Goal: Communication & Community: Answer question/provide support

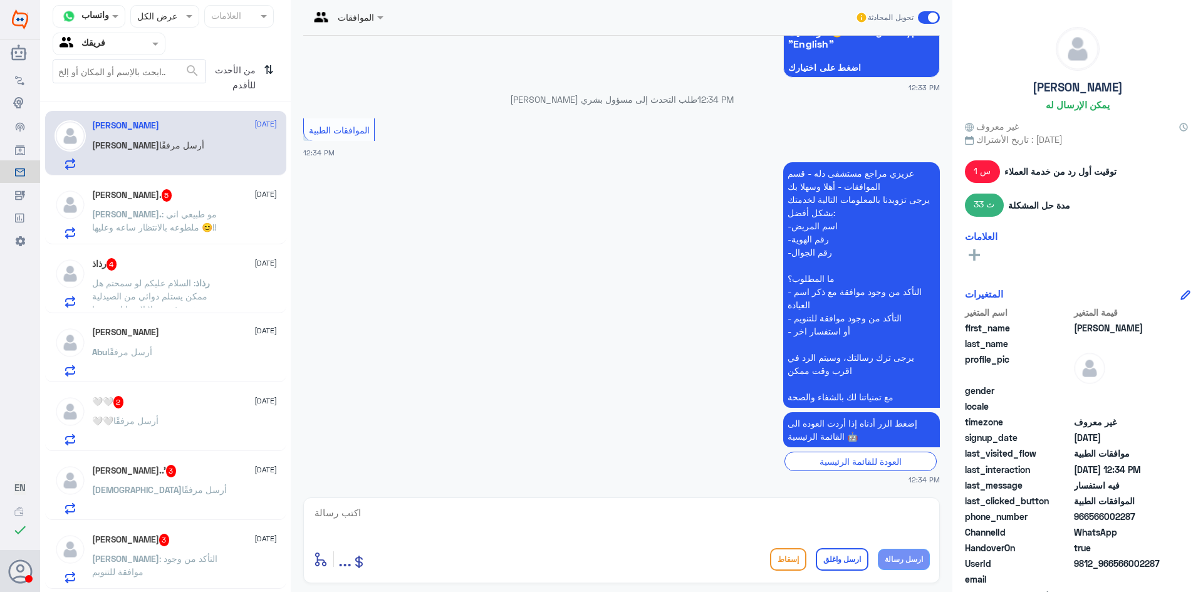
click at [212, 220] on p "Ola. : مو طبيعي اني ملطوعه بالانتظار ساعه وعليها 😊!!" at bounding box center [162, 222] width 141 height 31
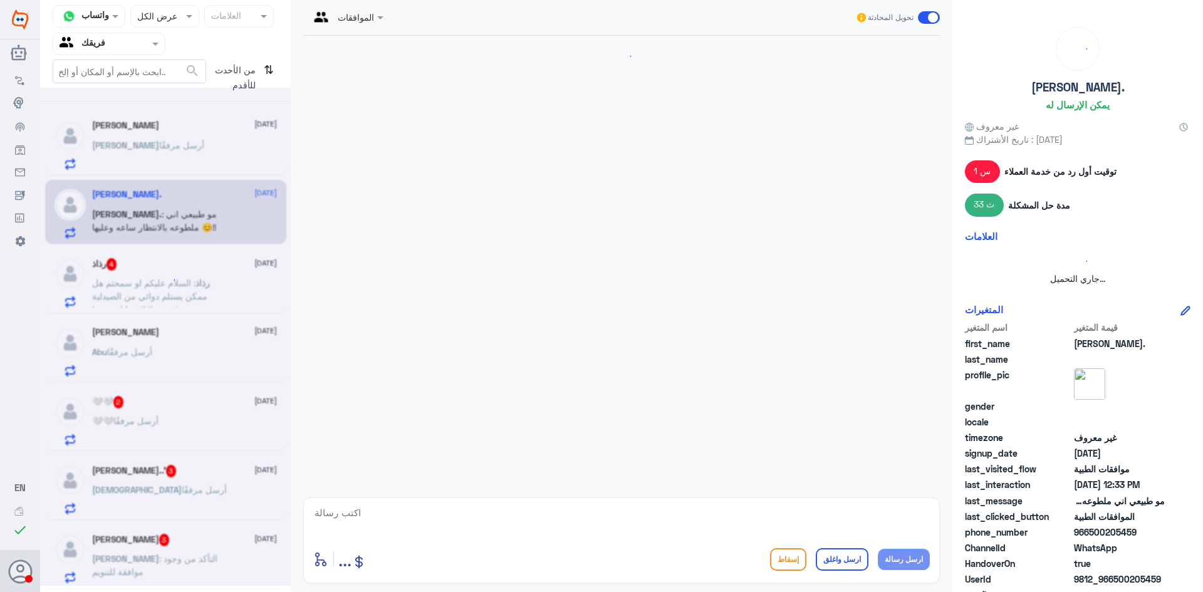
scroll to position [808, 0]
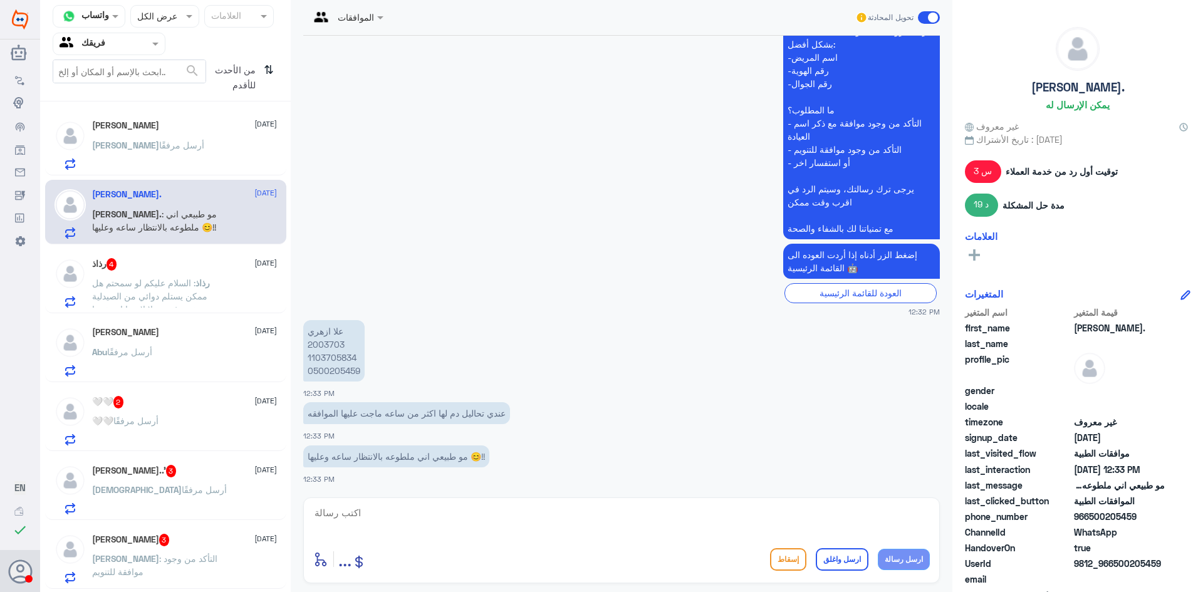
click at [326, 343] on p "علا ازهري 2003703 1103705834 0500205459" at bounding box center [333, 350] width 61 height 61
copy p "2003703"
click at [205, 143] on div "Ibrahim أرسل مرفقًا" at bounding box center [184, 156] width 185 height 28
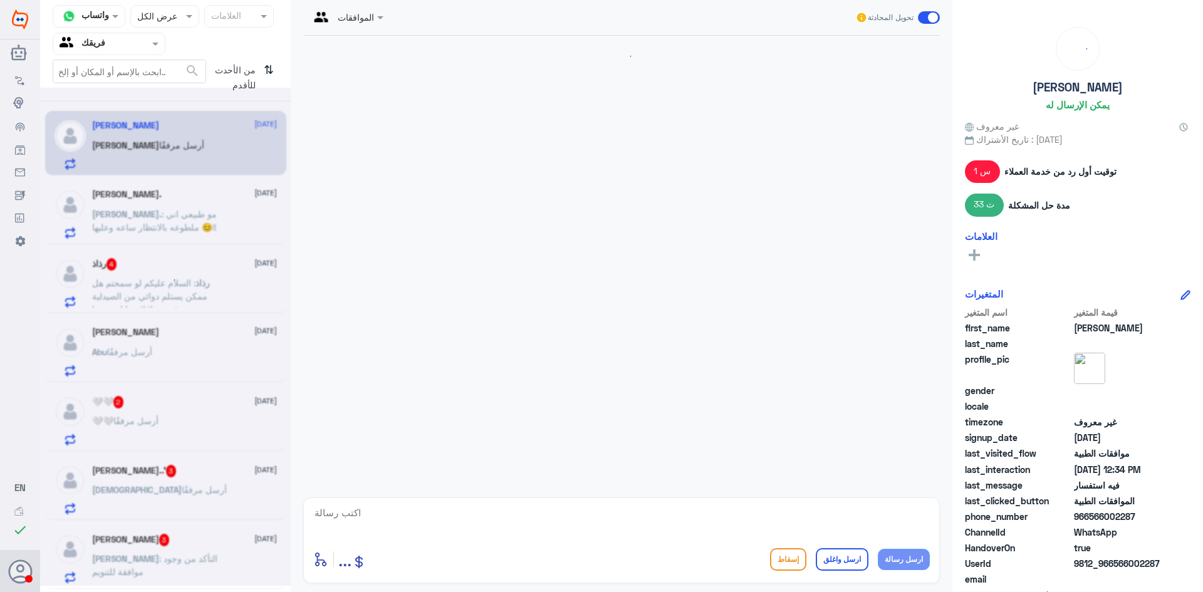
scroll to position [833, 0]
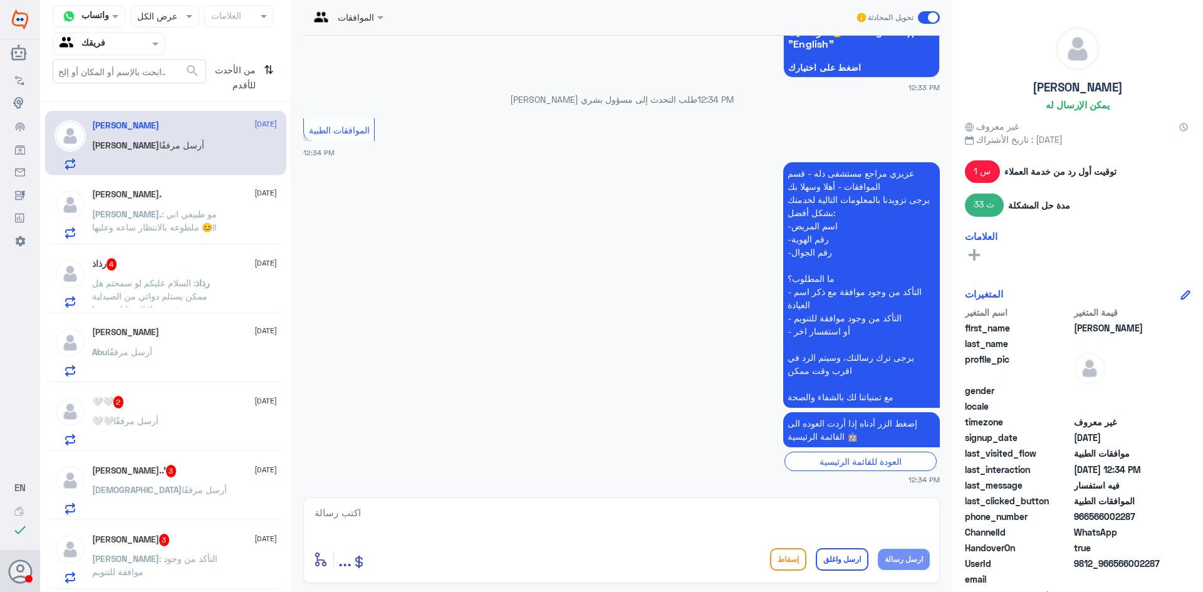
click at [164, 293] on span ": السلام عليكم لو سمحتم هل ممكن يستلم دوائي من الصيدلية شخص غيري ولا لازم انا ش…" at bounding box center [149, 296] width 115 height 37
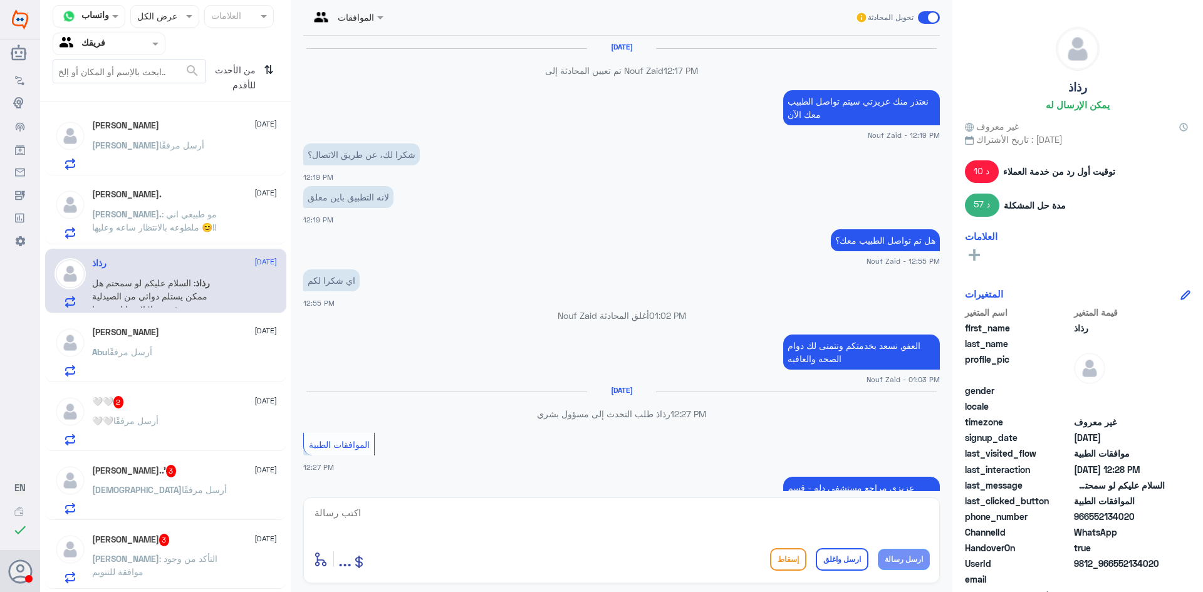
scroll to position [883, 0]
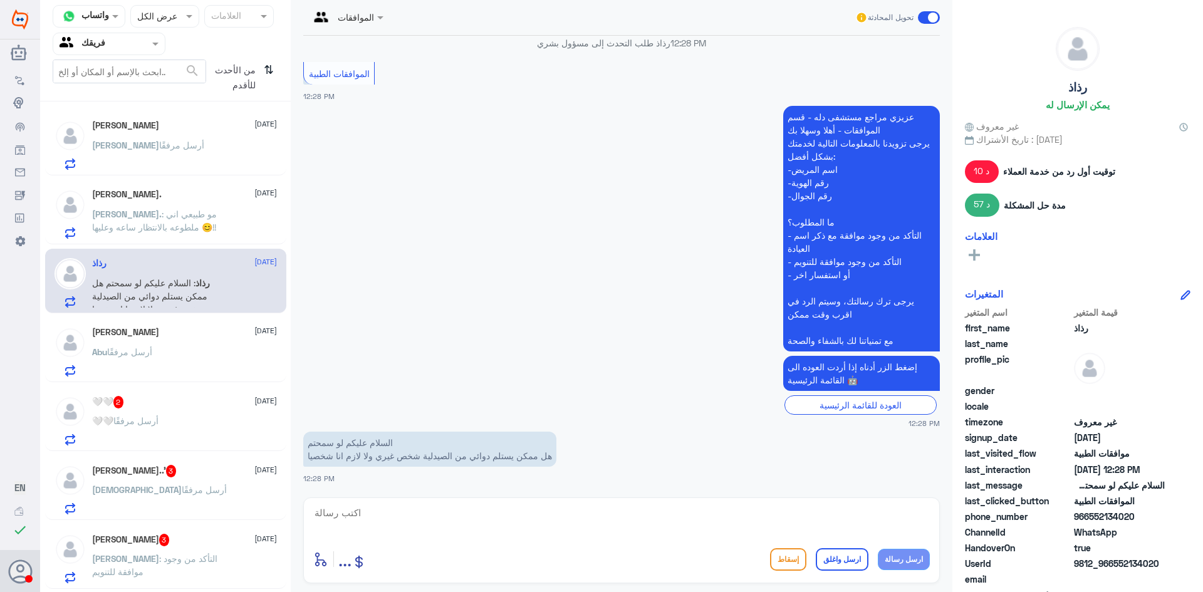
click at [402, 525] on textarea at bounding box center [621, 519] width 616 height 31
type textarea "h"
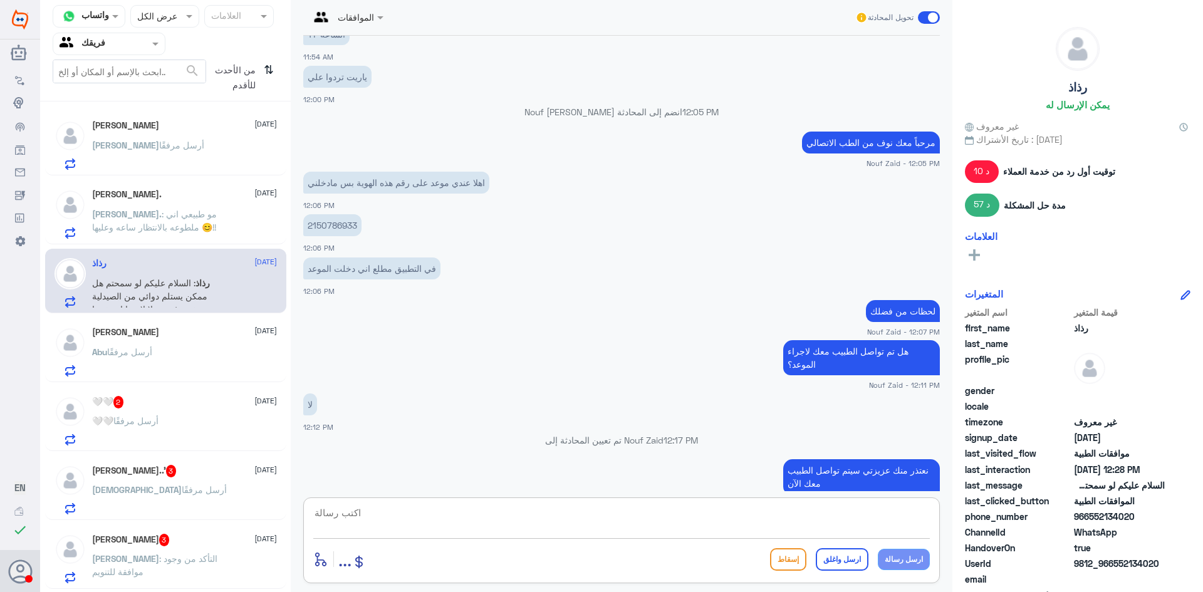
scroll to position [522, 0]
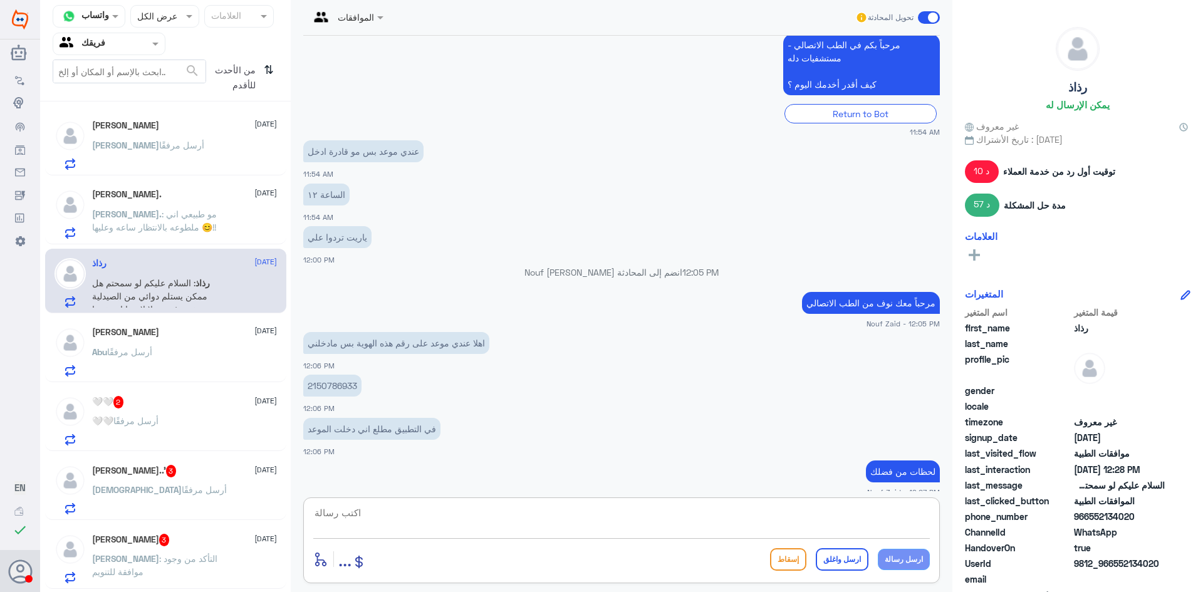
click at [332, 386] on p "2150786933" at bounding box center [332, 386] width 58 height 22
copy p "2150786933"
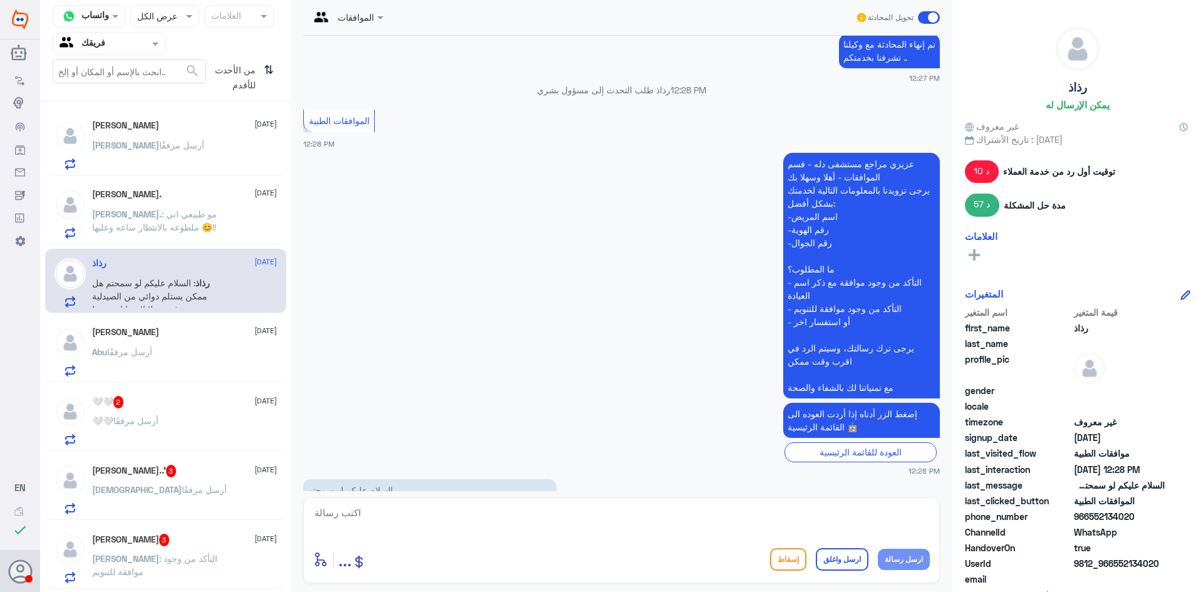
scroll to position [1934, 0]
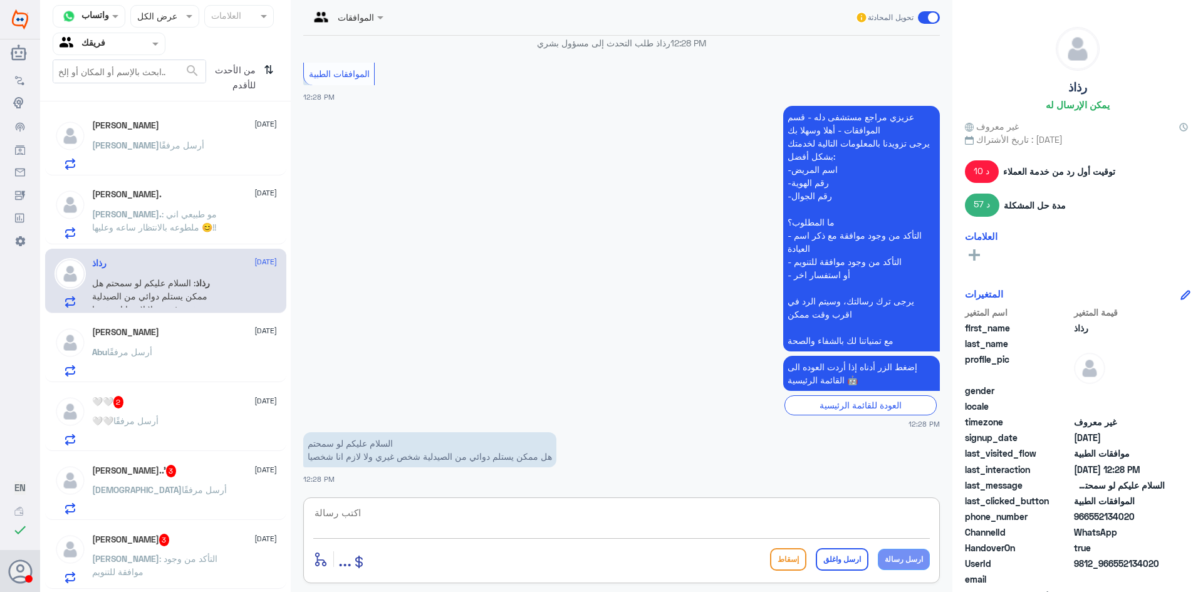
click at [803, 516] on textarea at bounding box center [621, 519] width 616 height 31
type textarea "k"
type textarea "ن"
click at [894, 511] on textarea "نعم عزيزي المراجع برقم هوية المريض" at bounding box center [621, 519] width 616 height 31
click at [855, 512] on textarea "نعم عزيزتي المراجع برقم هوية المريض" at bounding box center [621, 519] width 616 height 31
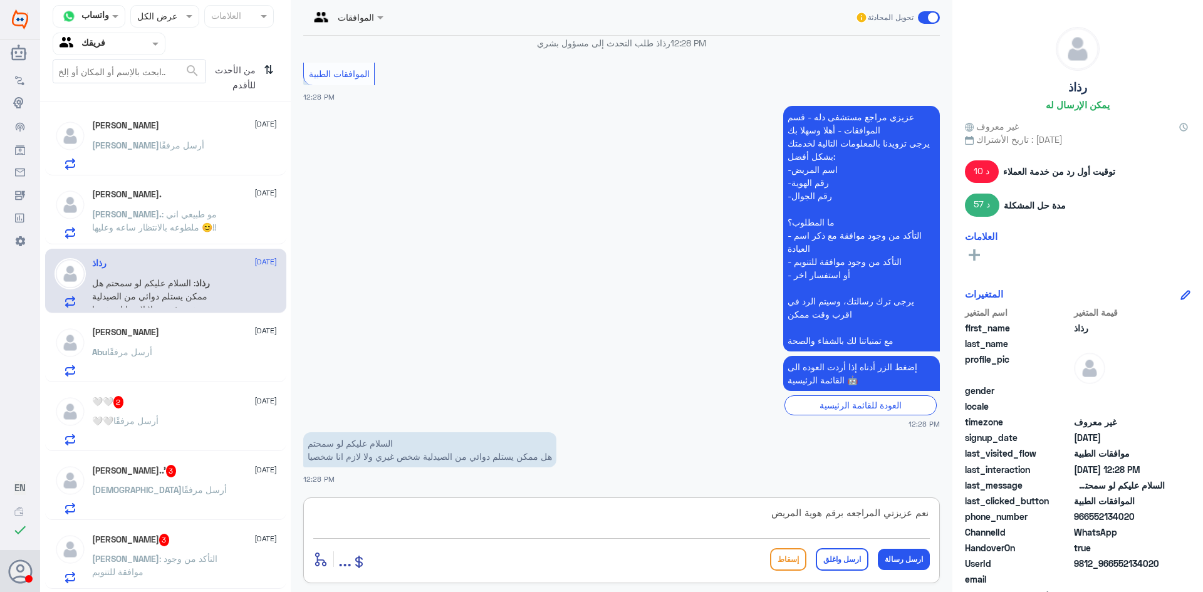
click at [773, 516] on textarea "نعم عزيزتي المراجعه برقم هوية المريض" at bounding box center [621, 519] width 616 height 31
type textarea "نعم عزيزتي المراجعه برقم هوية المريض او الجوال"
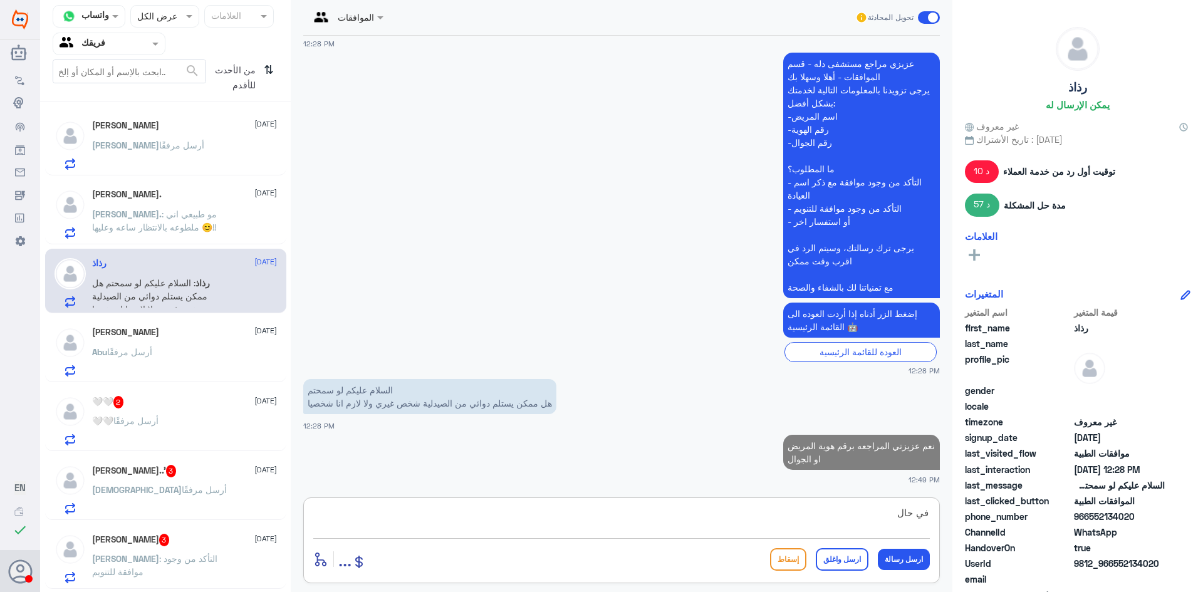
scroll to position [1965, 0]
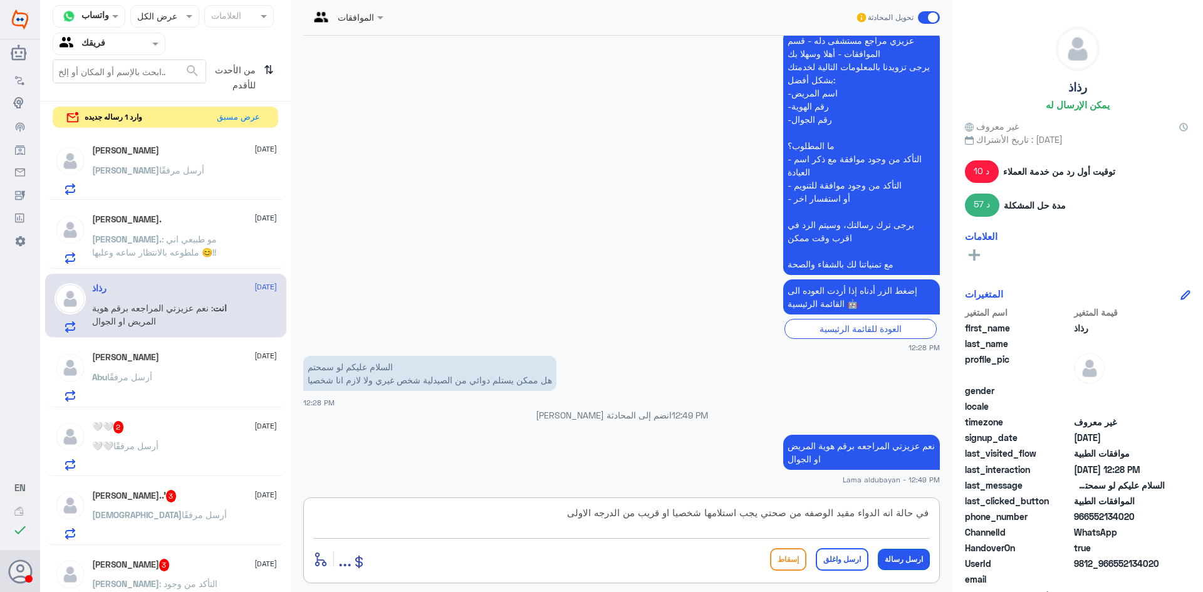
type textarea "في حالة انه الدواء مقيد الوصفه من صحتي يجب استلامها شخصيا او قريب من الدرجه الا…"
click at [911, 556] on button "ارسل رسالة" at bounding box center [904, 559] width 52 height 21
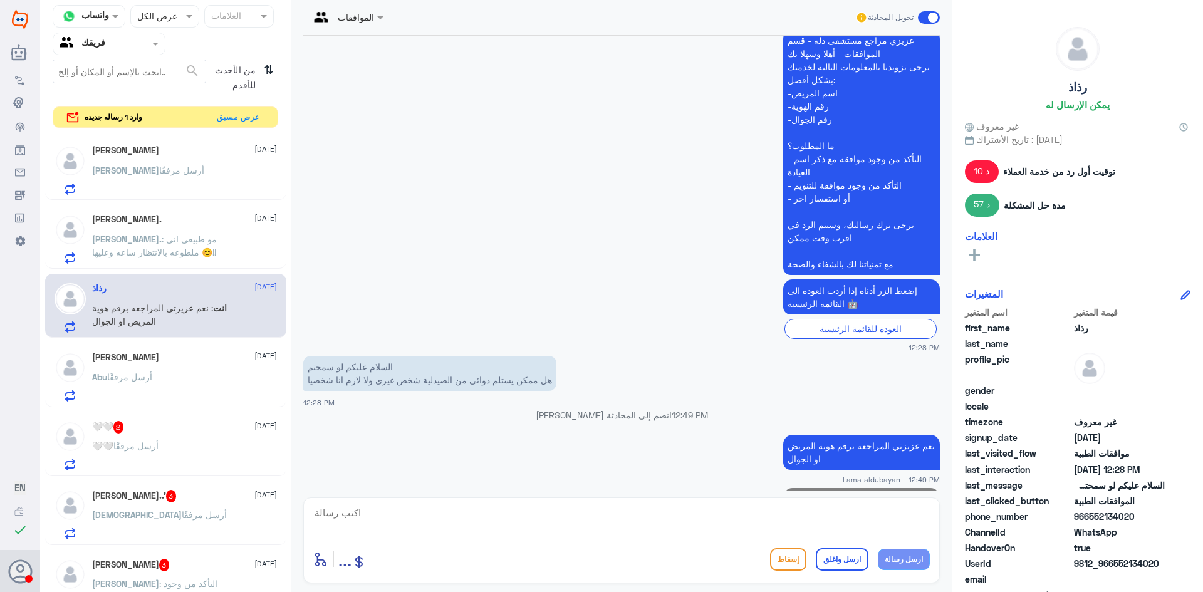
scroll to position [2032, 0]
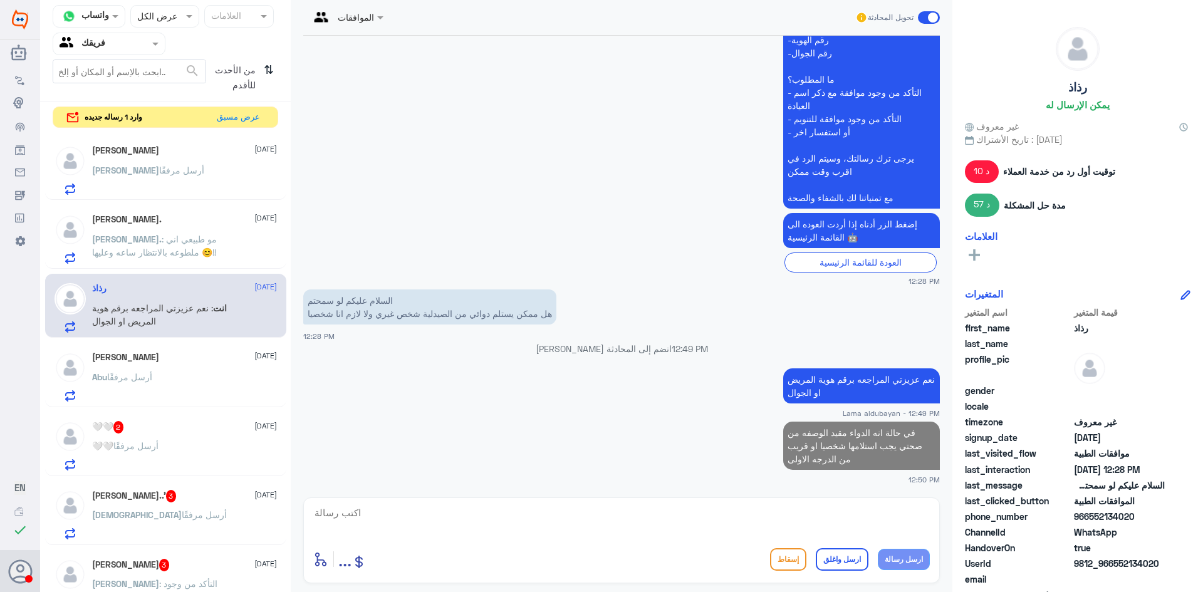
click at [828, 518] on textarea at bounding box center [621, 519] width 616 height 31
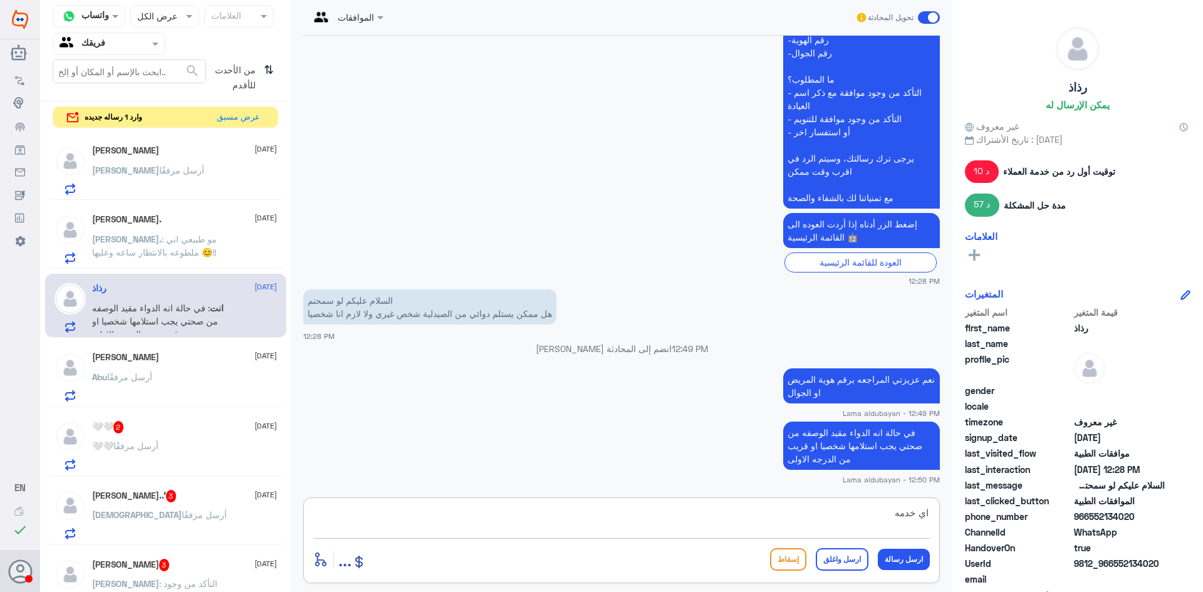
type textarea "اي خدمه"
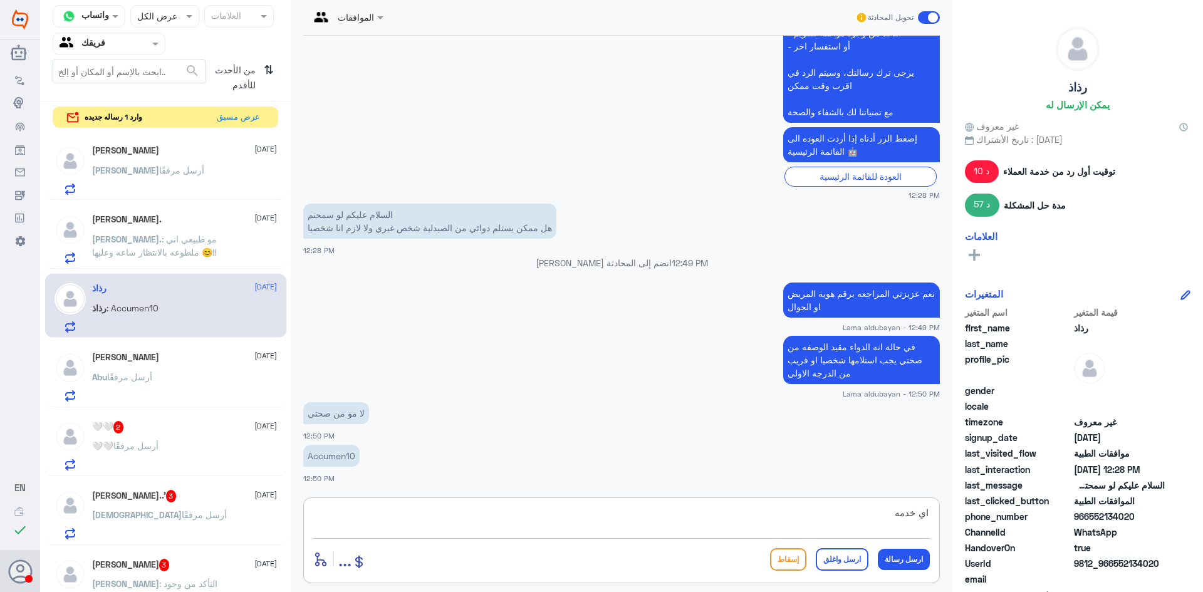
scroll to position [2160, 0]
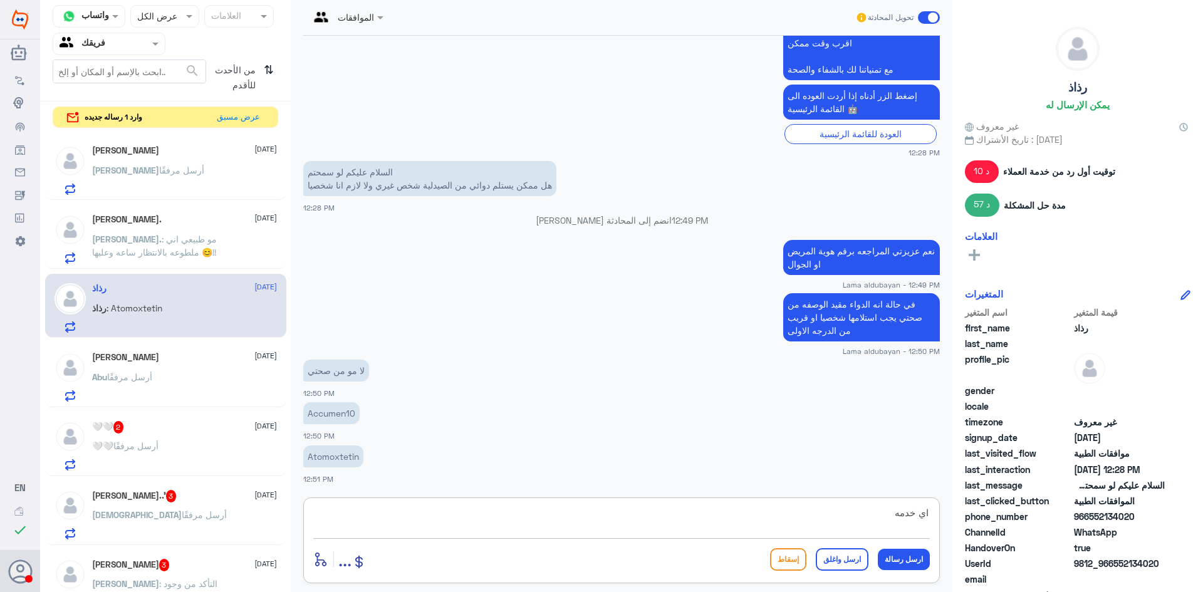
drag, startPoint x: 865, startPoint y: 524, endPoint x: 979, endPoint y: 522, distance: 113.4
click at [975, 522] on div "قناة واتساب Status × عرض الكل العلامات Agent Filter فريقك search من الأحدث للأق…" at bounding box center [621, 298] width 1163 height 596
drag, startPoint x: 829, startPoint y: 264, endPoint x: 767, endPoint y: 226, distance: 73.4
click at [766, 226] on div "13 أغسطس 2025 ااسلام عليكم 11:54 AM مرحباً بك في مستشفيات دله سعداء بتواجدك معن…" at bounding box center [621, 263] width 649 height 455
copy div "نعم عزيزتي المراجعه برقم هوية المريض او الجوال"
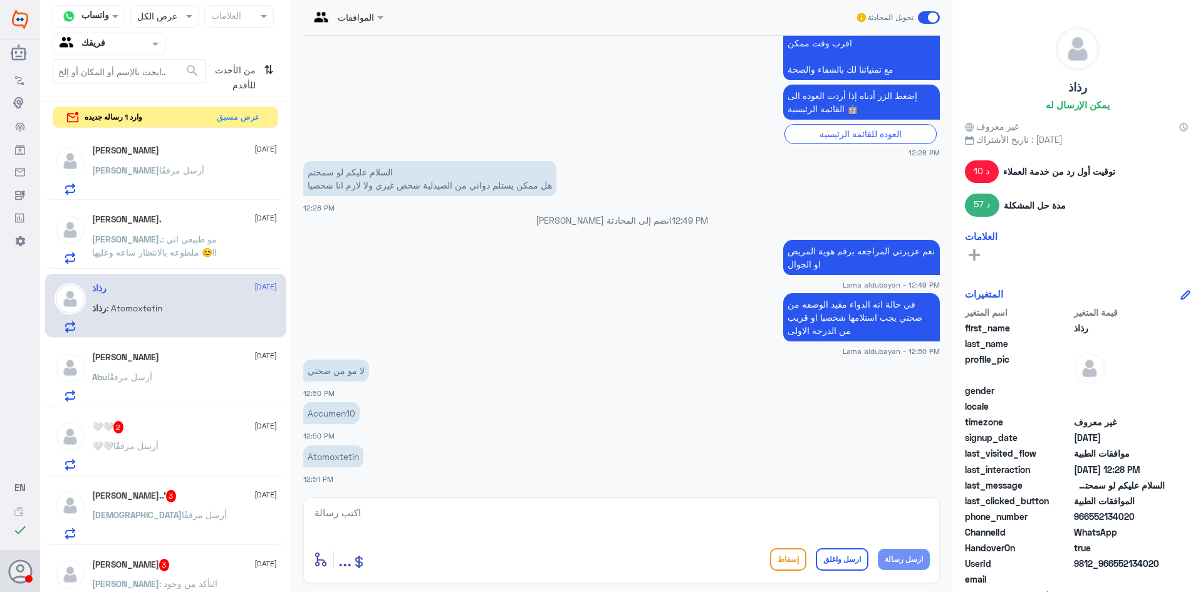
click at [796, 515] on textarea at bounding box center [621, 519] width 616 height 31
paste textarea "نعم عزيزتي المراجعه برقم هوية المريض او الجوال"
type textarea "نعم عزيزتي المراجعه برقم هوية المريض او الجوال"
click at [905, 565] on button "ارسل رسالة" at bounding box center [904, 559] width 52 height 21
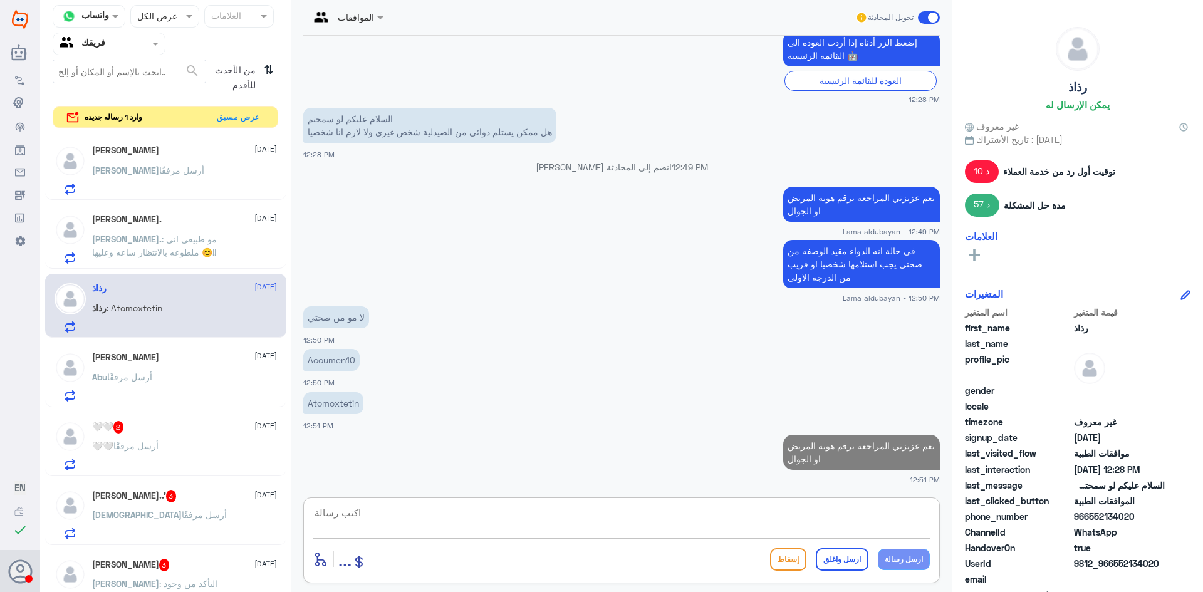
click at [750, 522] on textarea at bounding box center [621, 519] width 616 height 31
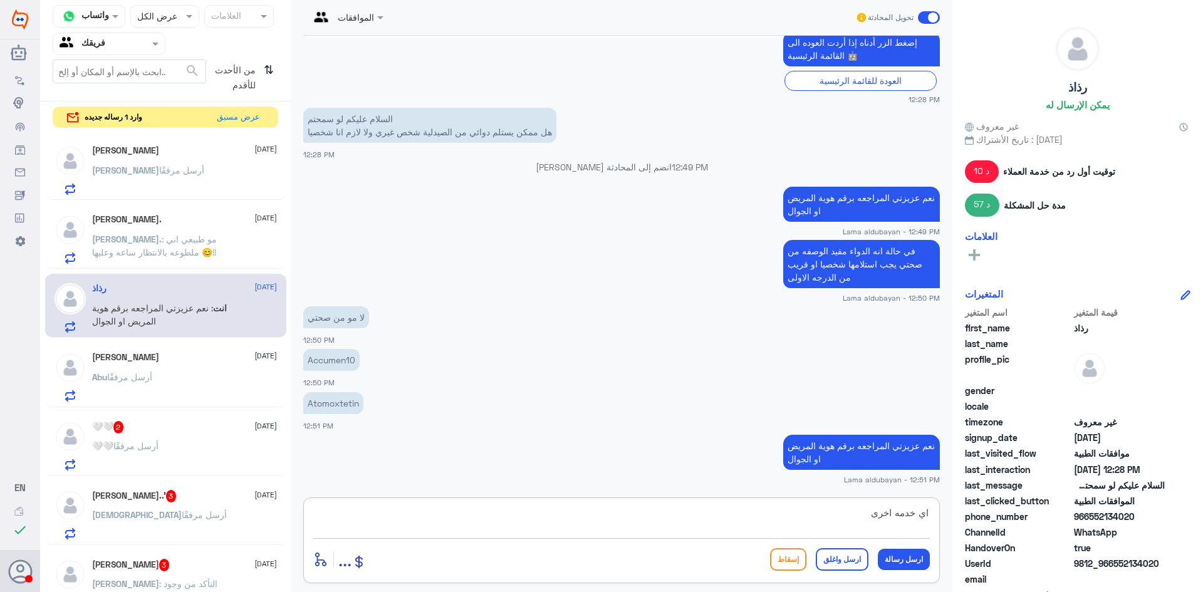
type textarea "اي خدمه اخرى"
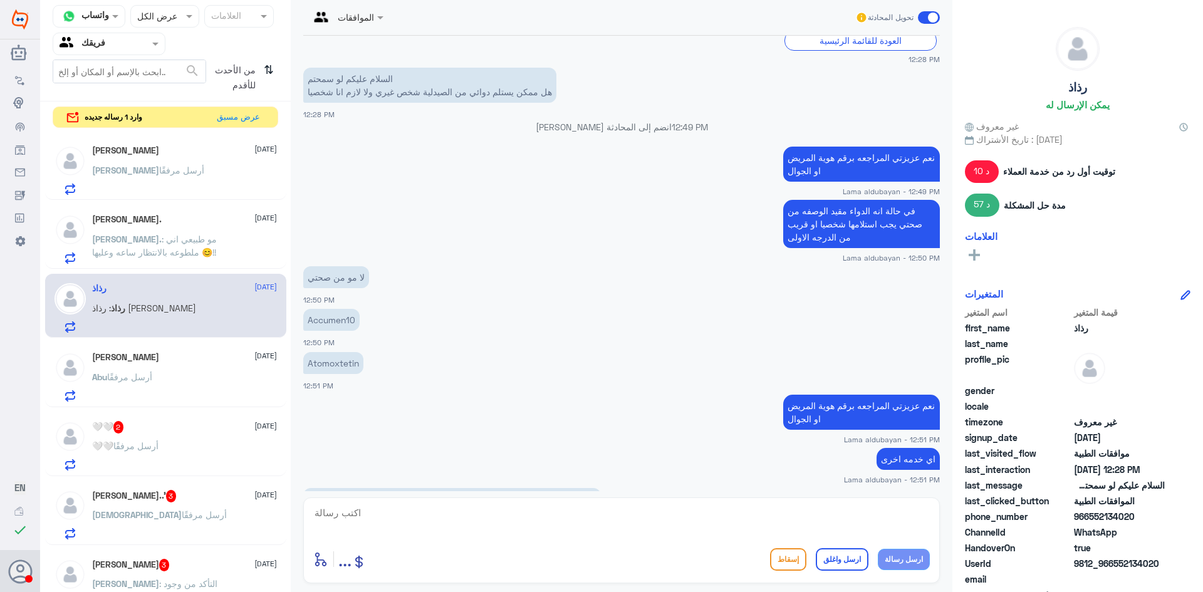
scroll to position [2438, 0]
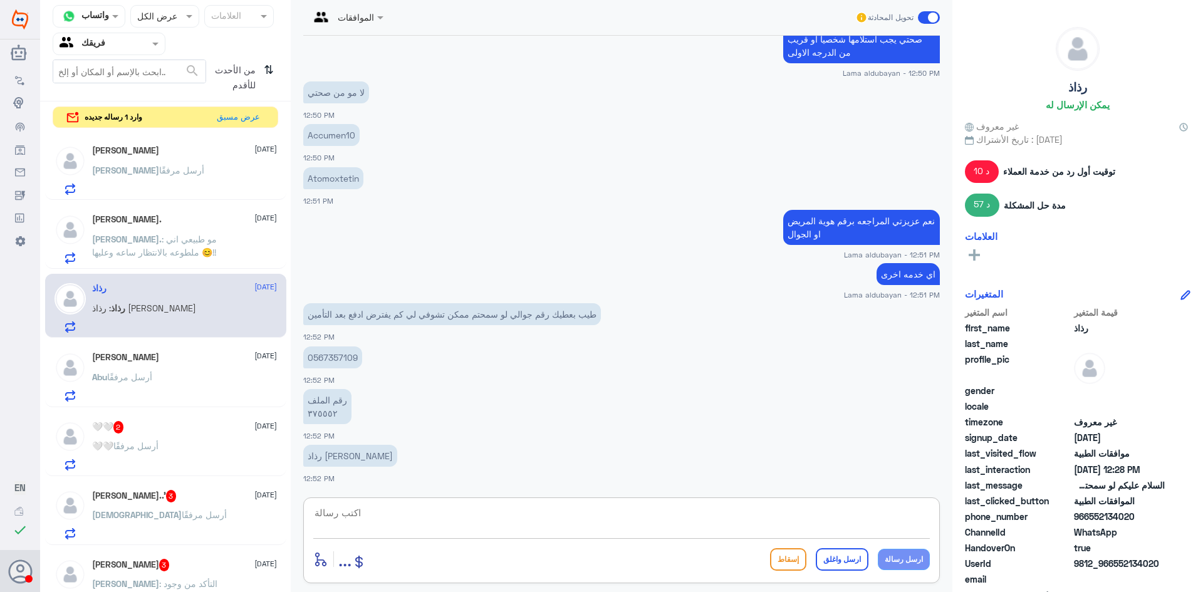
click at [430, 516] on textarea at bounding box center [621, 519] width 616 height 31
type textarea "ا"
type textarea "من عند الصيدبيه يتم التشييك"
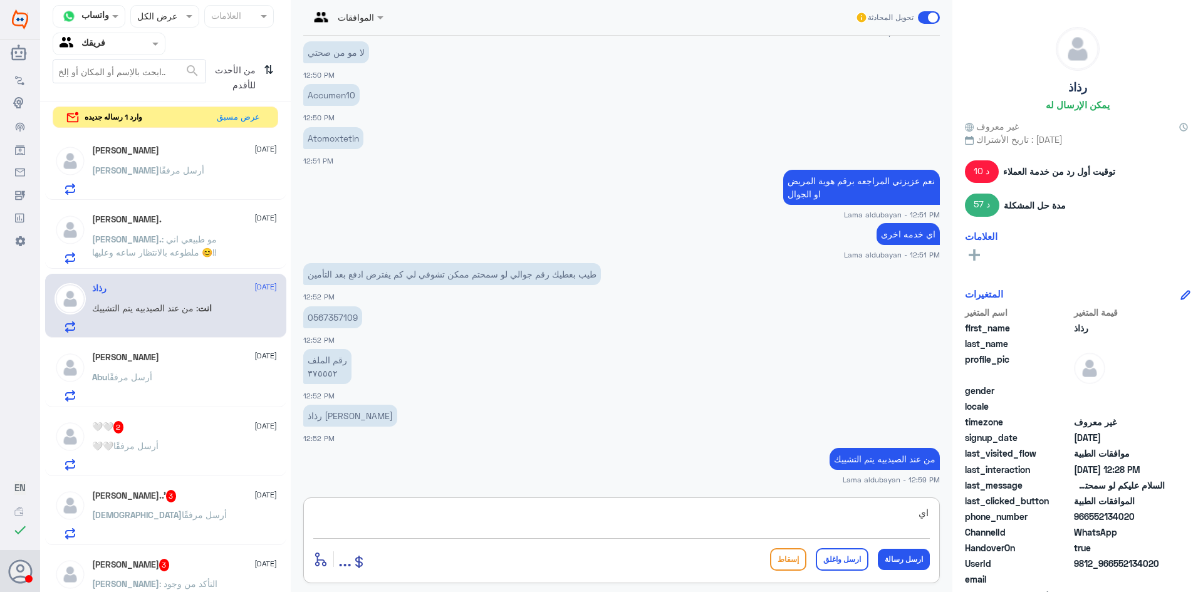
type textarea "ا"
click at [170, 425] on div "🤍🤍 2 27 August" at bounding box center [184, 427] width 185 height 13
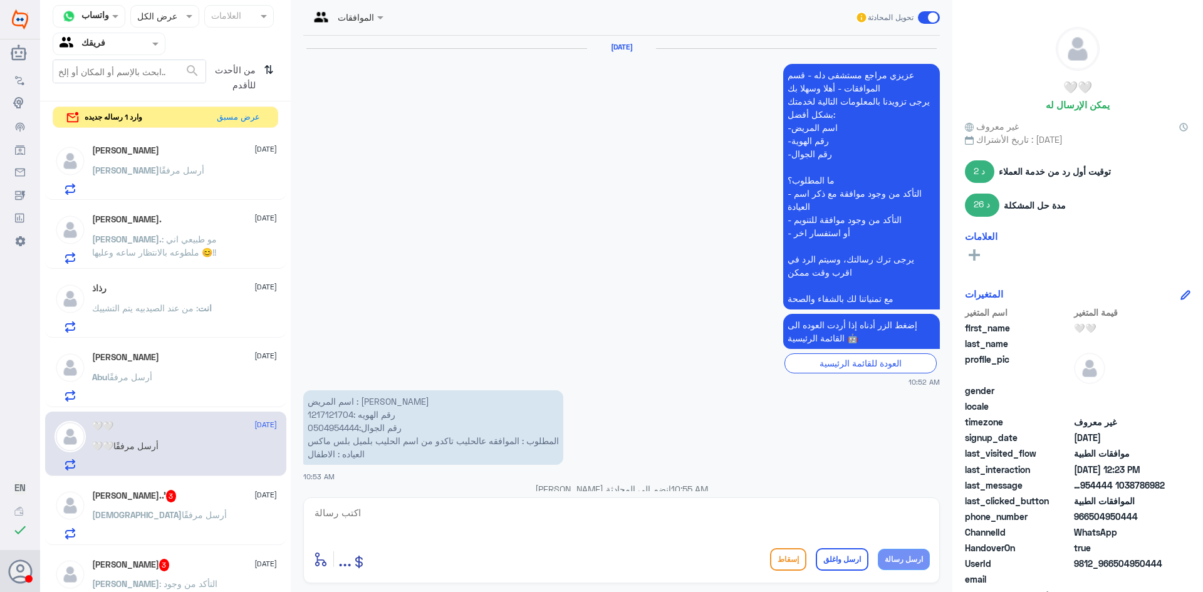
scroll to position [1287, 0]
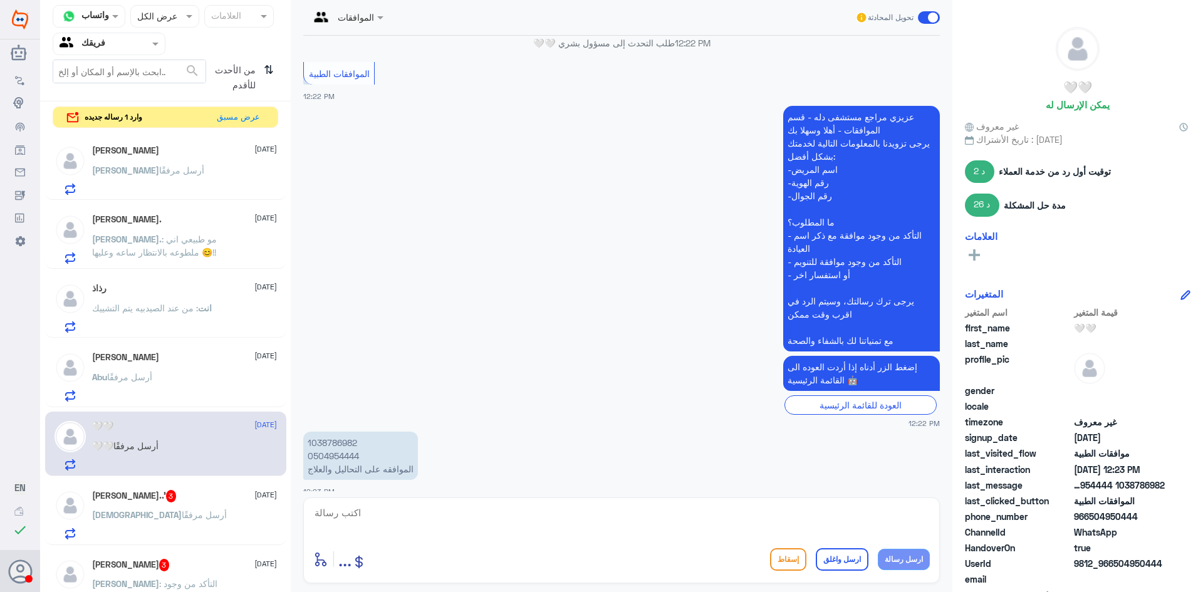
click at [206, 239] on span ": مو طبيعي اني ملطوعه بالانتظار ساعه وعليها 😊!!" at bounding box center [154, 246] width 125 height 24
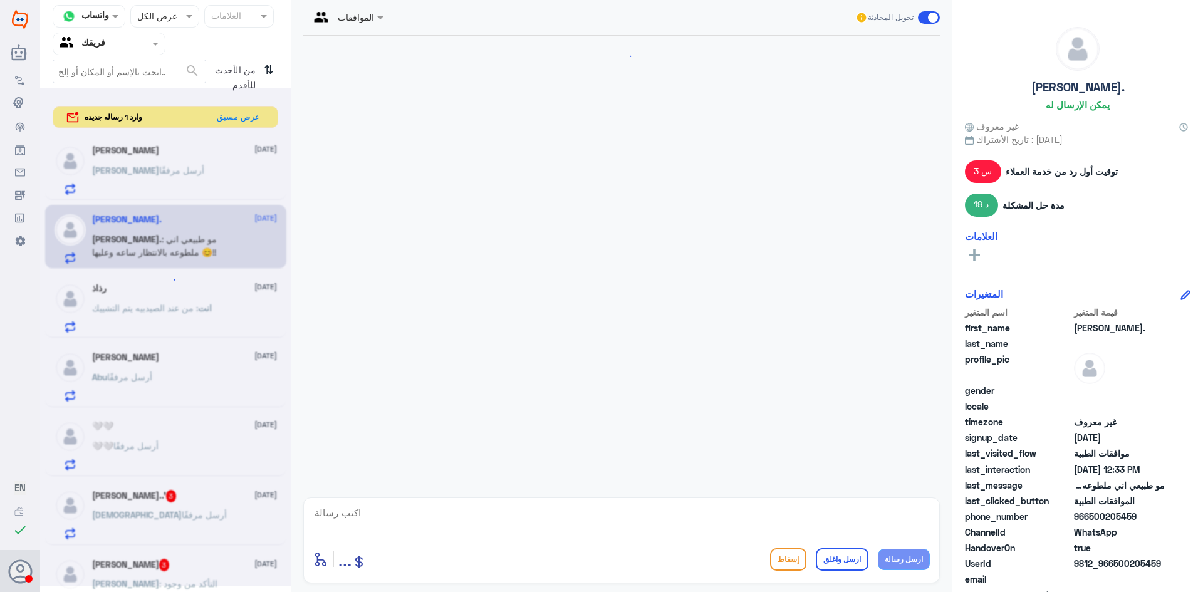
scroll to position [808, 0]
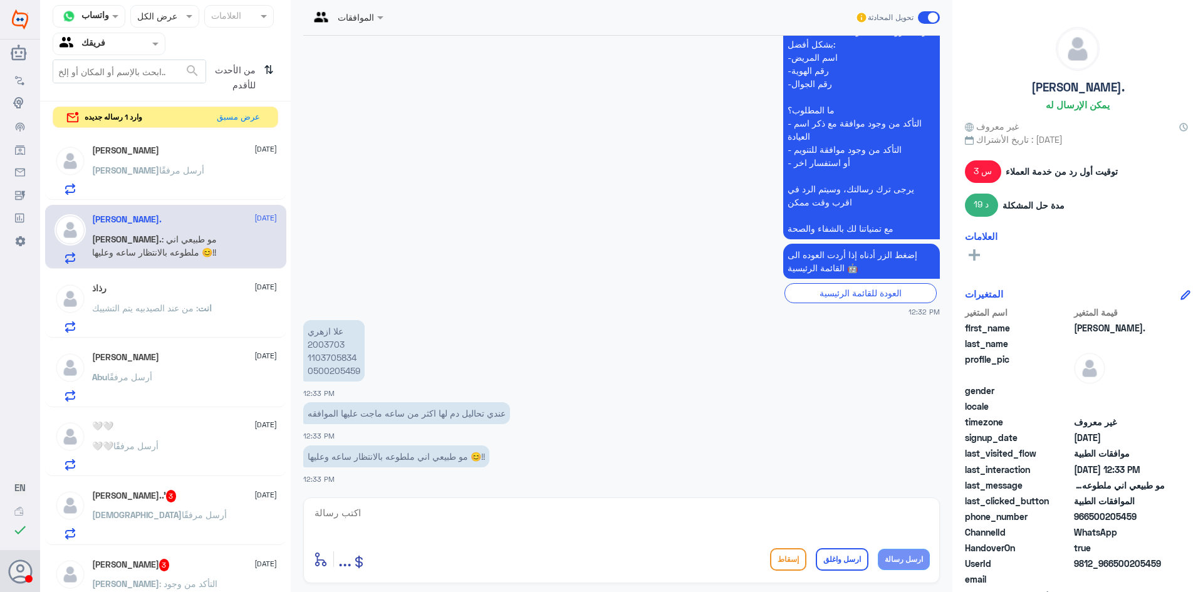
click at [488, 517] on textarea at bounding box center [621, 519] width 616 height 31
click at [820, 512] on textarea "تم مراجعة الطلب بالتقارير الالزمه في حال الرفض مره اخرى ارجاء التواصل" at bounding box center [621, 519] width 616 height 31
click at [648, 518] on textarea "تم مراجعة الطلب بالتقارير الازمه في حال الرفض مره اخرى ارجاء التواصل" at bounding box center [621, 519] width 616 height 31
type textarea "تم مراجعة الطلب بالتقارير الازمه في حال الرفض مره اخرى ارجاء التواصل مع شركة ال…"
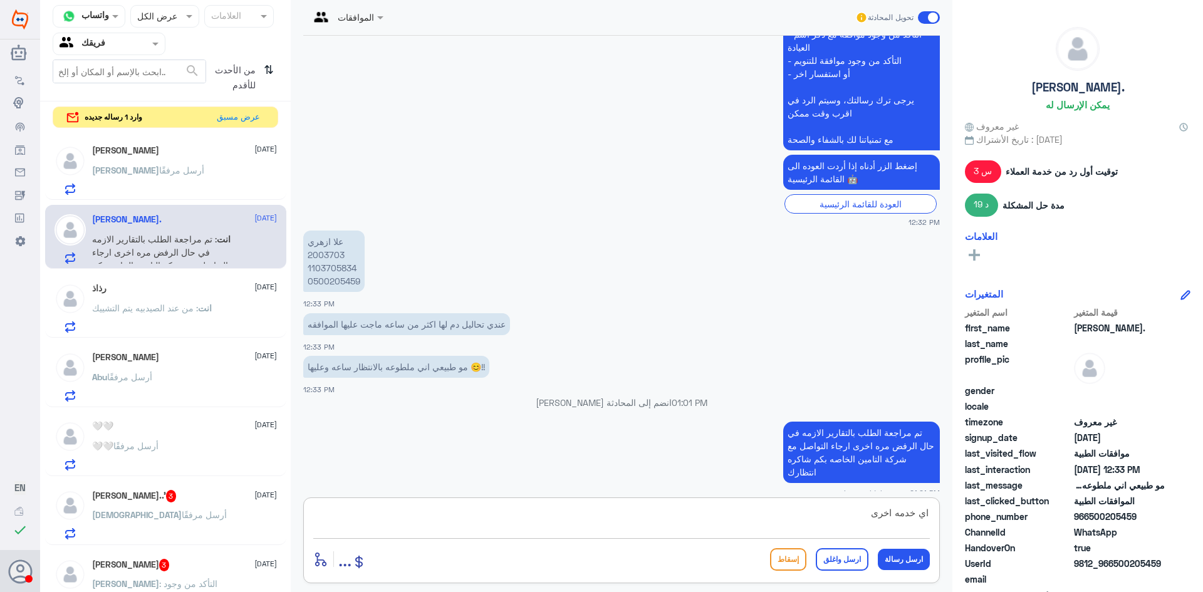
type textarea "اي خدمه اخرى ؟"
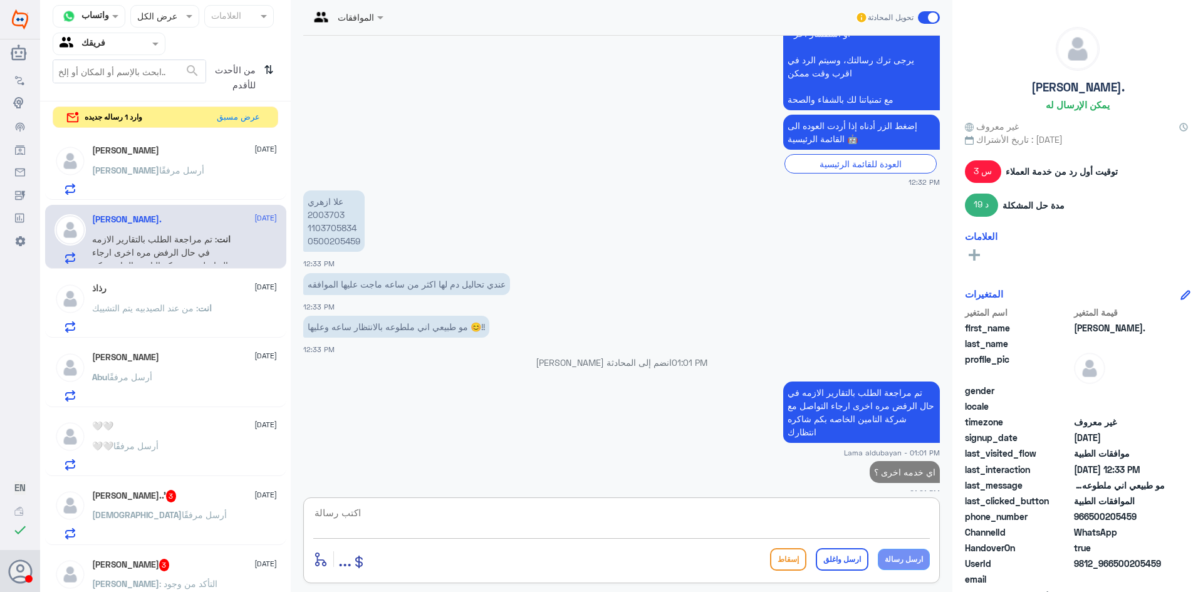
click at [178, 523] on div "الله أرسل مرفقًا" at bounding box center [184, 525] width 185 height 28
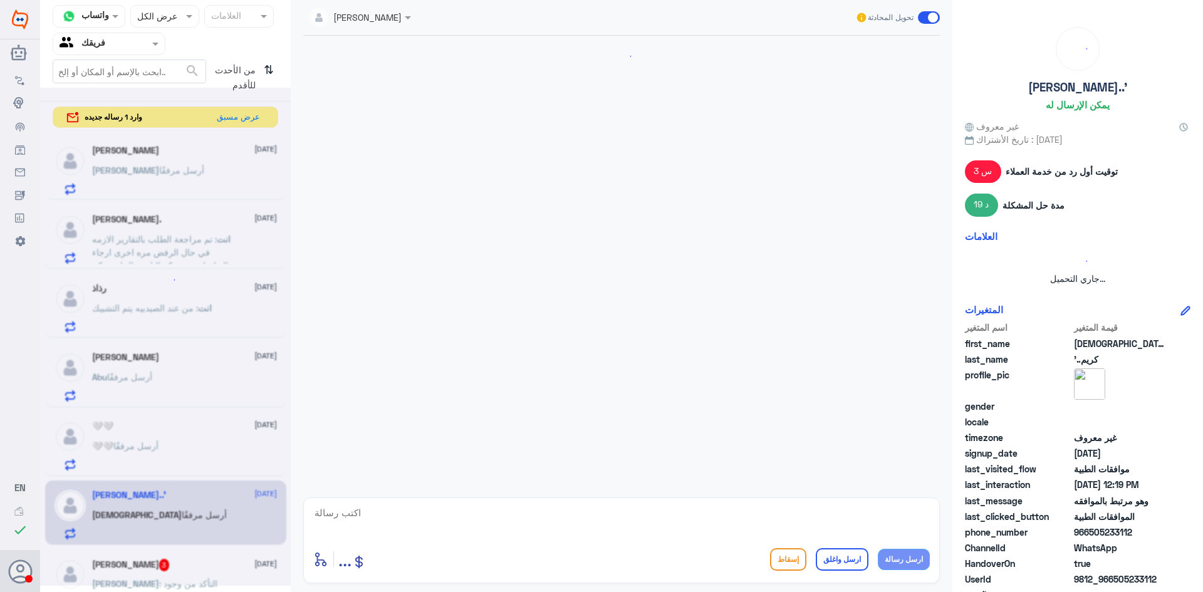
scroll to position [685, 0]
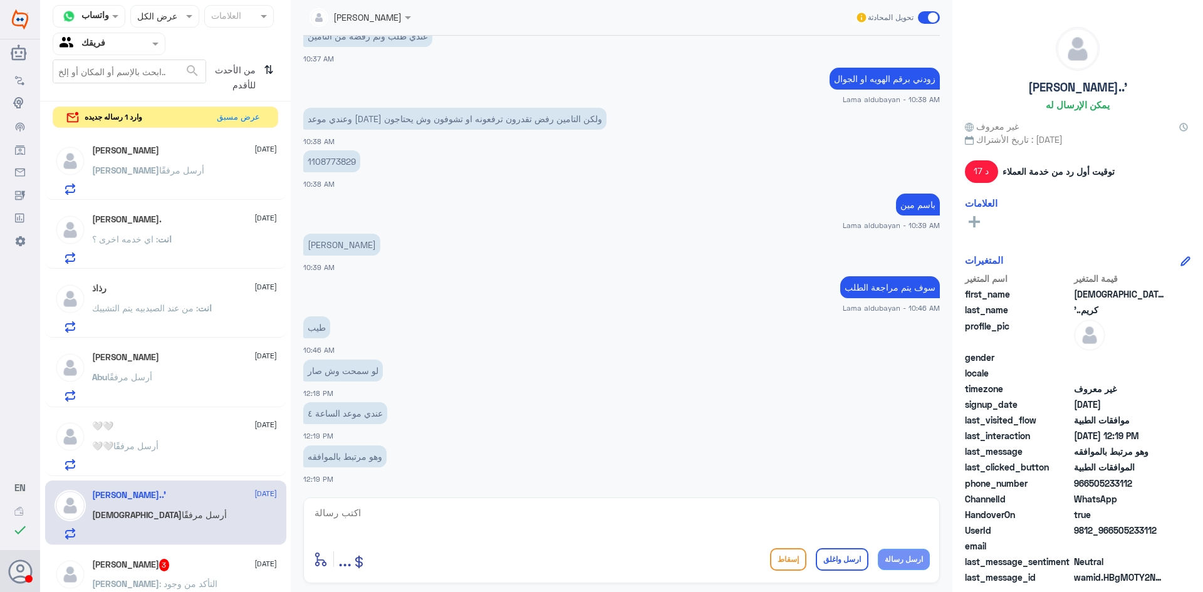
click at [343, 161] on p "1108773829" at bounding box center [331, 161] width 57 height 22
copy p "1108773829"
click at [448, 514] on textarea at bounding box center [621, 519] width 616 height 31
type textarea "تمت الموافقه بامكانك الاستفاده من الخدمه"
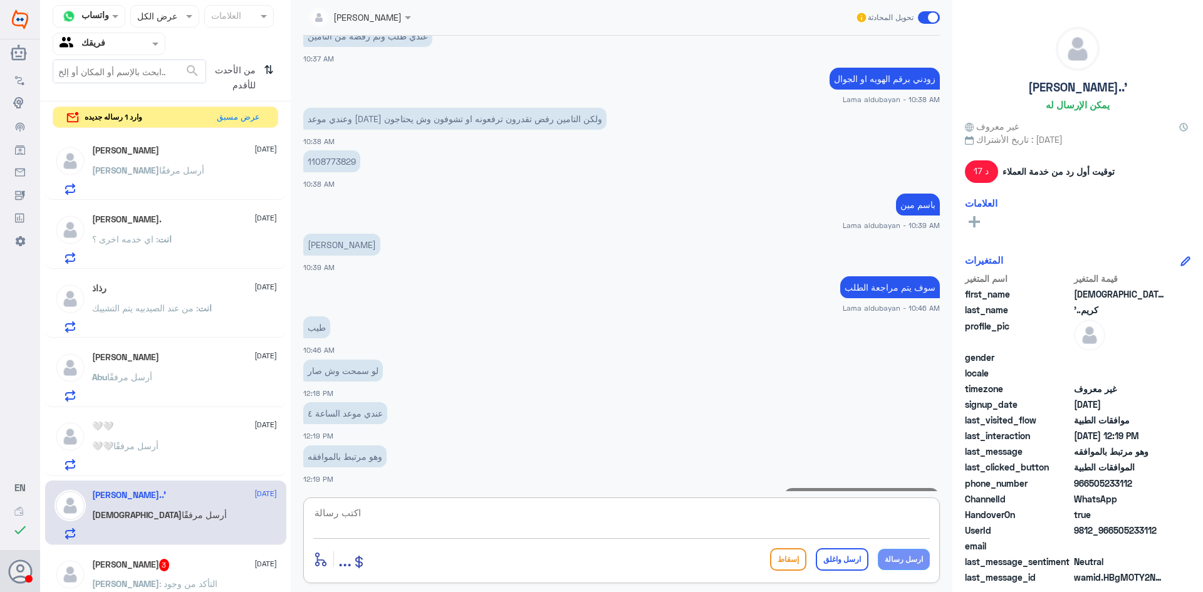
scroll to position [738, 0]
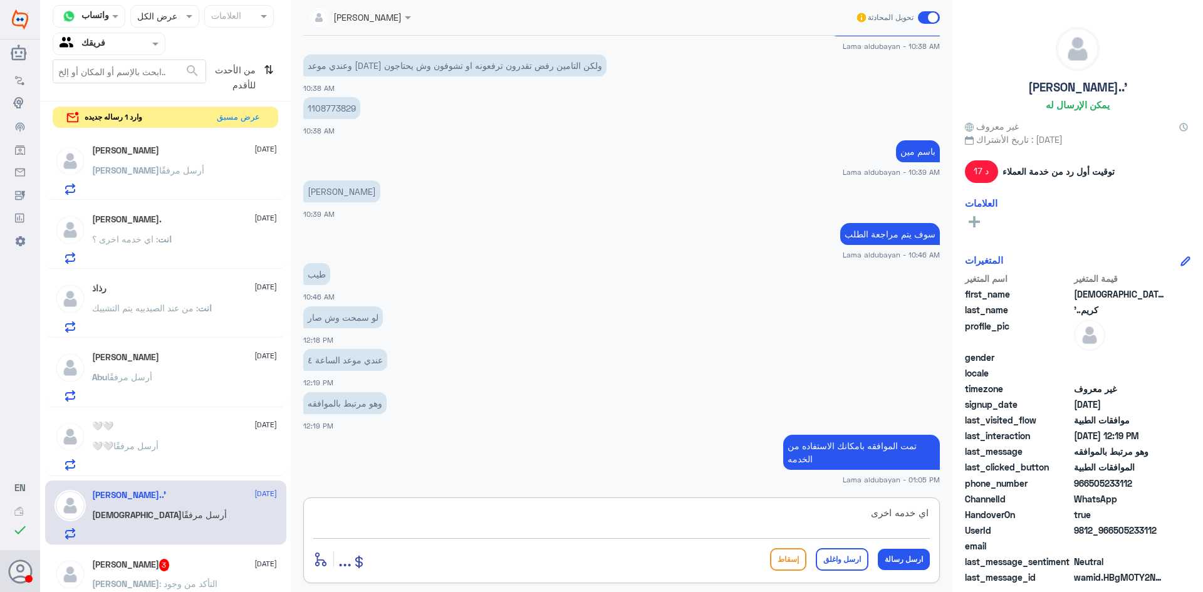
type textarea "اي خدمه اخرى؟"
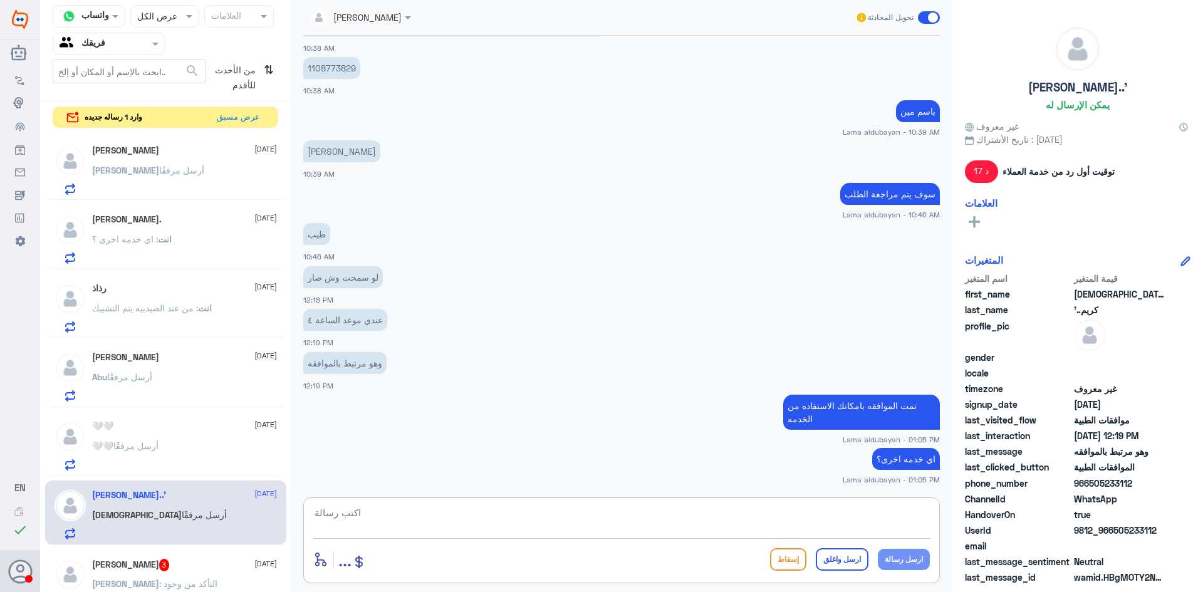
click at [169, 158] on div "Ibrahim 27 August Ibrahim أرسل مرفقًا" at bounding box center [184, 169] width 185 height 49
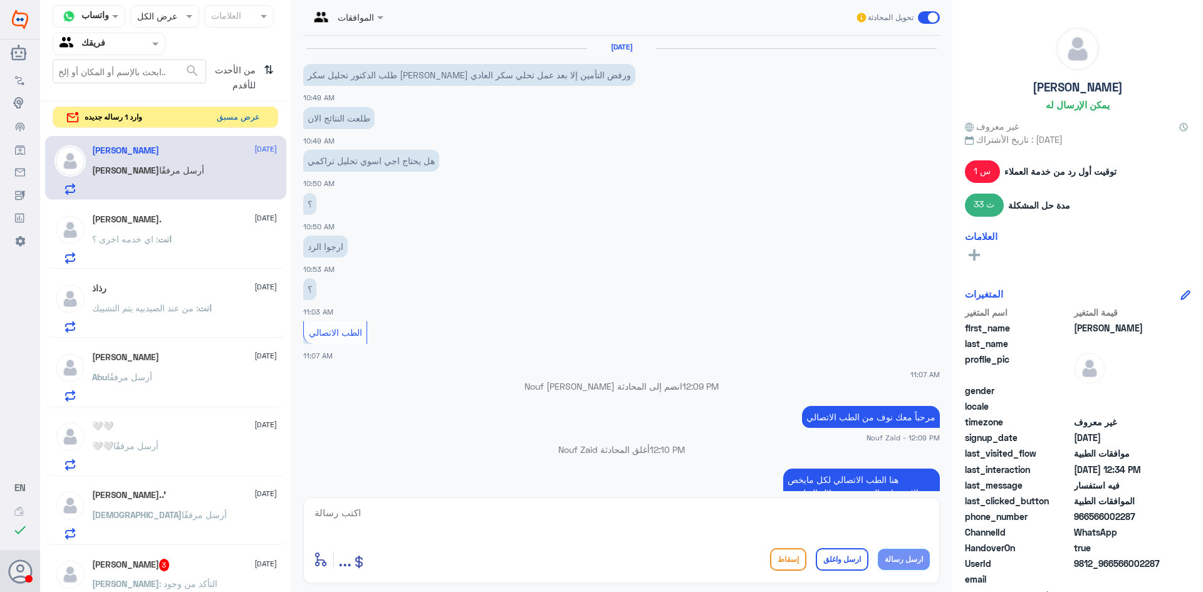
scroll to position [833, 0]
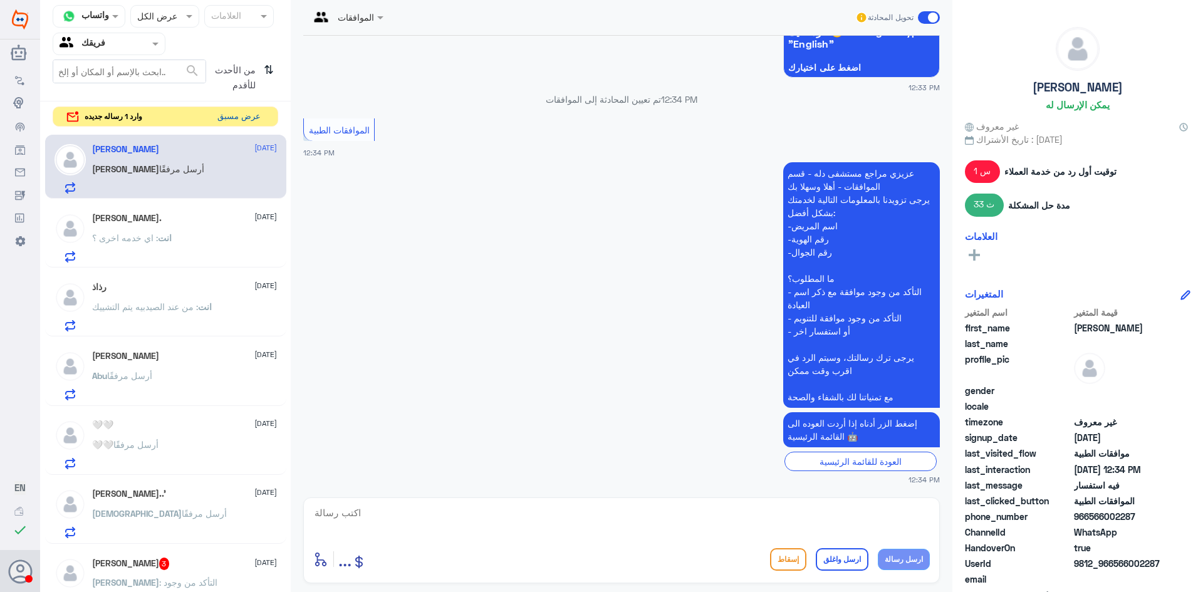
click at [251, 112] on button "عرض مسبق" at bounding box center [238, 116] width 53 height 19
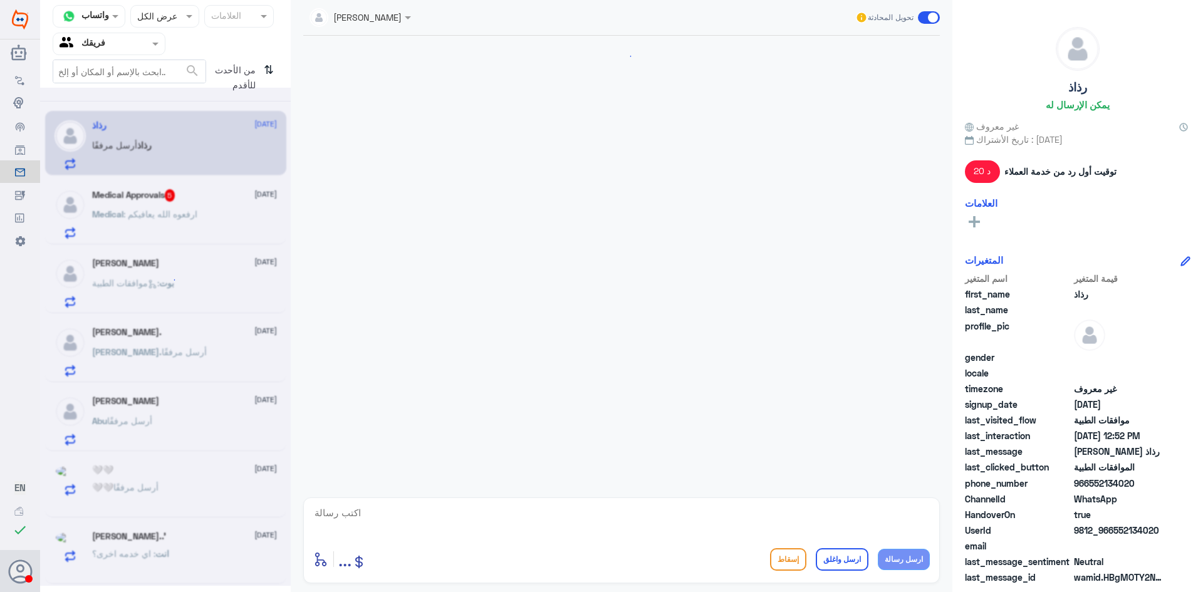
scroll to position [710, 0]
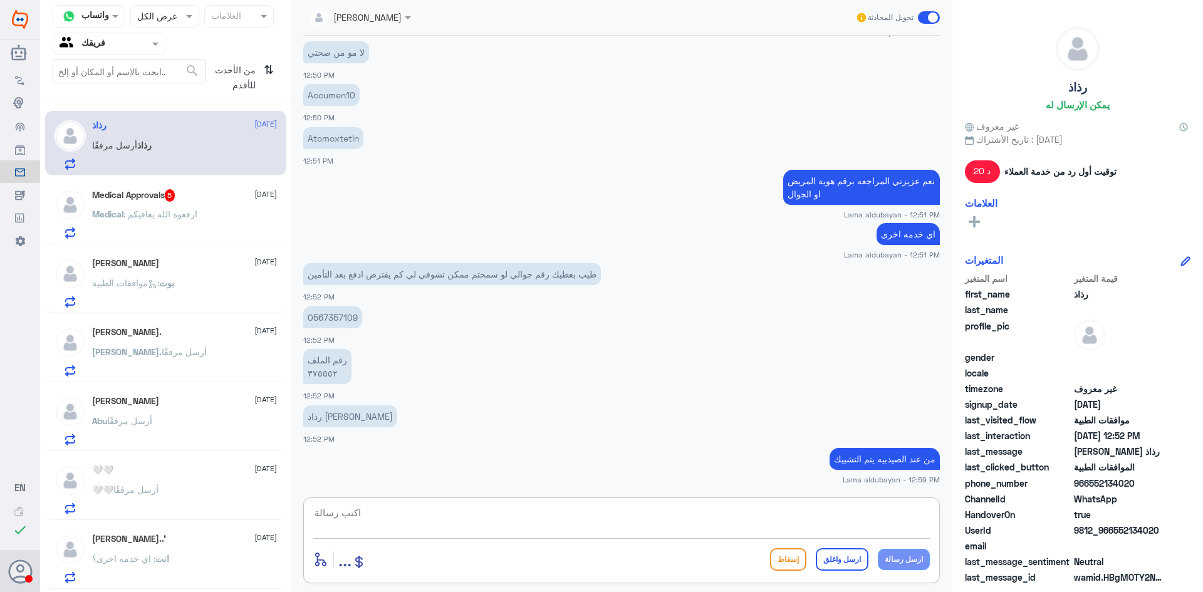
click at [621, 518] on textarea at bounding box center [621, 519] width 616 height 31
type textarea "اي خدمه اخرى"
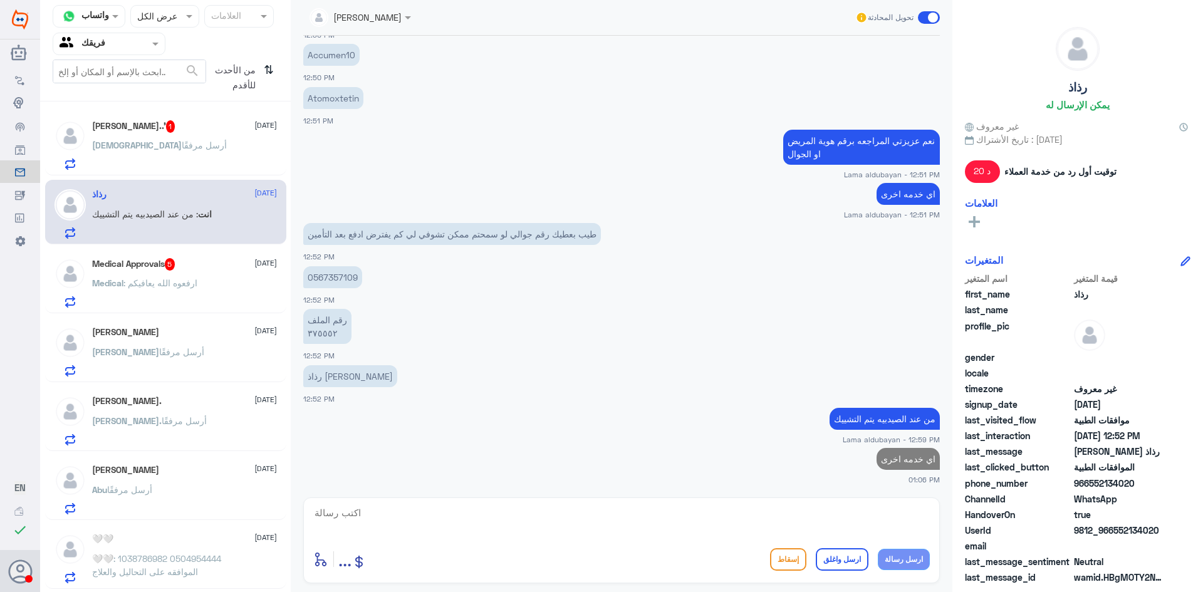
click at [140, 152] on p "الله أرسل مرفقًا" at bounding box center [159, 153] width 135 height 31
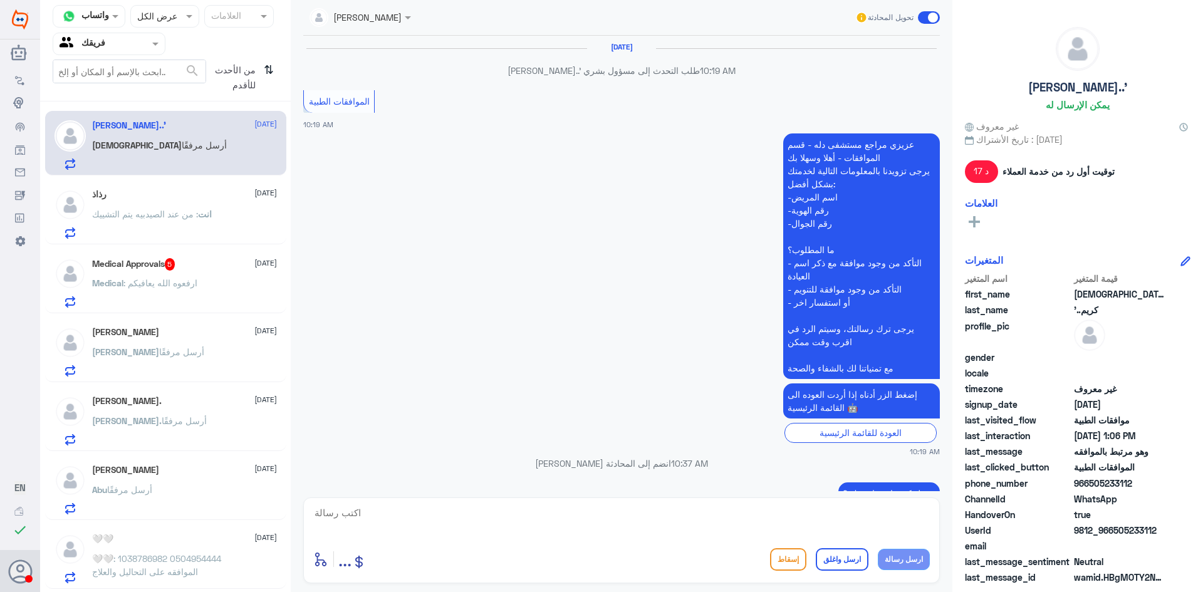
scroll to position [634, 0]
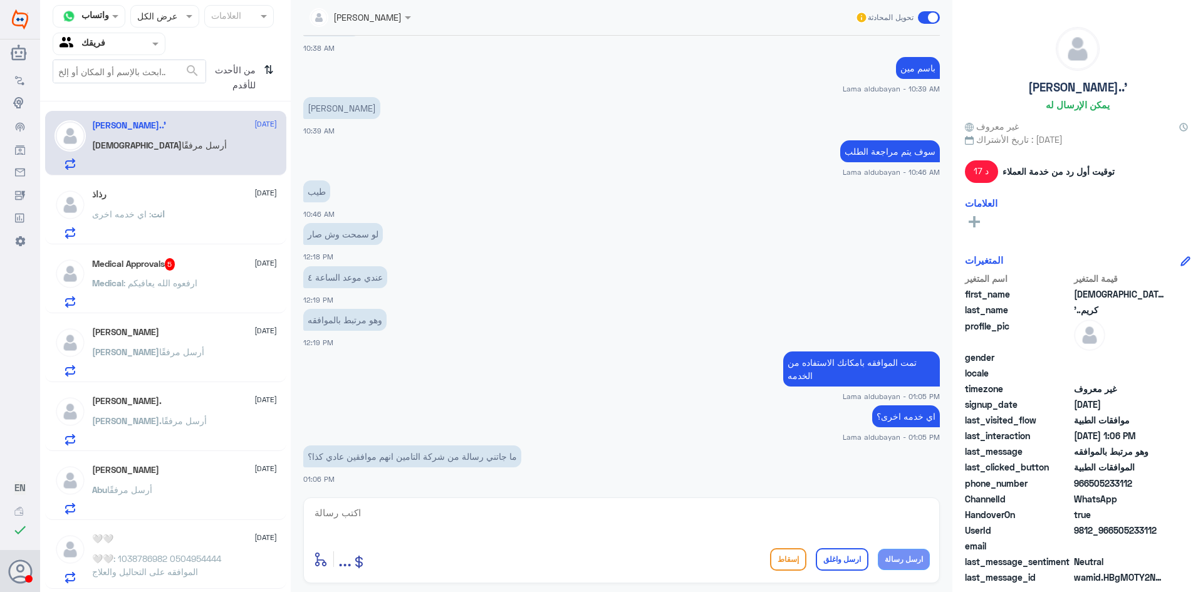
click at [485, 521] on textarea at bounding box center [621, 519] width 616 height 31
type textarea "ما يحتاج لانه كانت الموافقه في 13.8"
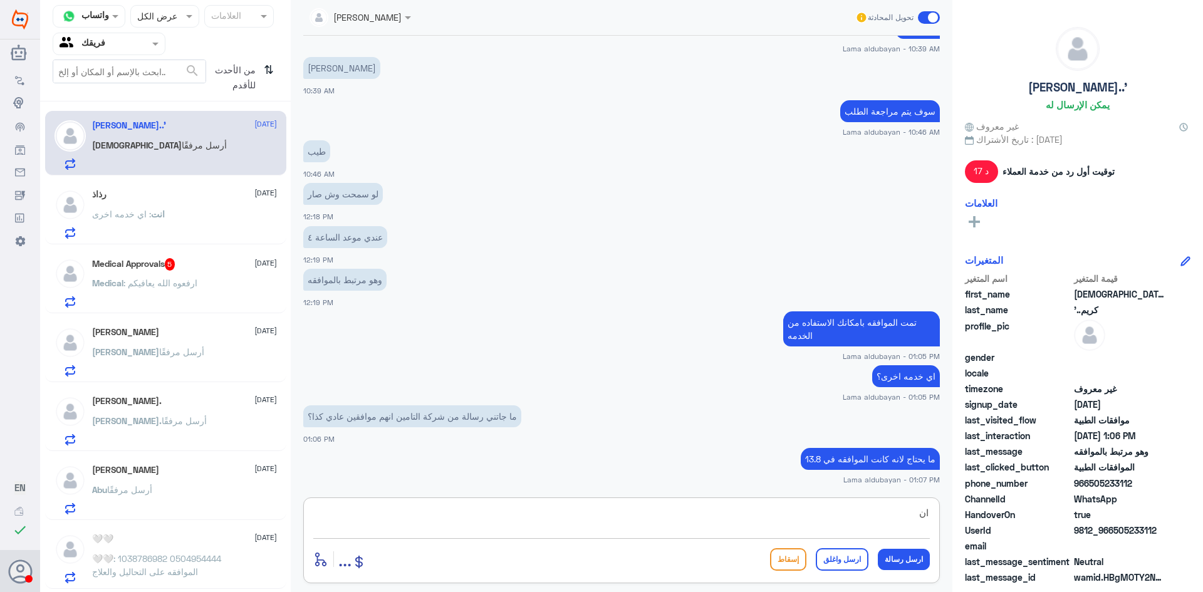
type textarea "ا"
click at [627, 522] on textarea at bounding box center [621, 519] width 616 height 31
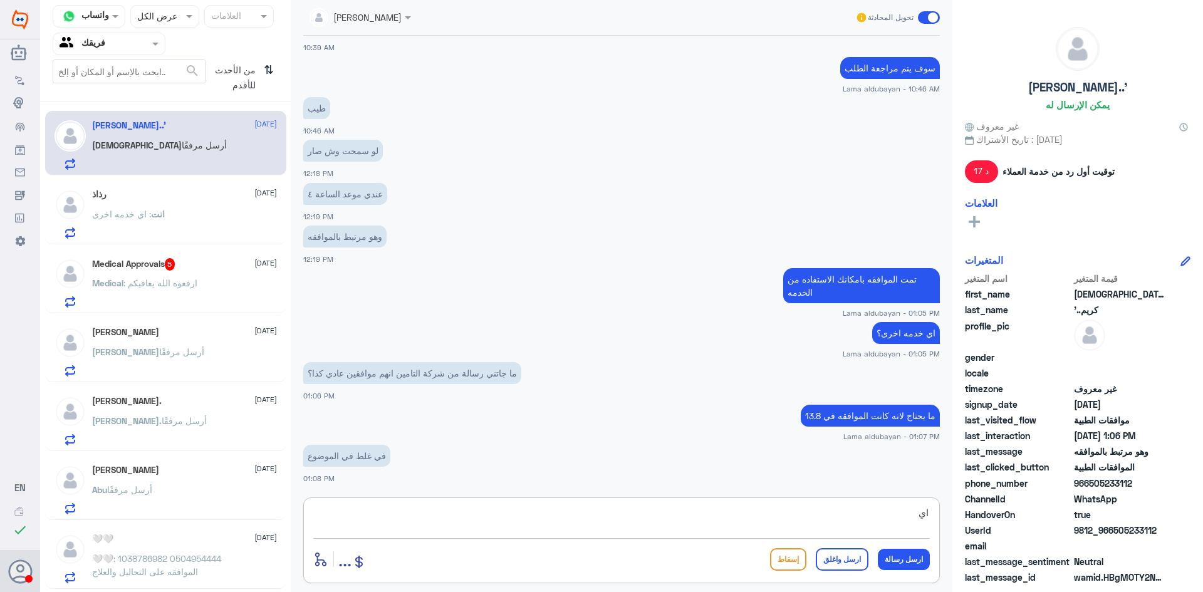
type textarea "ا"
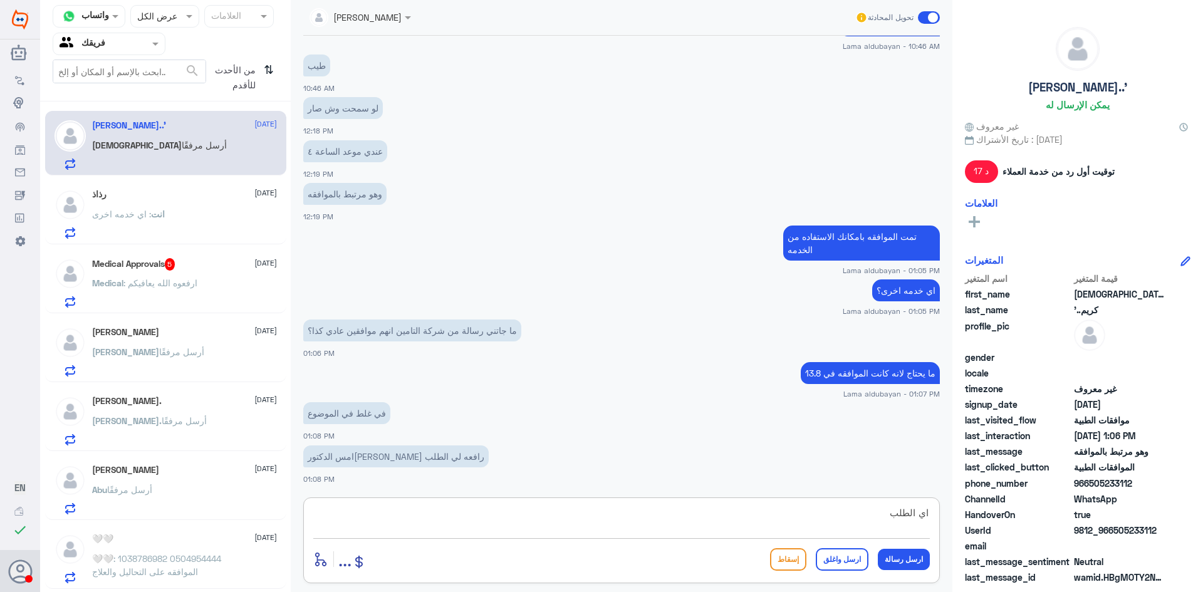
type textarea "اي الطلب"
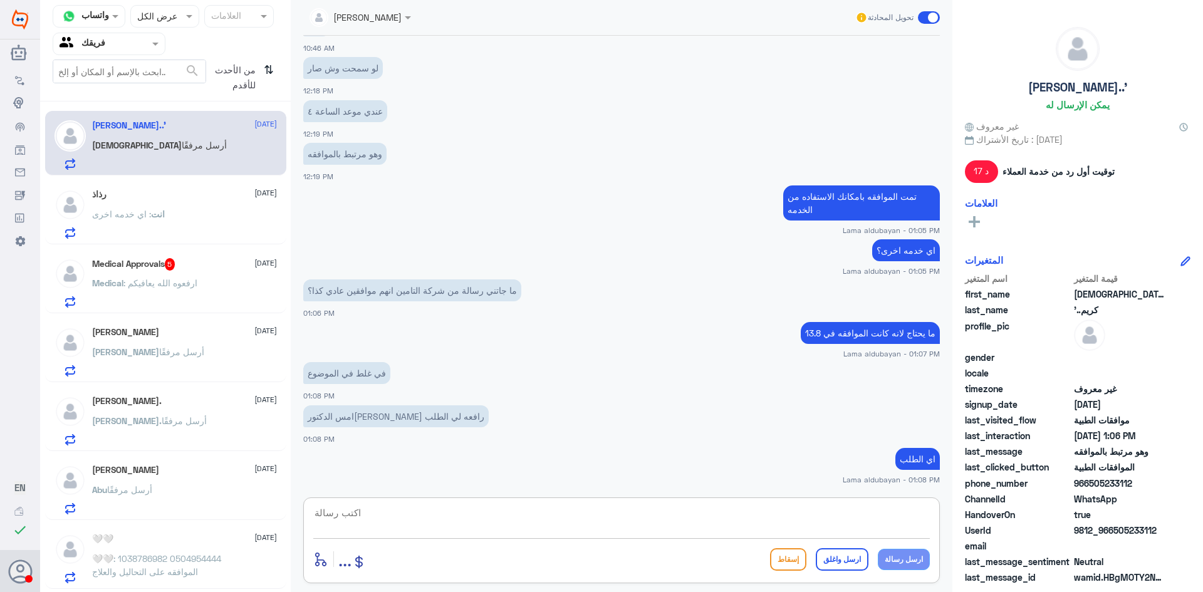
scroll to position [843, 0]
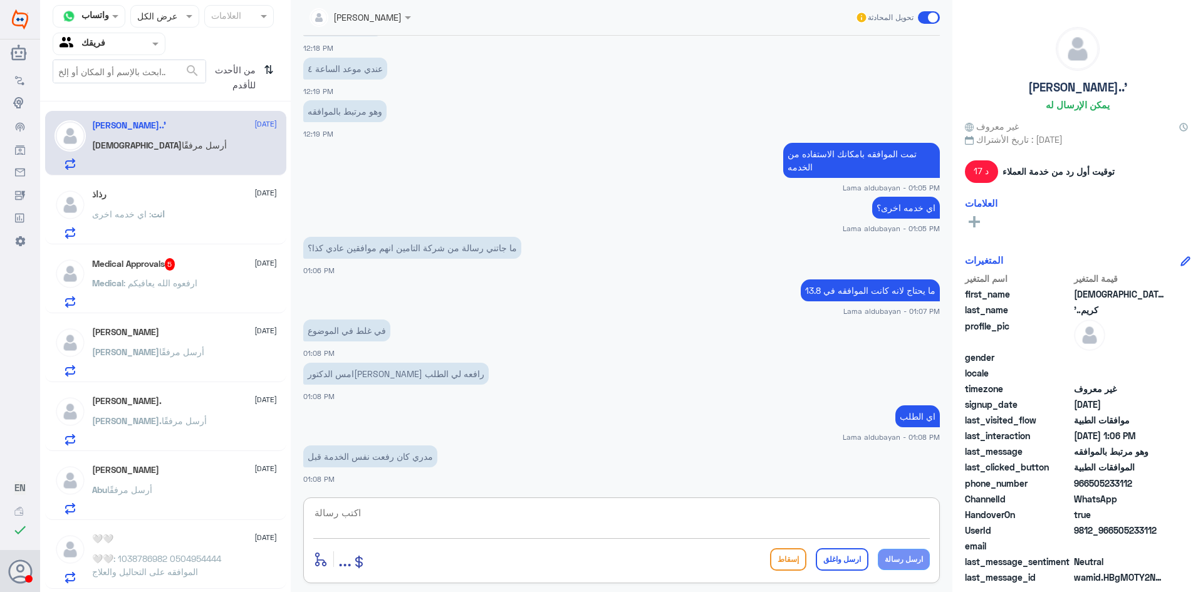
type textarea "ا"
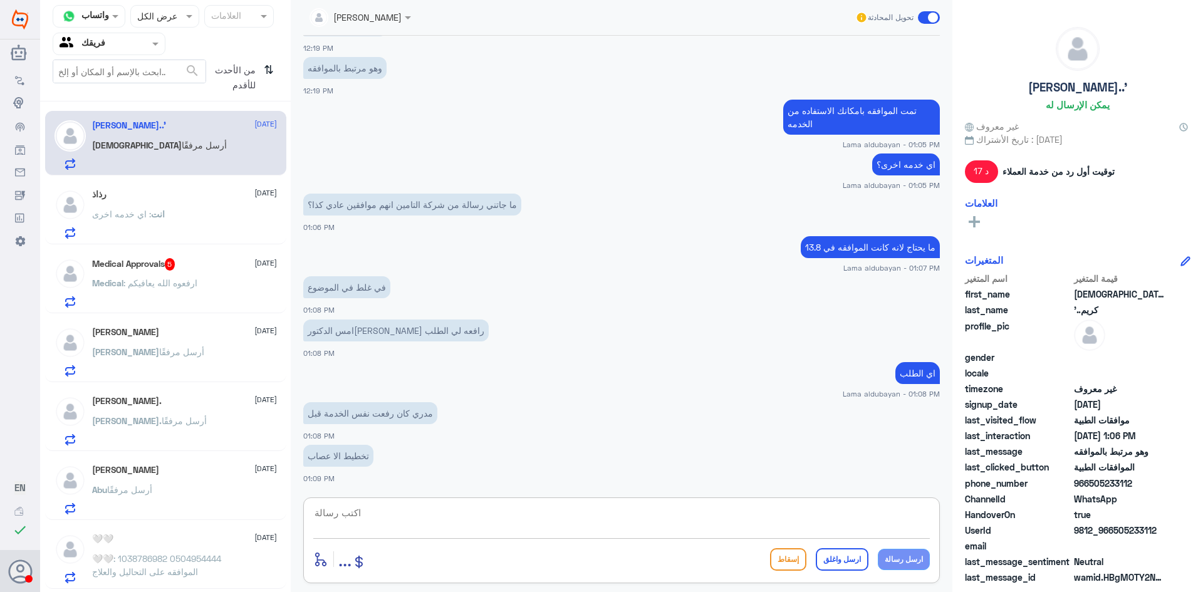
click at [546, 514] on textarea at bounding box center [621, 519] width 616 height 31
type textarea "اي كان فيه طلب قبل 13.8"
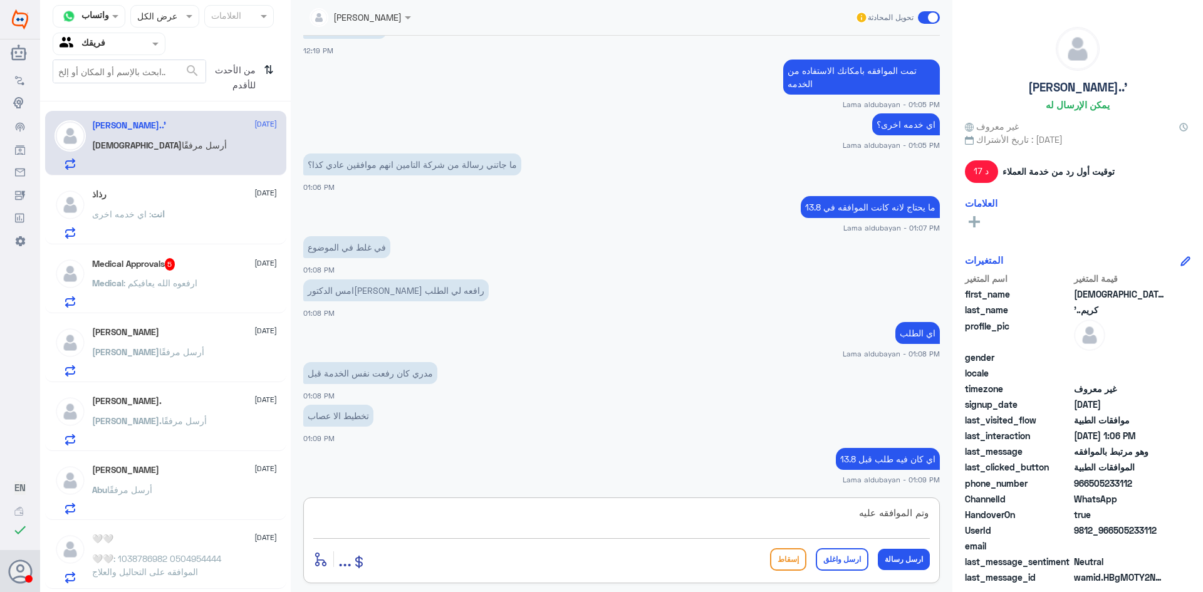
type textarea "وتم الموافقه عليه"
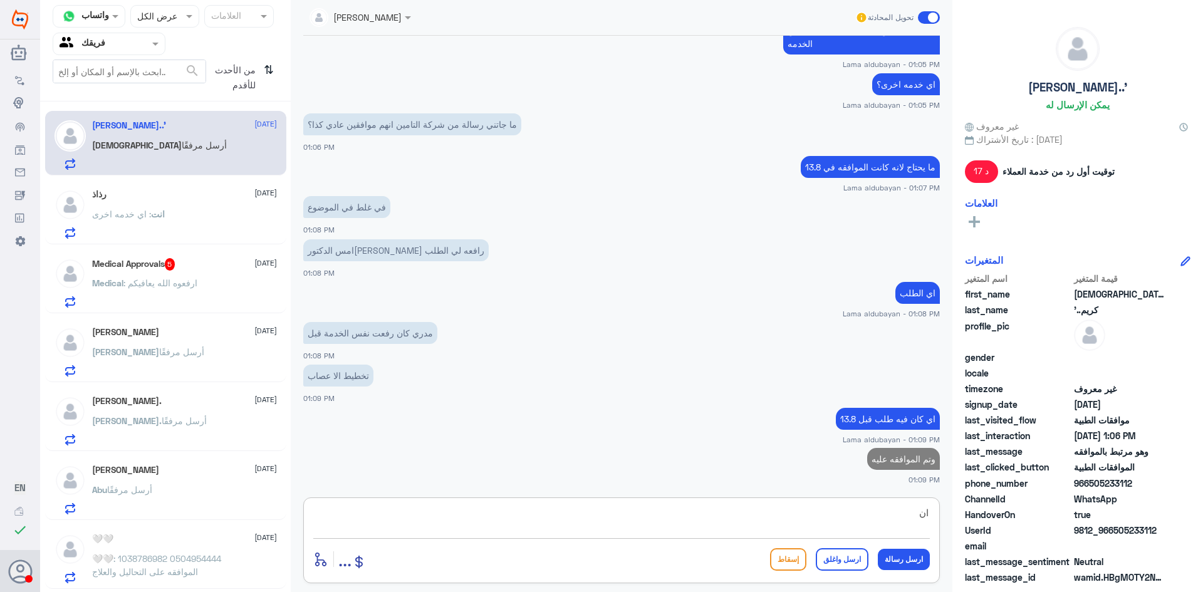
type textarea "ا"
type textarea "عشان كذا جاك مرفوضه بالطلب الجديد انا حدثتها لك"
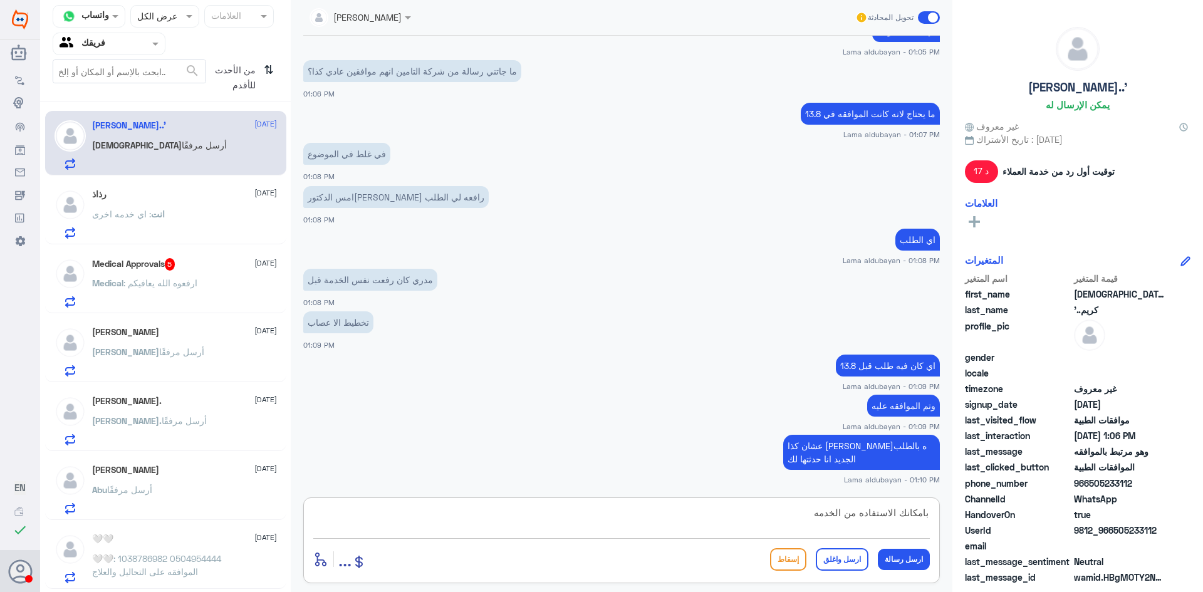
type textarea "بامكانك الاستفاده من الخدمه"
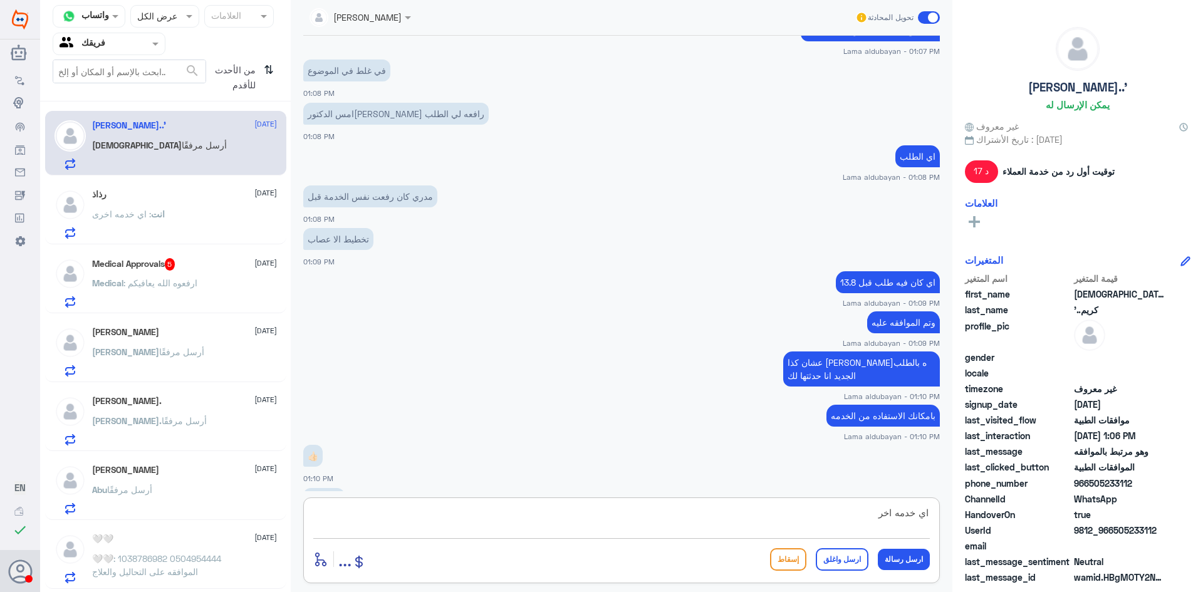
scroll to position [1145, 0]
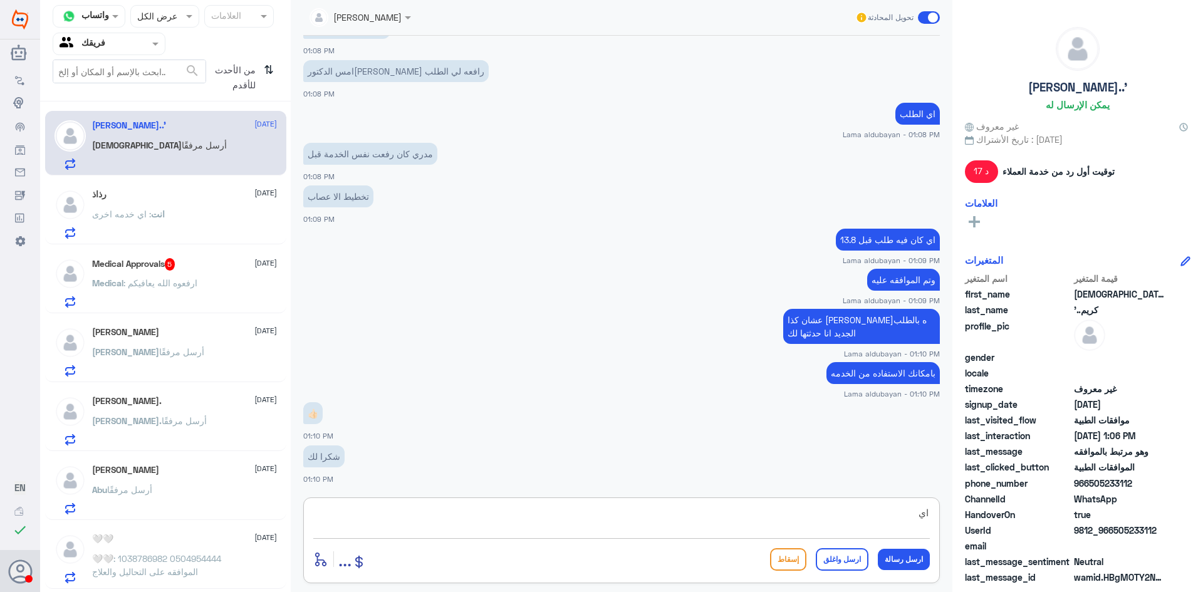
type textarea "ا"
type textarea "العفو اتمنى لك دوام الصحه والعافيه"
click at [850, 559] on button "ارسل واغلق" at bounding box center [842, 559] width 53 height 23
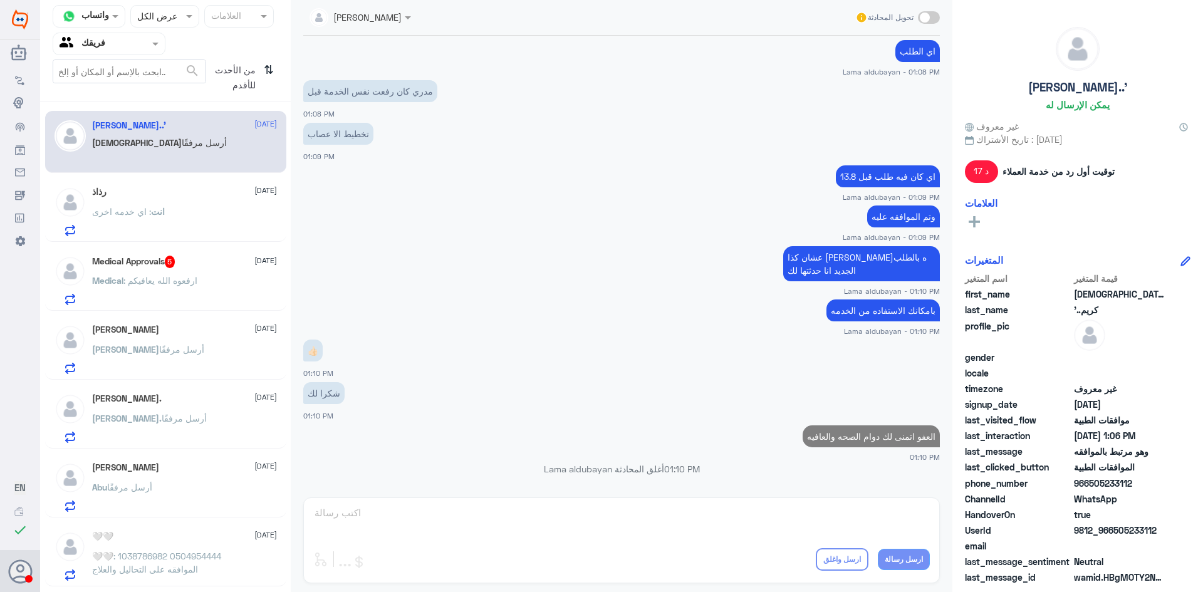
scroll to position [1182, 0]
click at [125, 209] on span ": اي خدمه اخرى" at bounding box center [121, 211] width 59 height 11
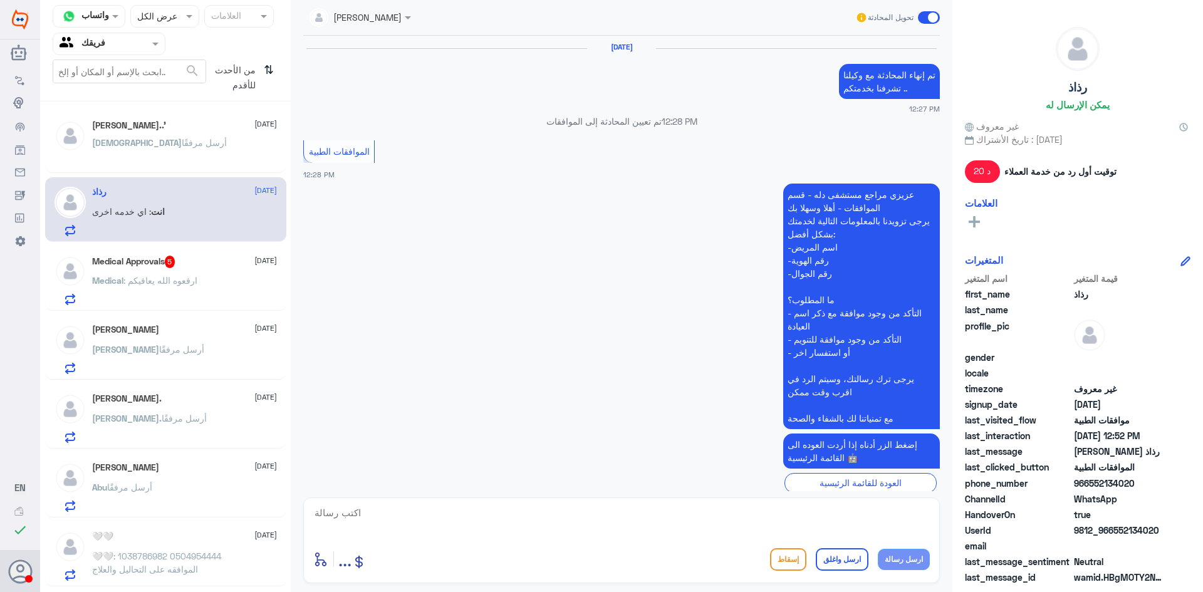
scroll to position [707, 0]
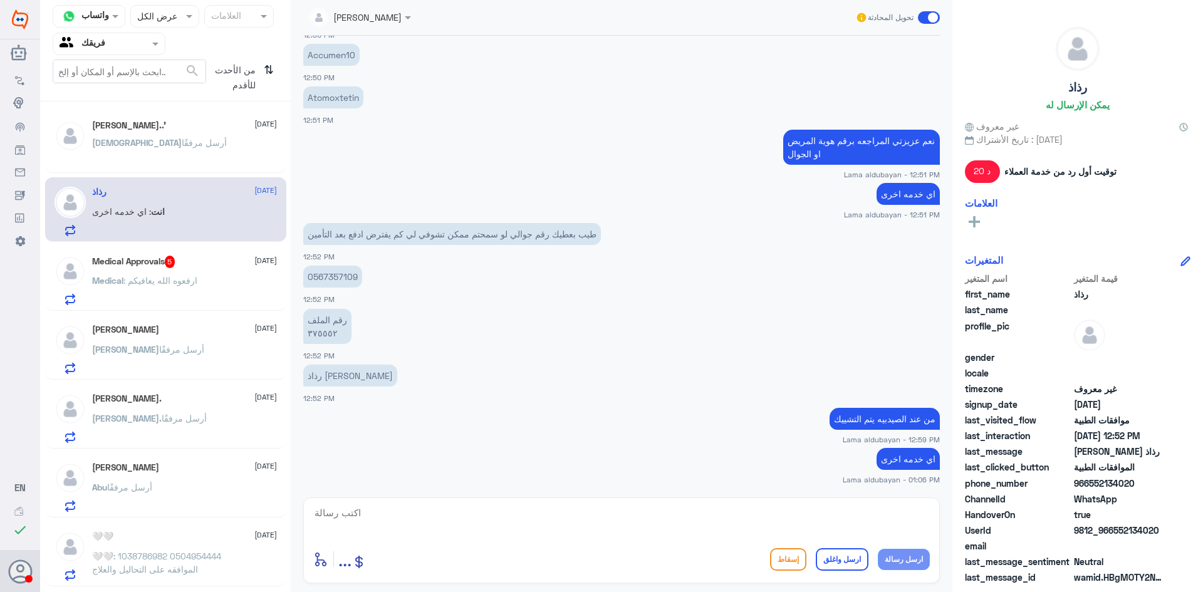
click at [192, 276] on span ": ارفعوه الله يعافيكم" at bounding box center [160, 280] width 74 height 11
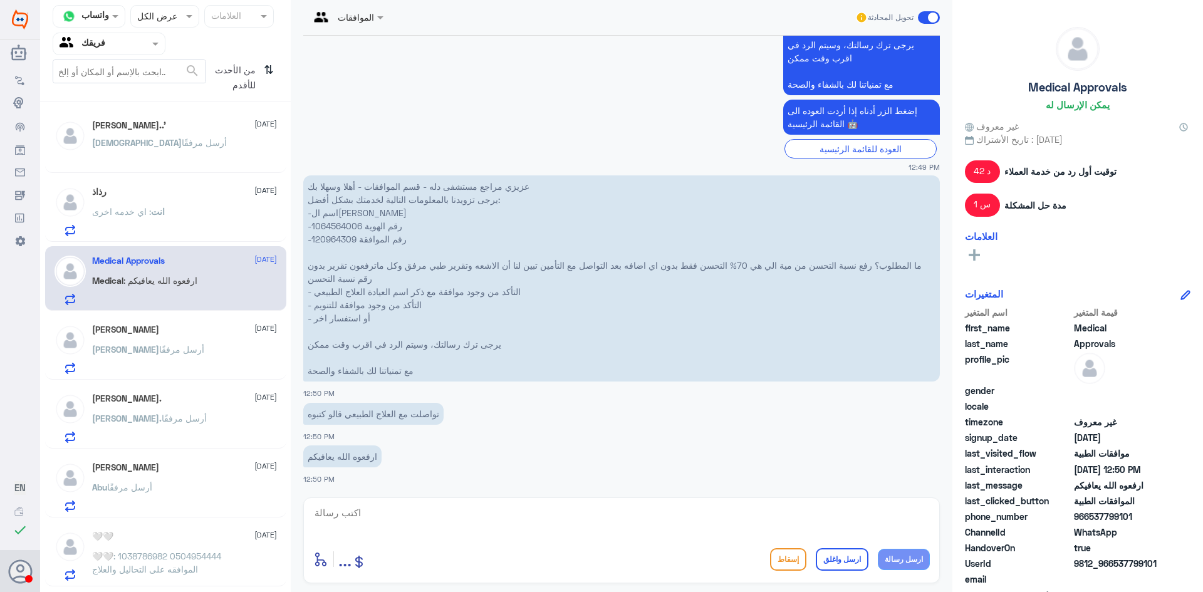
click at [127, 209] on span ": اي خدمه اخرى" at bounding box center [121, 211] width 59 height 11
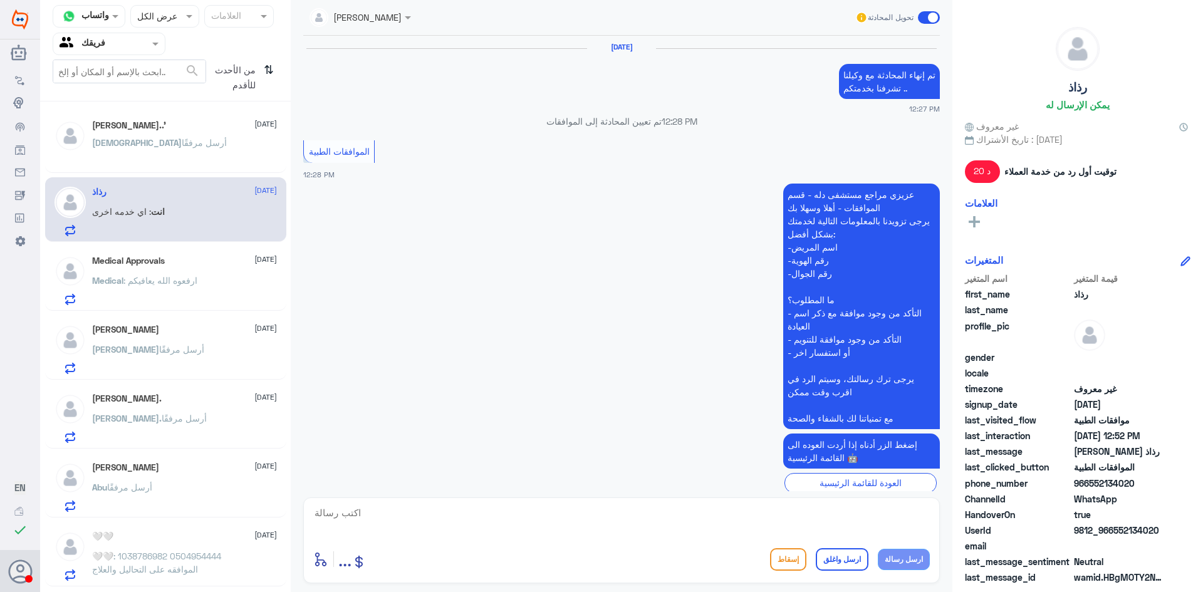
scroll to position [707, 0]
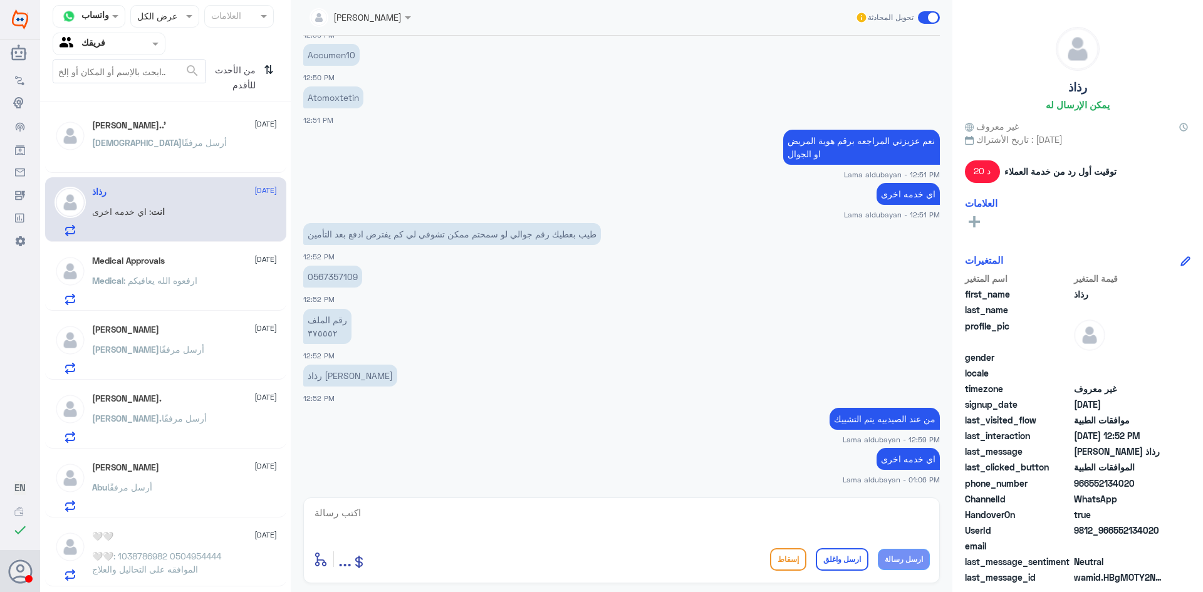
click at [140, 331] on div "Ibrahim 27 August" at bounding box center [184, 330] width 185 height 11
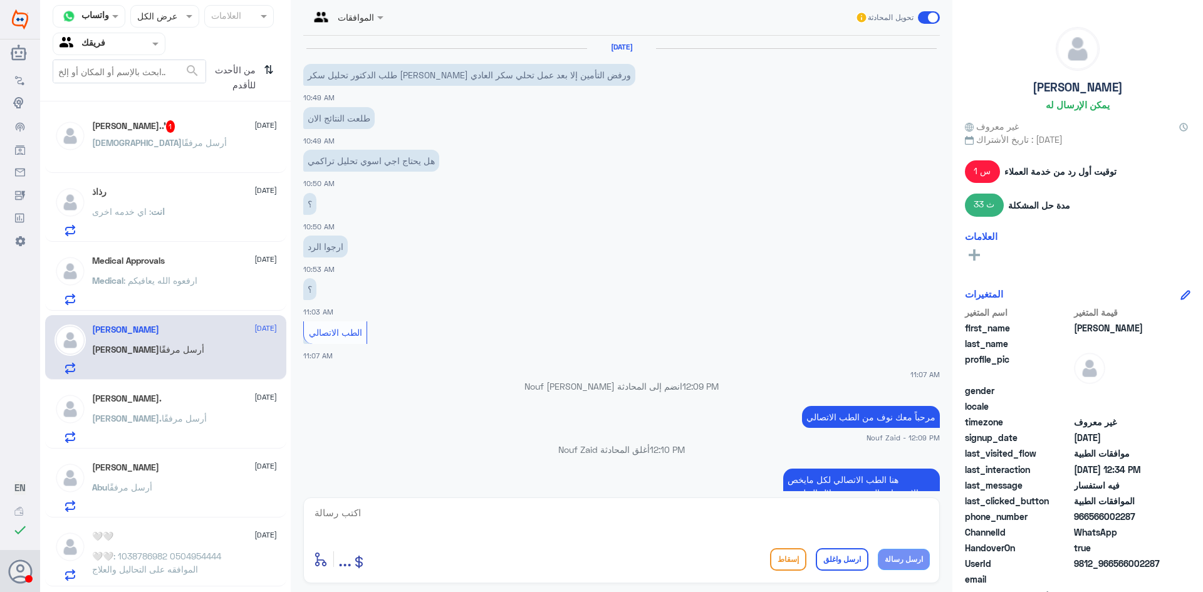
scroll to position [833, 0]
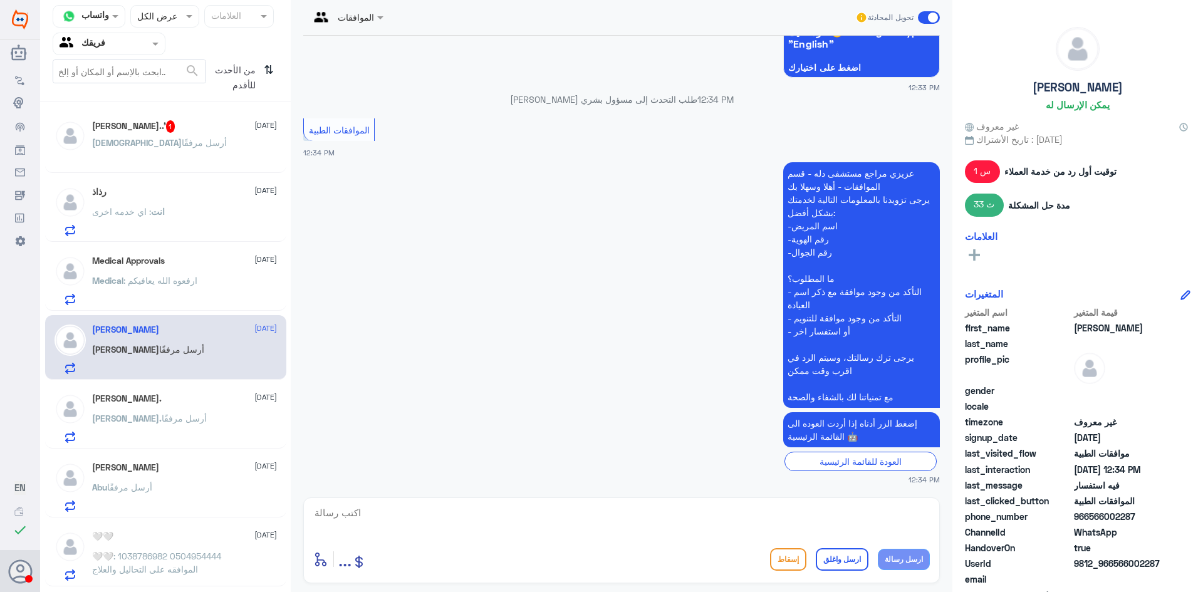
click at [153, 422] on div "Ola. أرسل مرفقًا" at bounding box center [184, 429] width 185 height 28
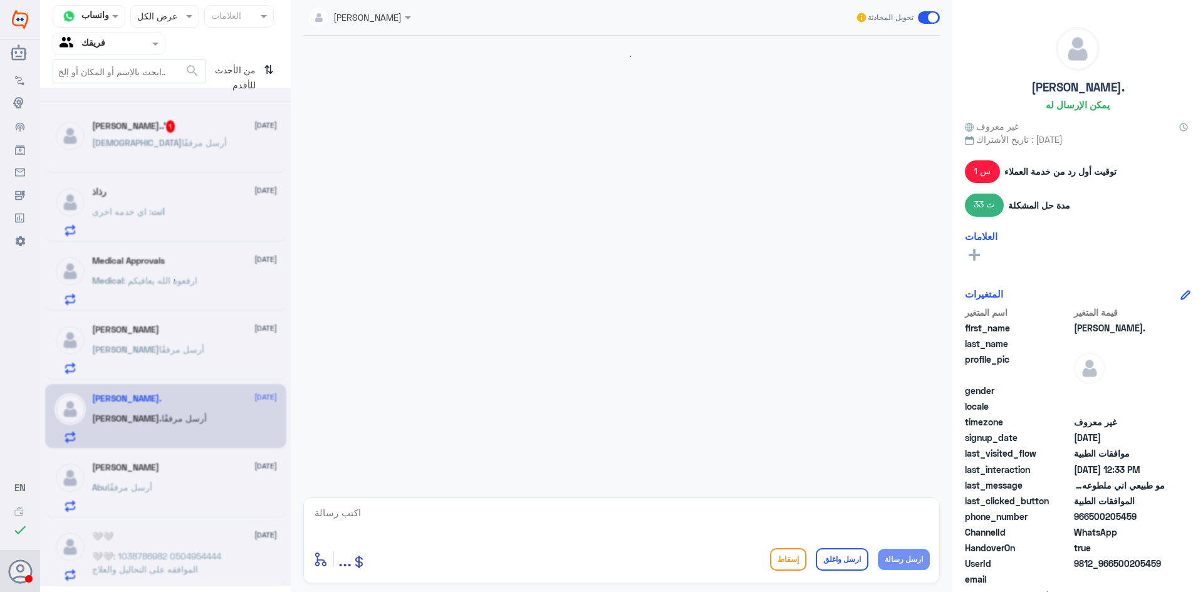
scroll to position [809, 0]
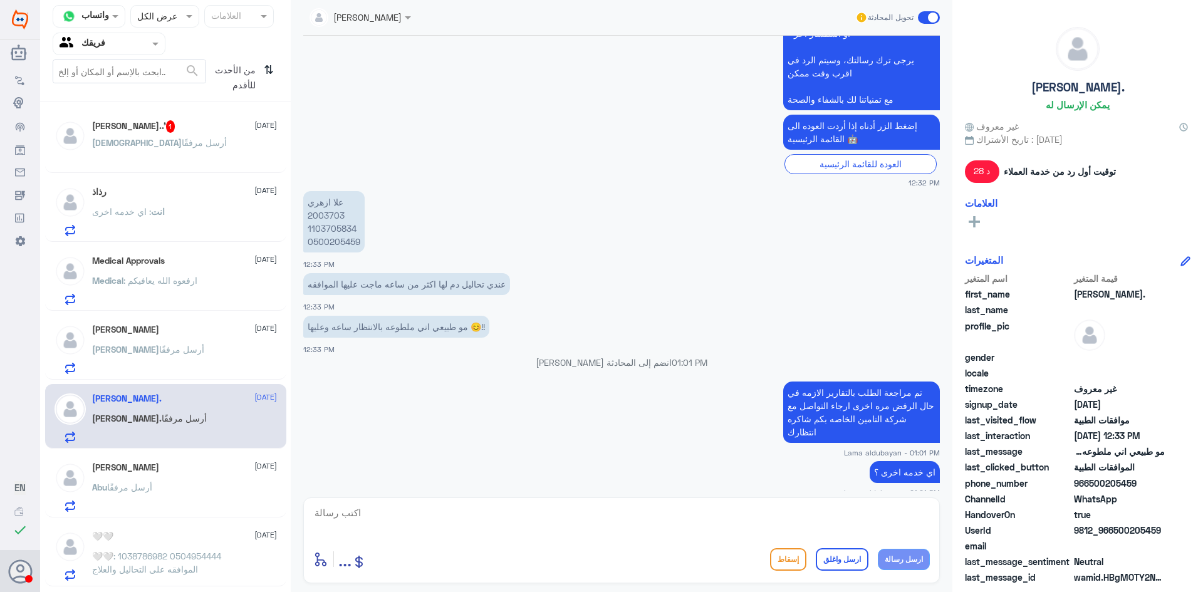
click at [174, 123] on div "الله كريم..' 1 27 August" at bounding box center [184, 126] width 185 height 13
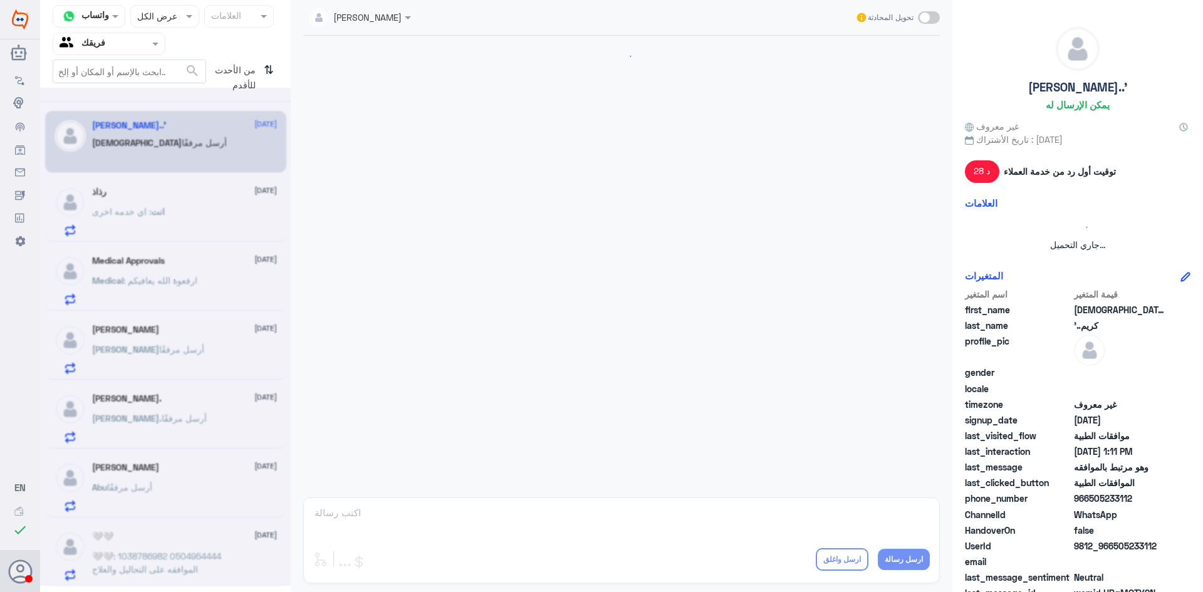
scroll to position [519, 0]
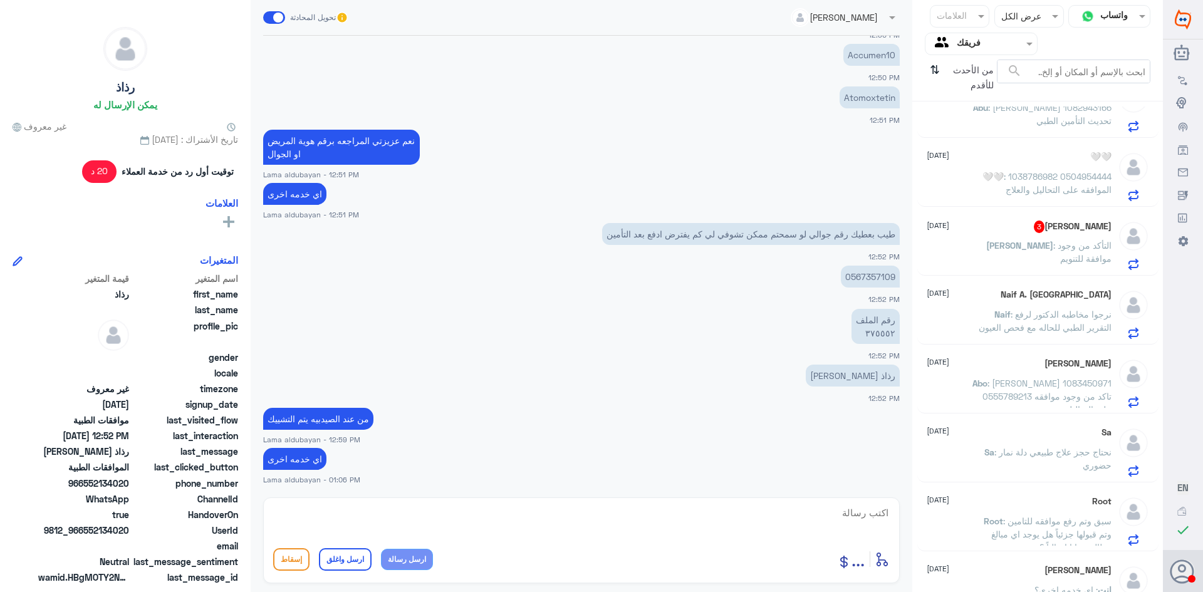
scroll to position [376, 0]
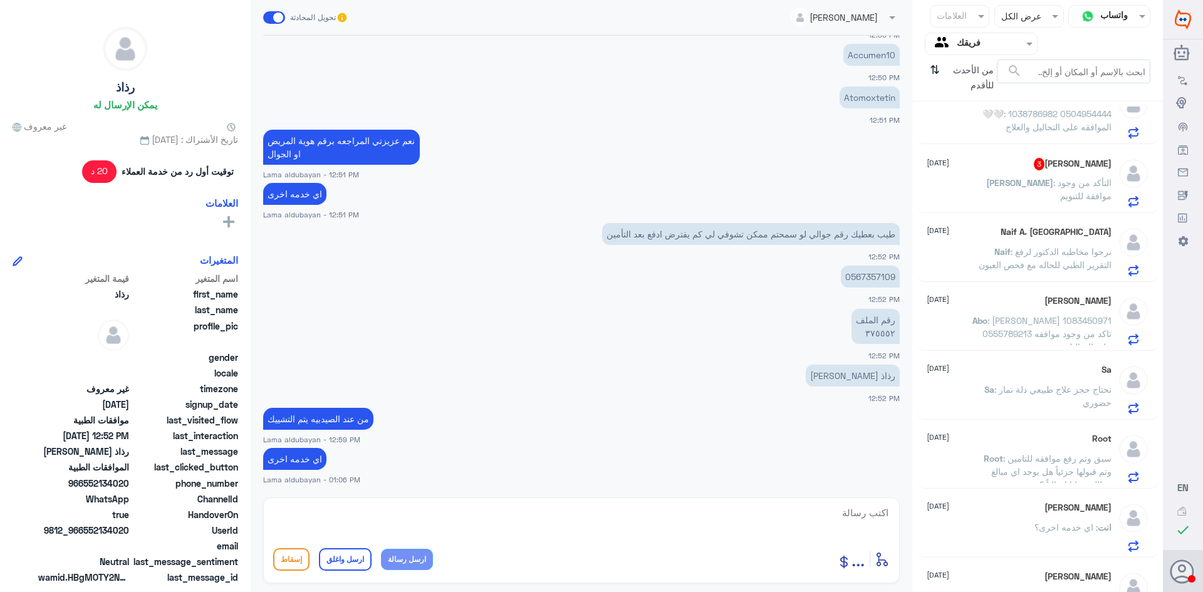
drag, startPoint x: 1064, startPoint y: 175, endPoint x: 1075, endPoint y: 209, distance: 35.1
click at [1064, 175] on div "Saleh 3 27 August Saleh : التأكد من وجود موافقة للتنويم" at bounding box center [1019, 182] width 185 height 49
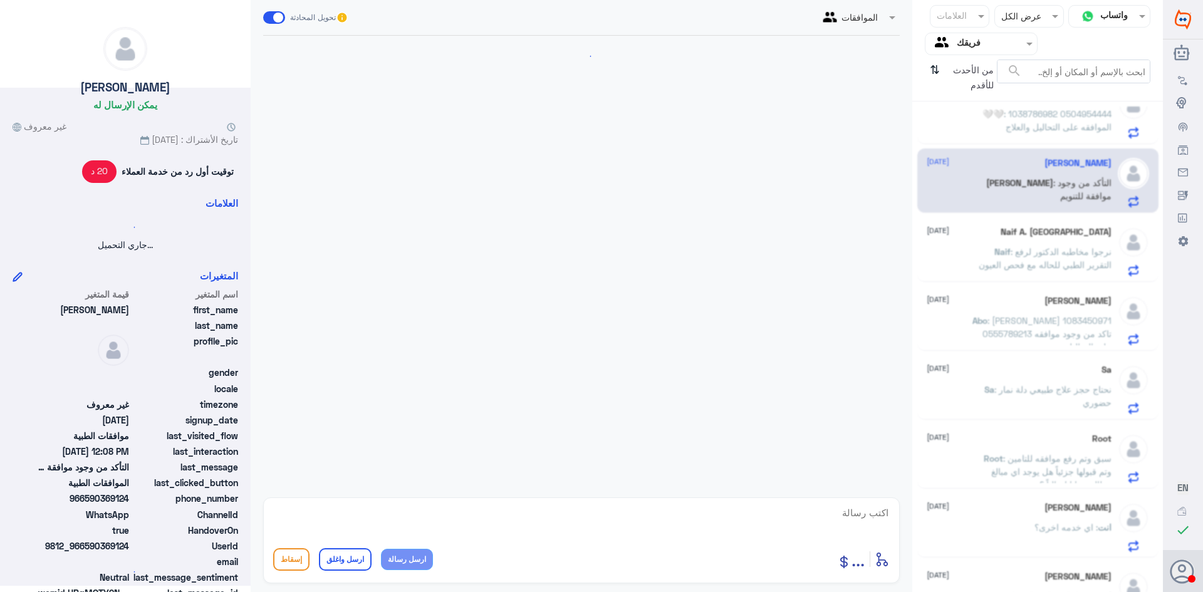
scroll to position [1099, 0]
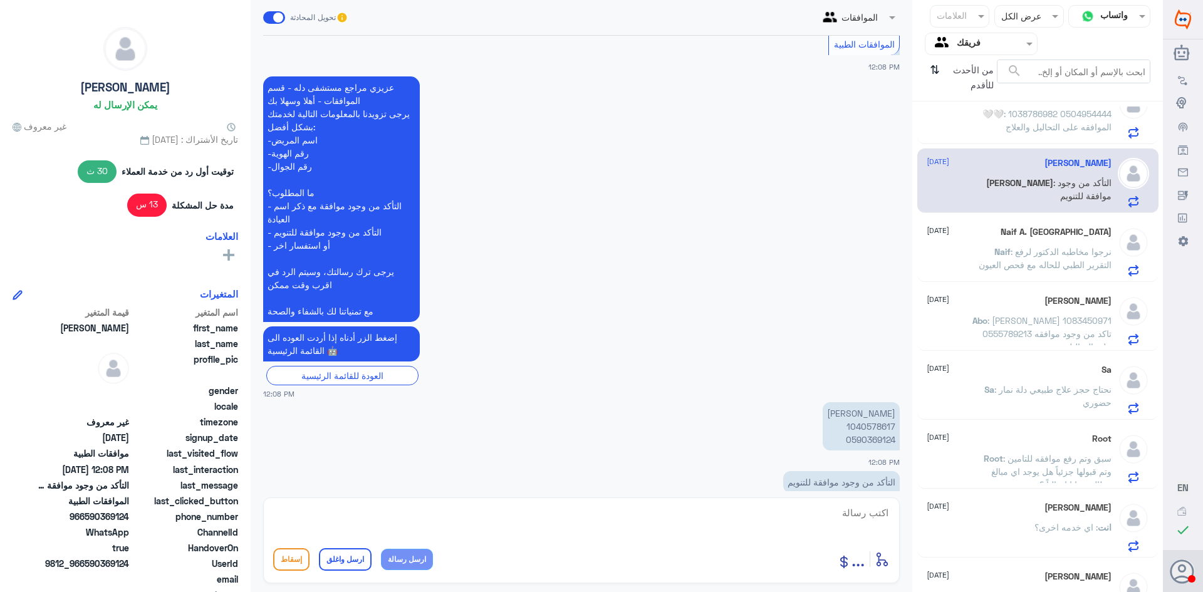
click at [874, 402] on p "صالح علي الزهراني 1040578617 0590369124" at bounding box center [861, 426] width 77 height 48
copy p "1040578617"
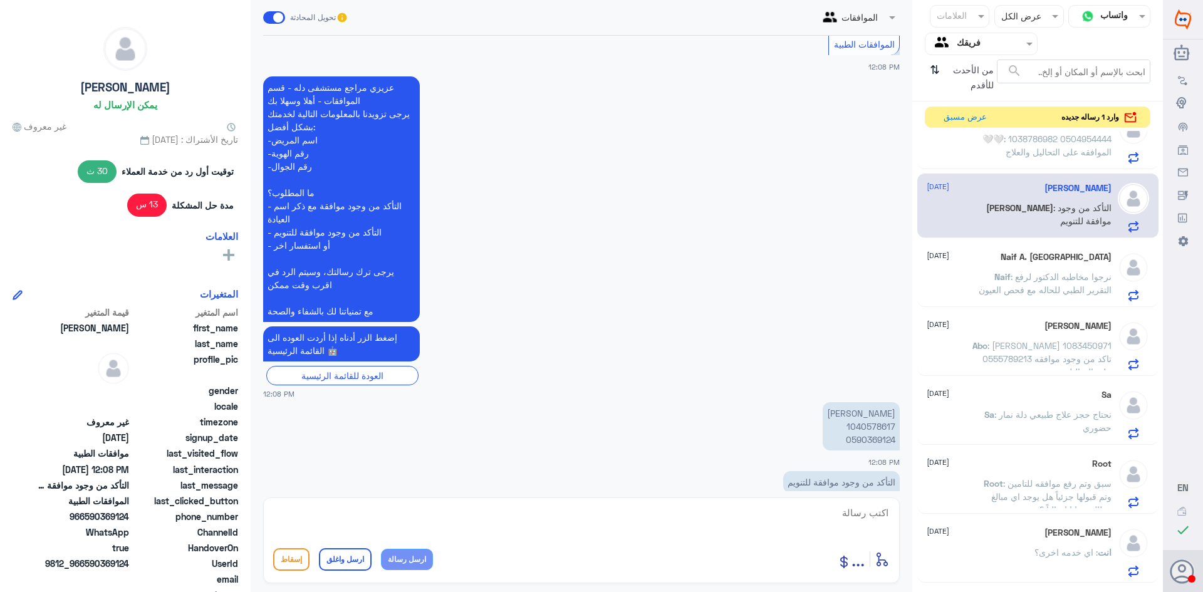
click at [776, 499] on div "أدخل اسم مجموعة الرسائل ... إسقاط ارسل واغلق ارسل رسالة" at bounding box center [581, 540] width 636 height 86
click at [781, 505] on textarea at bounding box center [581, 519] width 616 height 31
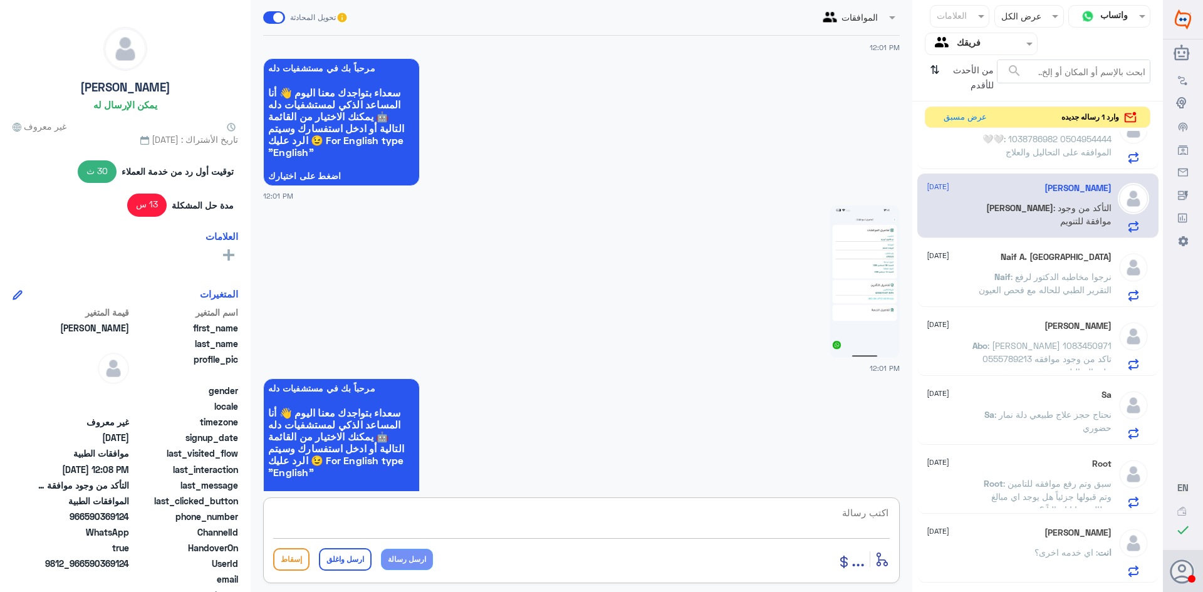
scroll to position [535, 0]
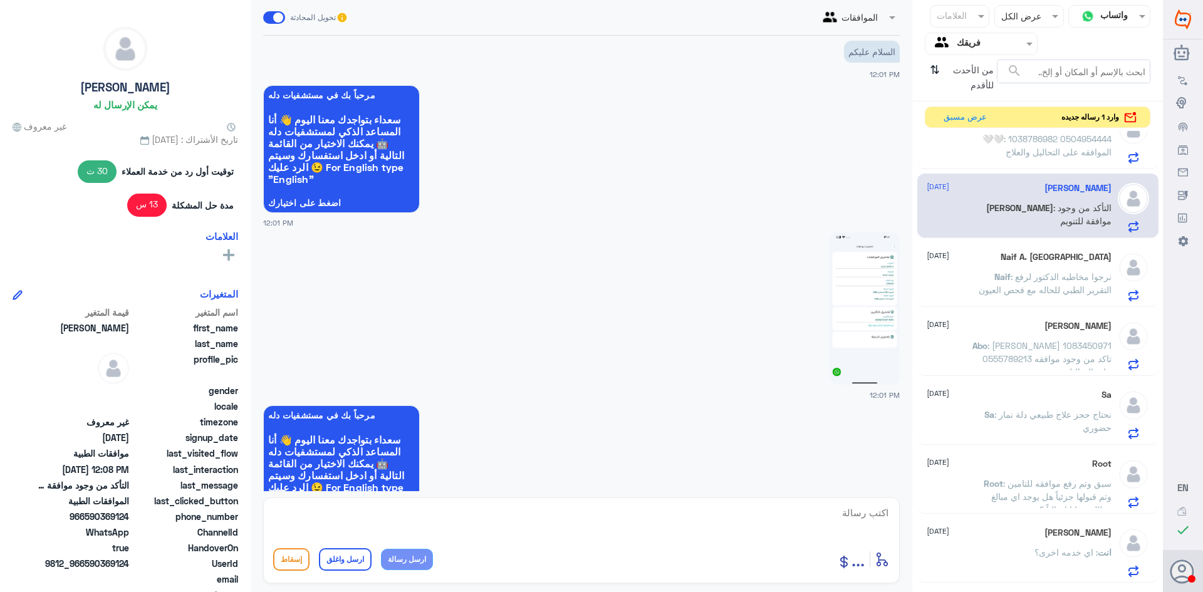
click at [850, 299] on img at bounding box center [864, 308] width 70 height 152
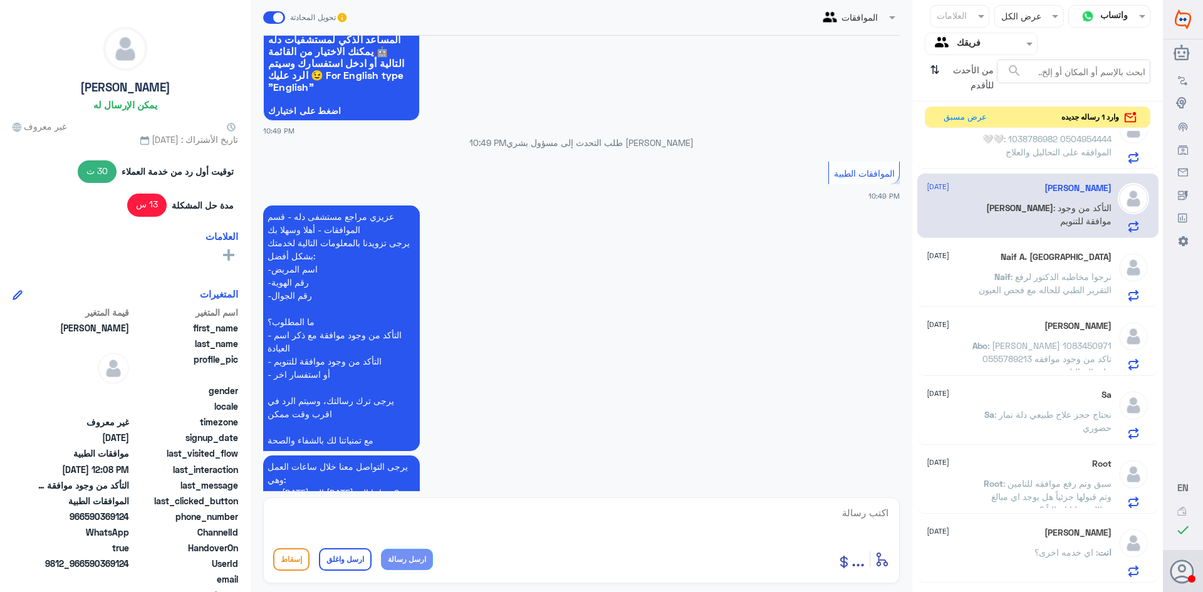
scroll to position [0, 0]
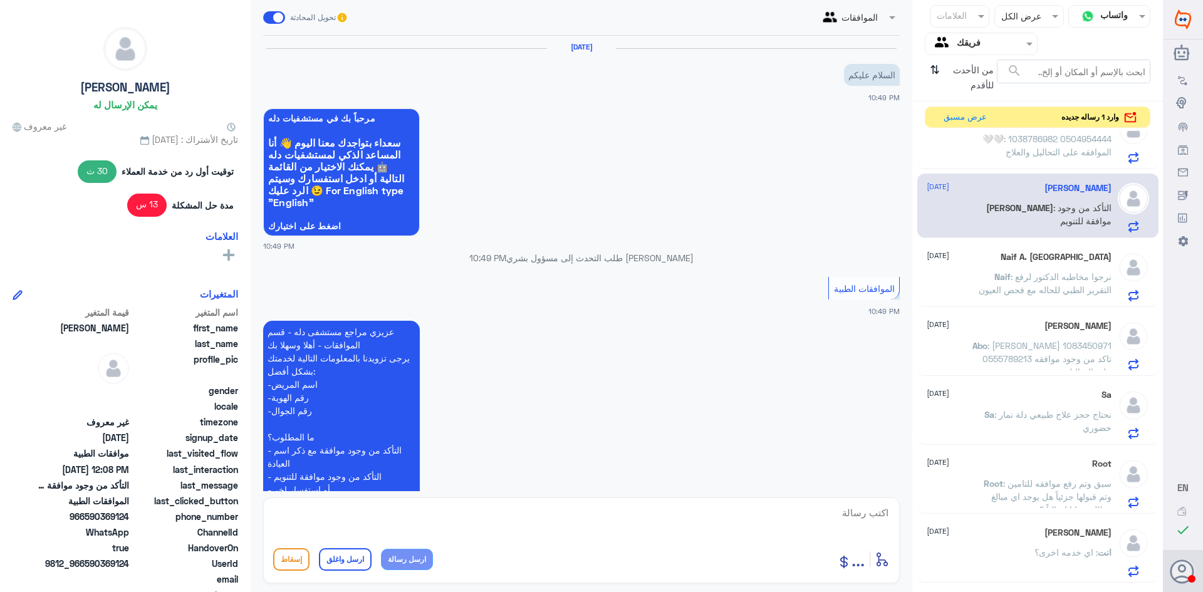
click at [680, 517] on textarea at bounding box center [581, 519] width 616 height 31
type textarea "هل الطلب في دله نمار ظ"
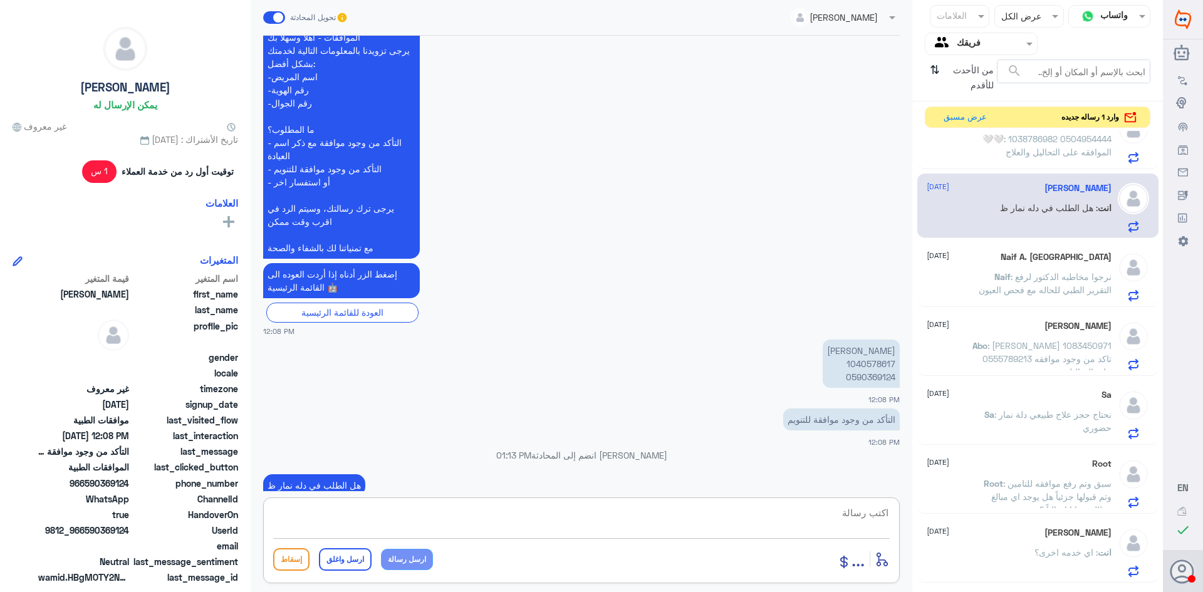
click at [1096, 115] on span "وارد 1 رساله جديده" at bounding box center [1090, 117] width 58 height 11
click at [975, 115] on button "عرض مسبق" at bounding box center [964, 116] width 53 height 19
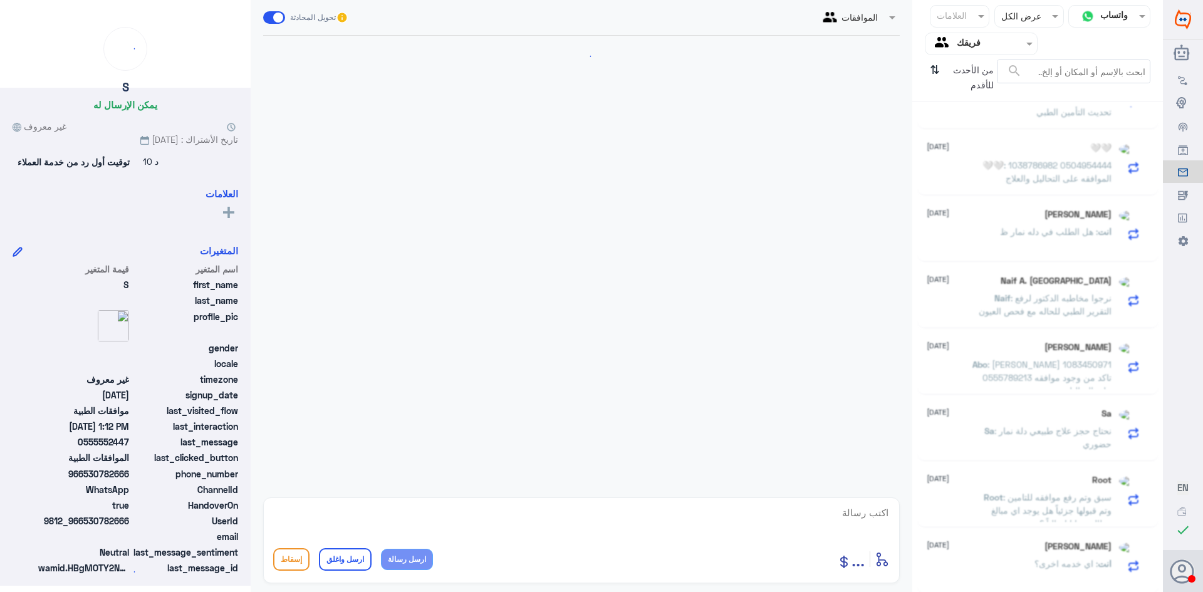
scroll to position [376, 0]
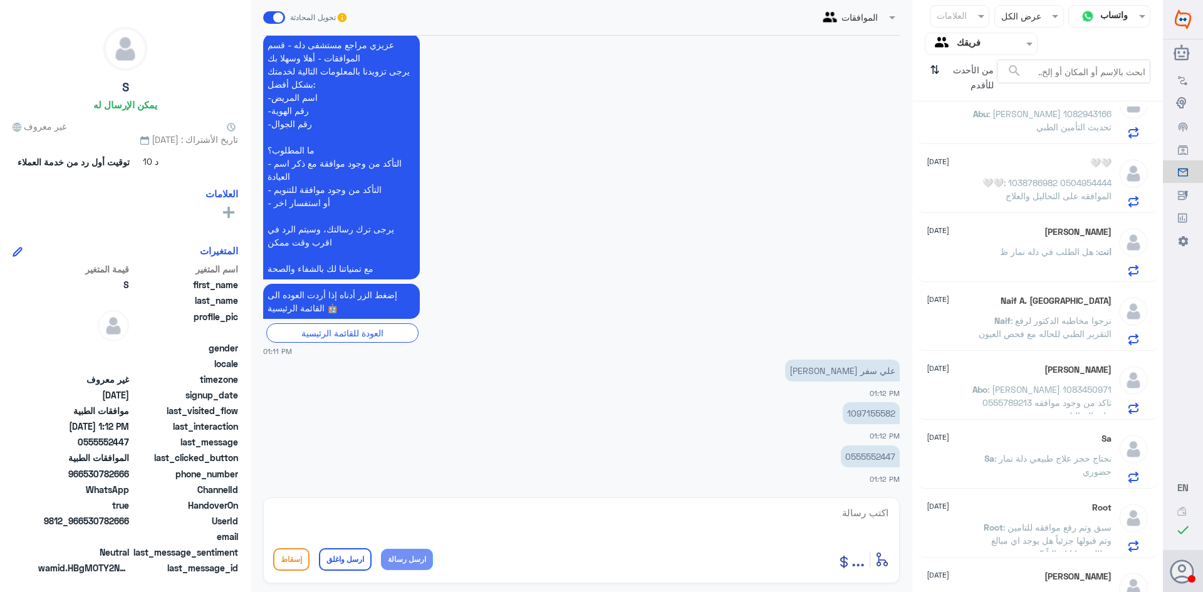
click at [878, 413] on p "1097155582" at bounding box center [871, 413] width 57 height 22
copy p "1097155582"
click at [862, 452] on p "0555552447" at bounding box center [870, 456] width 59 height 22
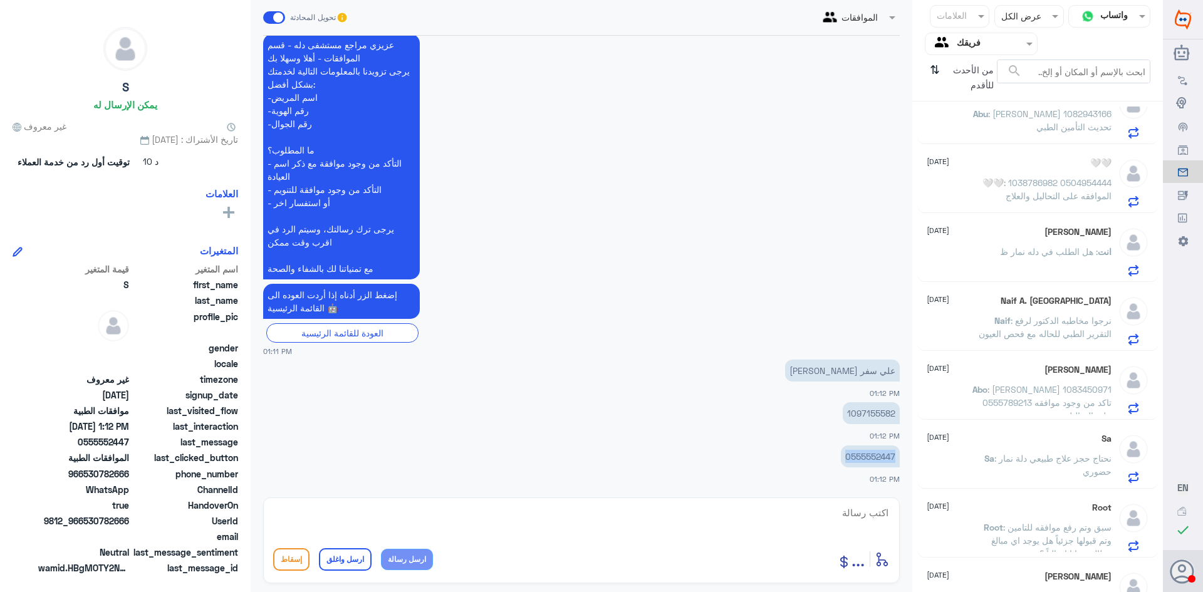
copy p "0555552447"
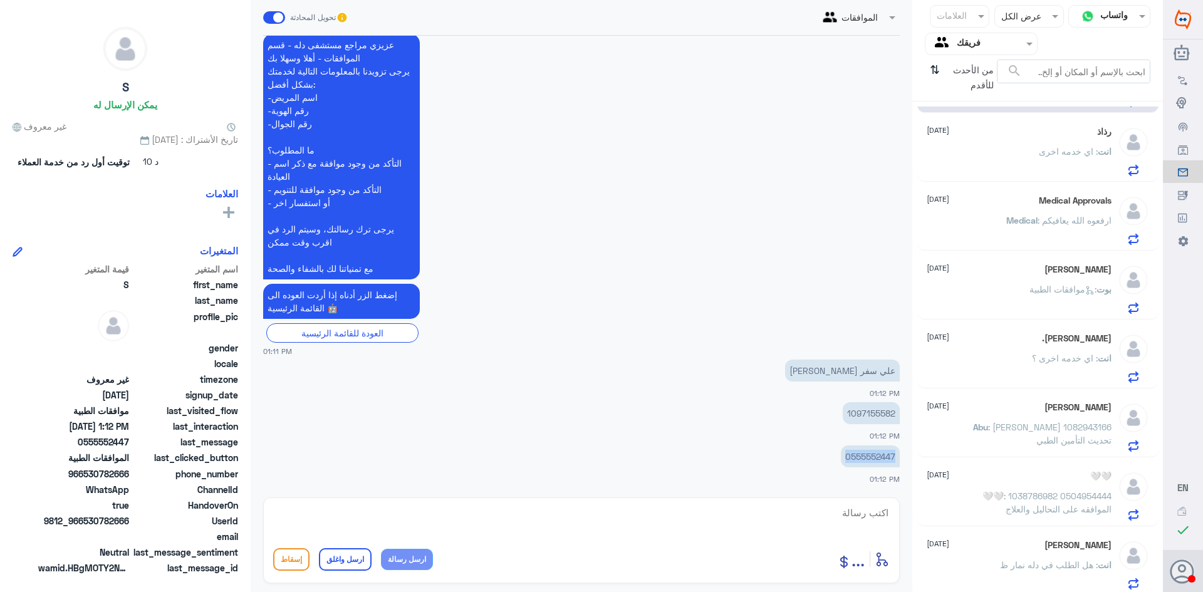
scroll to position [0, 0]
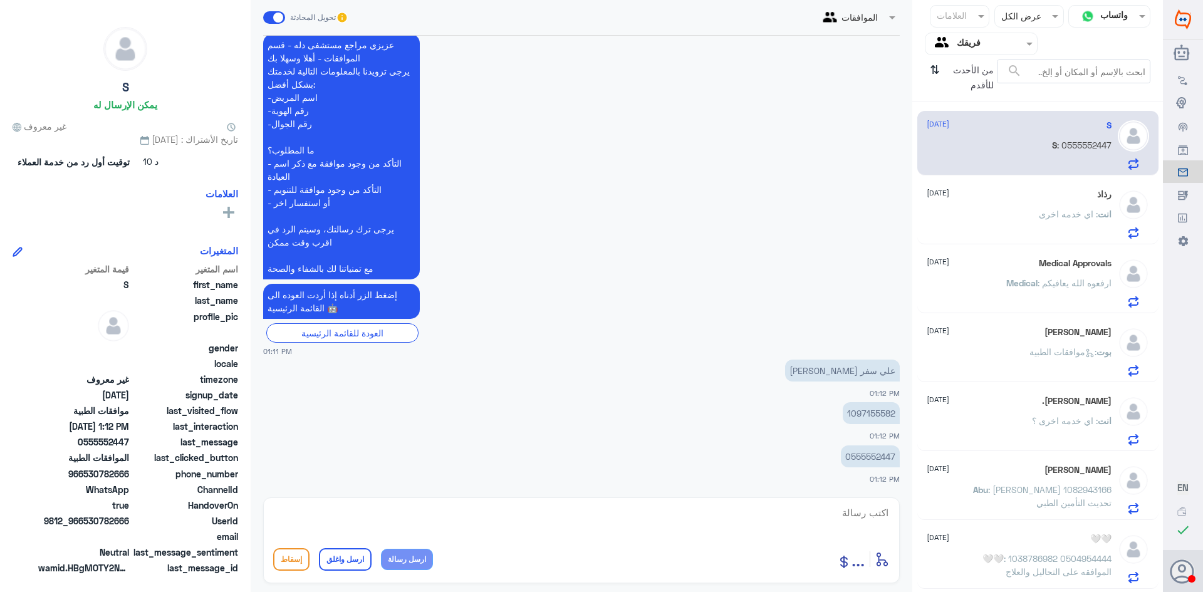
click at [1069, 224] on p "انت : اي خدمه اخرى" at bounding box center [1075, 222] width 73 height 31
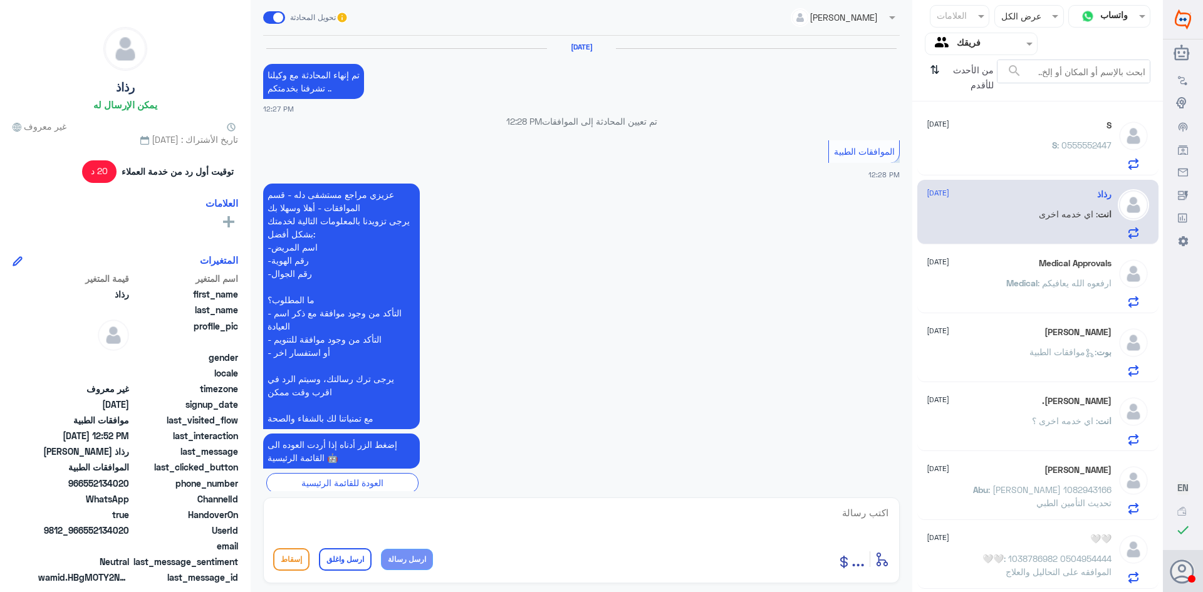
scroll to position [707, 0]
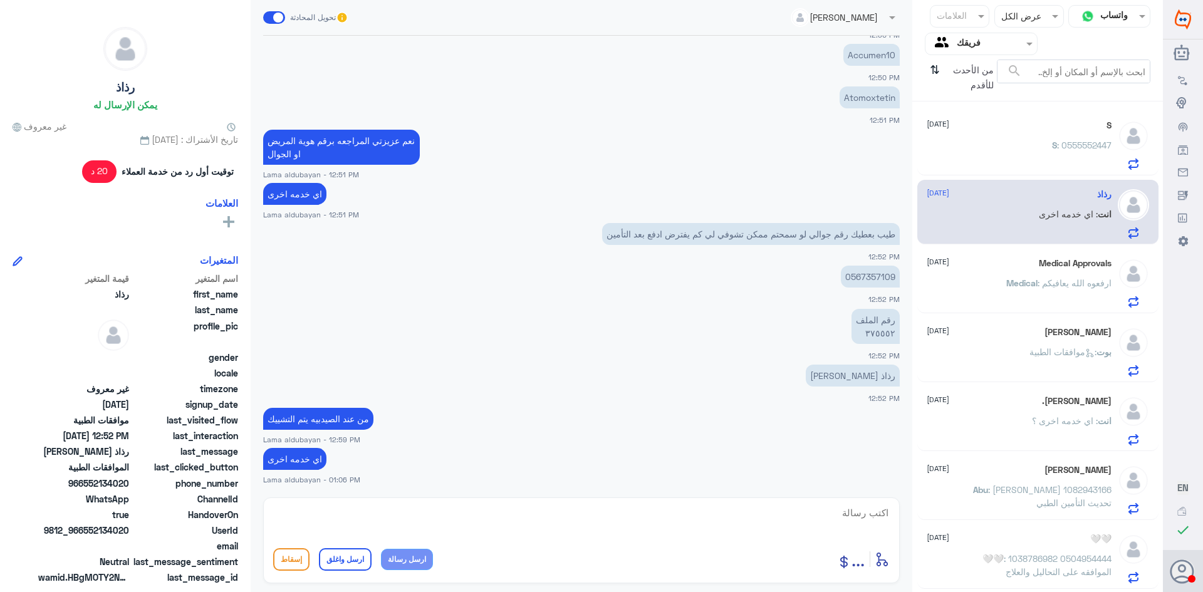
click at [656, 523] on textarea at bounding box center [581, 519] width 616 height 31
type textarea "اتمنى لك دوام الصحه والعافيه"
click at [353, 566] on button "ارسل واغلق" at bounding box center [345, 559] width 53 height 23
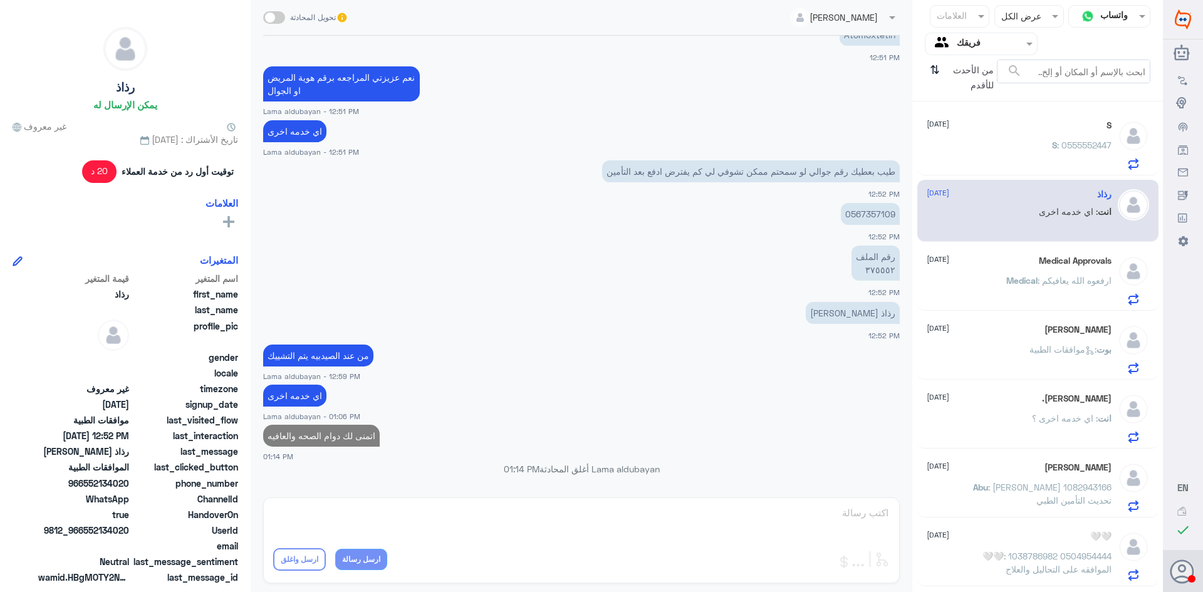
click at [1089, 336] on div "Ibrahim 27 August بوت : موافقات الطبية" at bounding box center [1019, 349] width 185 height 49
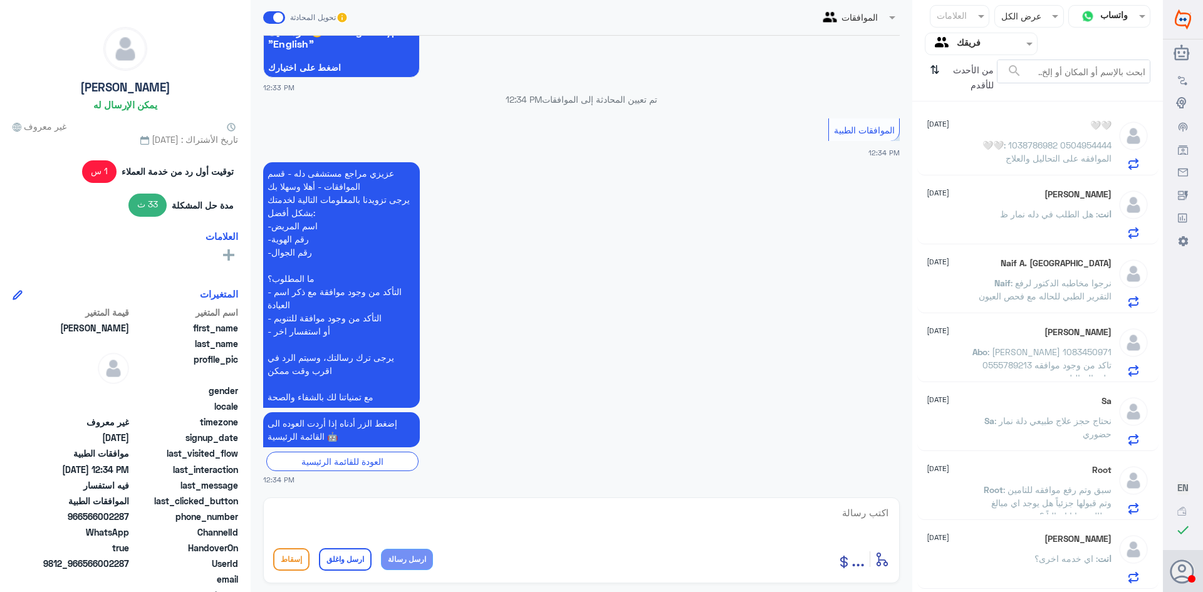
scroll to position [507, 0]
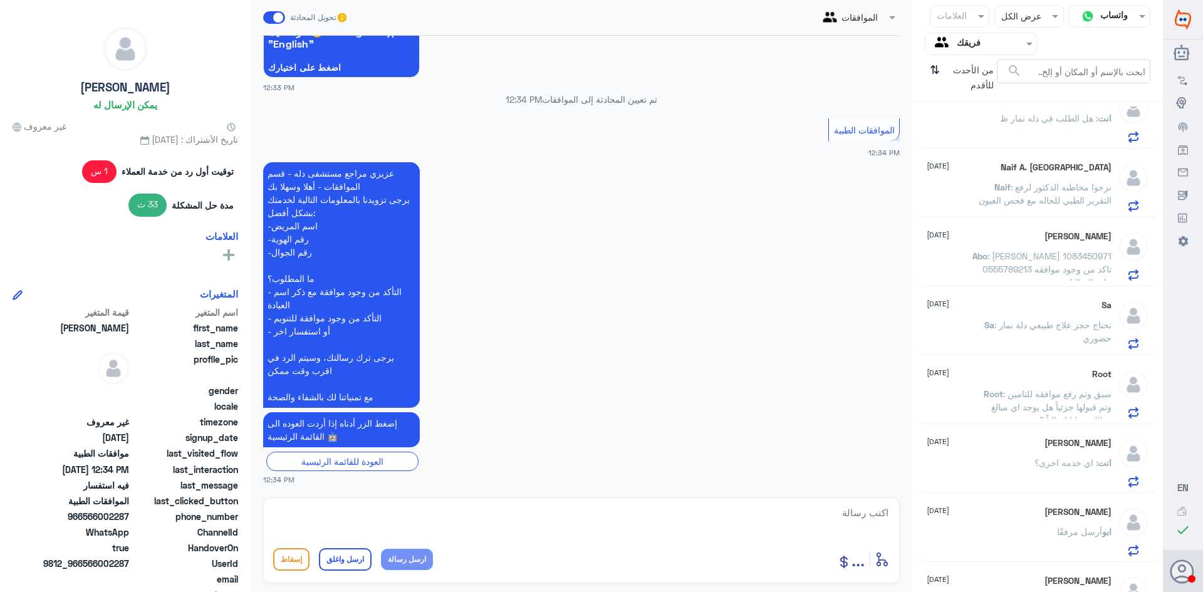
click at [1041, 326] on span ": نحتاج حجز علاج طبيعي دلة نمار حضوري" at bounding box center [1052, 331] width 117 height 24
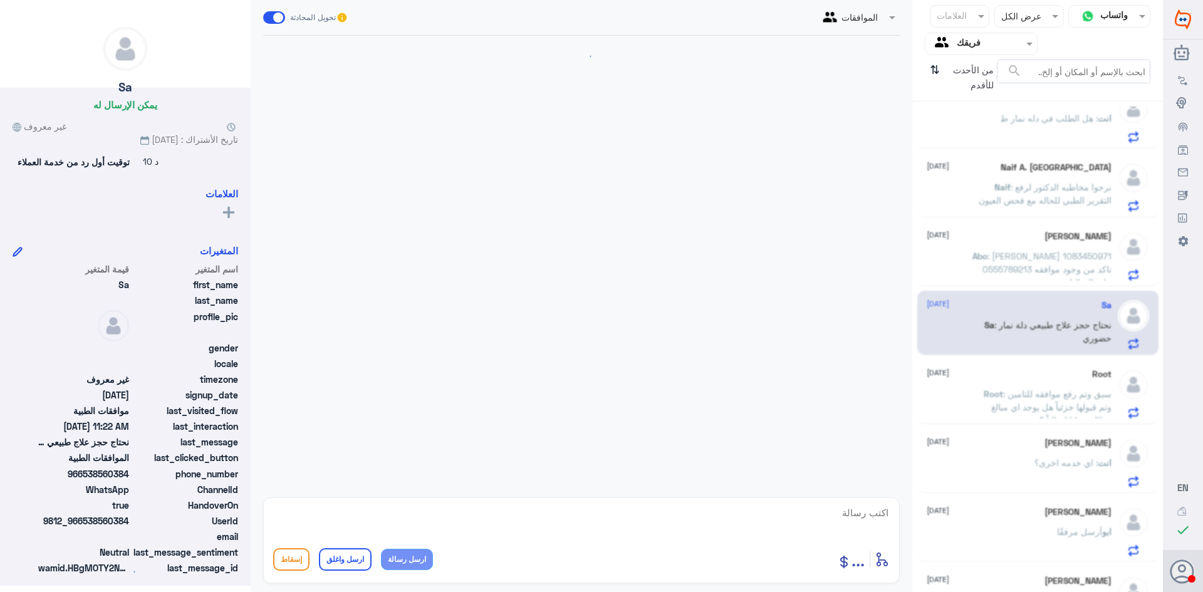
scroll to position [201, 0]
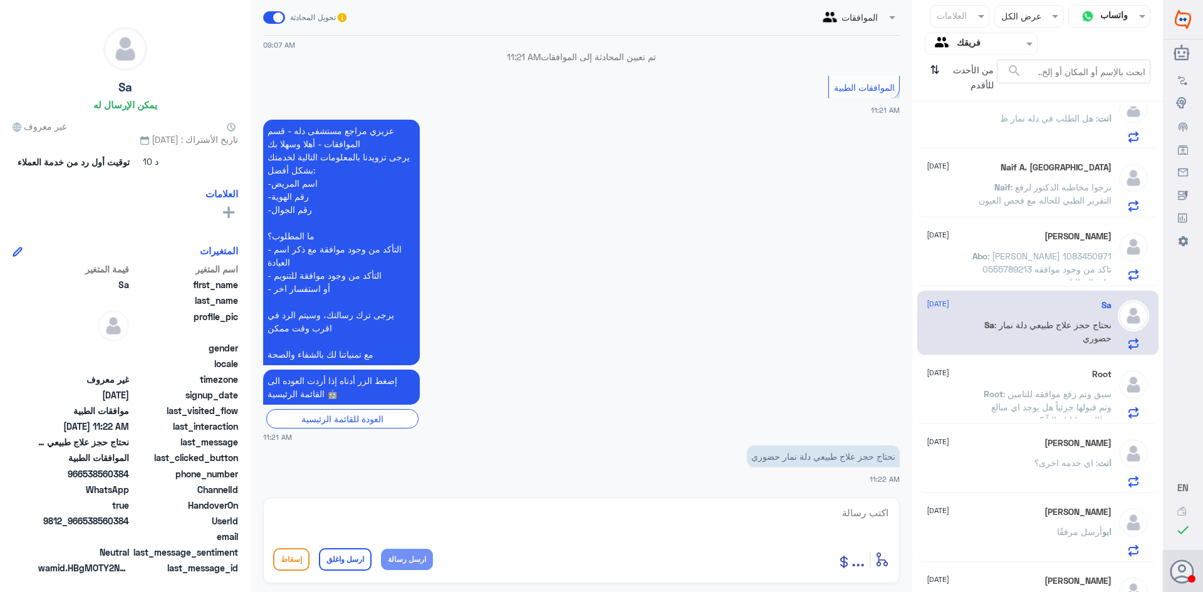
drag, startPoint x: 551, startPoint y: 527, endPoint x: 630, endPoint y: 517, distance: 79.5
click at [552, 527] on textarea at bounding box center [581, 519] width 616 height 31
paste textarea "( 0112995140 , 0546022896 )"
drag, startPoint x: 760, startPoint y: 508, endPoint x: 898, endPoint y: 517, distance: 138.1
click at [898, 517] on div "( 0112995140 , 0546022896 ) هنا فقط موافقات دله الناخيل هذي ارقام تواصل دله نما…" at bounding box center [581, 540] width 636 height 86
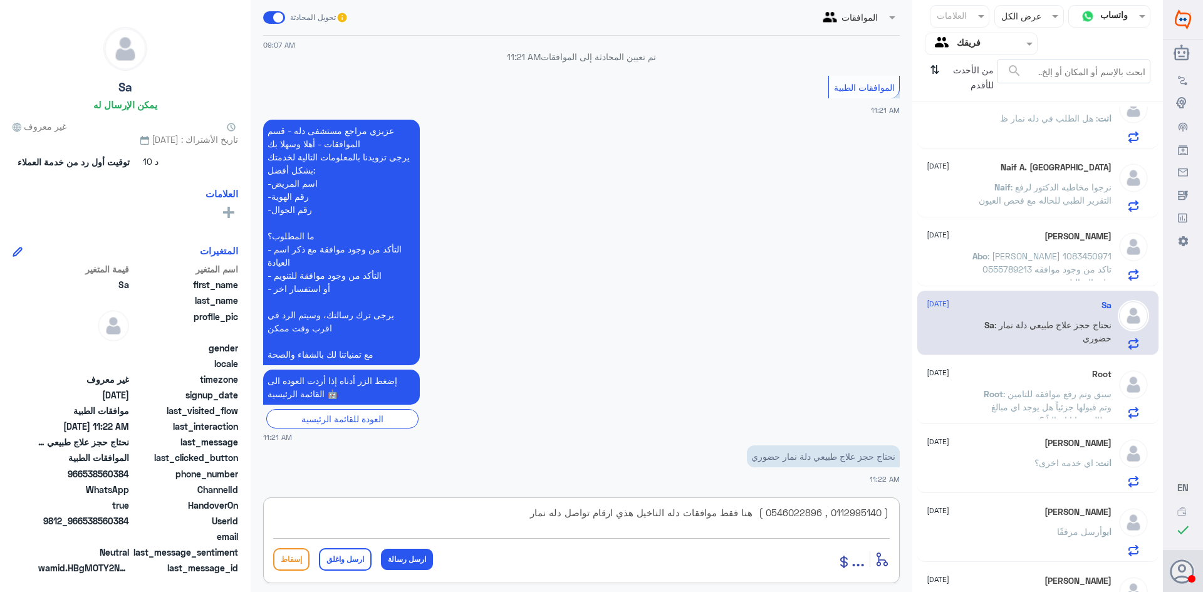
paste textarea
click at [633, 517] on textarea "هنا فقط موافقات دله الناخيل هذي ارقام تواصل دله نمار" at bounding box center [581, 519] width 616 height 31
paste textarea "( 0112995140 , 0546022896 )"
type textarea "هنا فقط موافقات دله الناخيل هذي ارقام تواصل دله نمار ( 0112995140 , 0546022896 )"
click at [404, 567] on button "ارسل رسالة" at bounding box center [407, 559] width 52 height 21
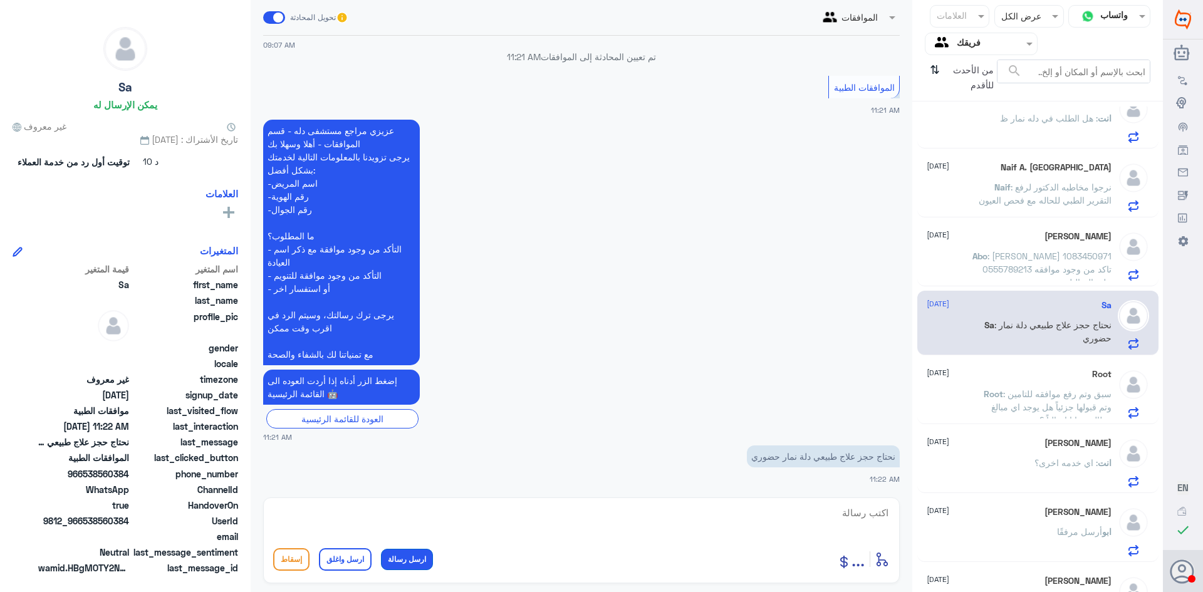
scroll to position [268, 0]
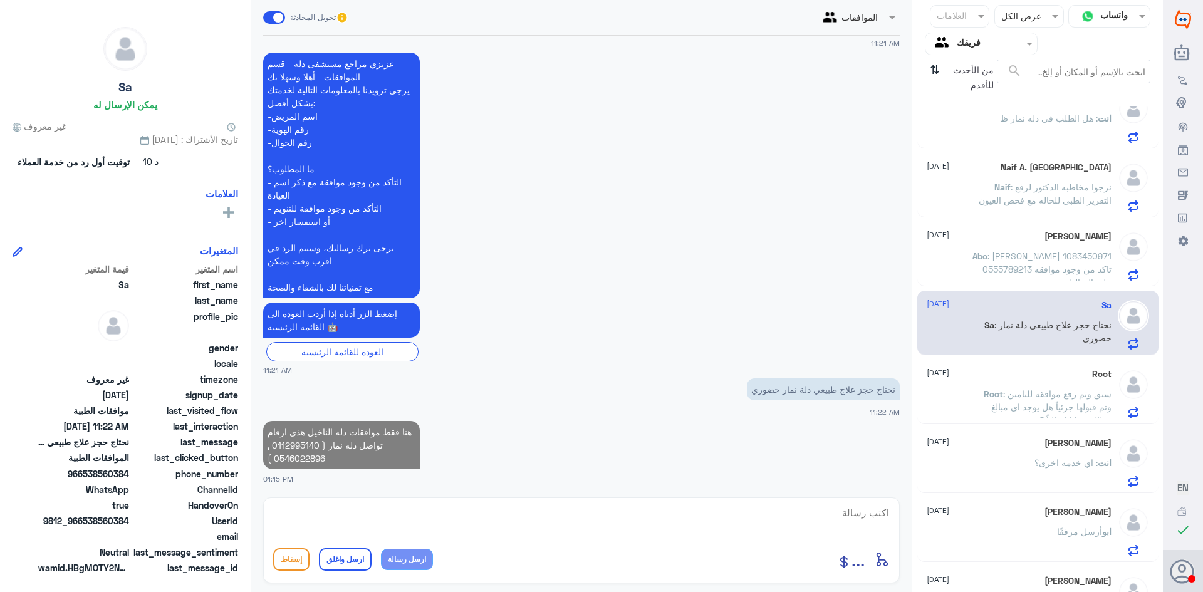
click at [496, 522] on textarea at bounding box center [581, 519] width 616 height 31
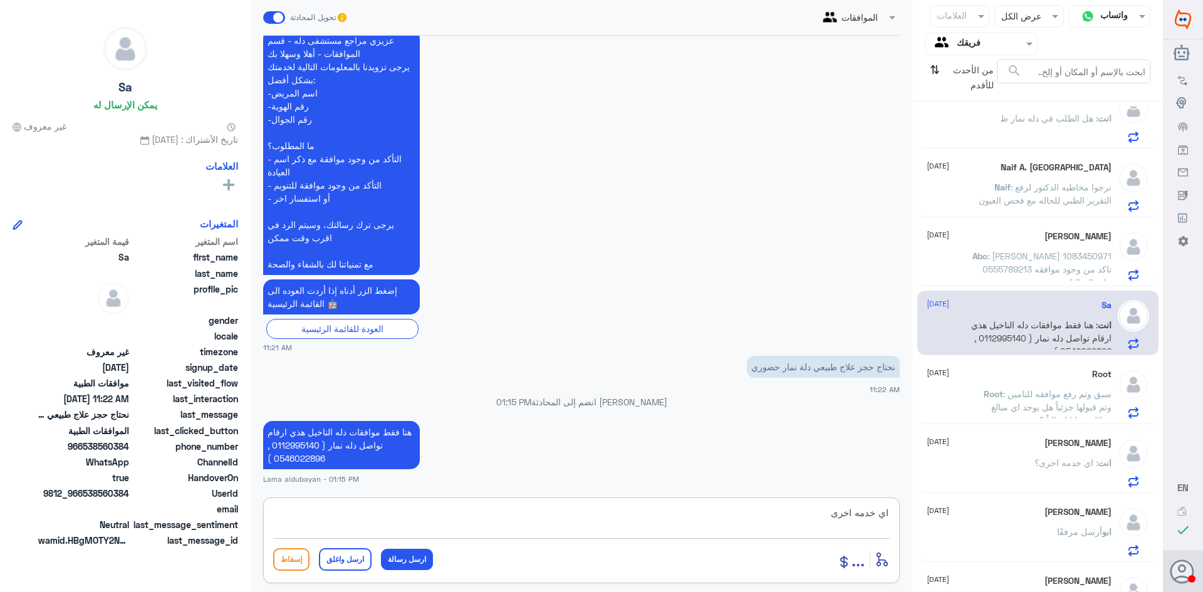
type textarea "اي خدمه اخرى ؟"
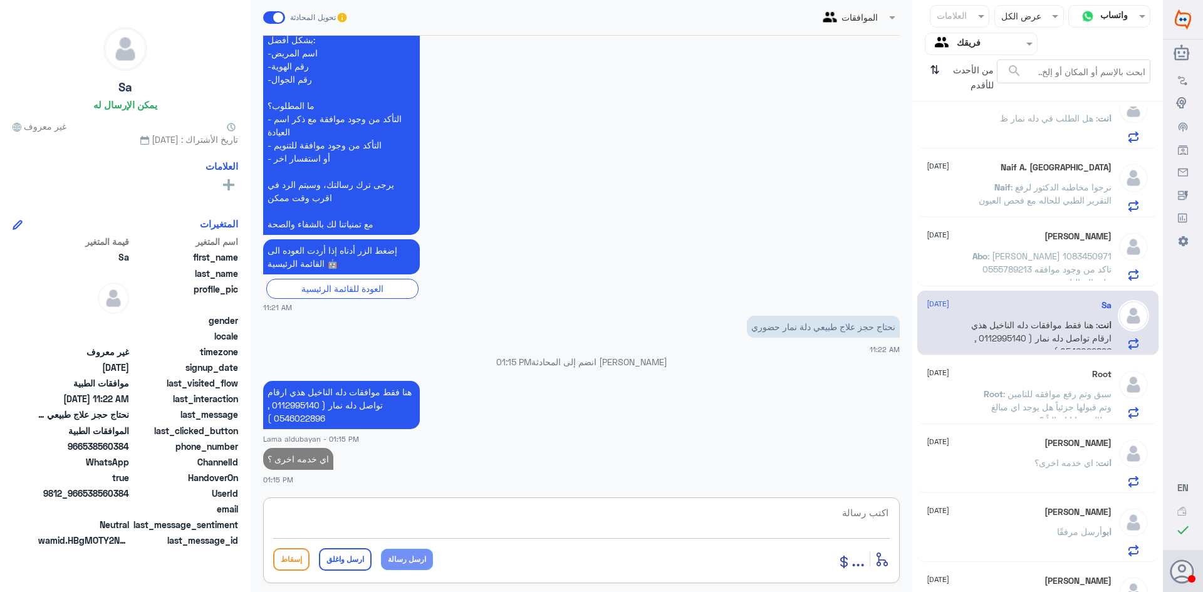
click at [1038, 396] on span ": سبق وتم رفع موافقه للتامين وتم قبولها جزئياً هل يوجد اي مبالغ مطالب بها انا ح…" at bounding box center [1051, 406] width 120 height 37
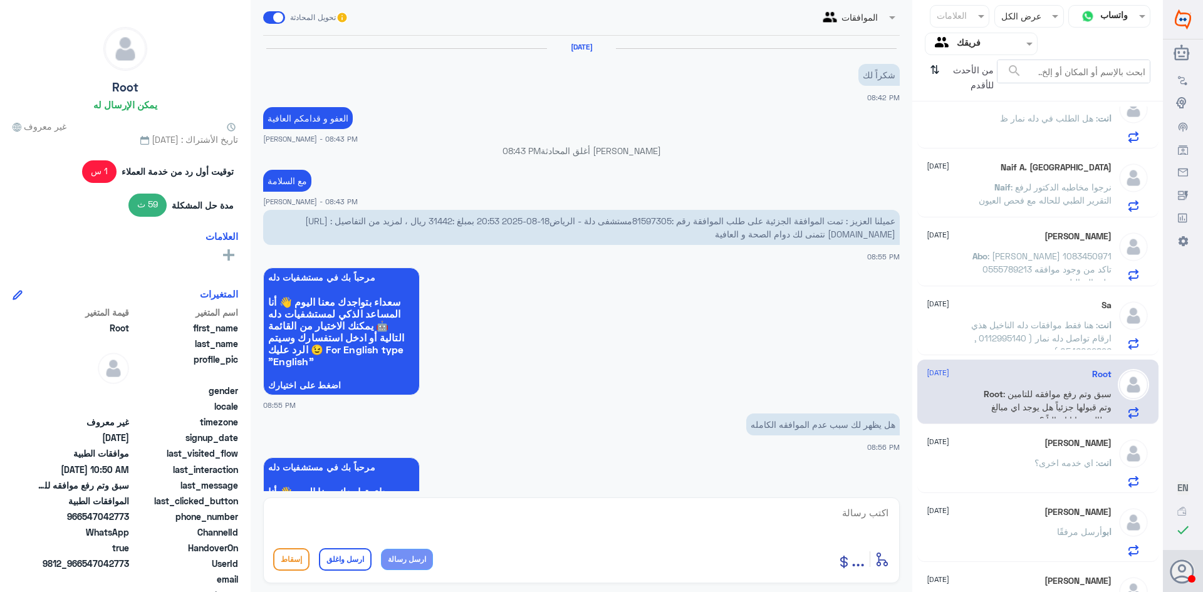
scroll to position [1262, 0]
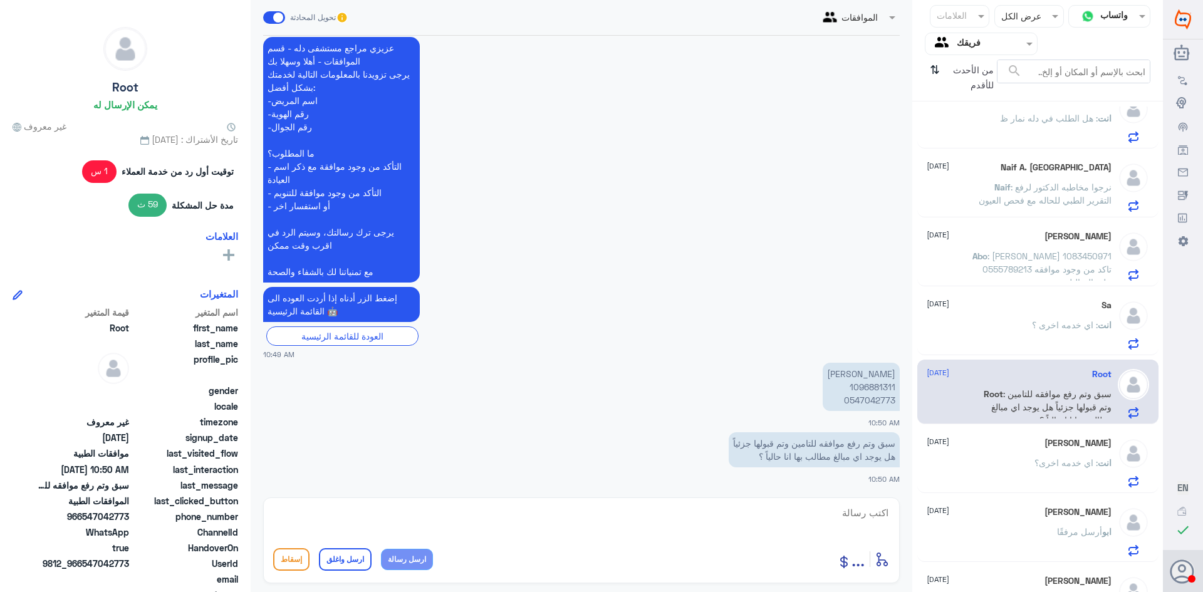
click at [1036, 445] on div "Ahmad Al-Qaisi 27 August" at bounding box center [1019, 443] width 185 height 11
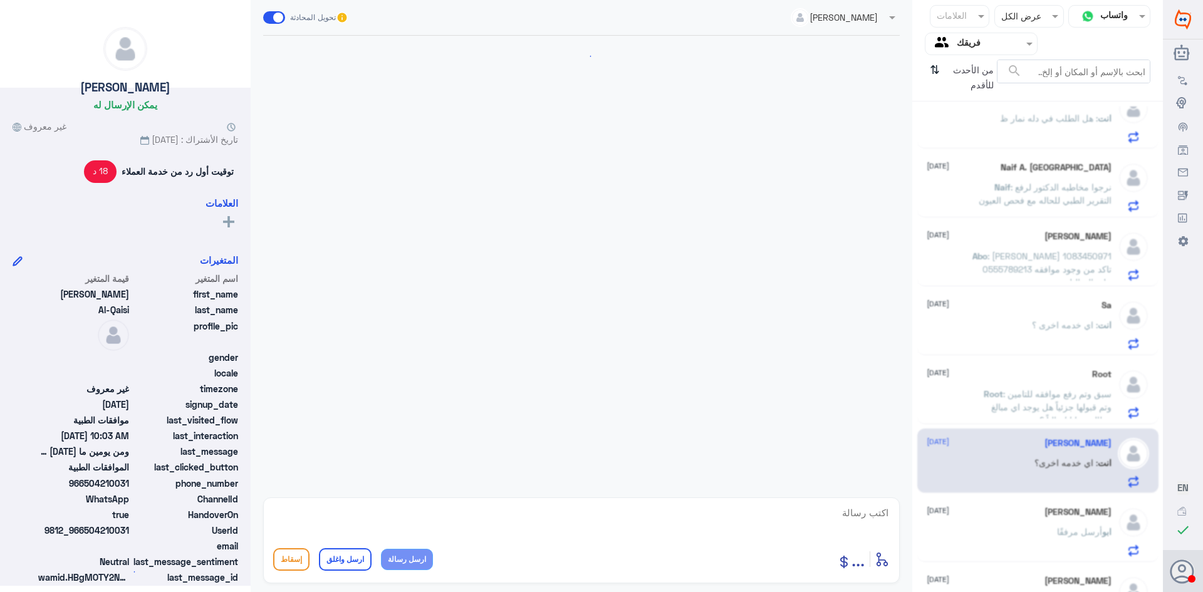
scroll to position [895, 0]
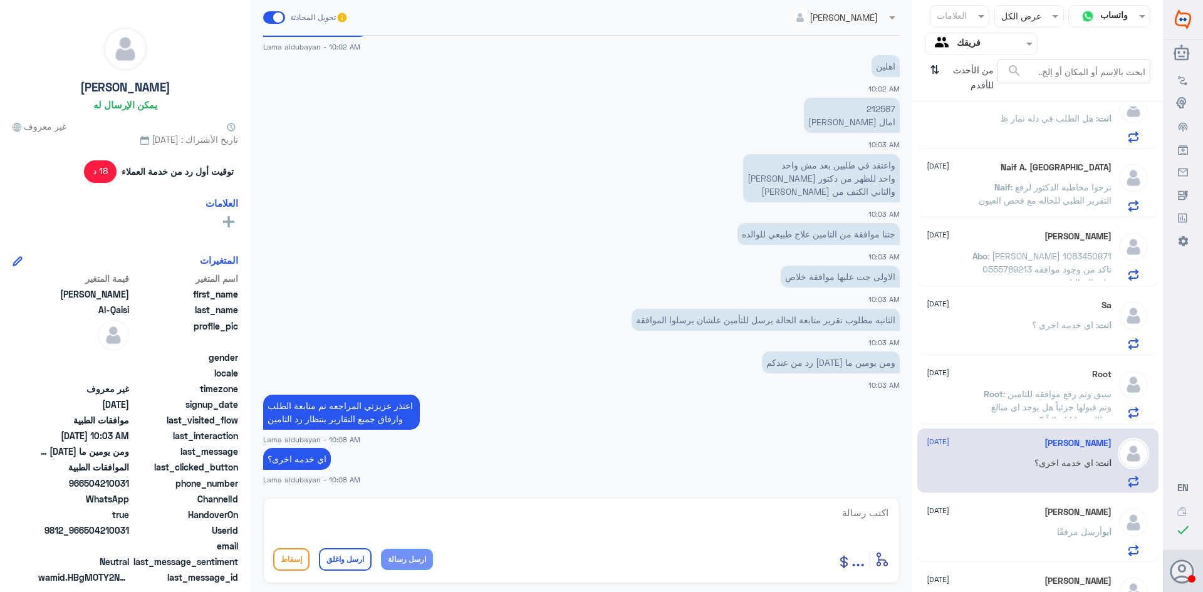
click at [1035, 519] on div "ابو فيصل 27 August ابو أرسل مرفقًا" at bounding box center [1019, 531] width 185 height 49
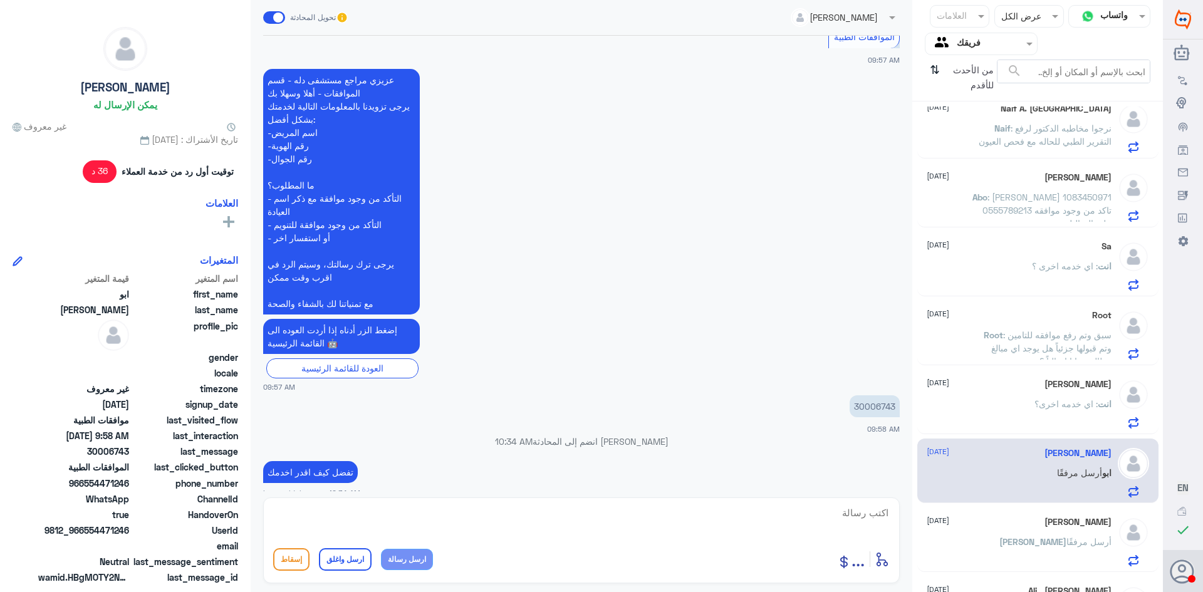
scroll to position [632, 0]
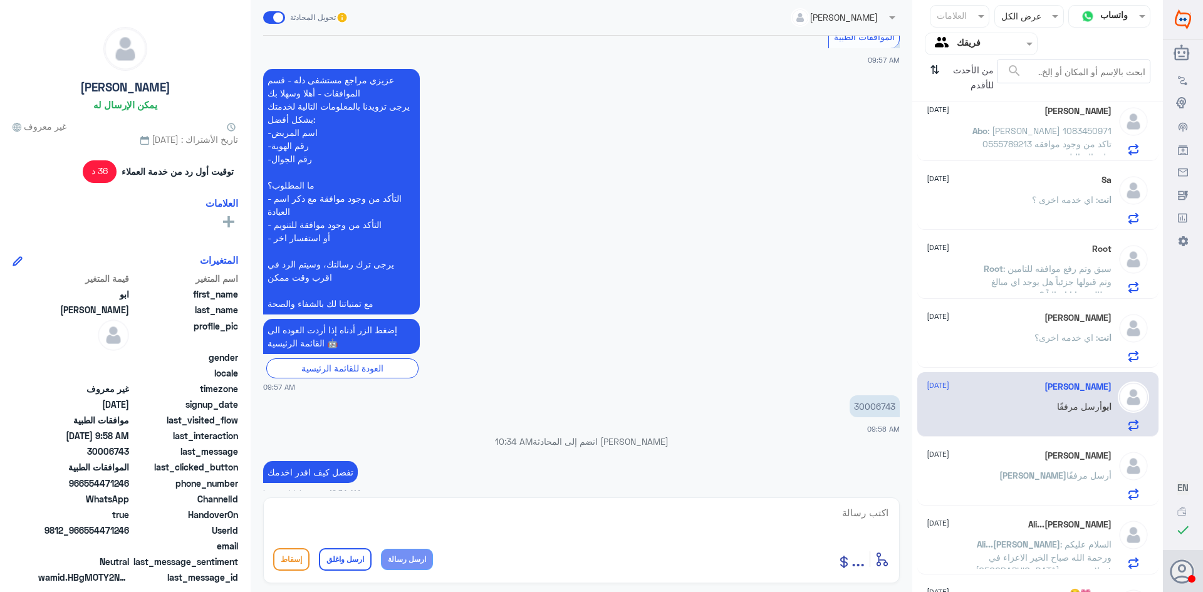
click at [1042, 500] on div "Nora أرسل مرفقًا" at bounding box center [1019, 486] width 185 height 28
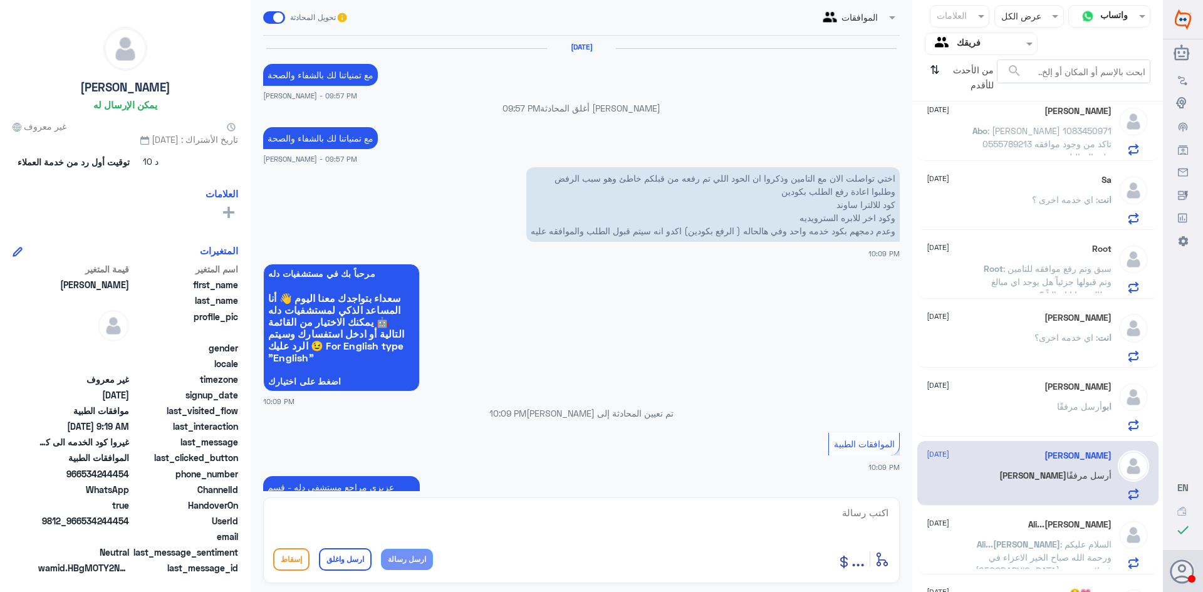
scroll to position [1415, 0]
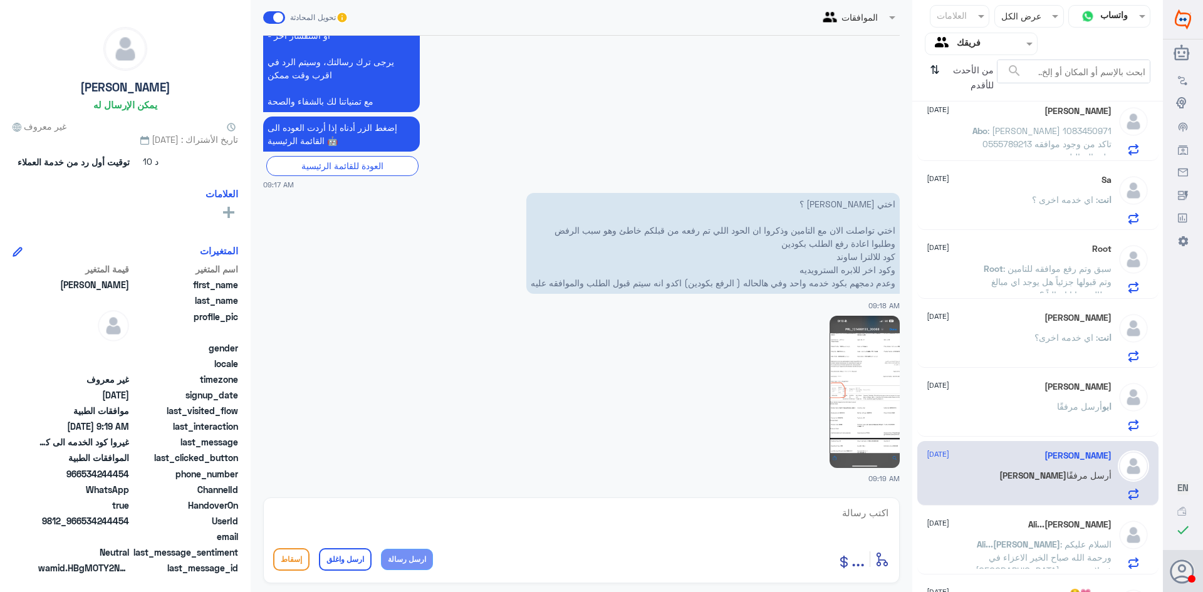
drag, startPoint x: 1034, startPoint y: 526, endPoint x: 1034, endPoint y: 534, distance: 8.1
click at [1034, 529] on div "Ali...ابويوسف 27 August" at bounding box center [1019, 524] width 185 height 11
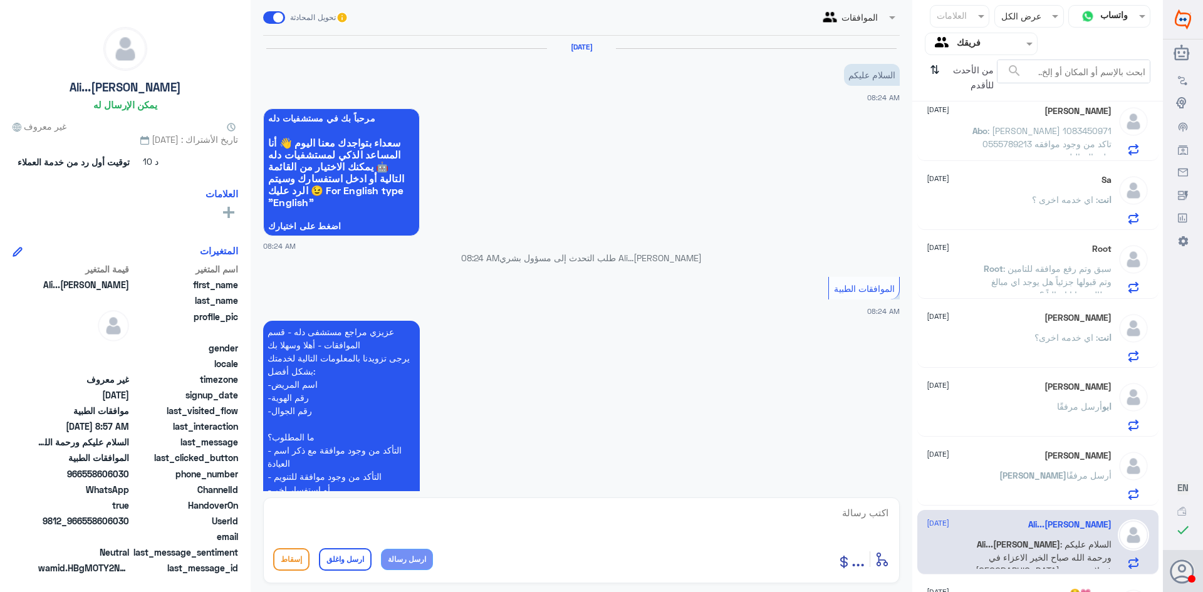
scroll to position [385, 0]
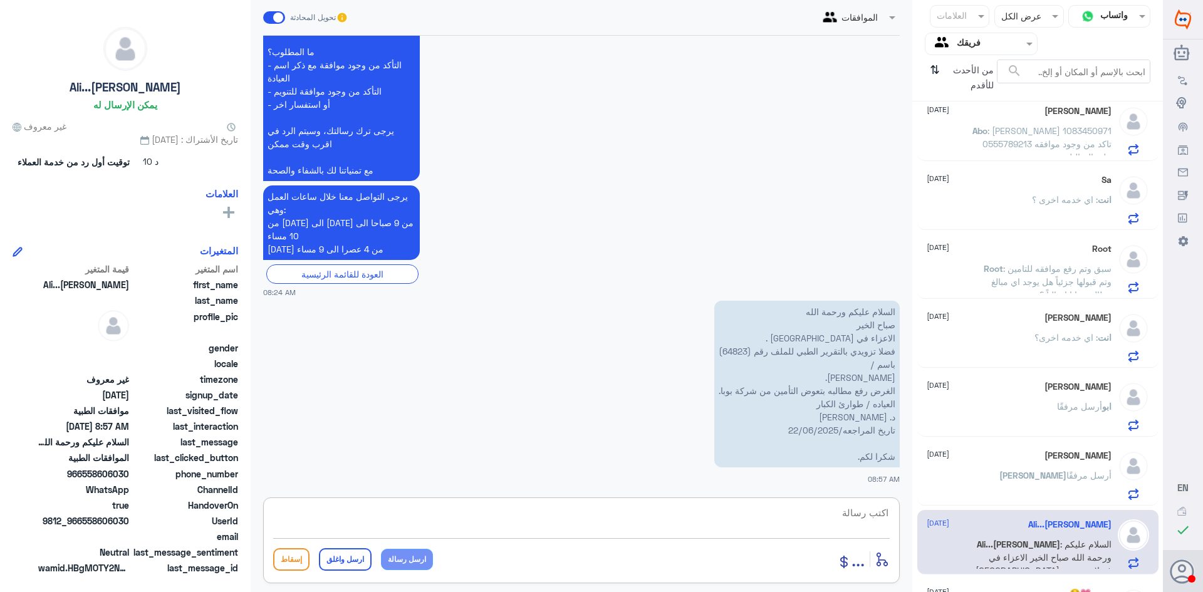
click at [599, 516] on textarea at bounding box center [581, 519] width 616 height 31
paste textarea "0112994881 - التقارير الطبية"
drag, startPoint x: 829, startPoint y: 513, endPoint x: 775, endPoint y: 514, distance: 54.5
click at [775, 514] on textarea "0112994881 - التقارير الطبية الرجاء التواصل مع" at bounding box center [581, 519] width 616 height 31
click at [754, 514] on textarea "0112994881 - الرجاء التواصل مع" at bounding box center [581, 519] width 616 height 31
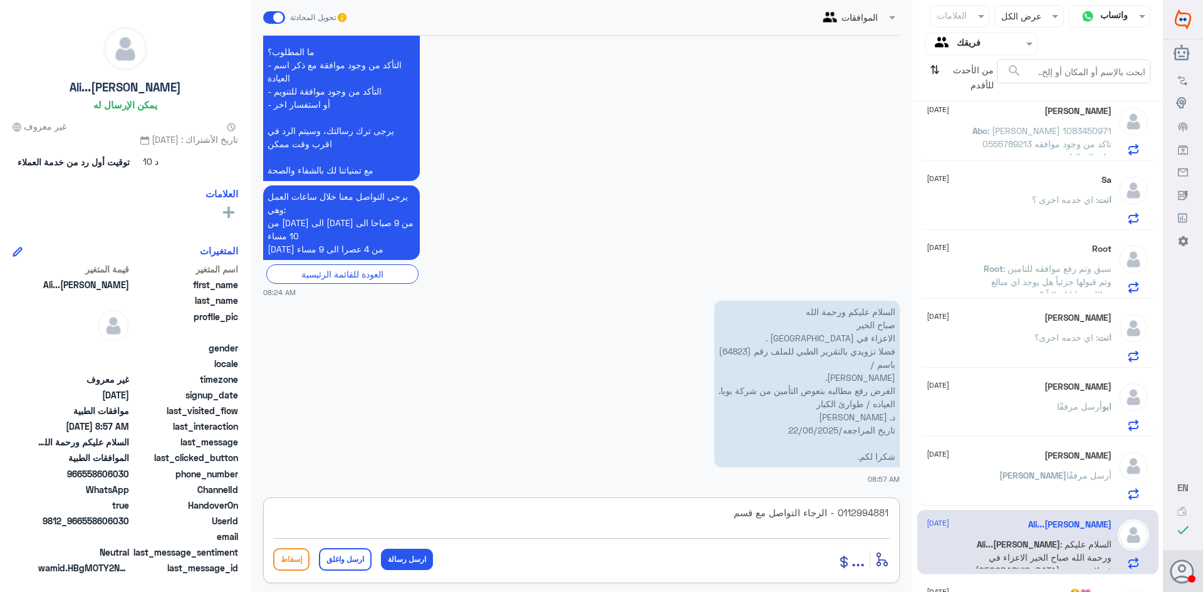
paste textarea "التقارير الطبية"
click at [729, 511] on textarea "0112994881 - الرجاء التواصل مع قسم التقارير الطبية" at bounding box center [581, 519] width 616 height 31
drag, startPoint x: 624, startPoint y: 511, endPoint x: 675, endPoint y: 545, distance: 61.9
click at [625, 511] on textarea "0112994881 - الرجاء التواصل مع قسم التقارير الطبية" at bounding box center [581, 519] width 616 height 31
type textarea "0112994881 - الرجاء التواصل مع قسم التقارير الطبية"
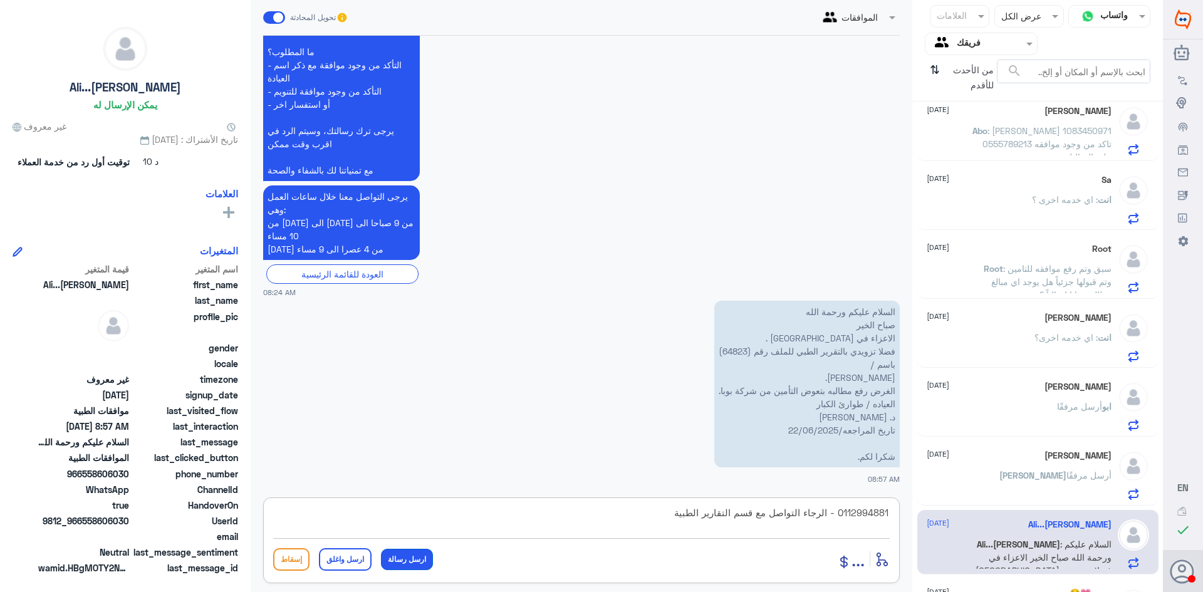
click at [390, 557] on button "ارسل رسالة" at bounding box center [407, 559] width 52 height 21
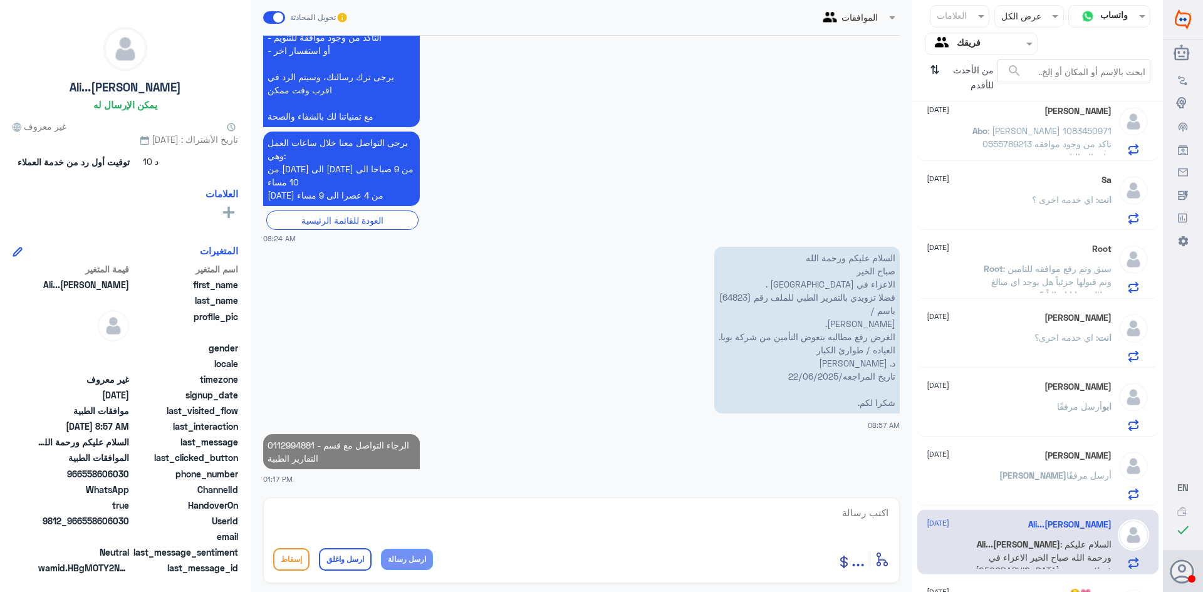
click at [380, 513] on textarea at bounding box center [581, 519] width 616 height 31
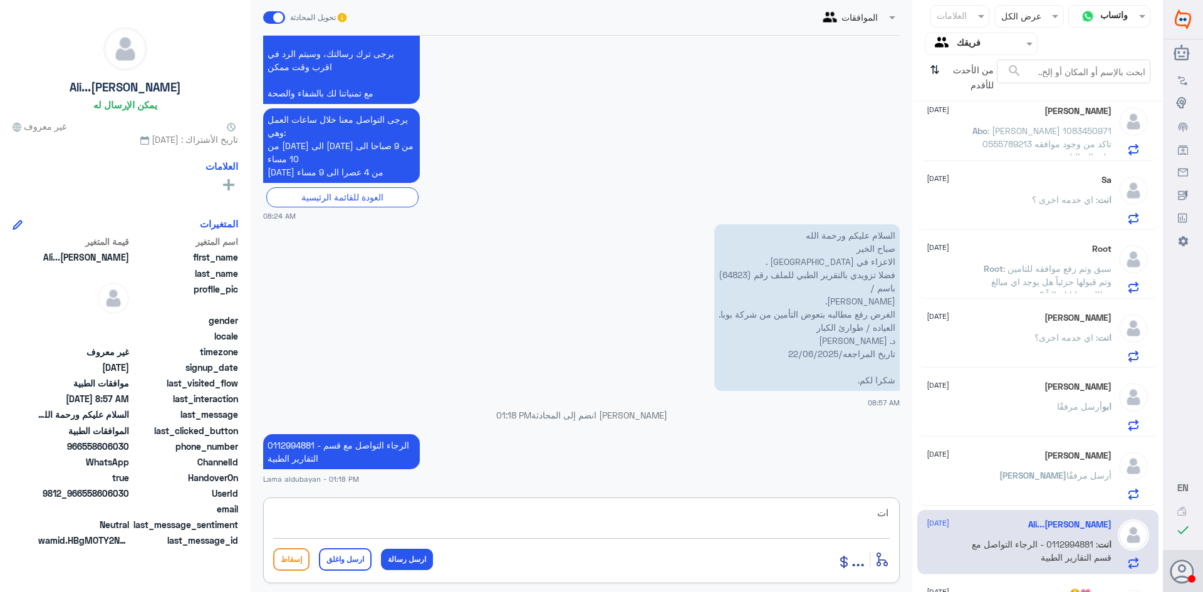
type textarea "ا"
type textarea "اي خدمه اخرى ؟"
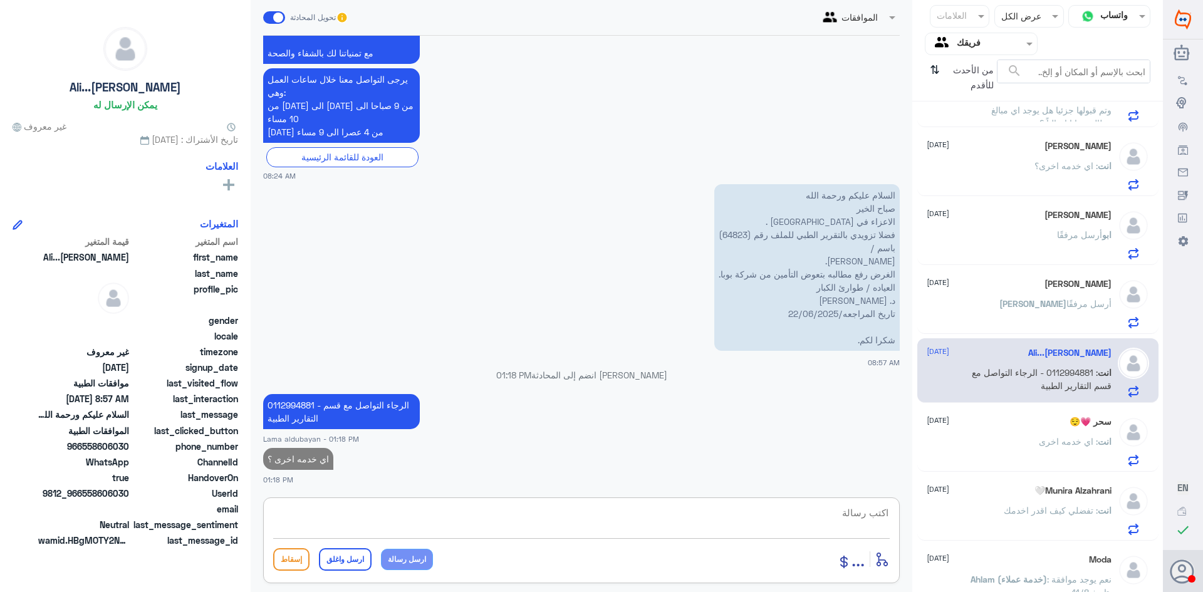
scroll to position [820, 0]
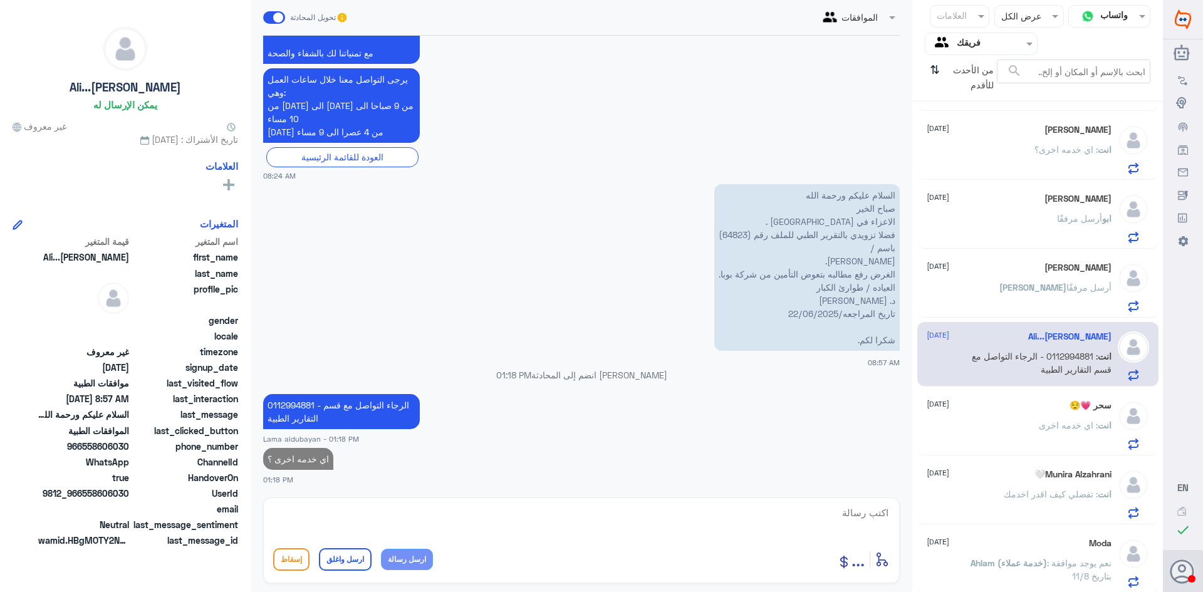
click at [1039, 445] on p "انت : اي خدمه اخرى" at bounding box center [1075, 433] width 73 height 31
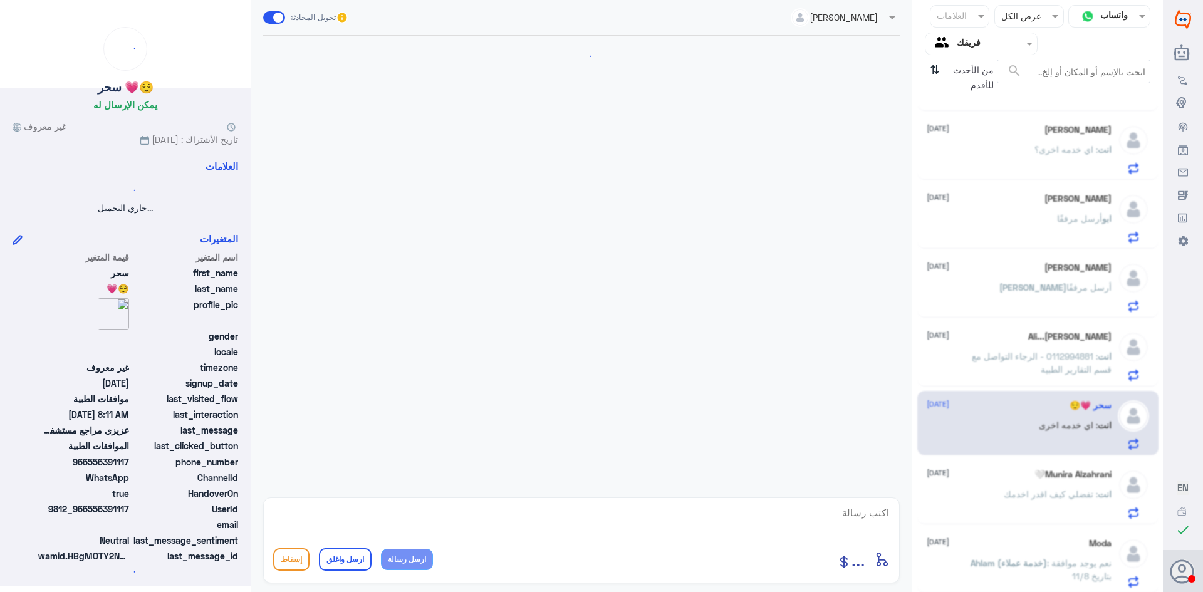
scroll to position [581, 0]
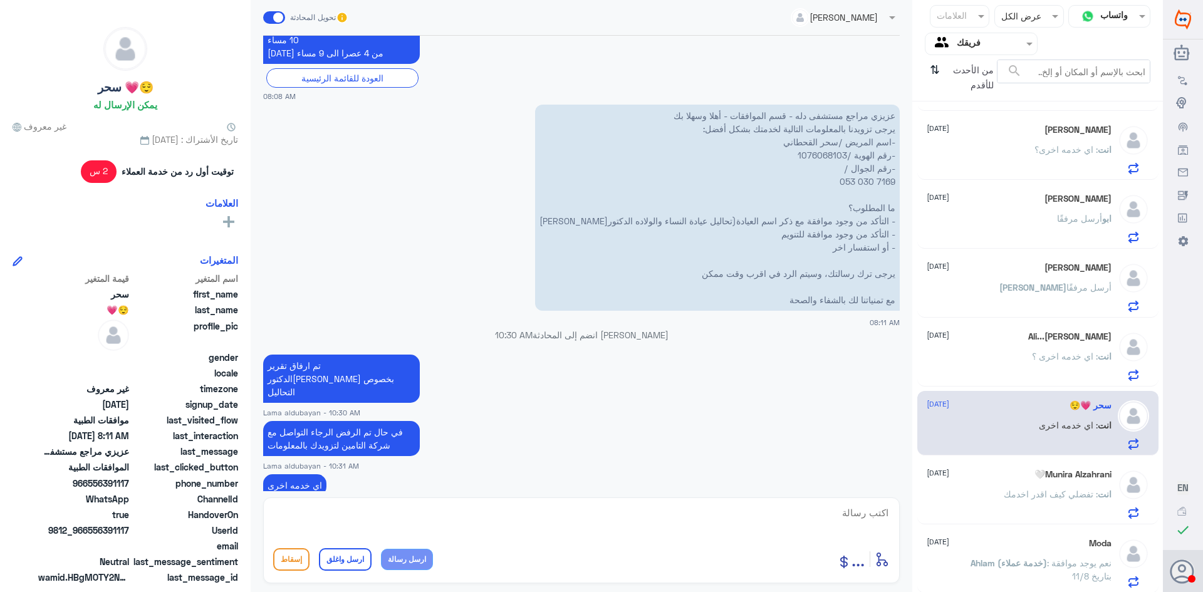
click at [444, 512] on textarea at bounding box center [581, 519] width 616 height 31
type textarea "ا"
click at [1088, 221] on span "أرسل مرفقًا" at bounding box center [1079, 218] width 45 height 11
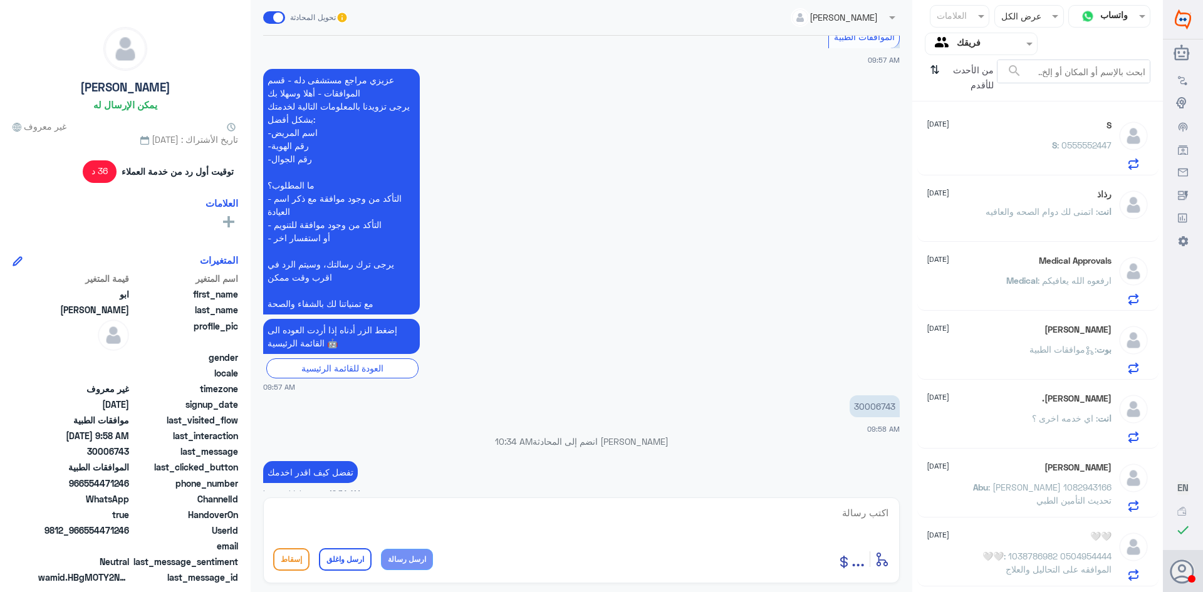
click at [1047, 216] on span ": اتمنى لك دوام الصحه والعافيه" at bounding box center [1041, 211] width 112 height 11
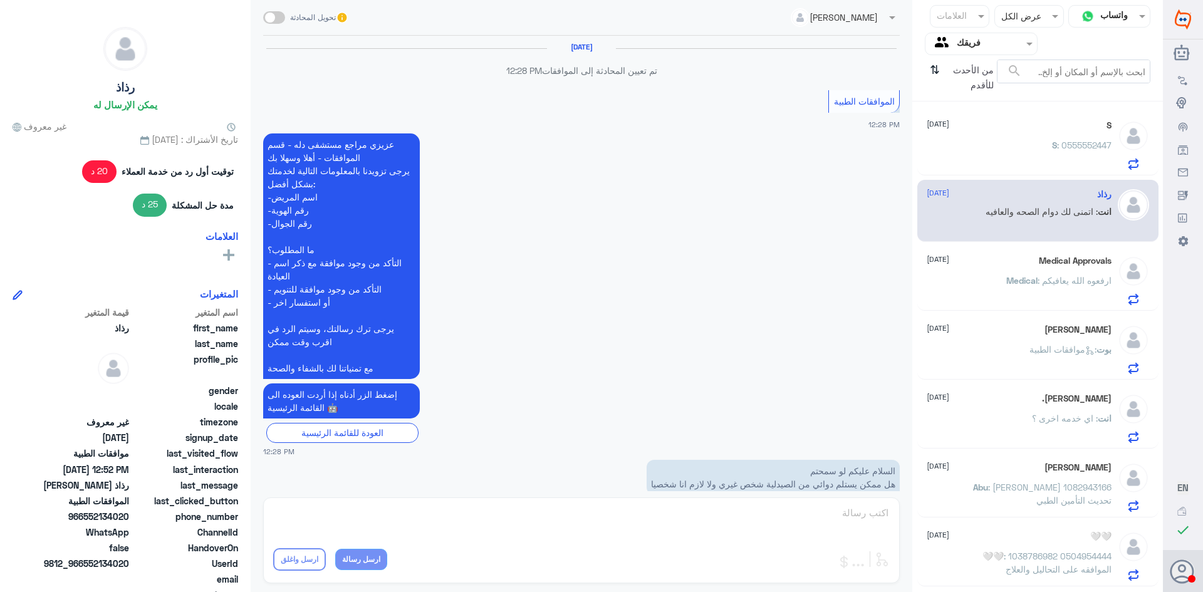
scroll to position [720, 0]
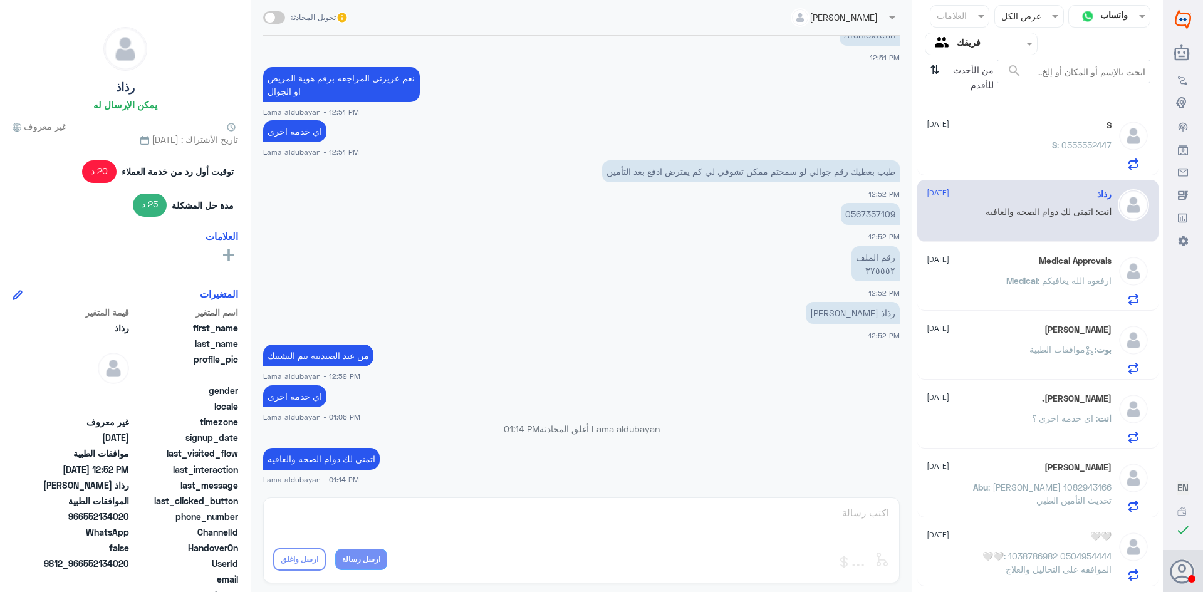
click at [1052, 163] on p "S : 0555552447" at bounding box center [1082, 153] width 60 height 31
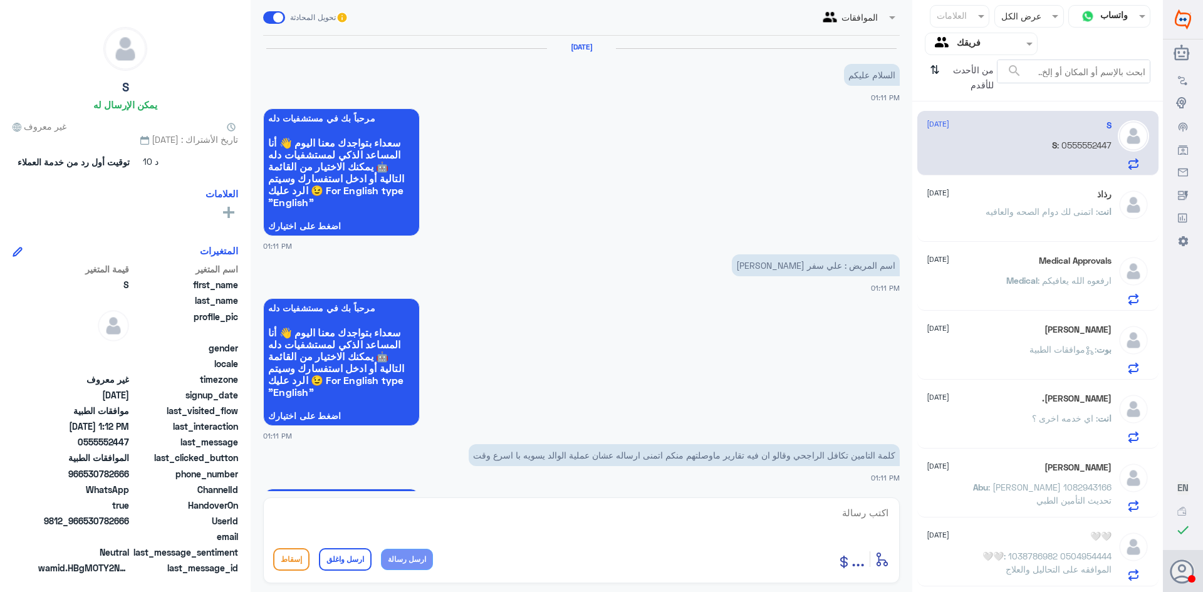
scroll to position [1047, 0]
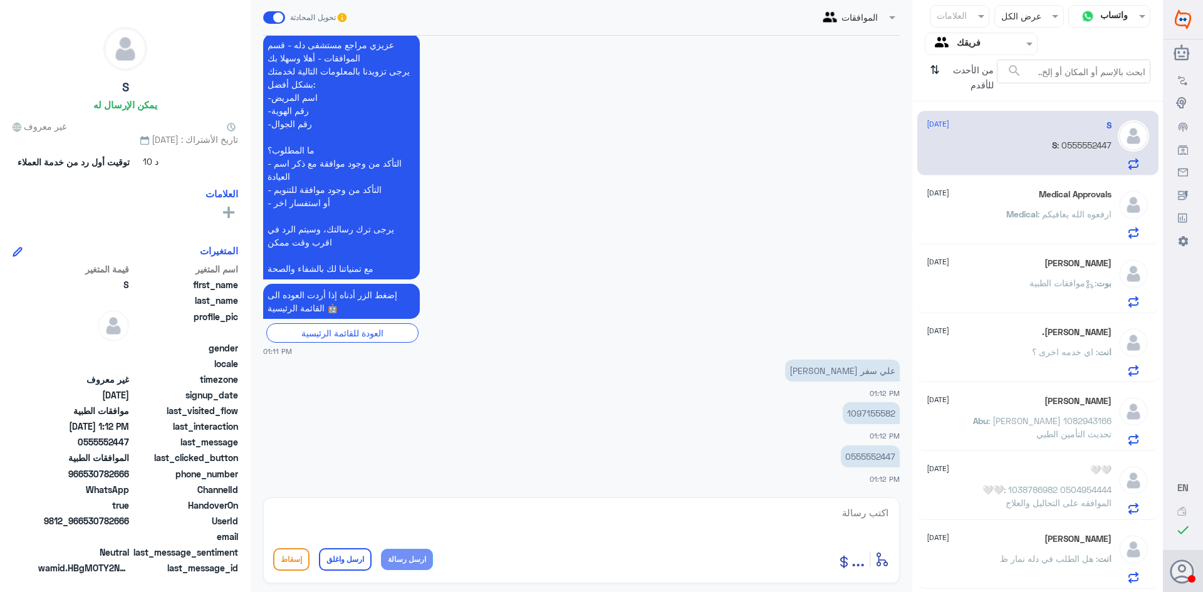
drag, startPoint x: 1071, startPoint y: 214, endPoint x: 1077, endPoint y: 227, distance: 14.3
click at [1071, 214] on span ": ارفعوه الله يعافيكم" at bounding box center [1074, 214] width 74 height 11
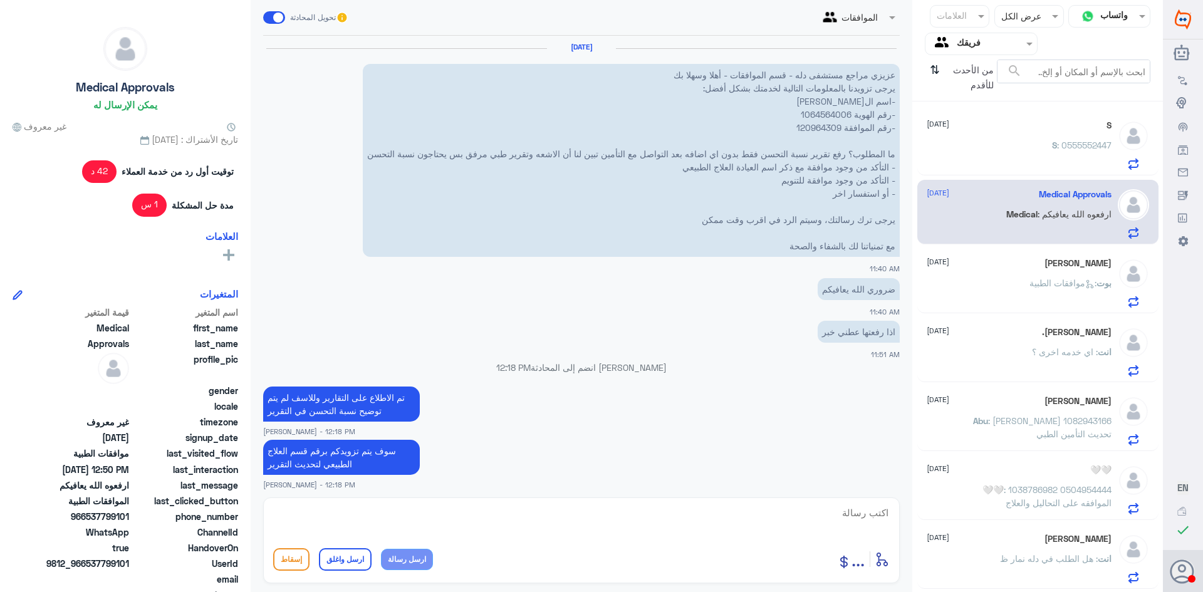
scroll to position [1118, 0]
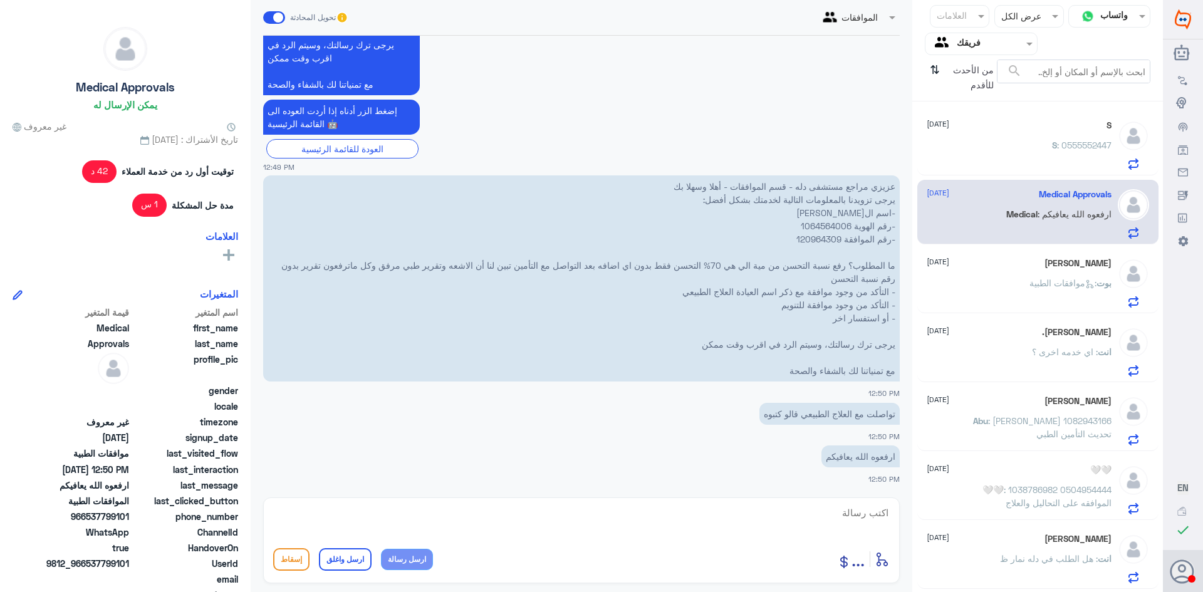
click at [1066, 291] on p "بوت : موافقات الطبية" at bounding box center [1070, 291] width 82 height 31
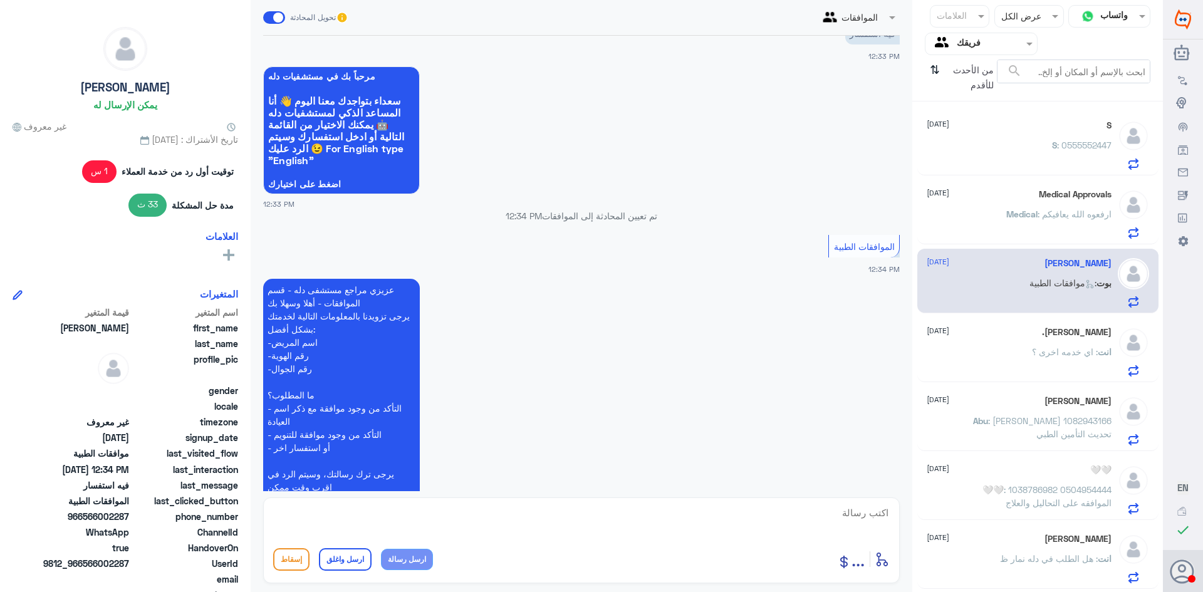
scroll to position [833, 0]
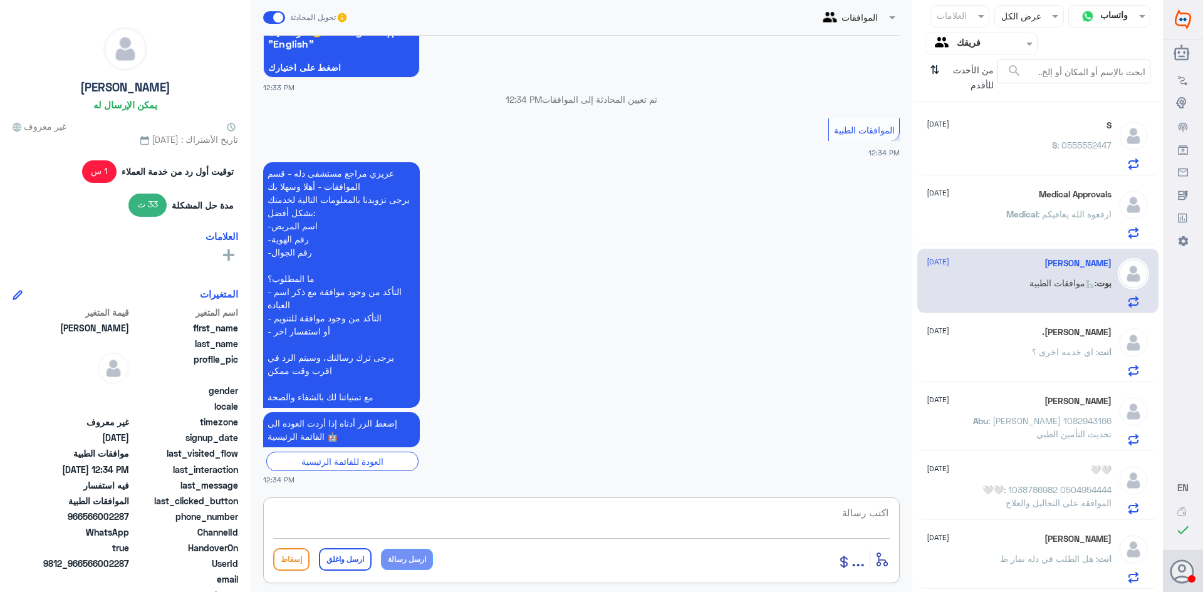
click at [797, 517] on textarea at bounding box center [581, 519] width 616 height 31
type textarea "تفضلي كيف اقدر اخدمك"
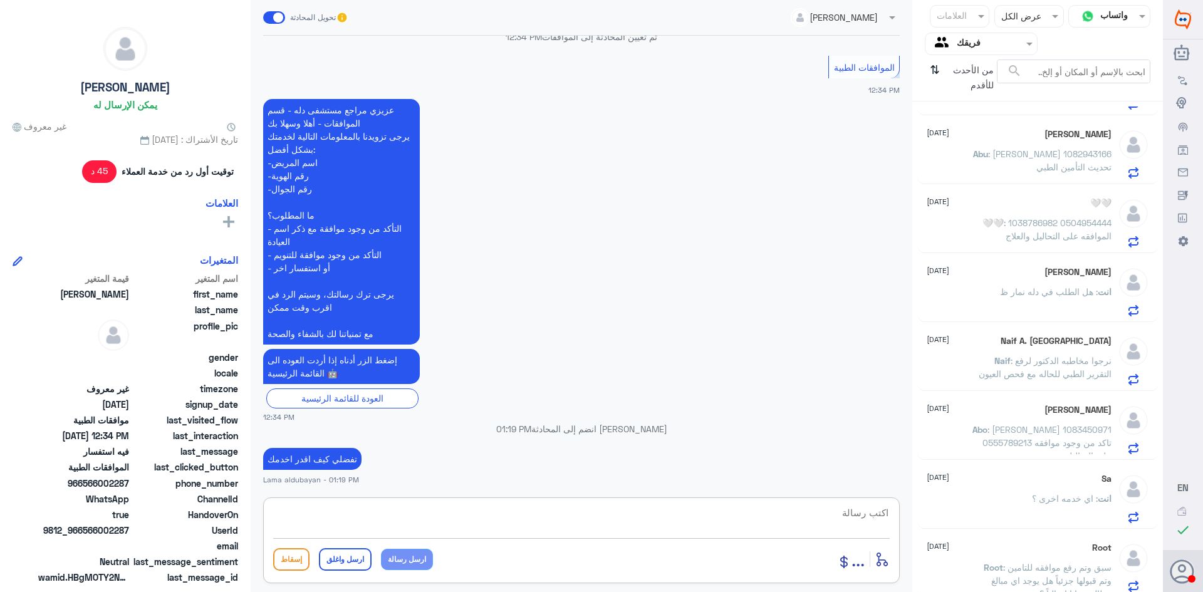
scroll to position [251, 0]
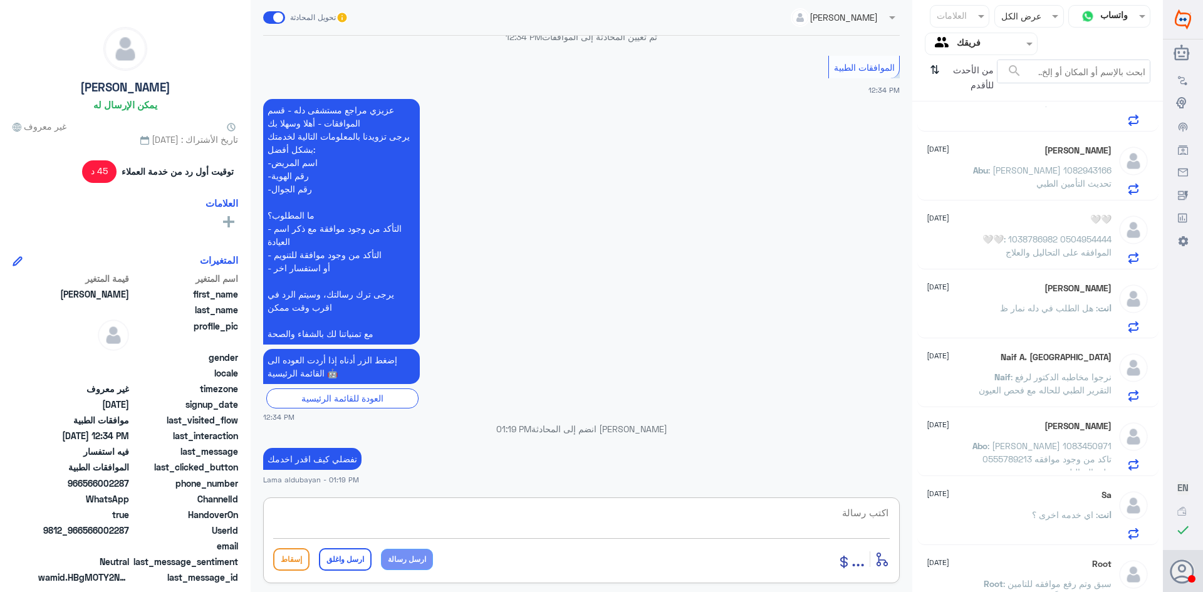
click at [1083, 316] on p "انت : هل الطلب في دله نمار ظ" at bounding box center [1056, 316] width 112 height 31
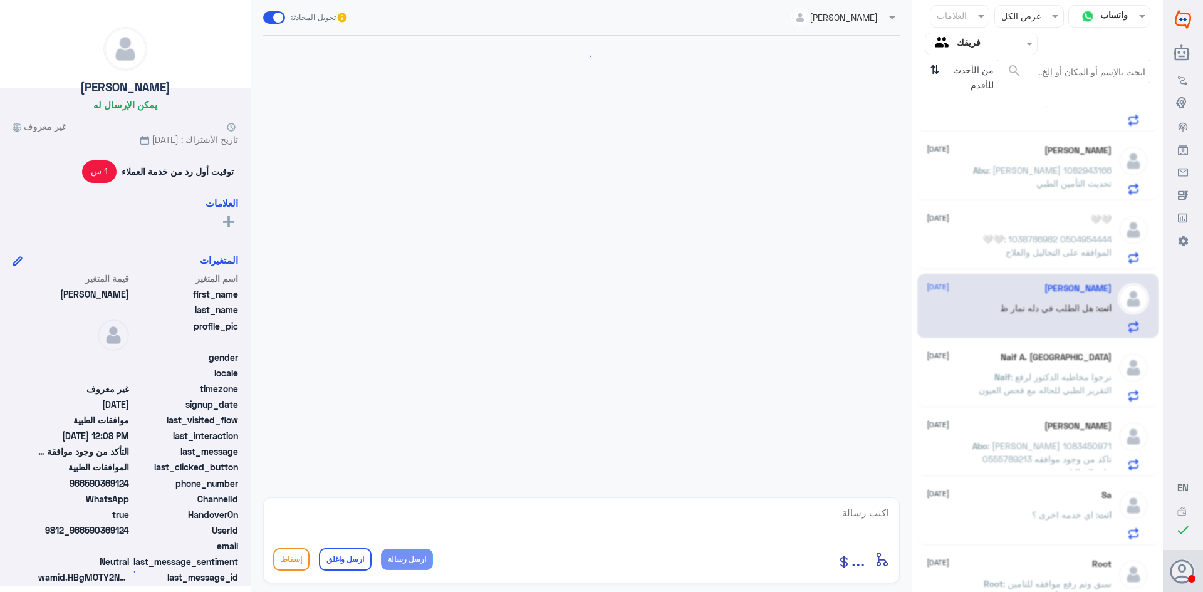
scroll to position [1052, 0]
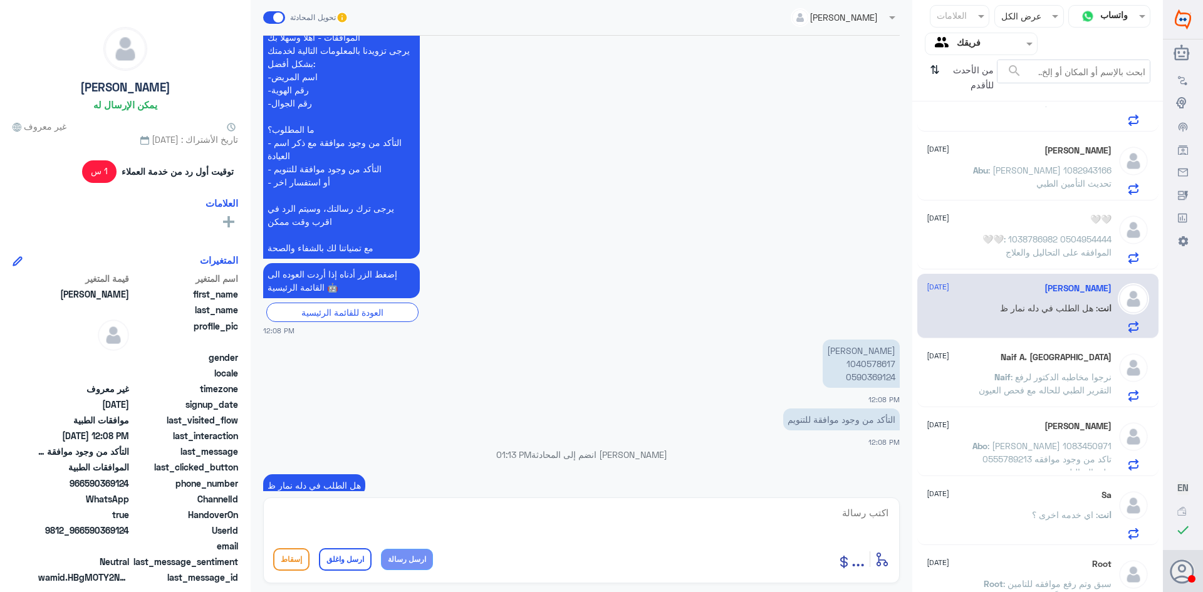
click at [1044, 383] on p "Naif : نرجوا مخاطبه الدكتور لرفع التقرير الطبي للحاله مع فحص العيون" at bounding box center [1040, 385] width 141 height 31
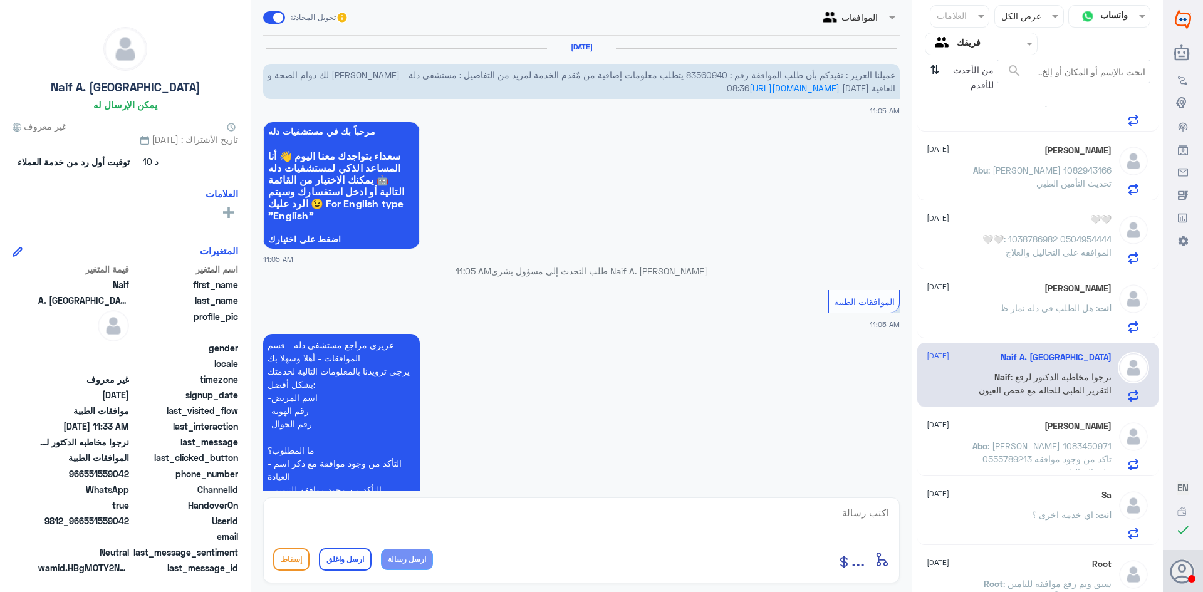
scroll to position [695, 0]
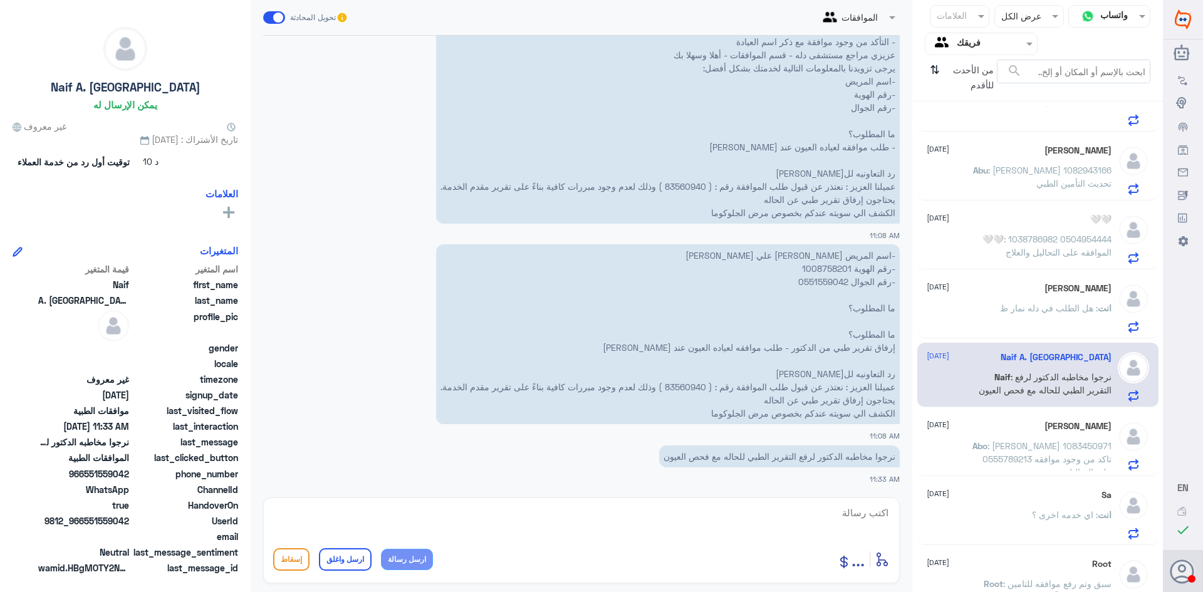
click at [1047, 303] on span ": هل الطلب في دله نمار ظ" at bounding box center [1049, 308] width 98 height 11
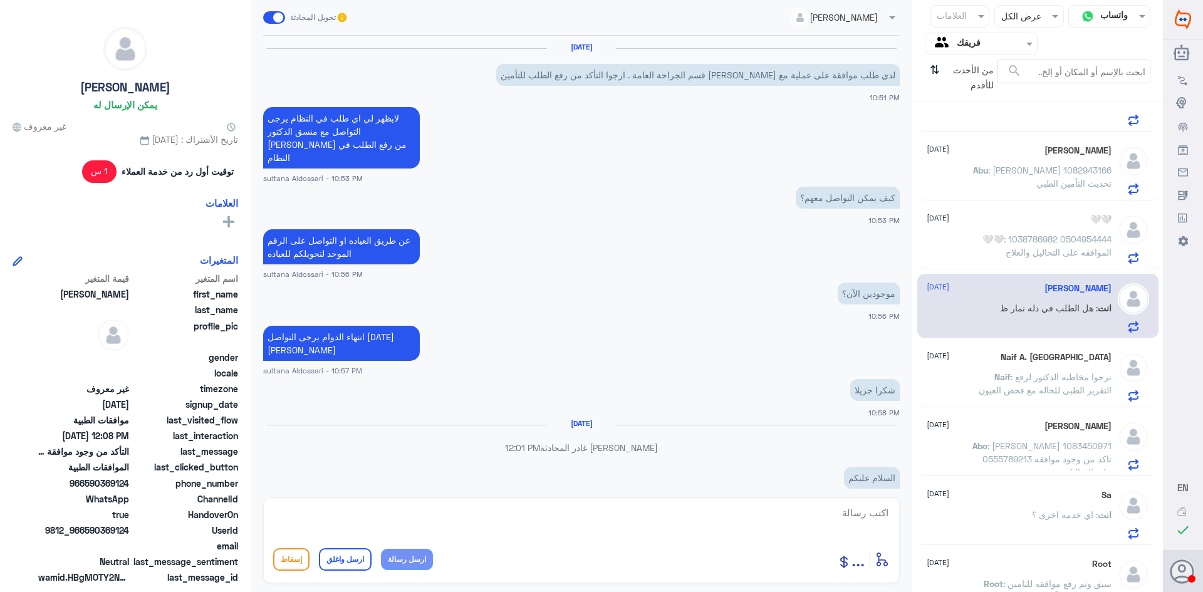
scroll to position [1052, 0]
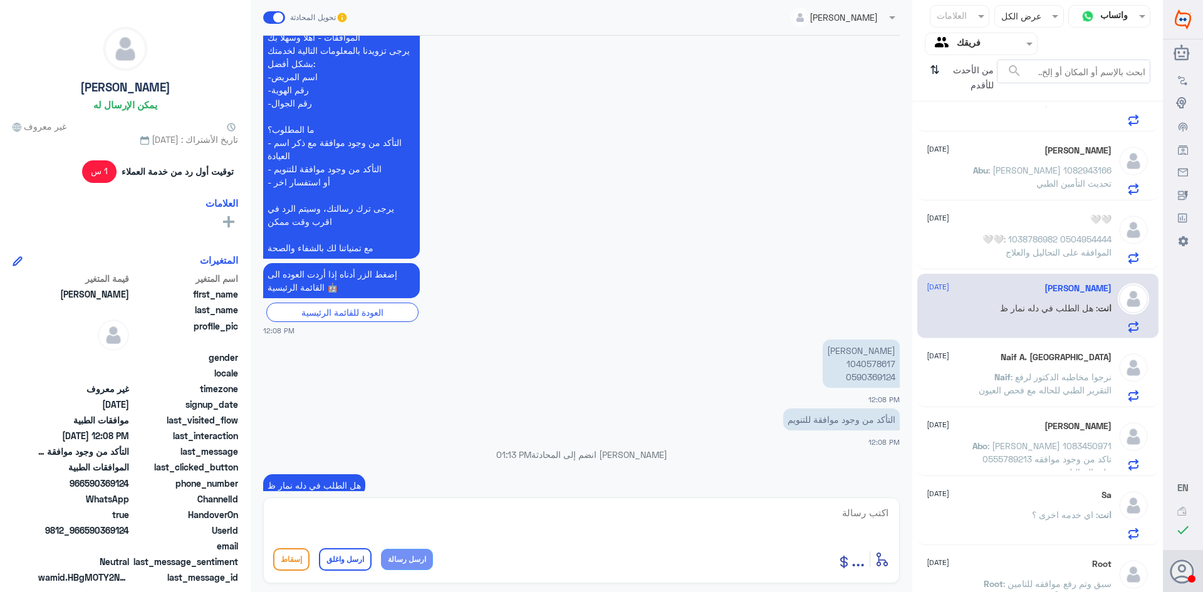
click at [1066, 237] on span ": 1038786982 0504954444 الموافقه على التحاليل والعلاج" at bounding box center [1058, 246] width 108 height 24
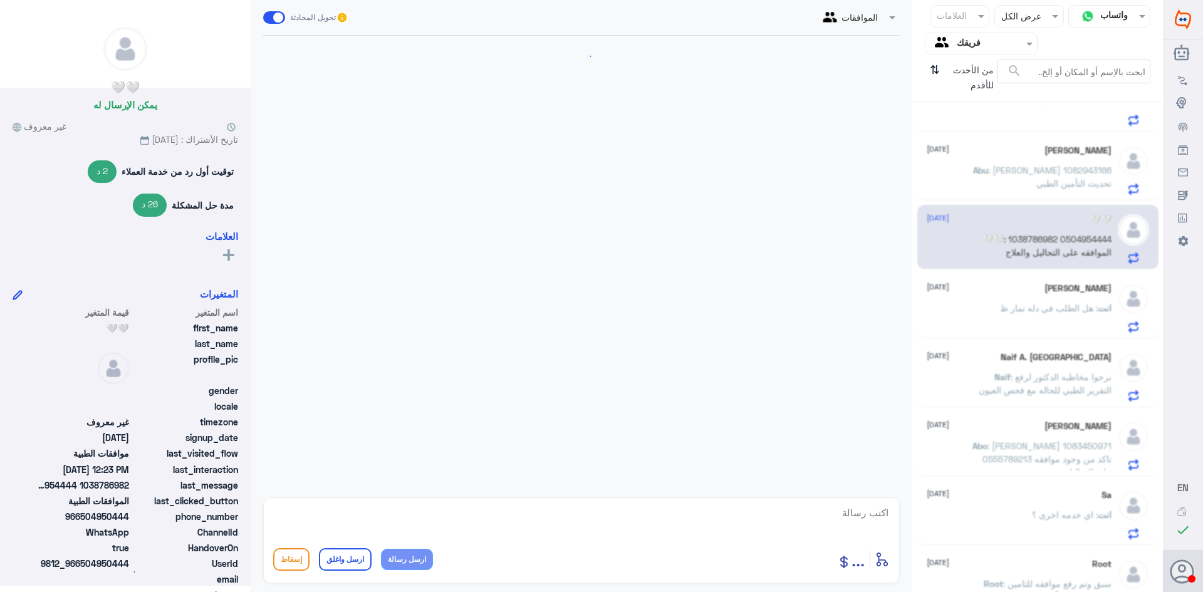
scroll to position [1287, 0]
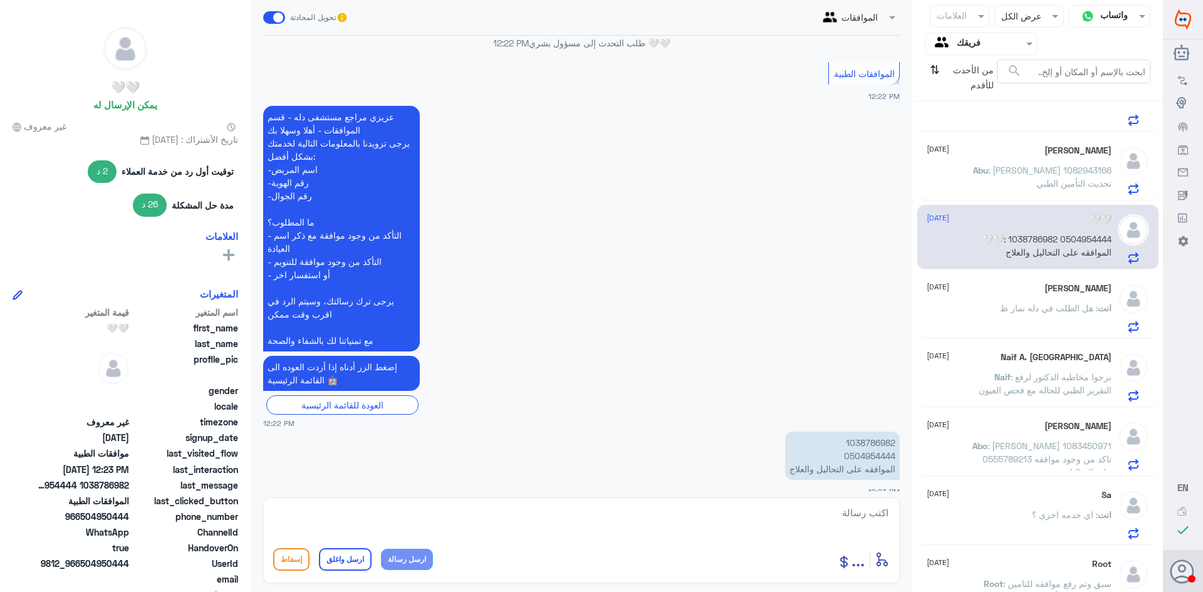
click at [1071, 175] on span ": محمد العريفي 1082943166 تحديث التأمين الطبي" at bounding box center [1049, 177] width 123 height 24
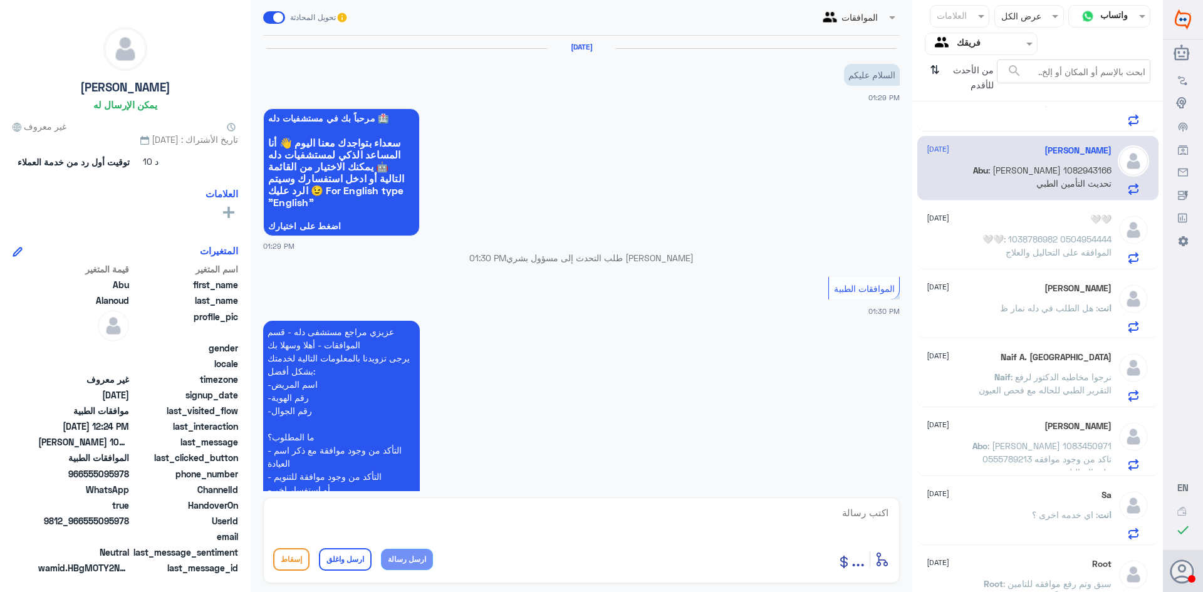
scroll to position [1214, 0]
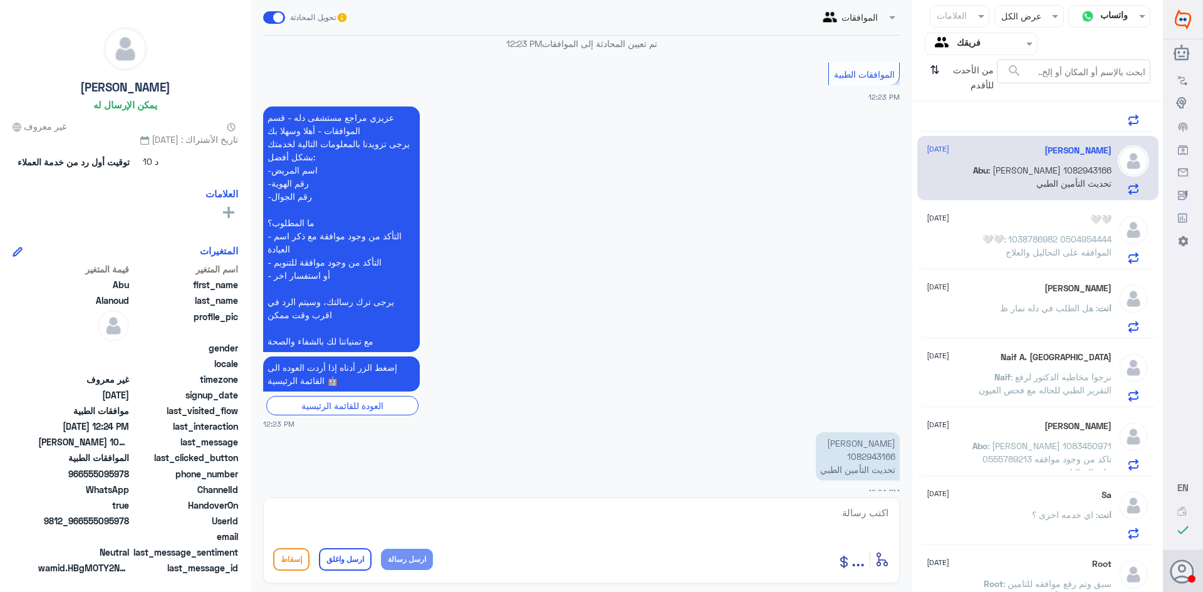
click at [1080, 239] on span ": 1038786982 0504954444 الموافقه على التحاليل والعلاج" at bounding box center [1058, 246] width 108 height 24
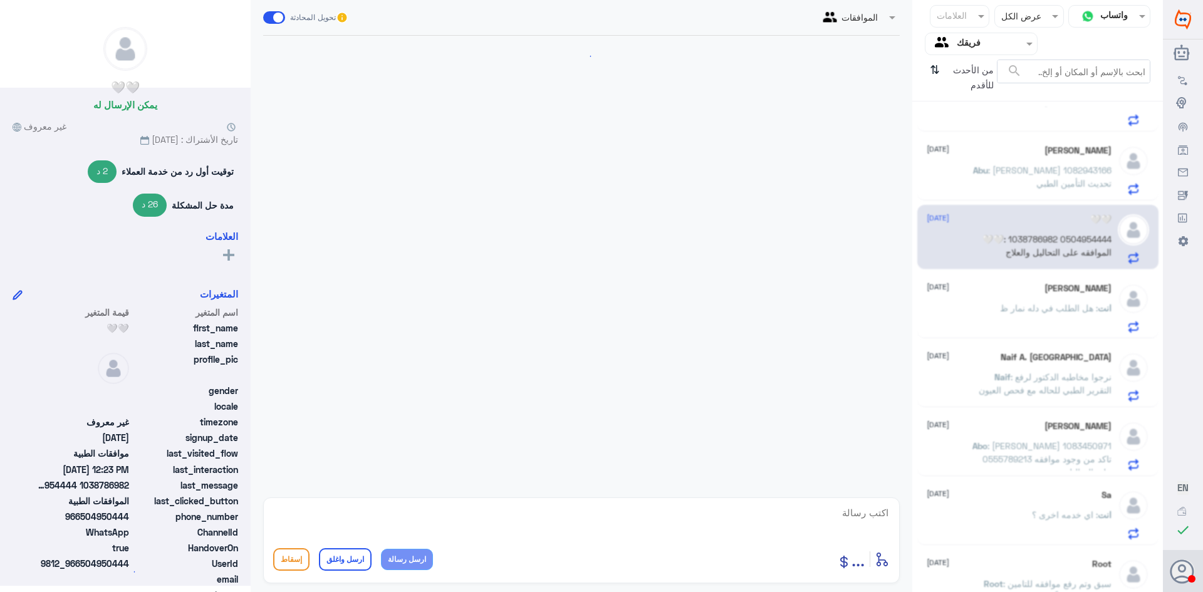
scroll to position [1287, 0]
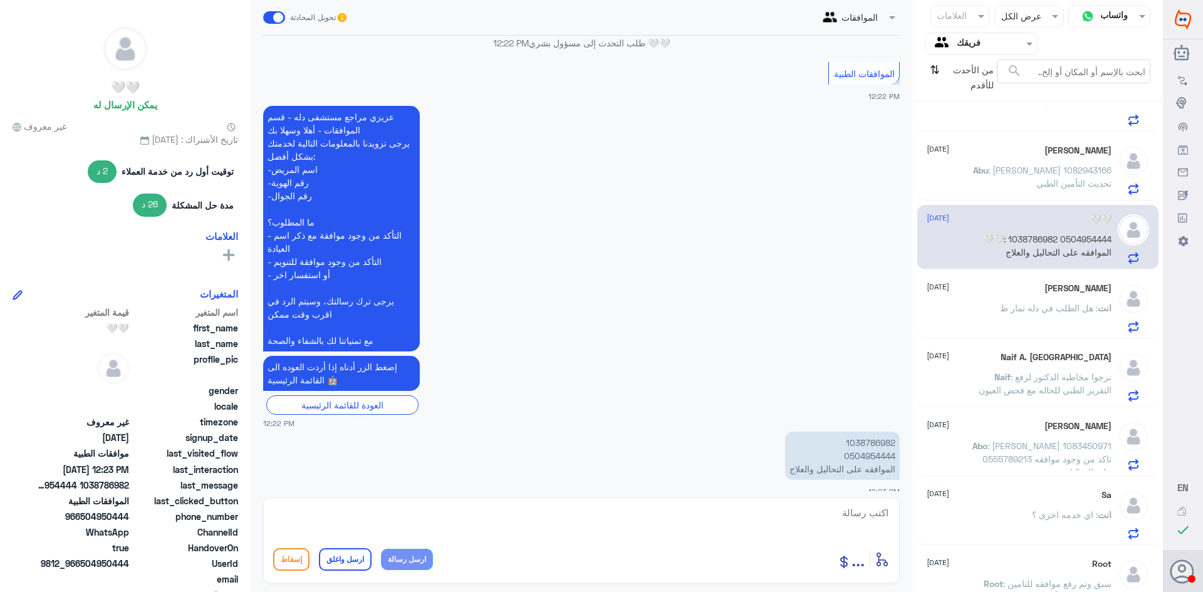
click at [1087, 195] on div "Abu Alanoud 27 August Abu : محمد العريفي 1082943166 تحديث التأمين الطبي" at bounding box center [1037, 168] width 241 height 65
click at [871, 432] on p "1038786982 0504954444 الموافقه على التحاليل والعلاج" at bounding box center [842, 456] width 115 height 48
copy p "1038786982"
click at [1058, 303] on span ": هل الطلب في دله نمار ظ" at bounding box center [1049, 308] width 98 height 11
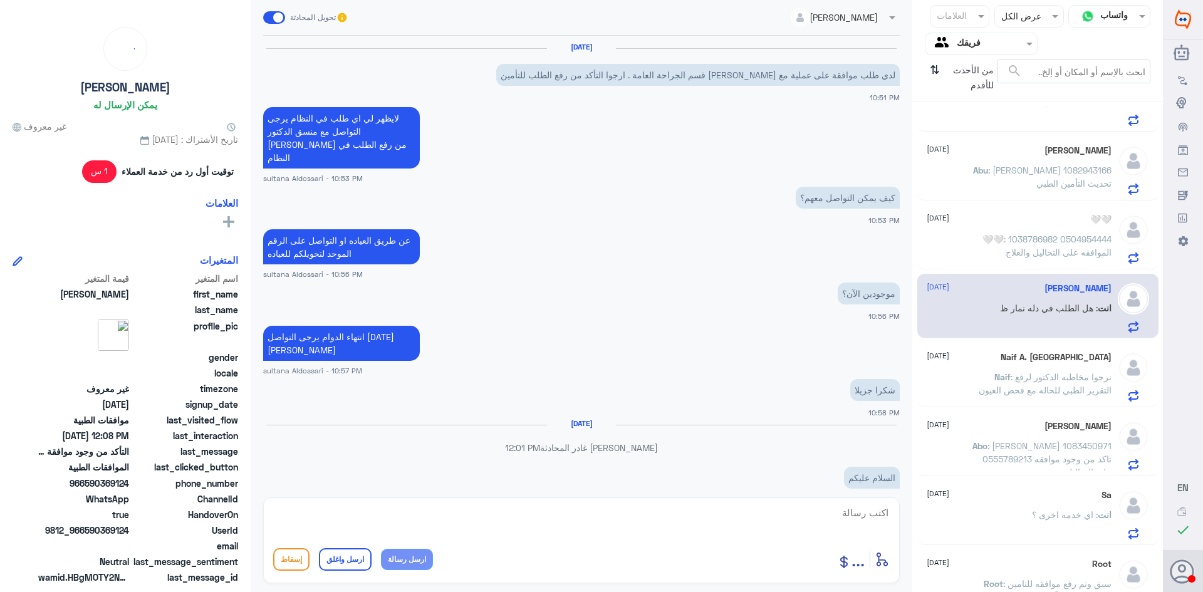
scroll to position [1052, 0]
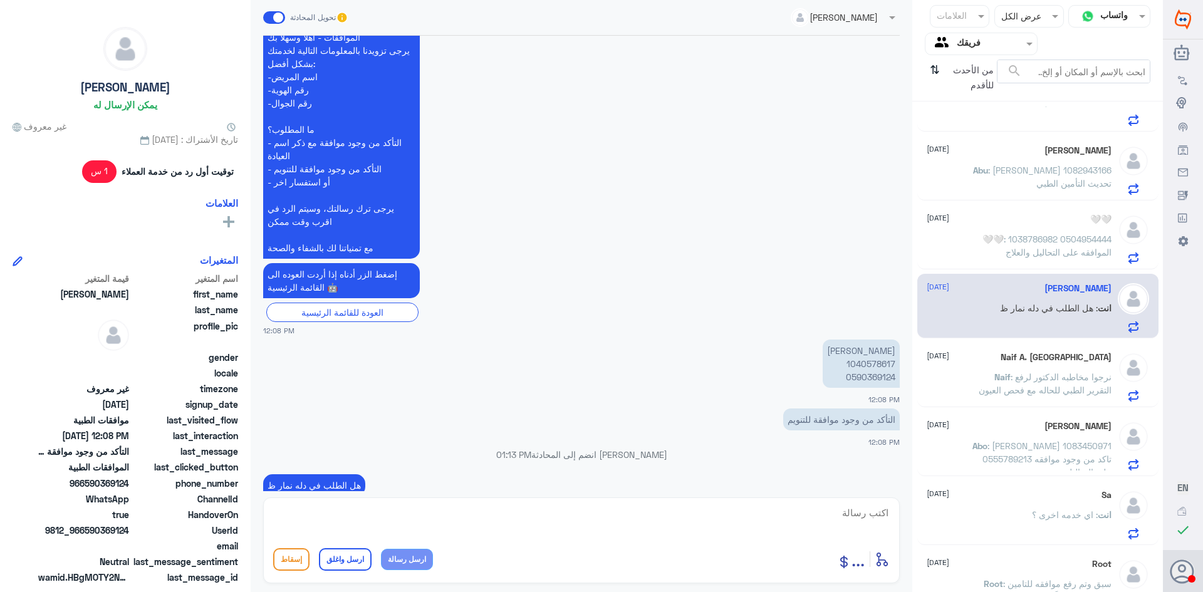
click at [1019, 174] on span ": محمد العريفي 1082943166 تحديث التأمين الطبي" at bounding box center [1049, 177] width 123 height 24
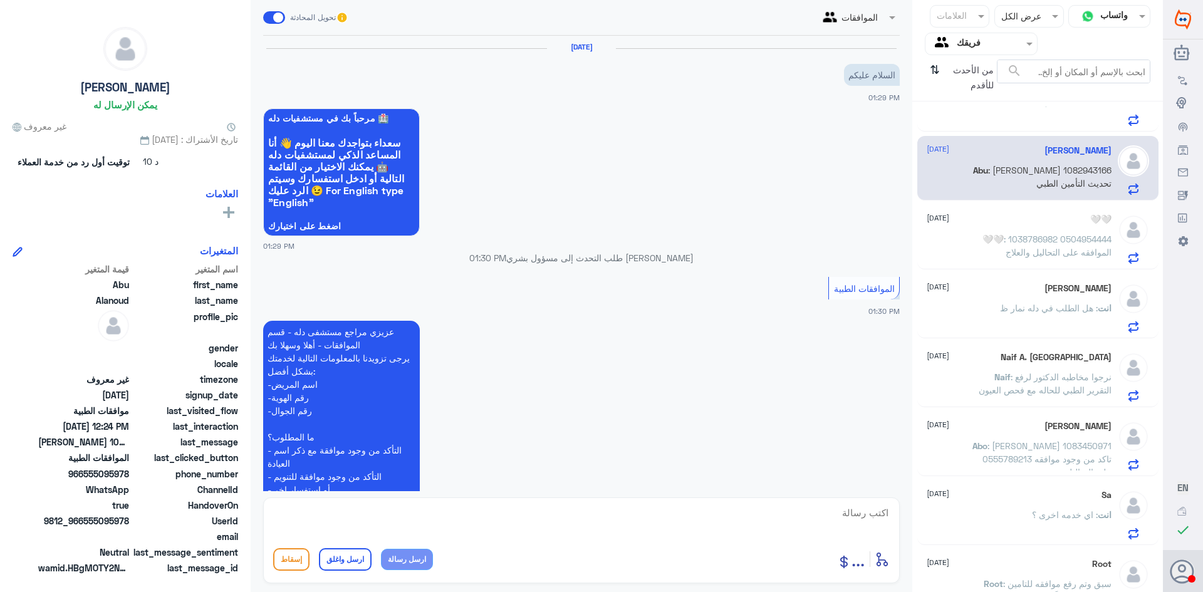
scroll to position [1214, 0]
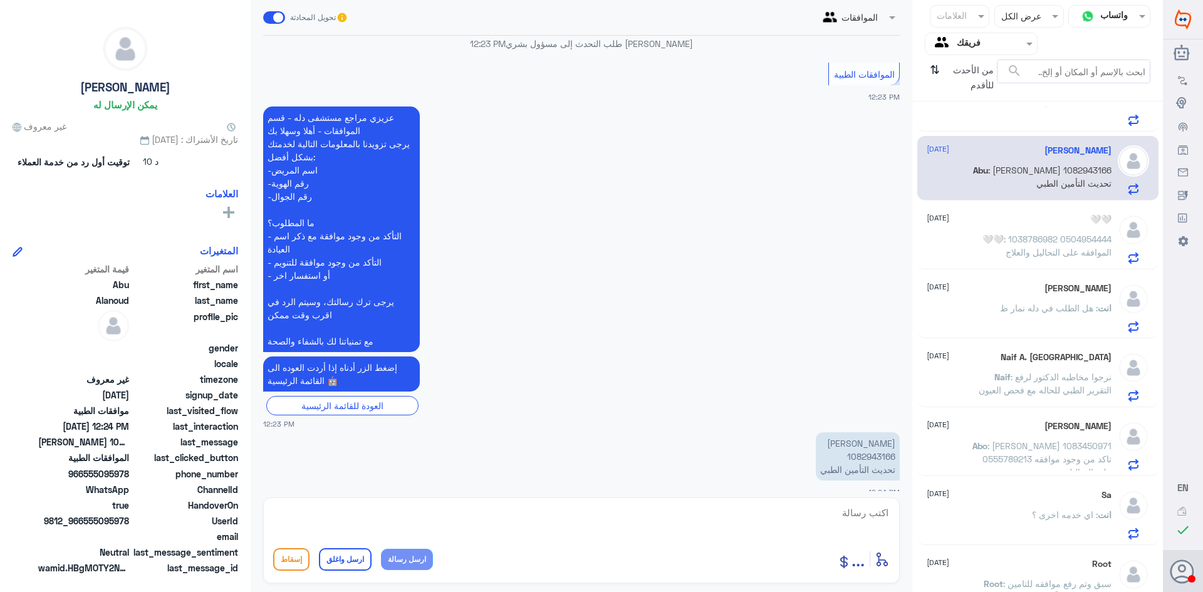
click at [866, 437] on p "محمد العريفي 1082943166 تحديث التأمين الطبي" at bounding box center [858, 456] width 84 height 48
click at [876, 442] on p "محمد العريفي 1082943166 تحديث التأمين الطبي" at bounding box center [858, 456] width 84 height 48
copy p "1082943166"
click at [623, 518] on textarea at bounding box center [581, 519] width 616 height 31
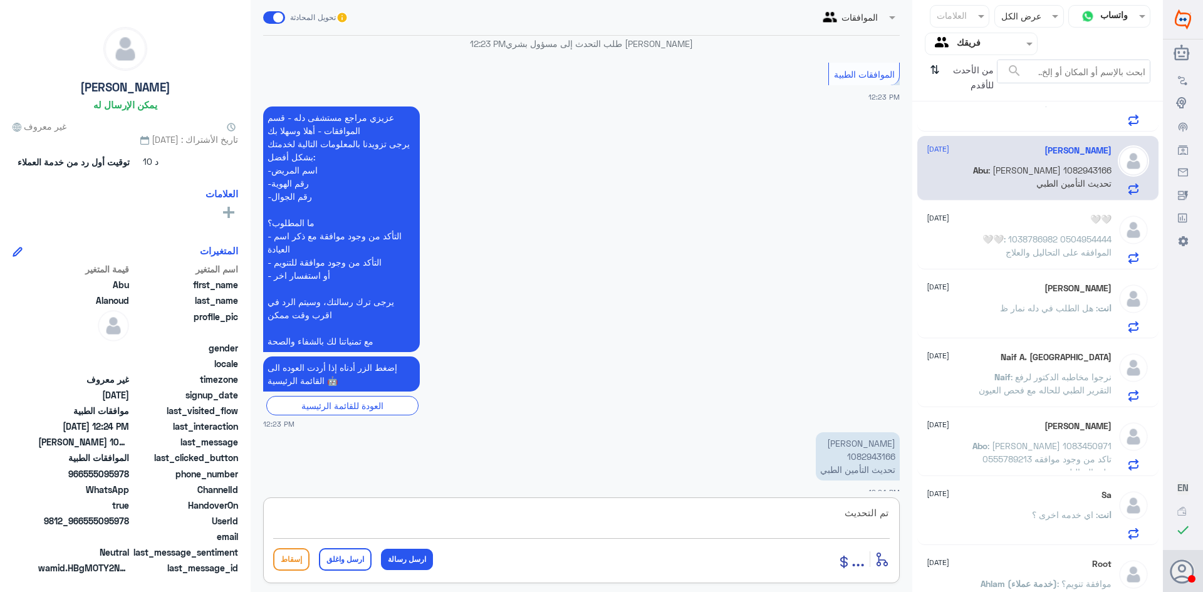
type textarea "تم التحديث"
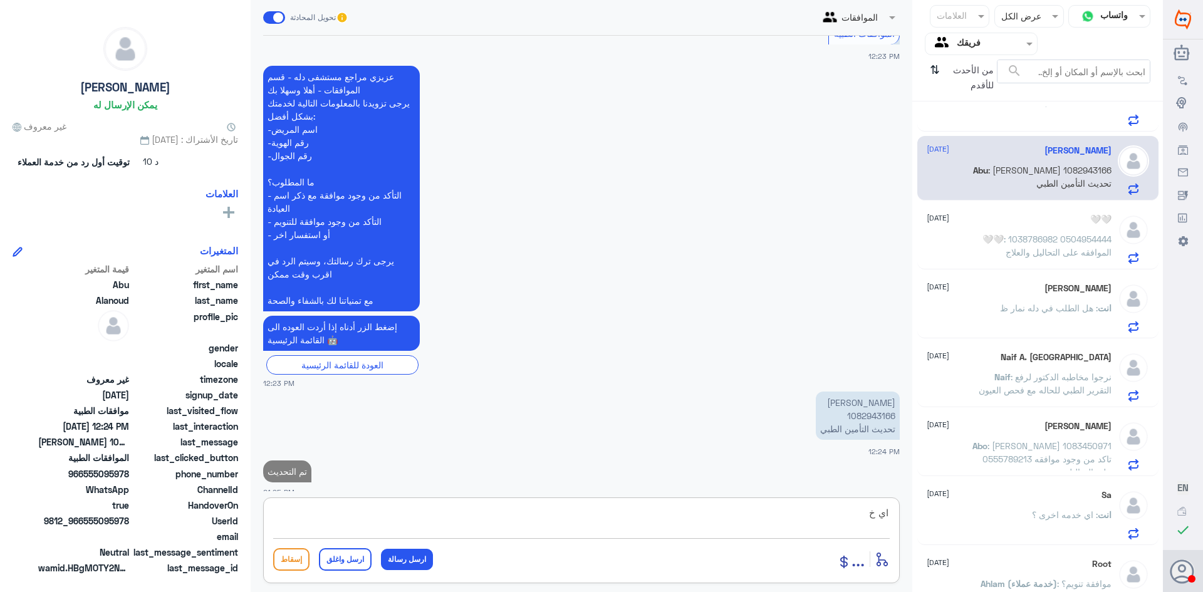
scroll to position [1255, 0]
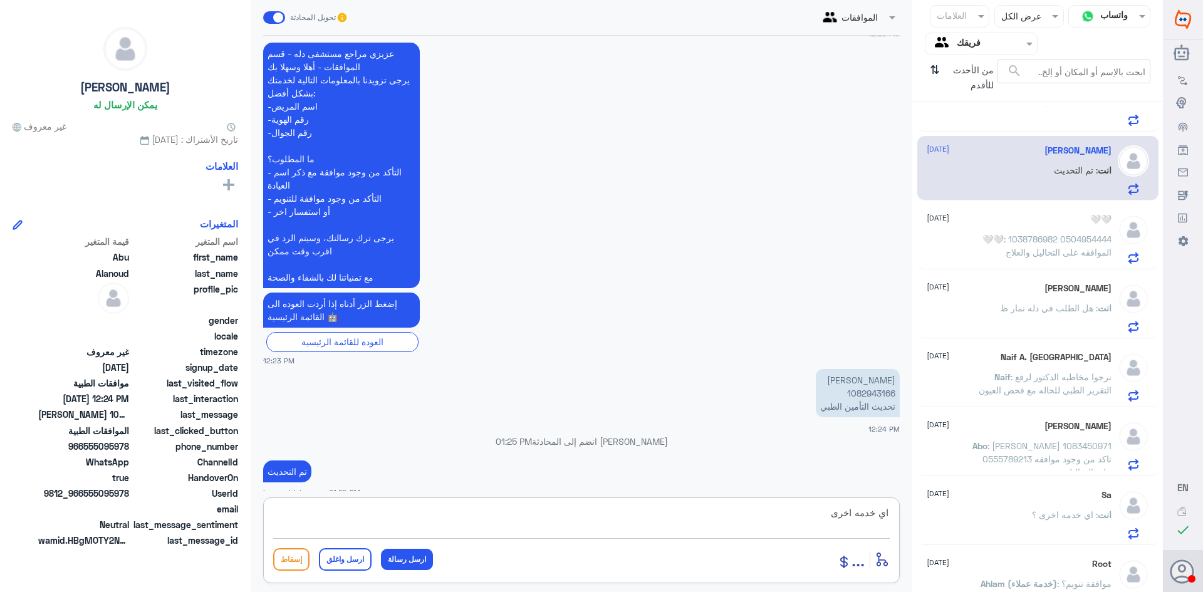
type textarea "اي خدمه اخرى ؟"
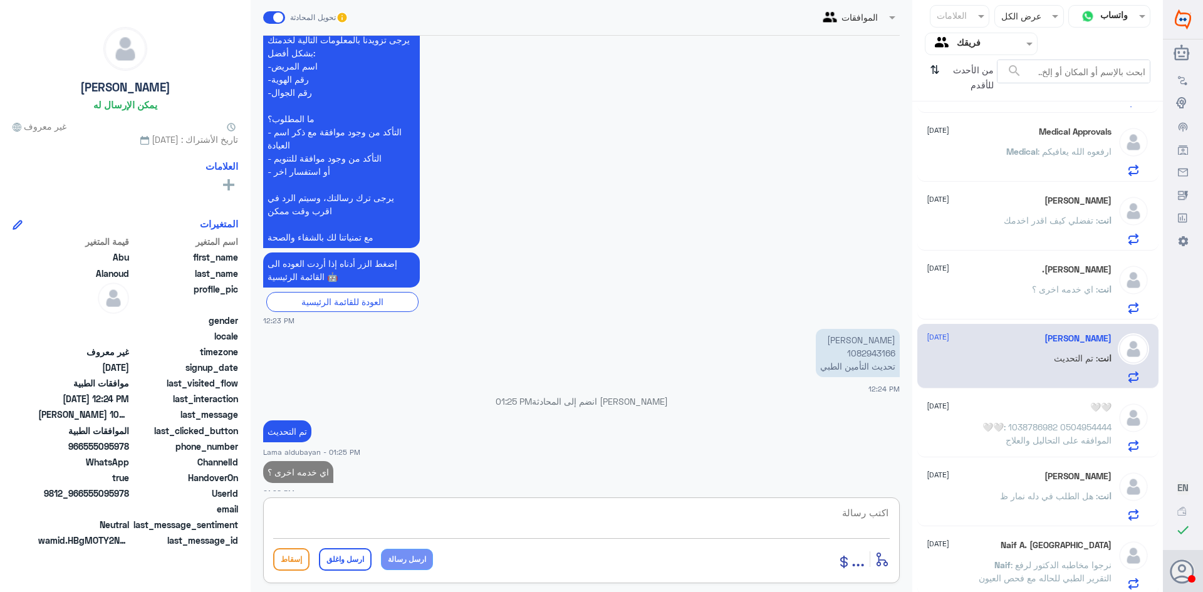
scroll to position [0, 0]
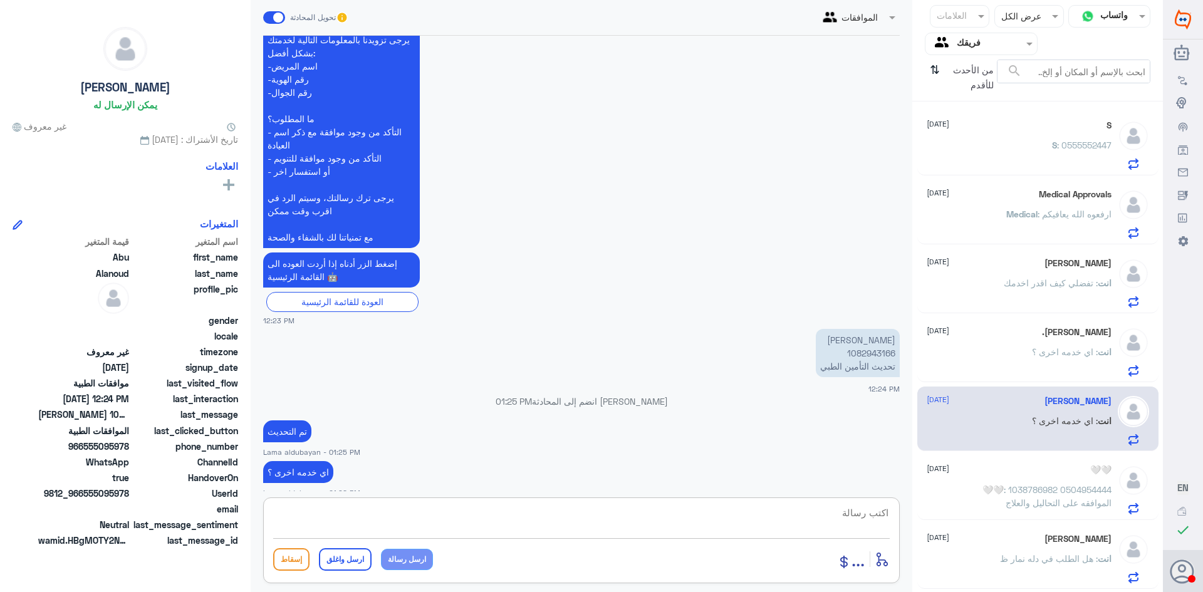
click at [1021, 360] on div "انت : اي خدمه اخرى ؟" at bounding box center [1019, 362] width 185 height 28
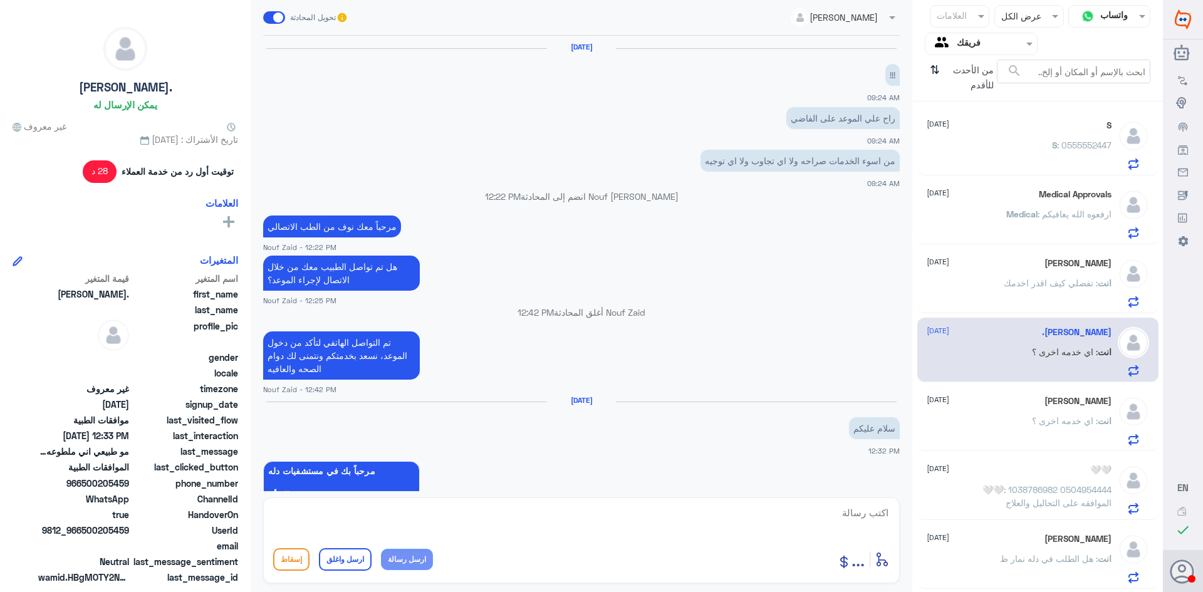
scroll to position [809, 0]
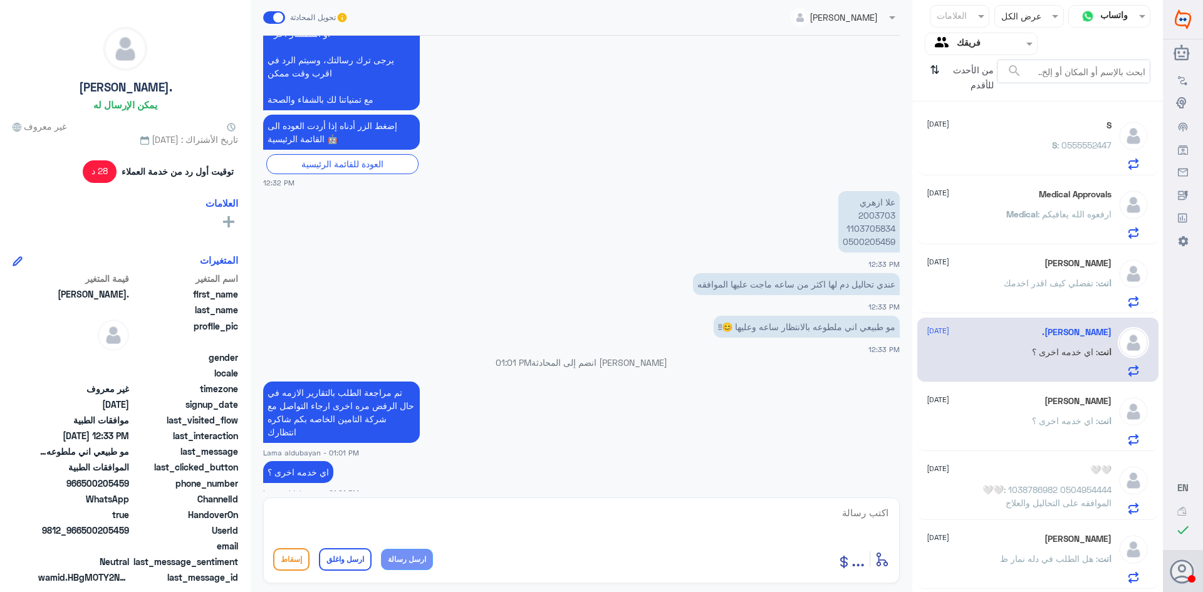
click at [443, 519] on textarea at bounding box center [581, 519] width 616 height 31
type textarea "اتمنى لك دوام الصحه والعافيه"
click at [344, 548] on button "ارسل واغلق" at bounding box center [345, 559] width 53 height 23
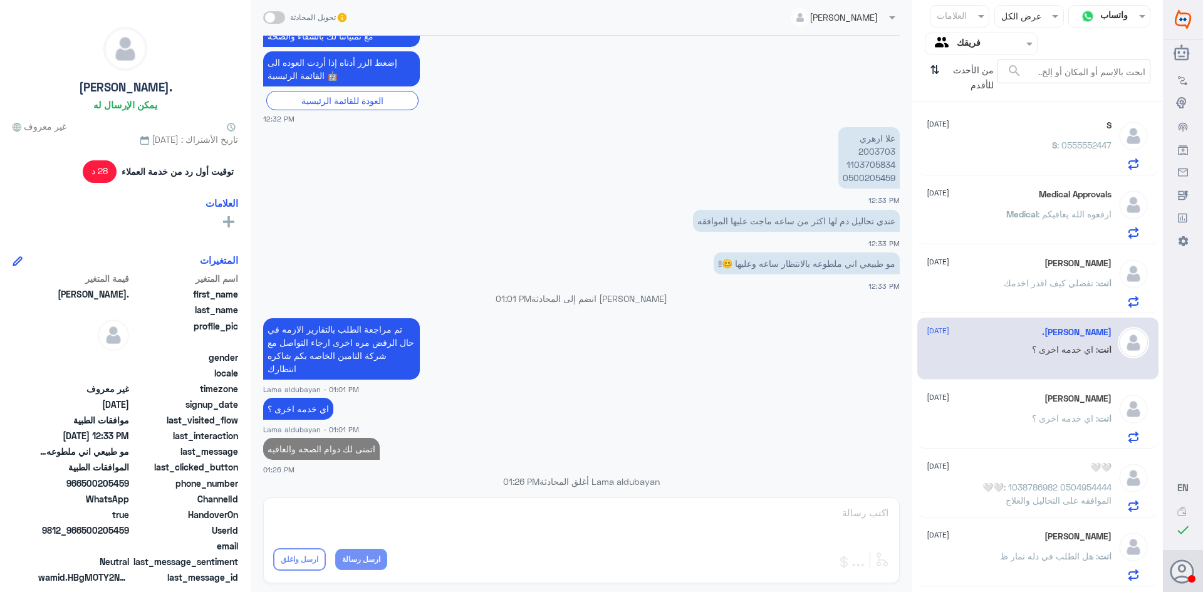
click at [1069, 291] on p "انت : تفضلي كيف اقدر اخدمك" at bounding box center [1058, 291] width 108 height 31
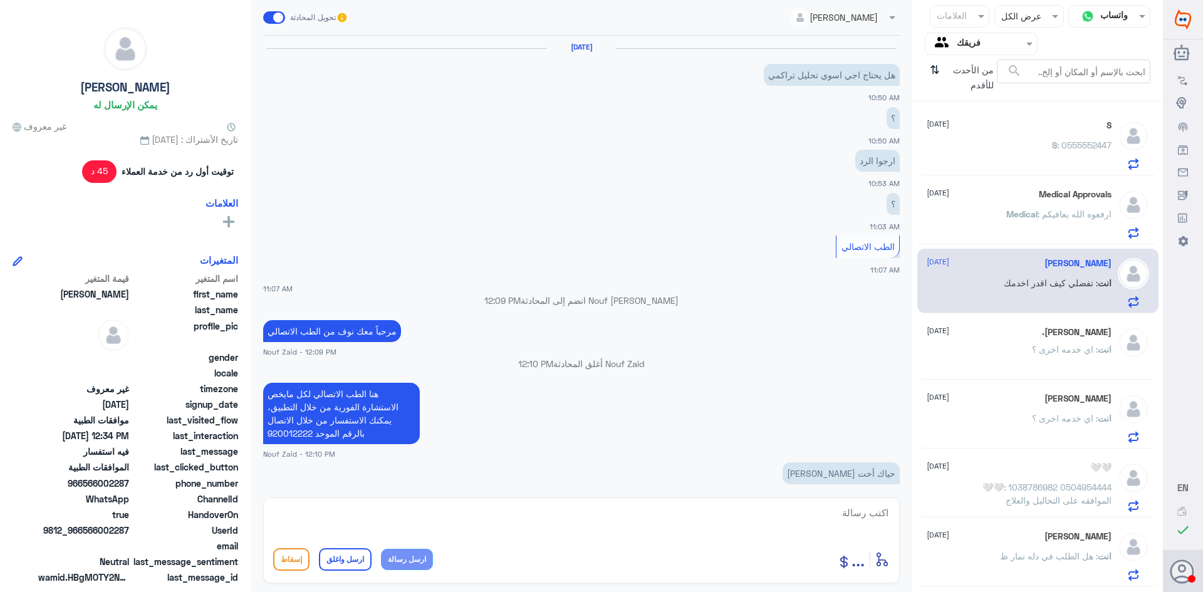
scroll to position [810, 0]
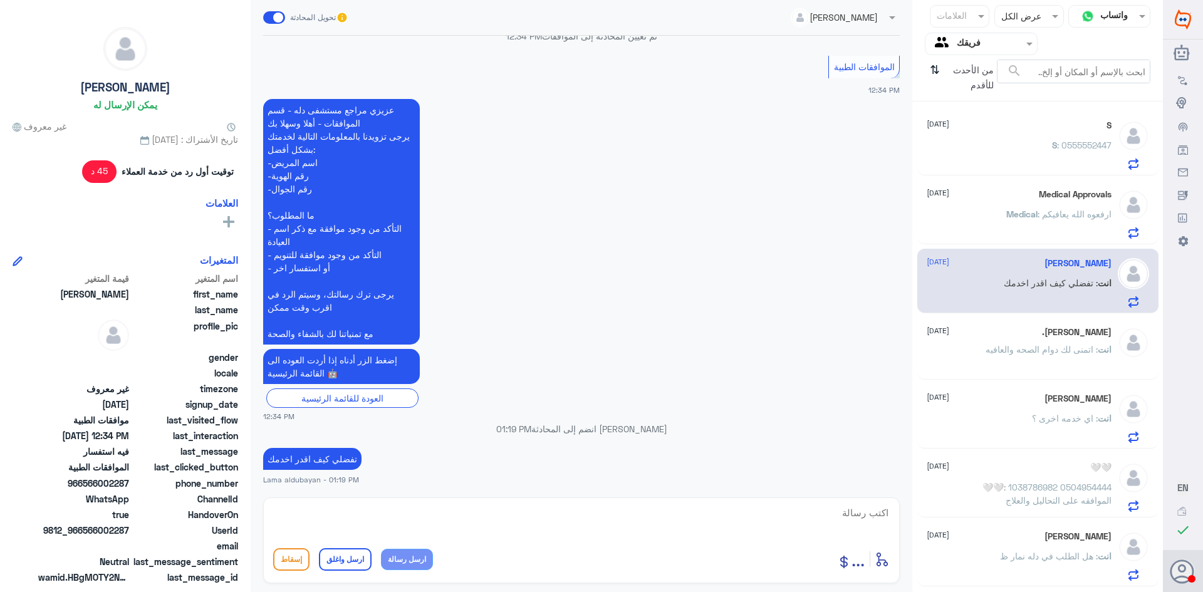
click at [1081, 214] on span ": ارفعوه الله يعافيكم" at bounding box center [1074, 214] width 74 height 11
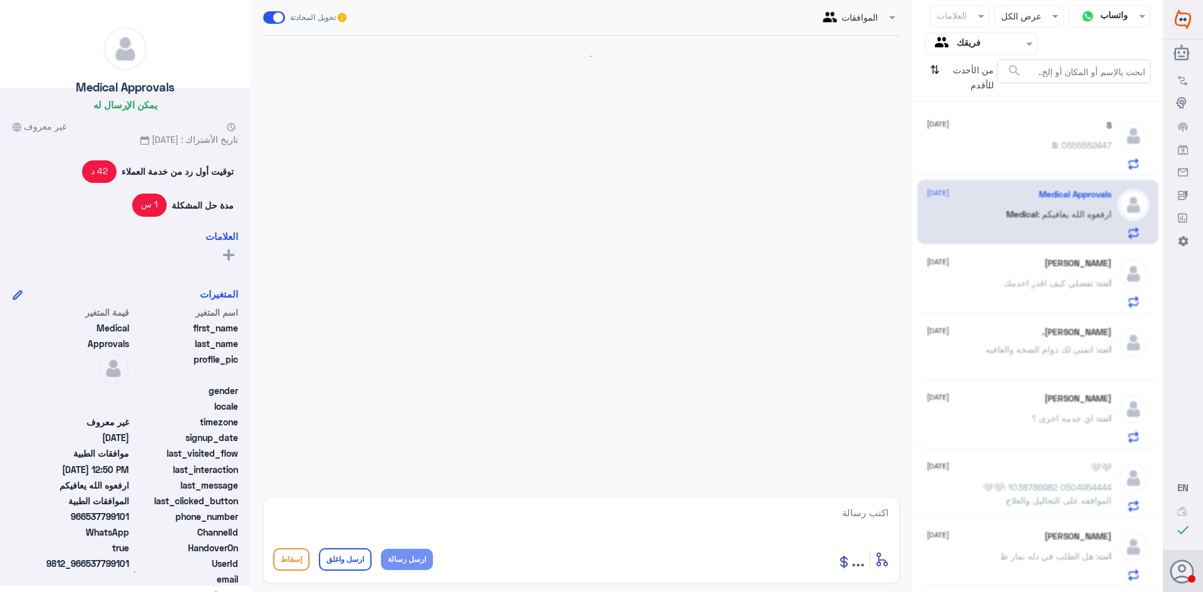
scroll to position [1118, 0]
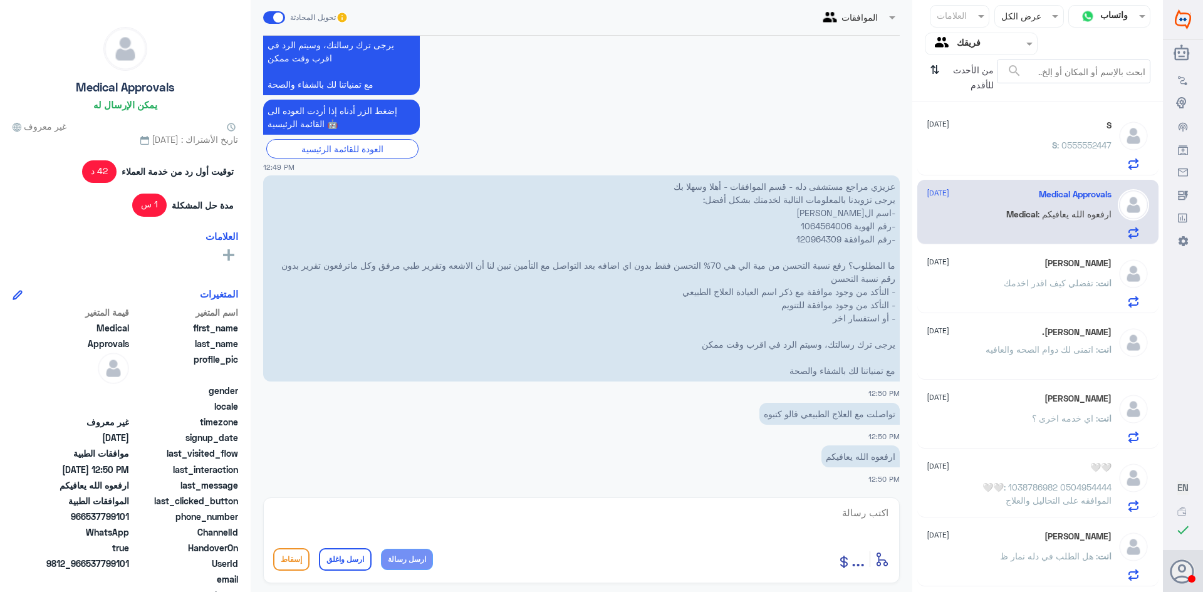
click at [1081, 160] on p "S : 0555552447" at bounding box center [1082, 153] width 60 height 31
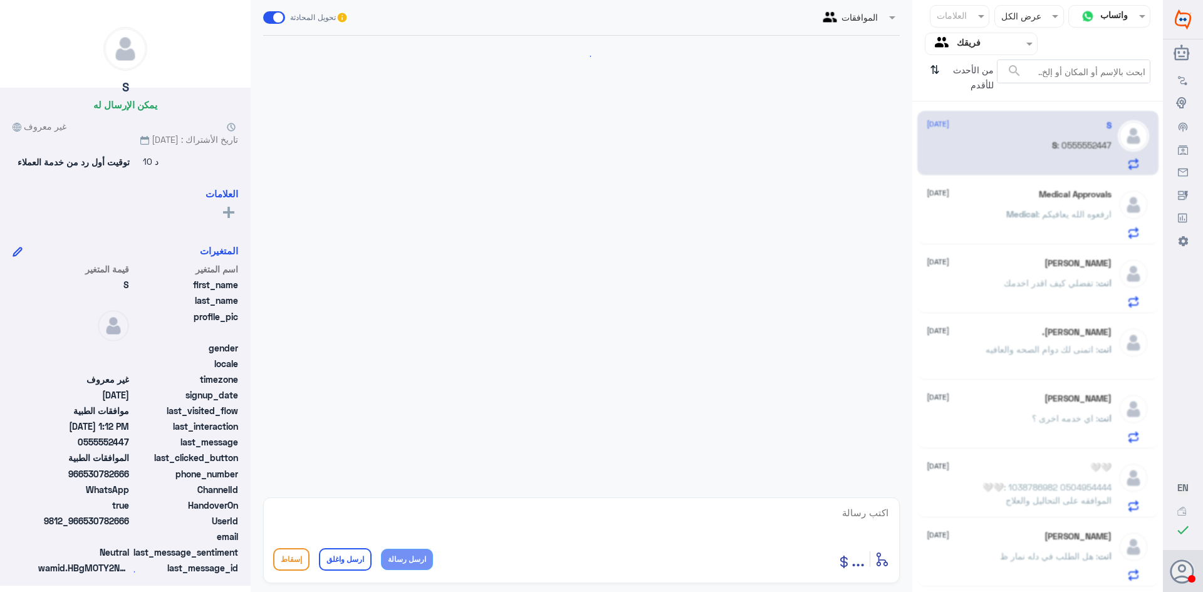
scroll to position [1047, 0]
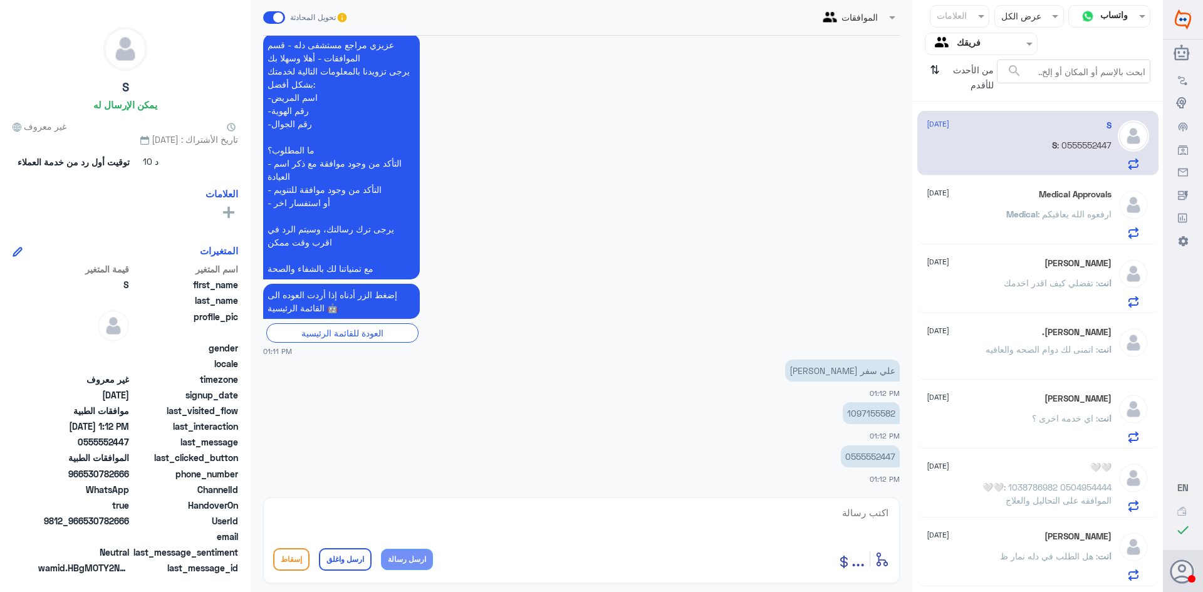
click at [1070, 400] on h5 "Abu Alanoud" at bounding box center [1077, 398] width 67 height 11
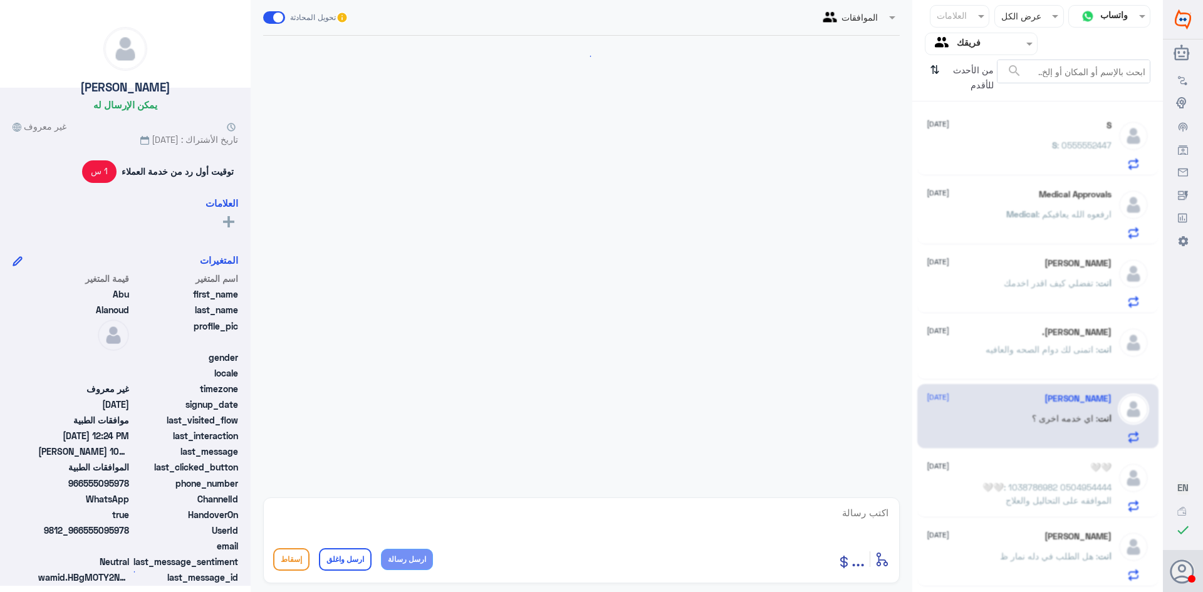
scroll to position [1131, 0]
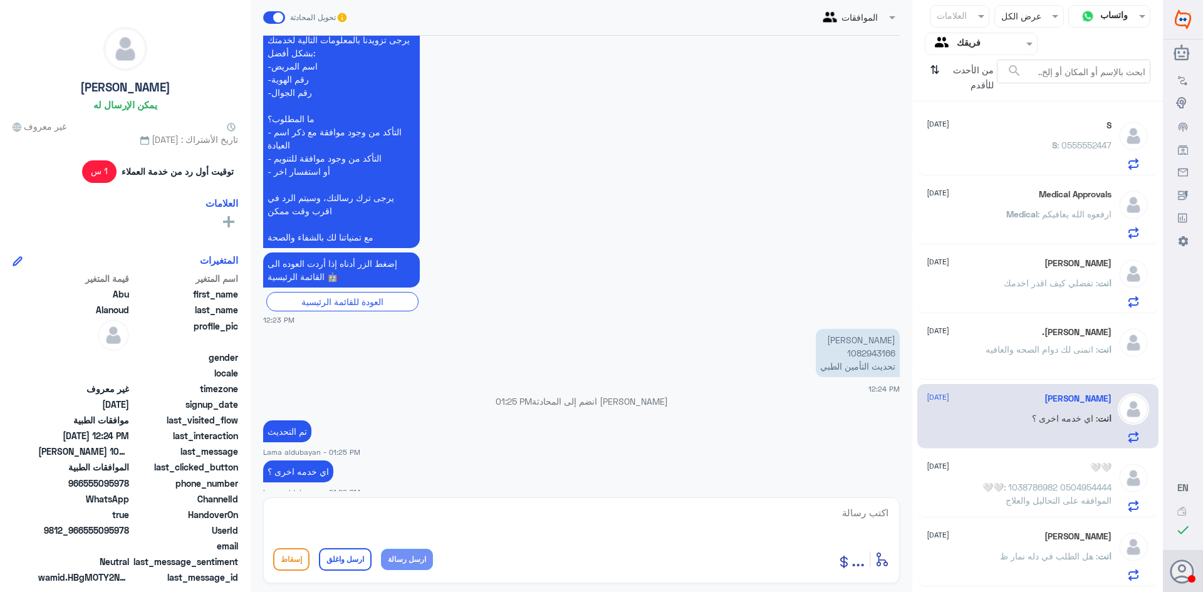
click at [1004, 487] on span ": 1038786982 0504954444 الموافقه على التحاليل والعلاج" at bounding box center [1058, 494] width 108 height 24
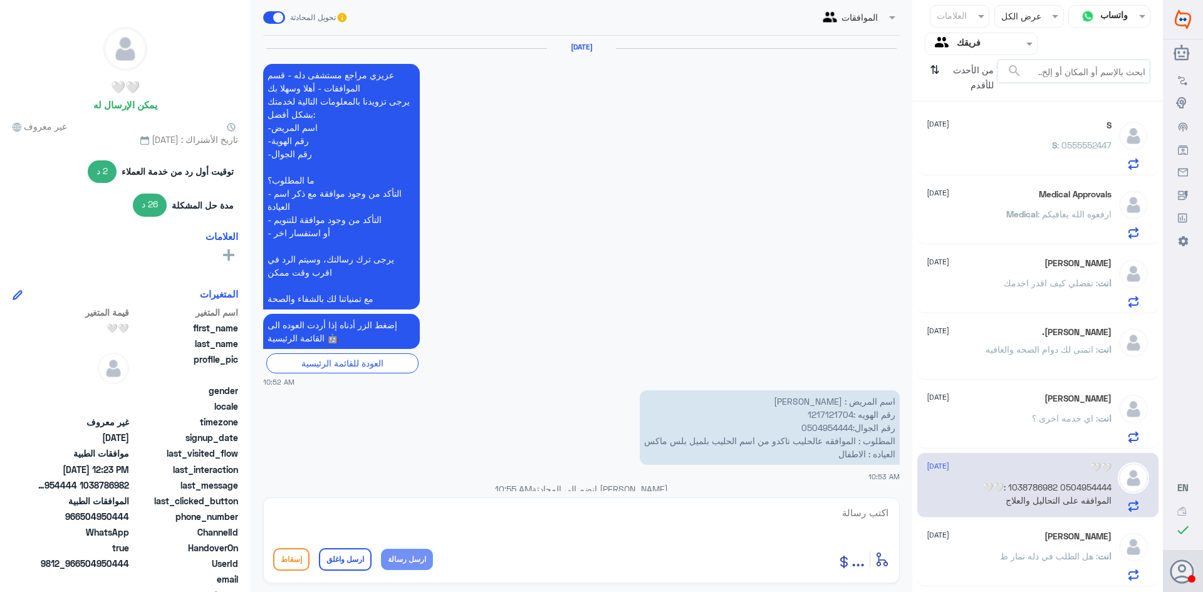
scroll to position [1287, 0]
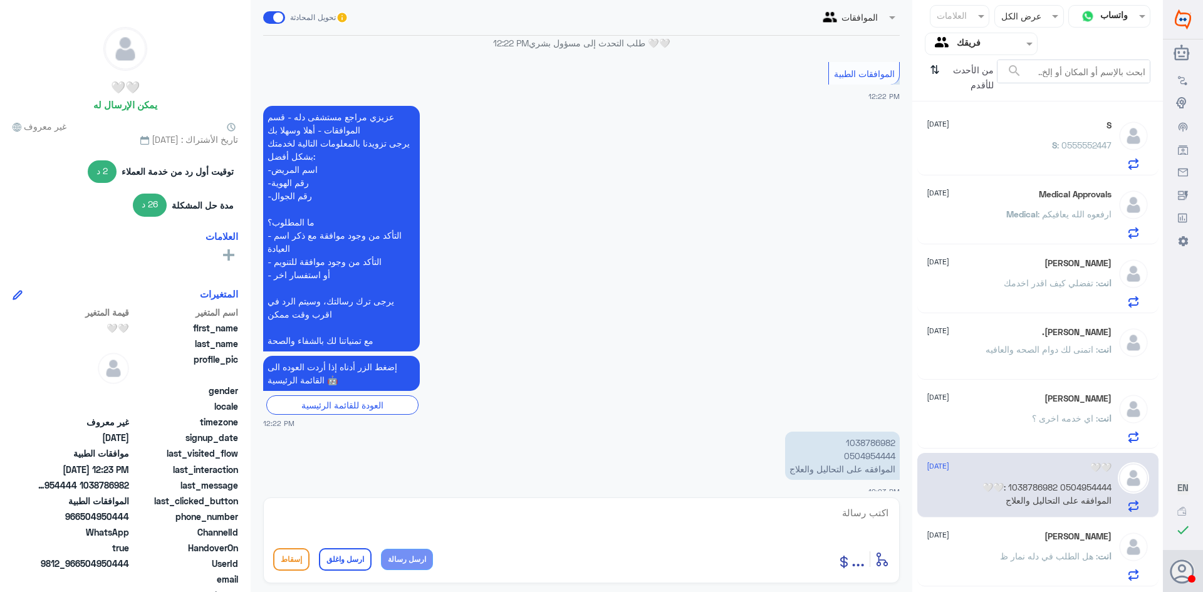
click at [1025, 428] on div "انت : اي خدمه اخرى ؟" at bounding box center [1019, 429] width 185 height 28
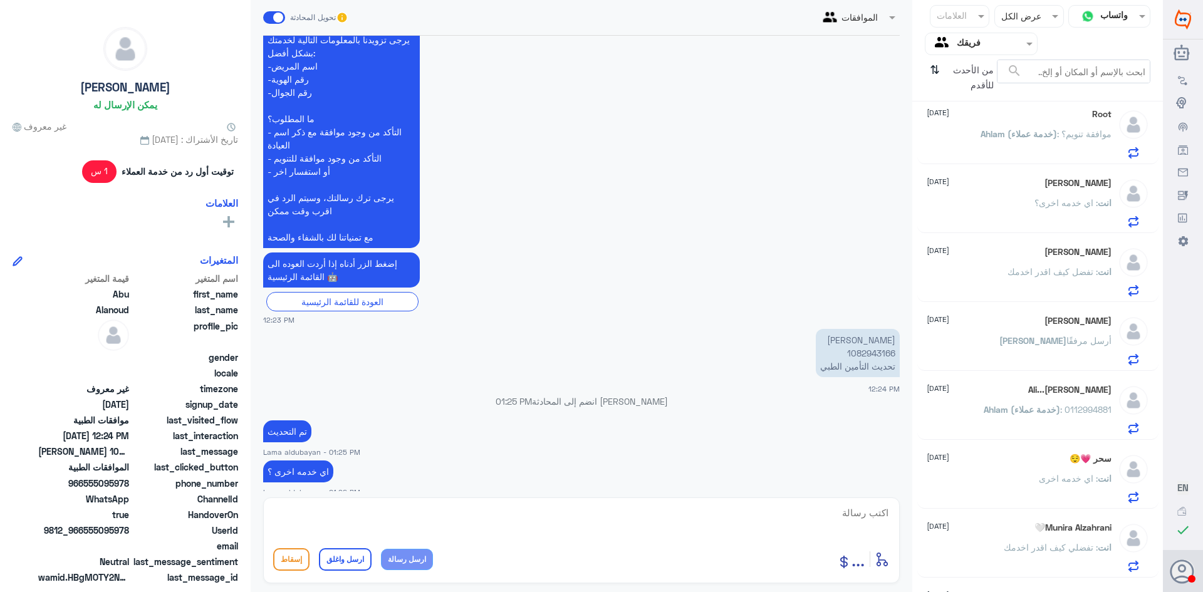
scroll to position [877, 0]
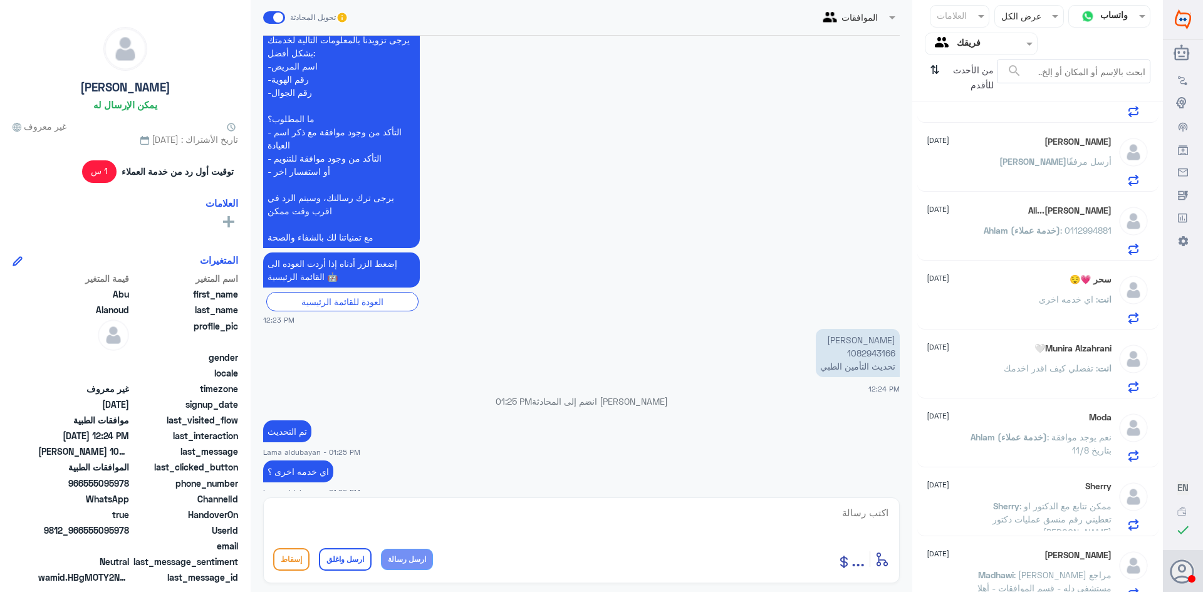
click at [1080, 308] on p "انت : اي خدمه اخرى" at bounding box center [1075, 308] width 73 height 31
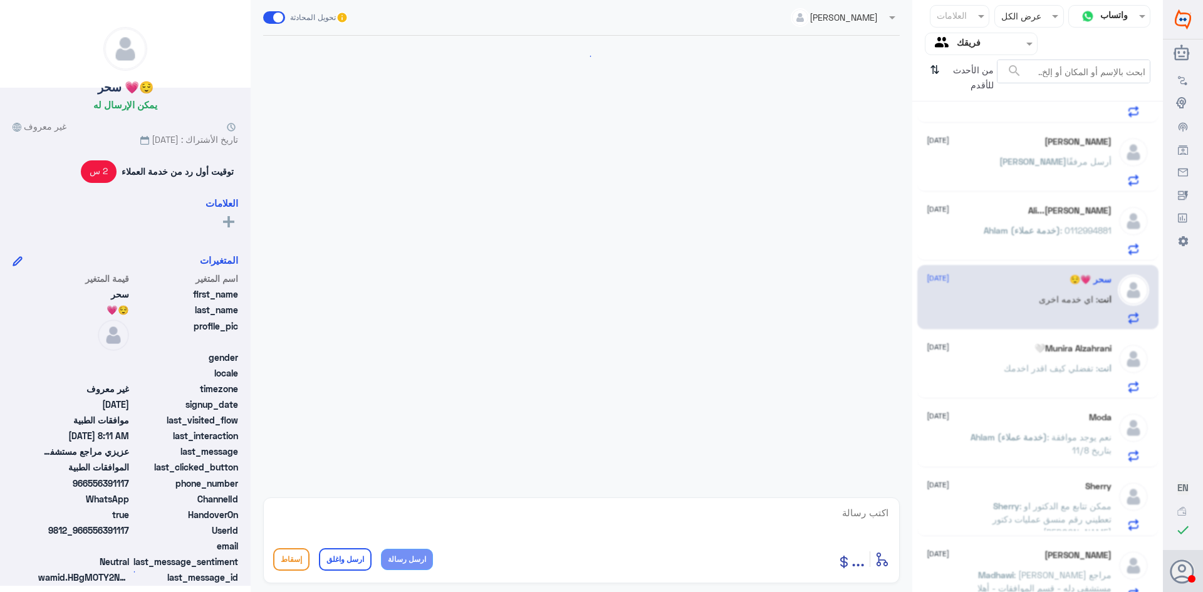
scroll to position [581, 0]
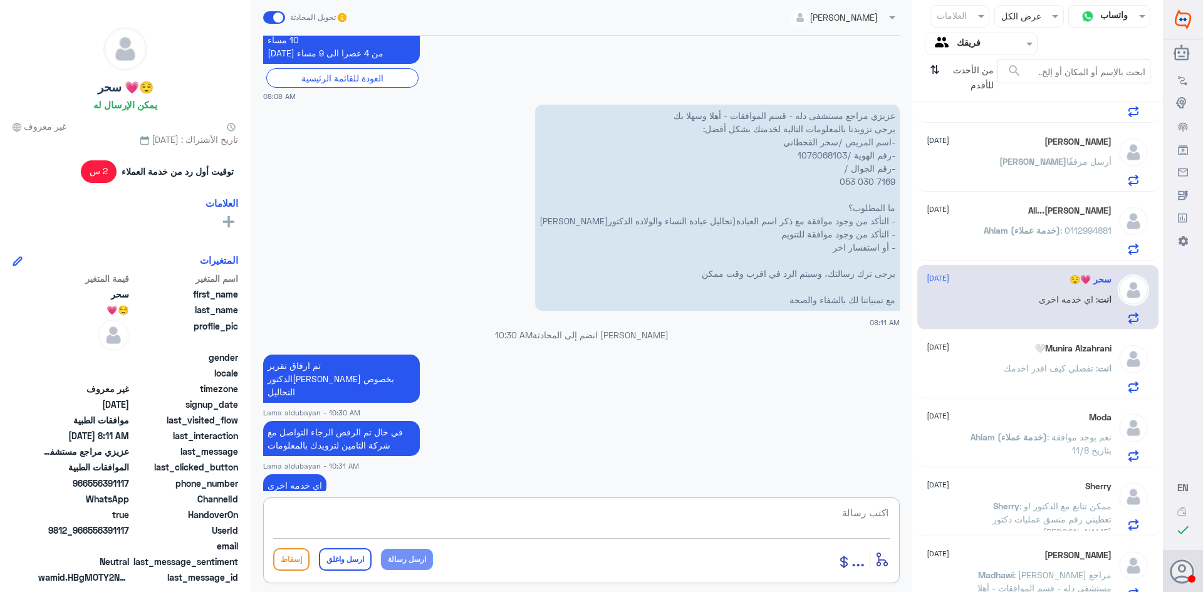
click at [819, 512] on textarea at bounding box center [581, 519] width 616 height 31
click at [1067, 383] on p "انت : تفضلي كيف اقدر اخدمك" at bounding box center [1058, 376] width 108 height 31
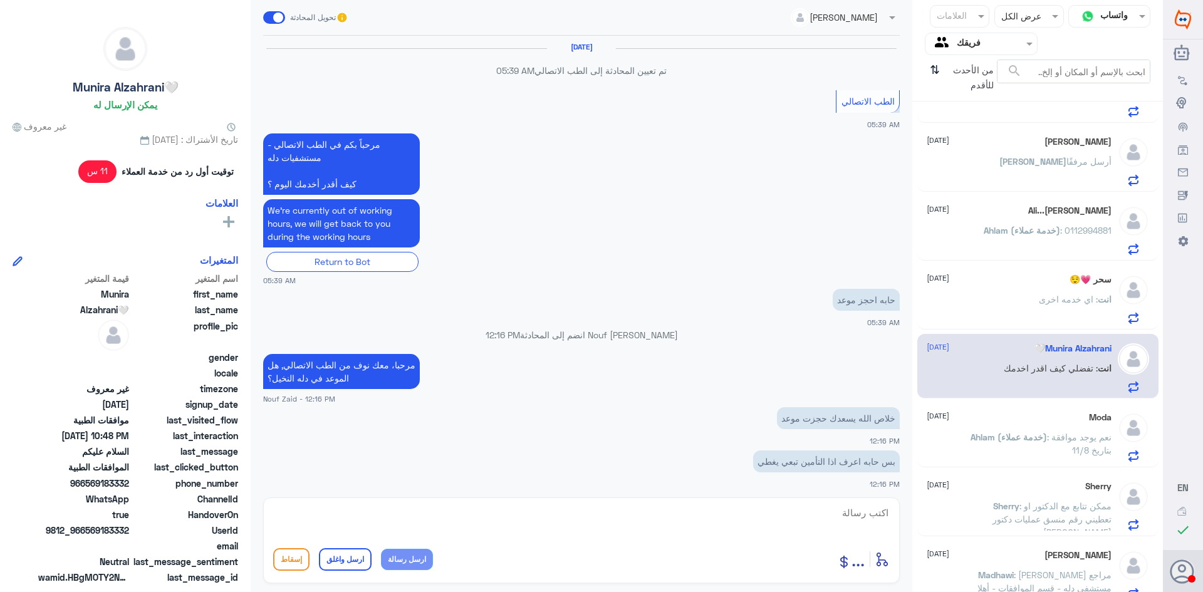
scroll to position [830, 0]
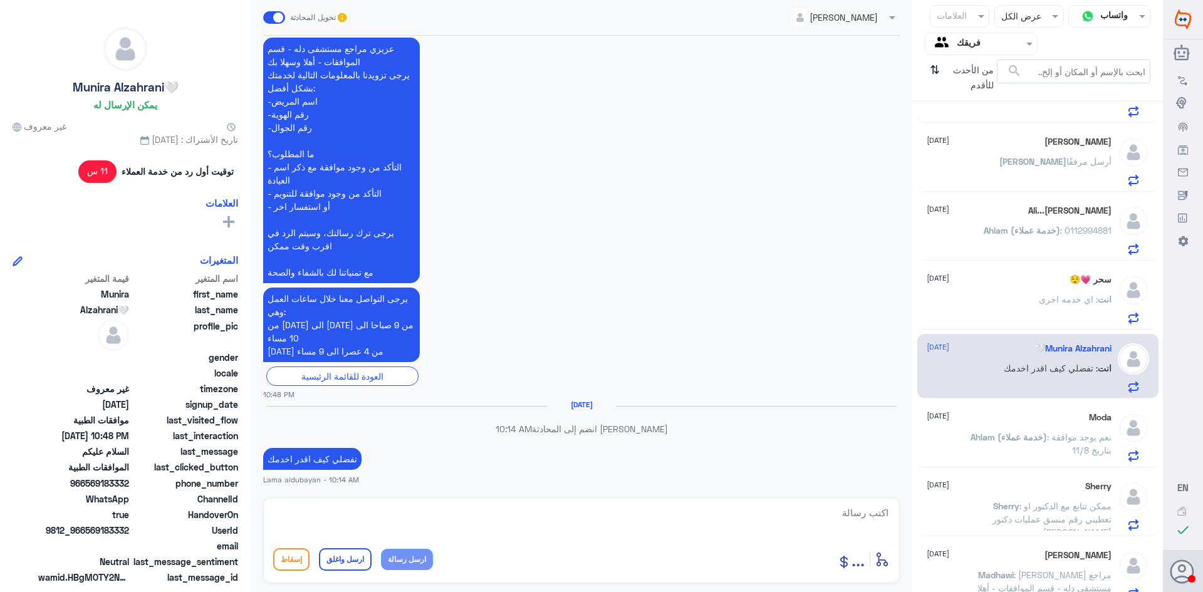
drag, startPoint x: 1069, startPoint y: 440, endPoint x: 1069, endPoint y: 448, distance: 7.5
click at [1069, 443] on p "Ahlam (خدمة عملاء) : نعم يوجد موافقة بتاريخ 11/8" at bounding box center [1040, 445] width 141 height 31
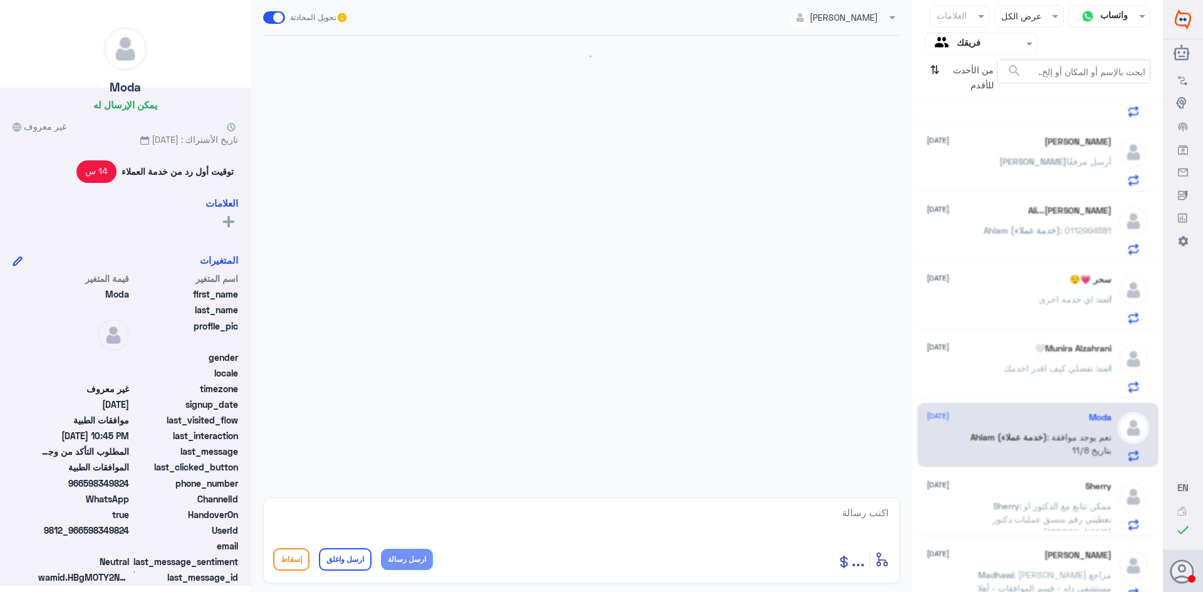
scroll to position [1230, 0]
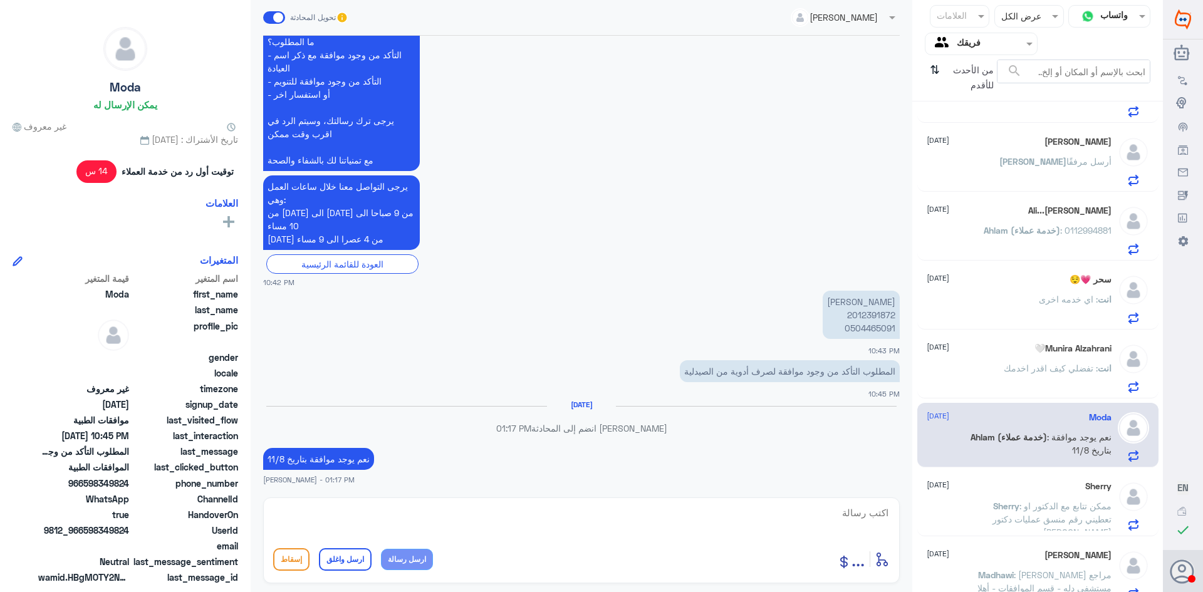
click at [1061, 516] on span ": ممكن تتابع مع الدكتور او تعطيني رقم منسق عمليات دكتور [PERSON_NAME]" at bounding box center [1051, 519] width 119 height 37
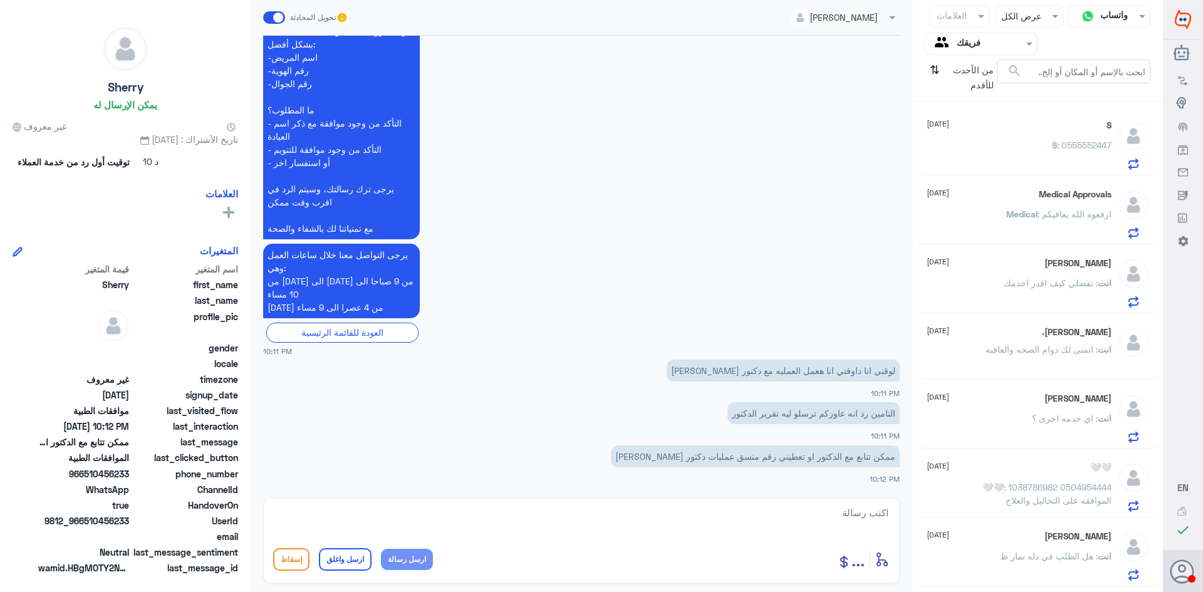
click at [941, 75] on div "من الأحدث للأقدم ⇅" at bounding box center [961, 78] width 72 height 36
click at [938, 67] on icon "⇅" at bounding box center [935, 76] width 10 height 32
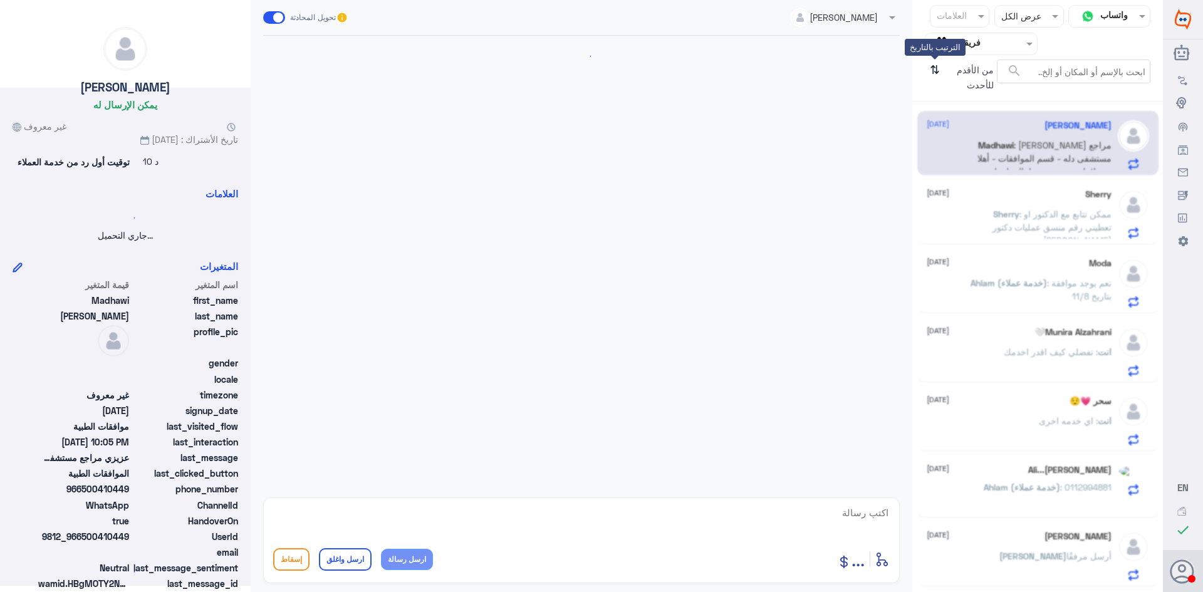
scroll to position [1575, 0]
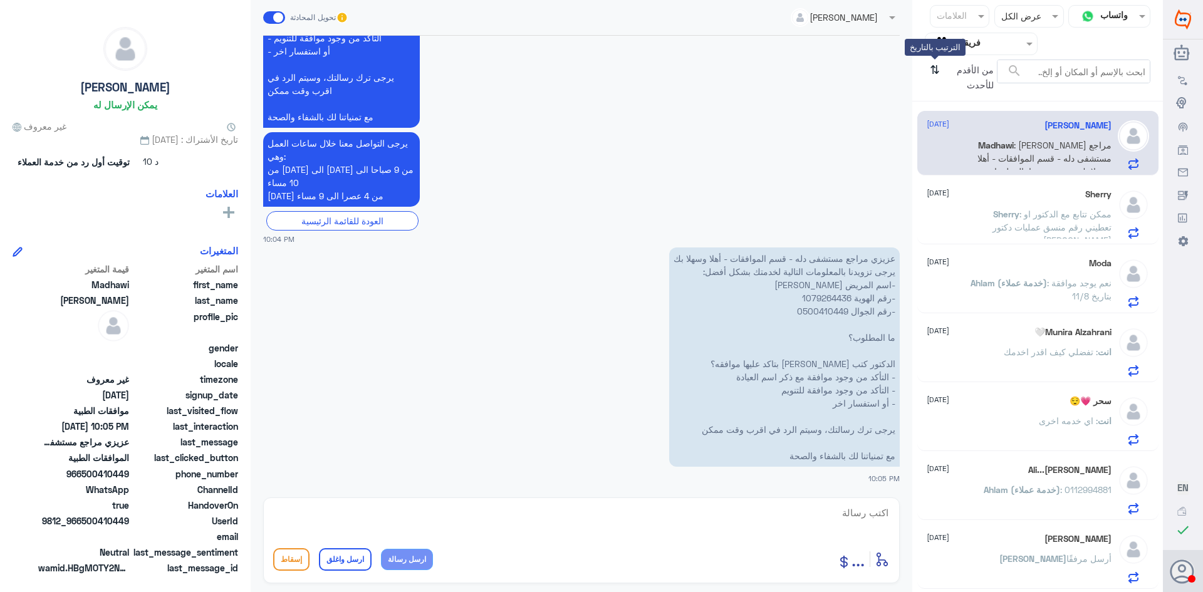
click at [936, 68] on icon "⇅" at bounding box center [935, 76] width 10 height 32
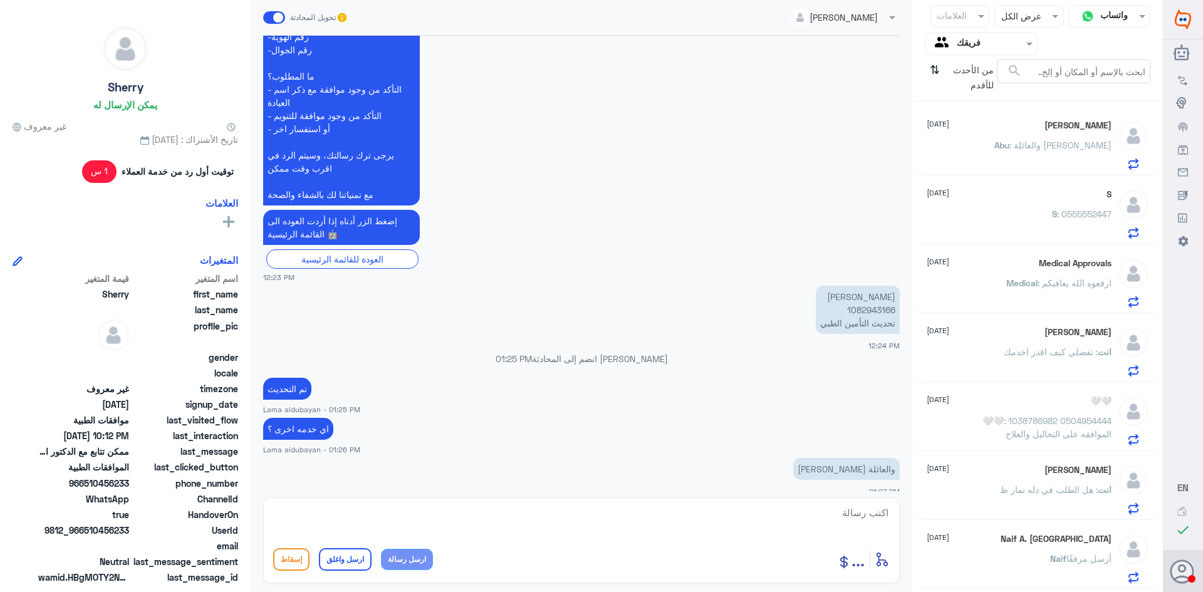
scroll to position [1203, 0]
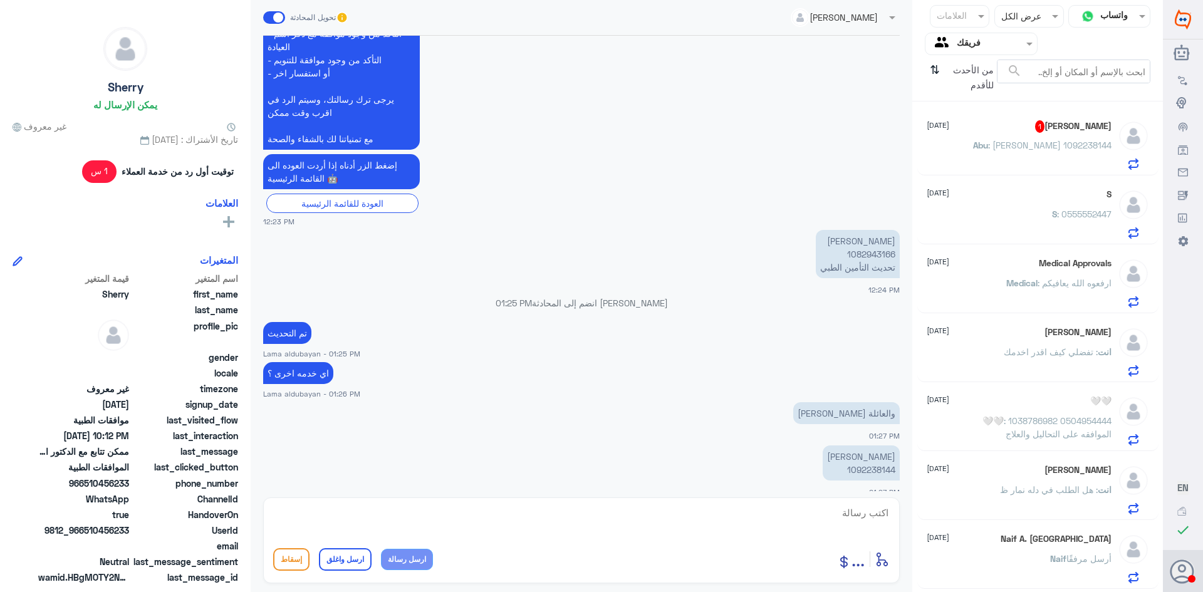
click at [874, 457] on p "سارة العريفي 1092238144" at bounding box center [861, 462] width 77 height 35
drag, startPoint x: 874, startPoint y: 457, endPoint x: 948, endPoint y: 475, distance: 76.1
click at [875, 457] on p "سارة العريفي 1092238144" at bounding box center [861, 462] width 77 height 35
copy p "1092238144"
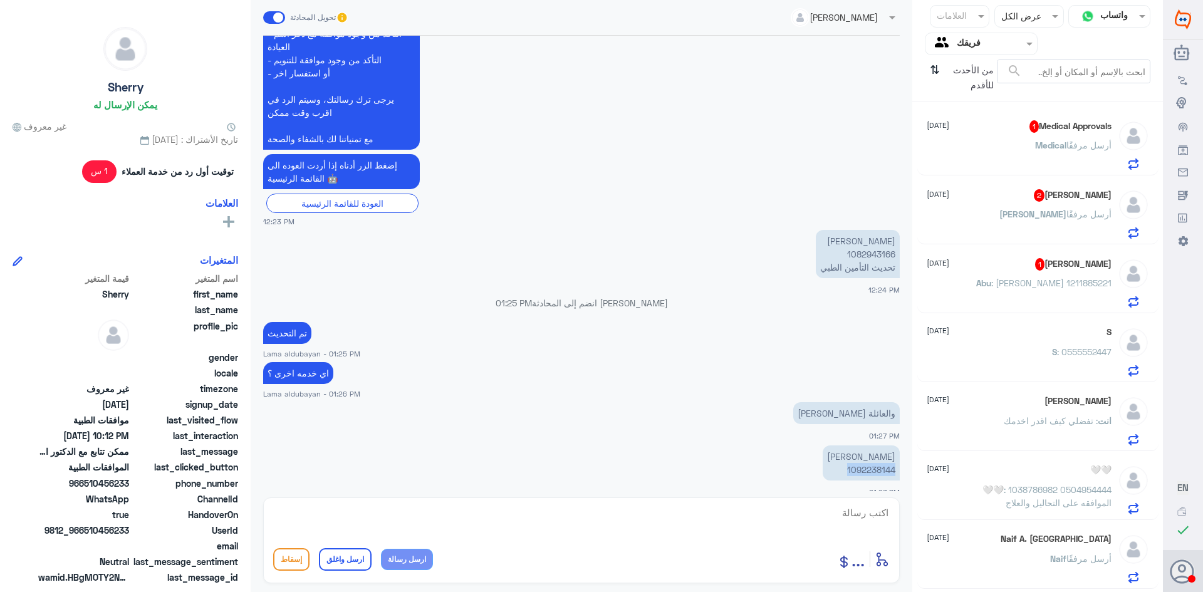
scroll to position [1316, 0]
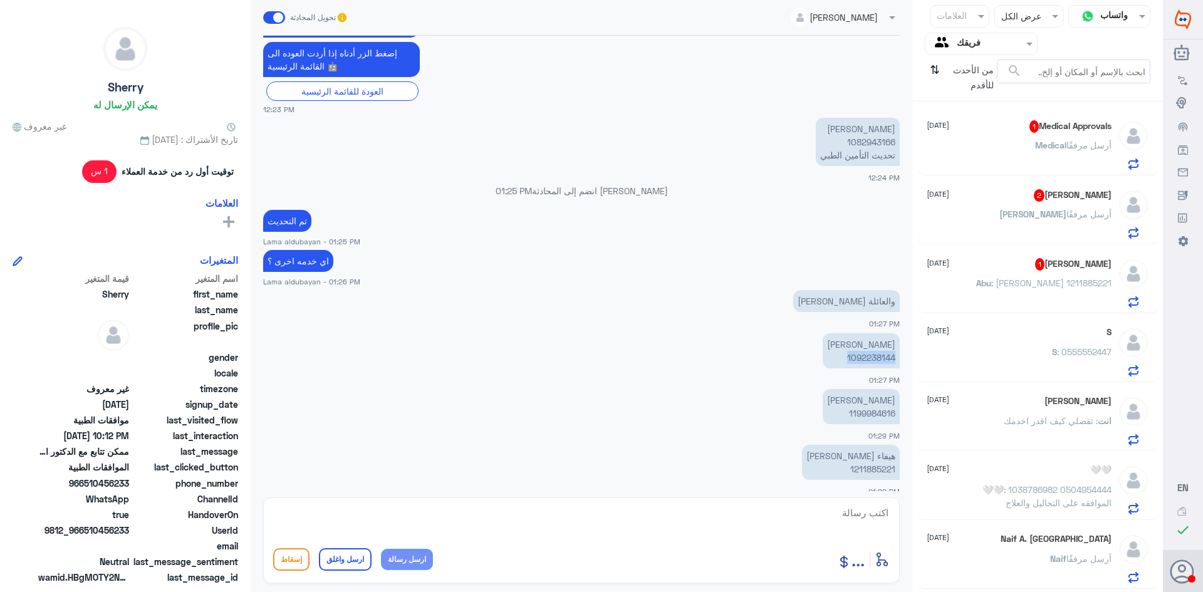
click at [875, 407] on p "العنود العريفي 1199984616" at bounding box center [861, 406] width 77 height 35
click at [878, 402] on p "العنود العريفي 1199984616" at bounding box center [861, 406] width 77 height 35
copy p "1199984616"
click at [876, 455] on p "هيفاء العريفي 1211885221" at bounding box center [851, 462] width 98 height 35
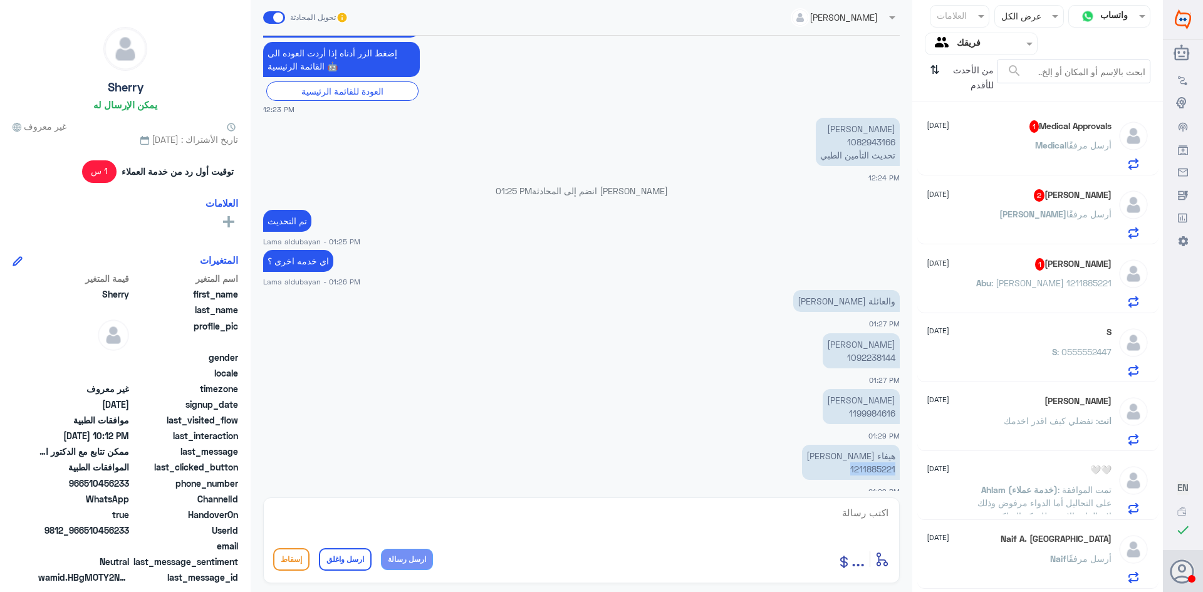
click at [876, 455] on p "هيفاء العريفي 1211885221" at bounding box center [851, 462] width 98 height 35
copy p "1211885221"
click at [727, 525] on textarea at bounding box center [581, 519] width 616 height 31
type textarea "تم التحديث اي خدمه اخرى"
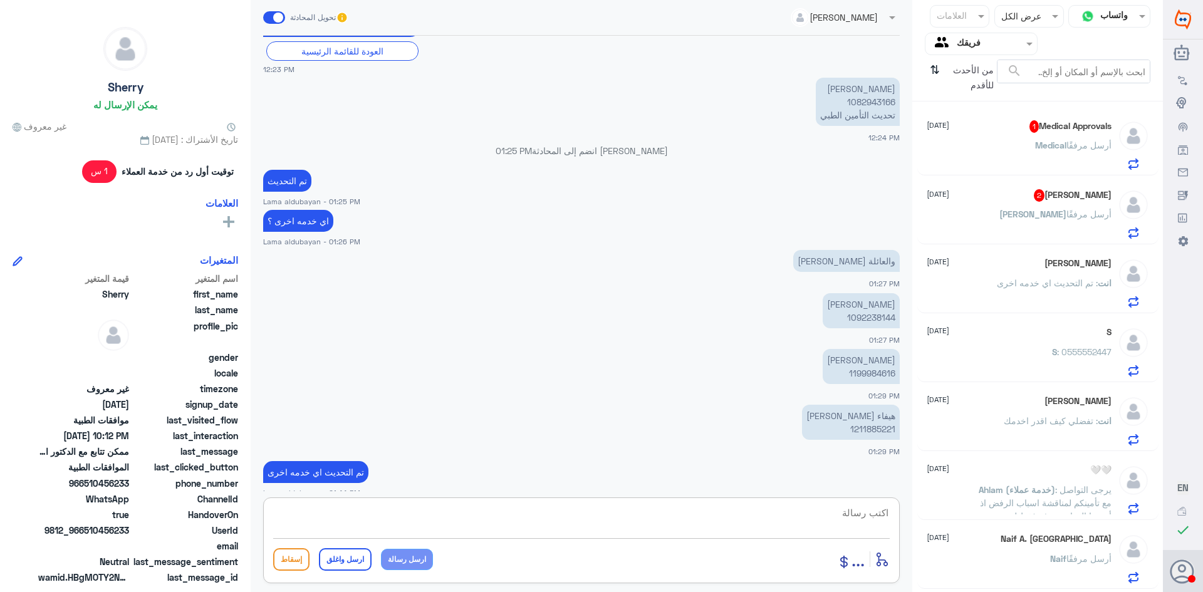
click at [1026, 282] on span ": تم التحديث اي خدمه اخرى" at bounding box center [1047, 283] width 101 height 11
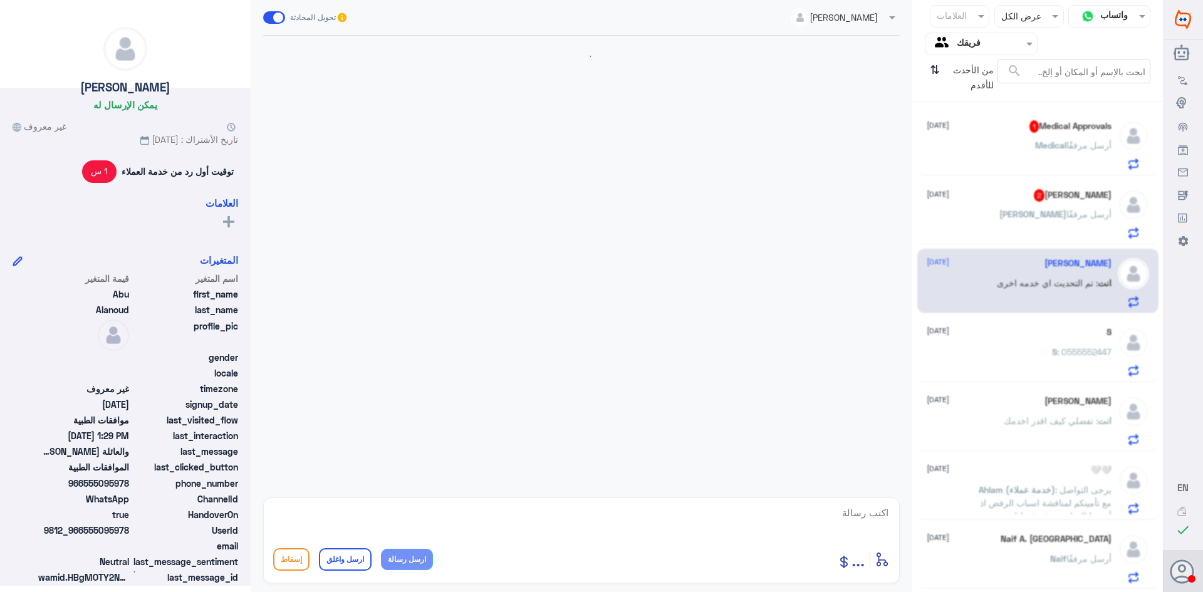
scroll to position [861, 0]
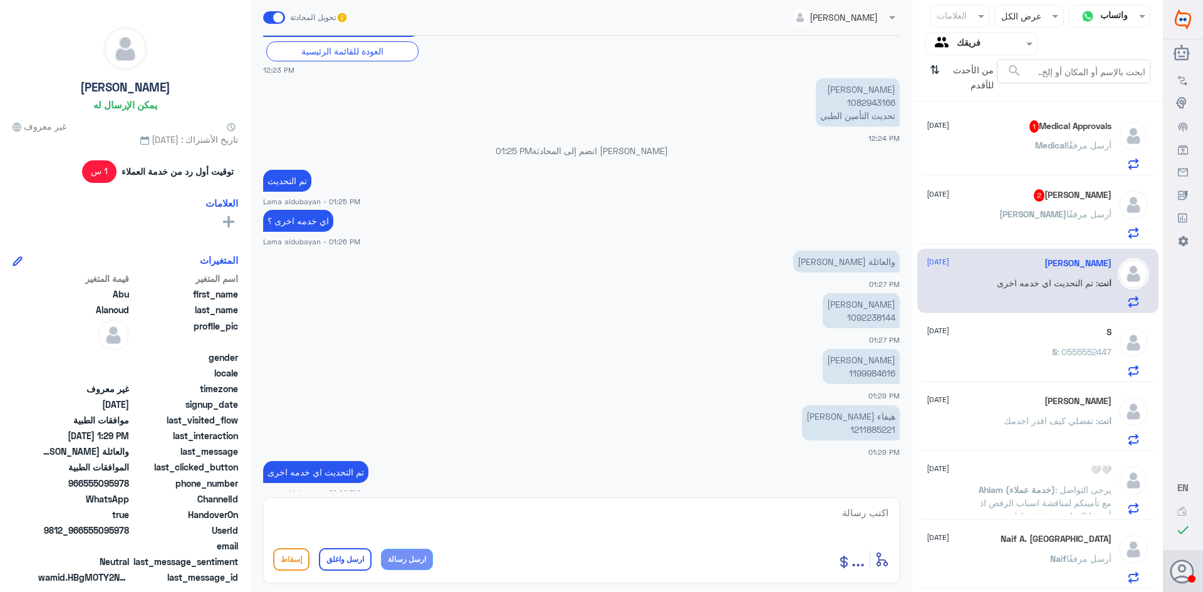
click at [1071, 214] on span "أرسل مرفقًا" at bounding box center [1088, 214] width 45 height 11
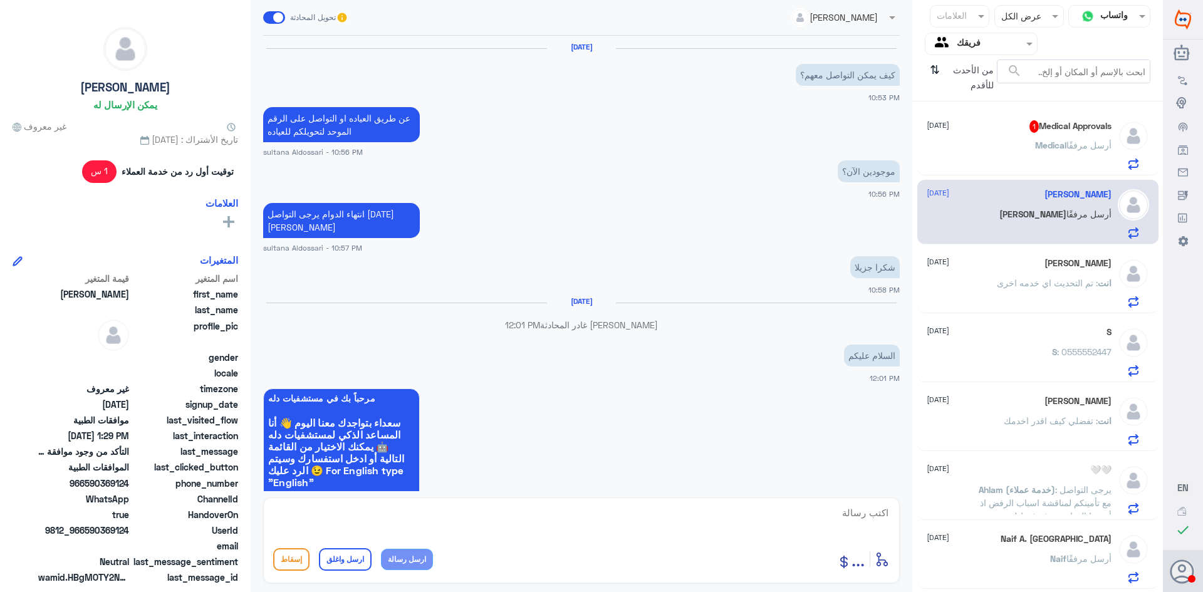
scroll to position [1050, 0]
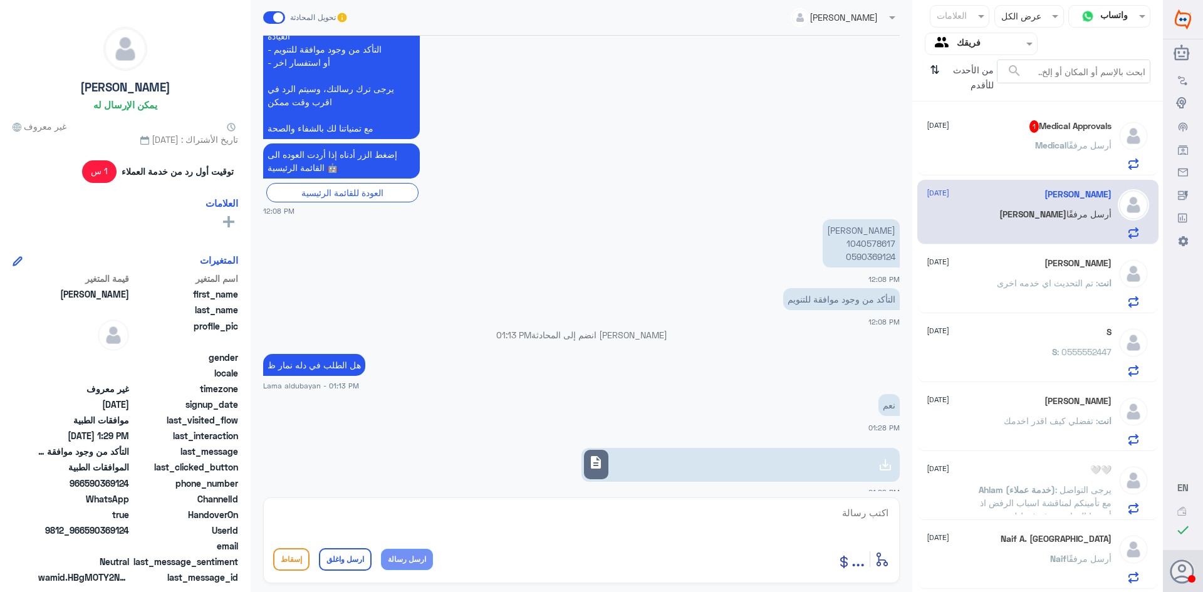
click at [806, 532] on textarea at bounding box center [581, 519] width 616 height 31
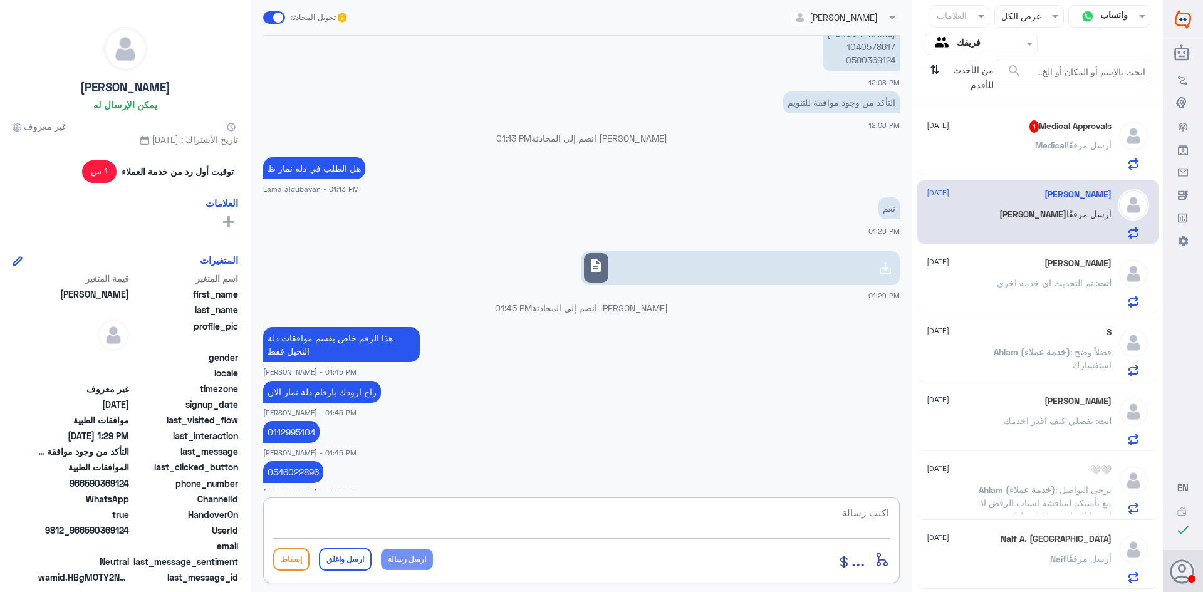
click at [596, 517] on textarea at bounding box center [581, 519] width 616 height 31
paste textarea "( 0112995140 , 0546022896 )"
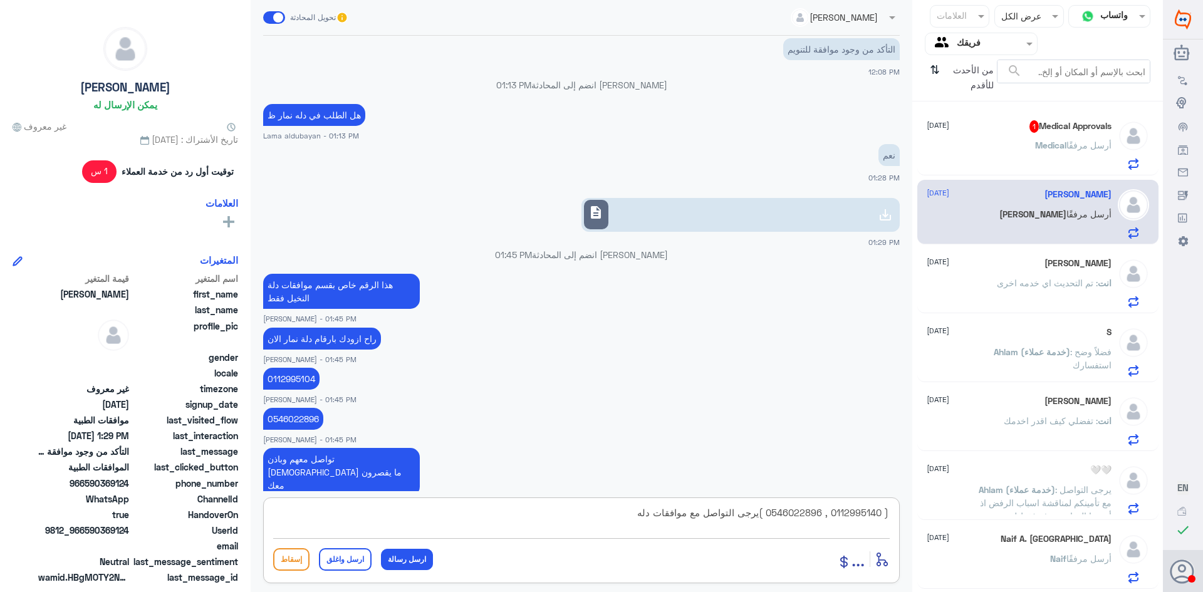
scroll to position [1322, 0]
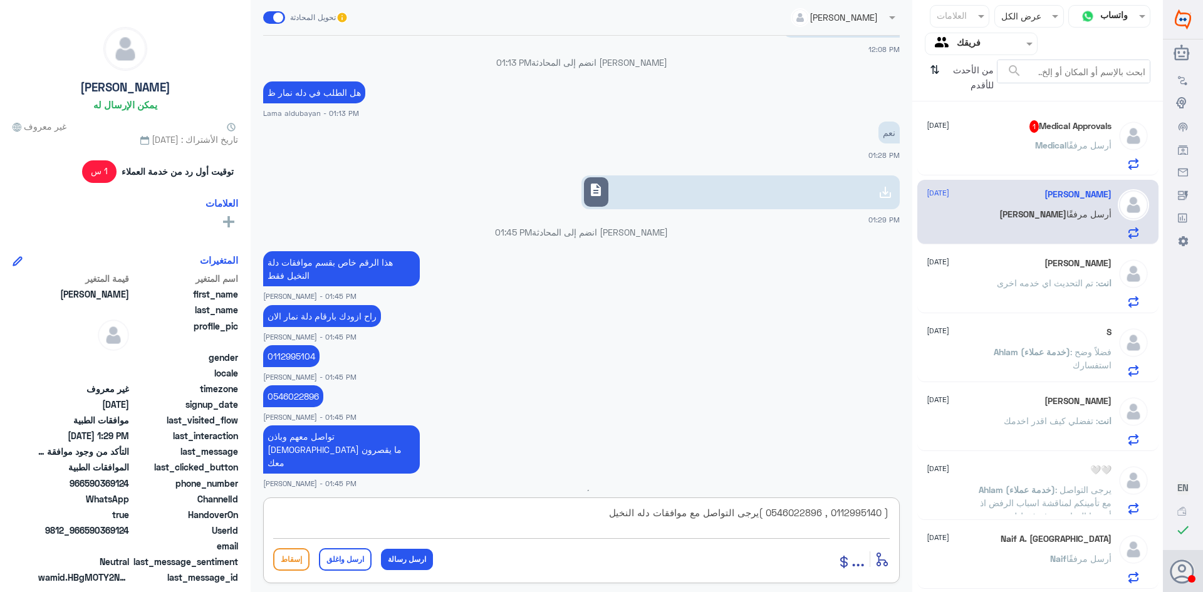
type textarea "( 0112995140 , 0546022896 )يرجى التواصل مع موافقات دله النخيل"
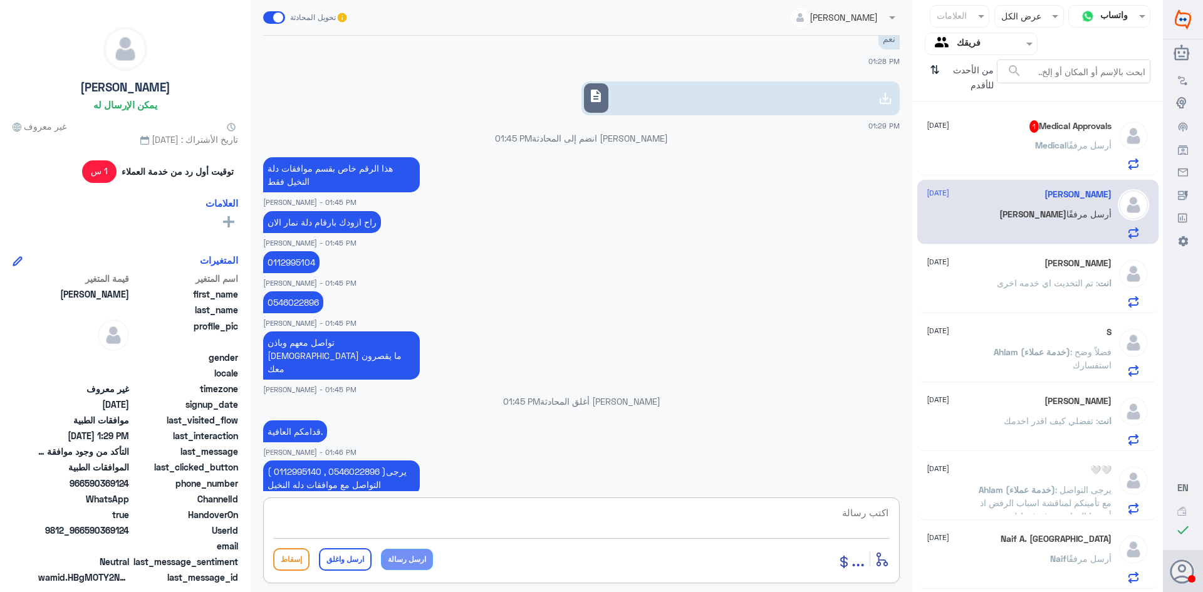
scroll to position [1606, 0]
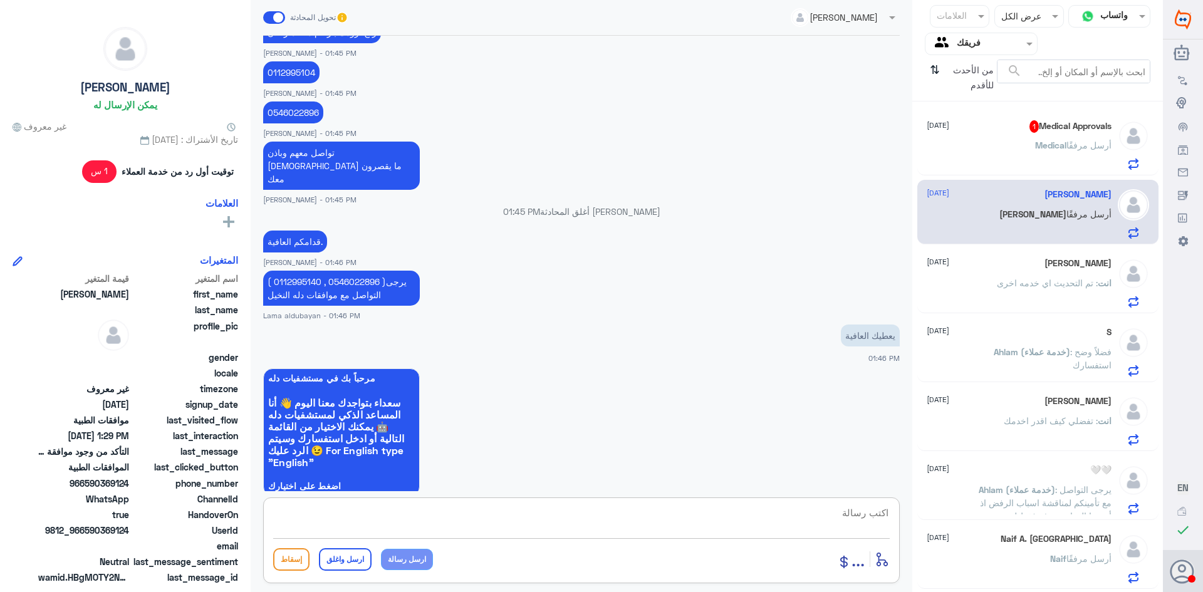
click at [412, 501] on small "01:46 PM" at bounding box center [581, 506] width 636 height 11
click at [442, 517] on textarea at bounding box center [581, 519] width 616 height 31
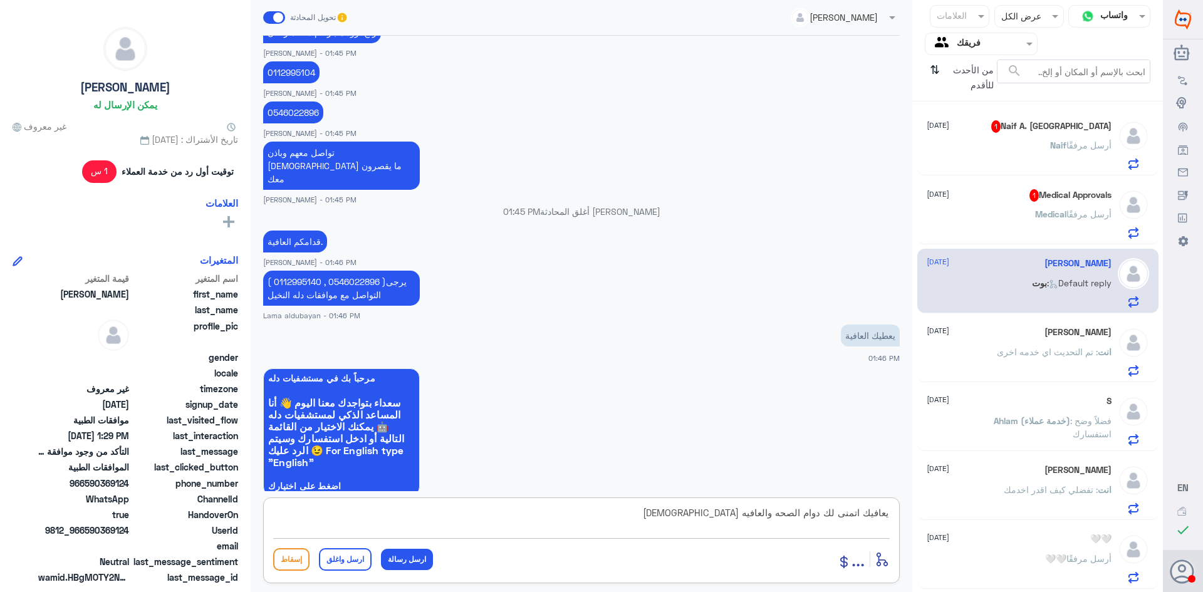
type textarea "الله يعافيك اتمنى لك دوام الصحه والعافيه"
click at [335, 563] on button "ارسل واغلق" at bounding box center [345, 559] width 53 height 23
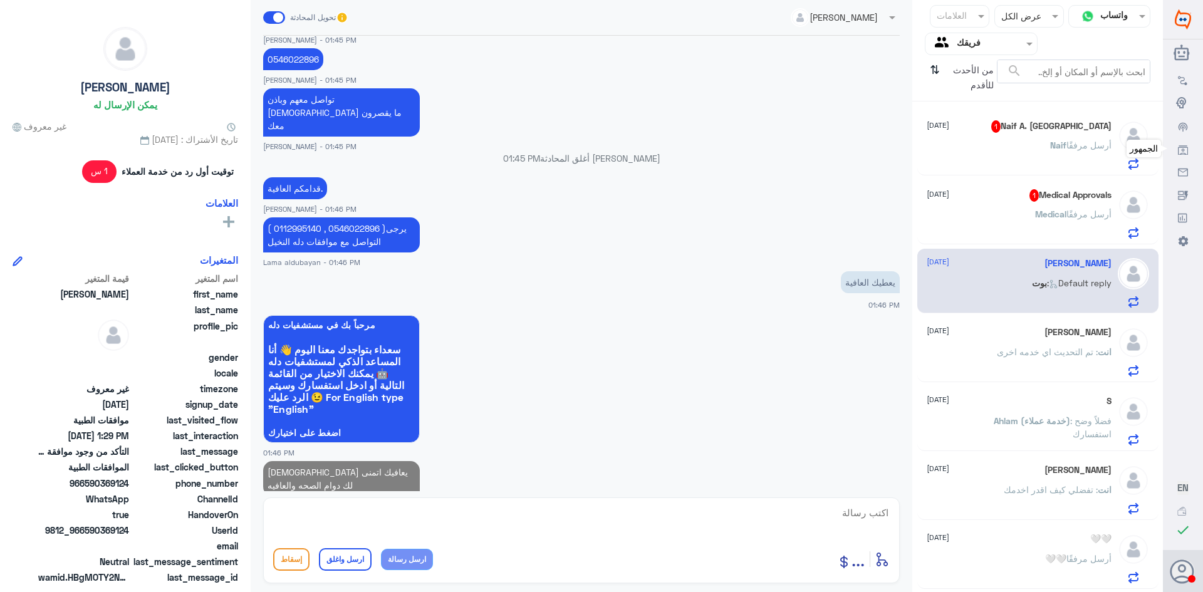
scroll to position [1656, 0]
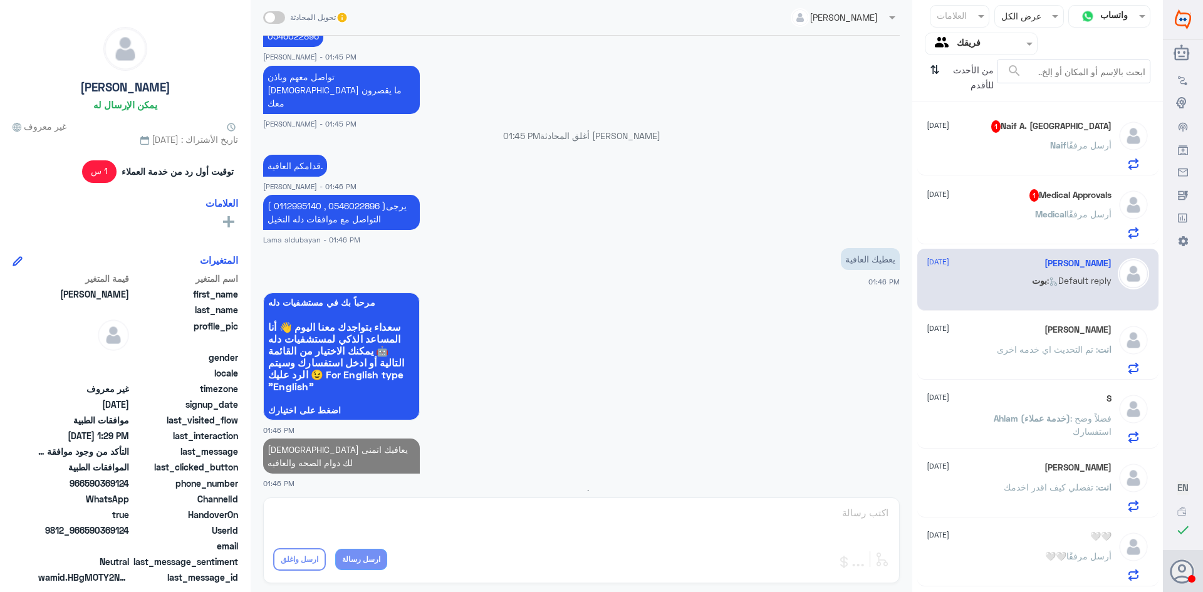
drag, startPoint x: 1135, startPoint y: 187, endPoint x: 1129, endPoint y: 191, distance: 7.1
click at [1135, 187] on div "Medical Approvals 1 27 August Medical أرسل مرفقًا" at bounding box center [1037, 212] width 241 height 65
click at [1052, 227] on p "Medical أرسل مرفقًا" at bounding box center [1073, 222] width 76 height 31
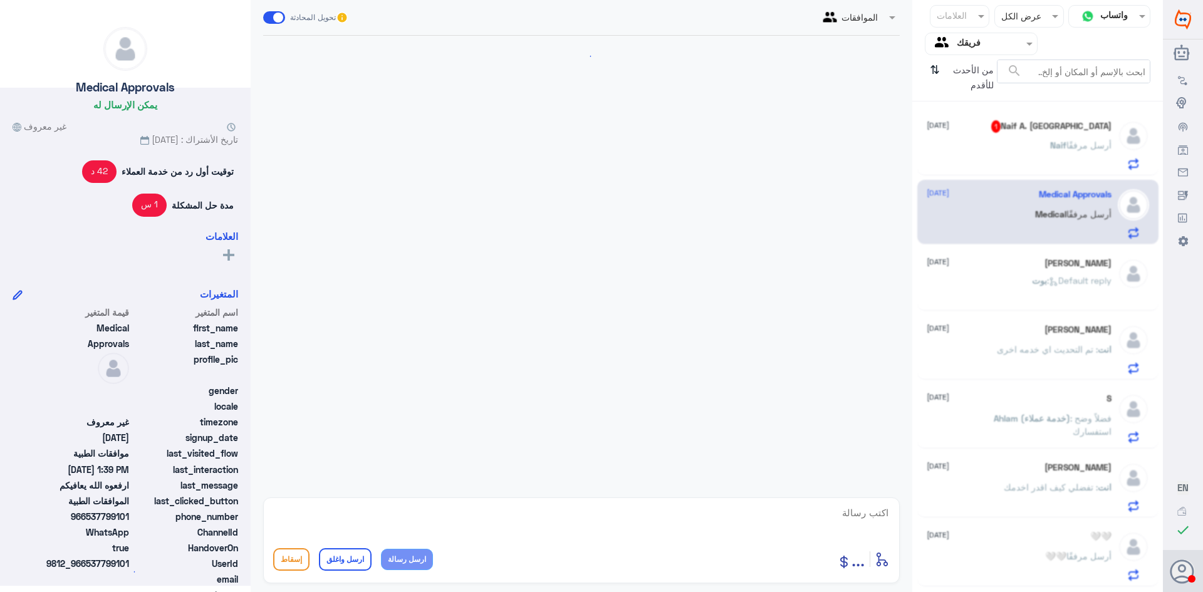
scroll to position [947, 0]
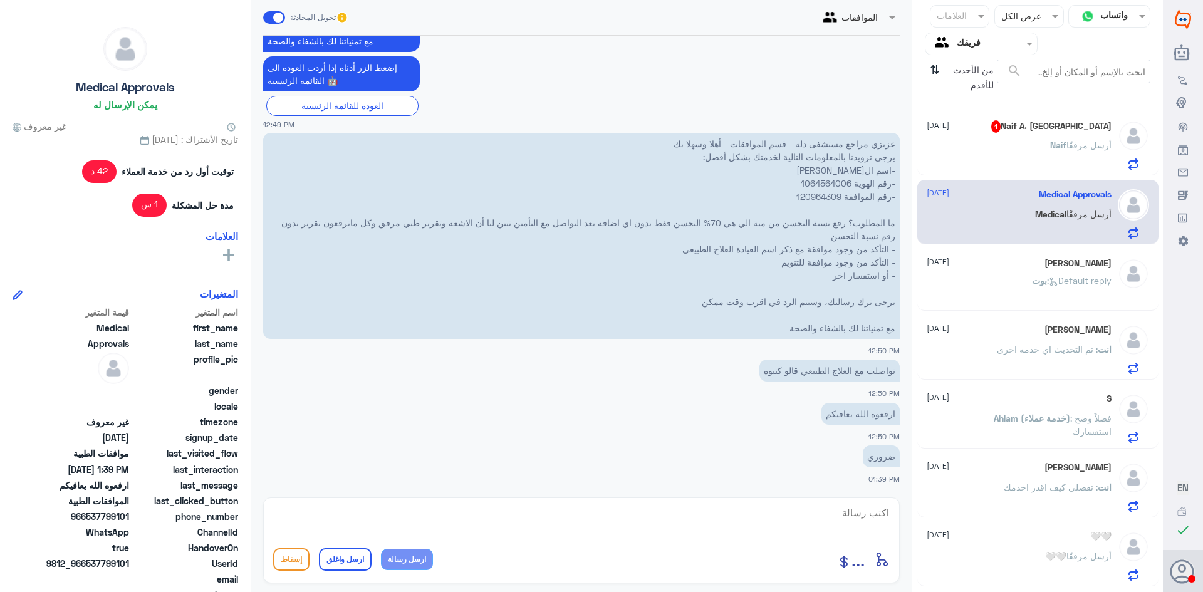
click at [1054, 150] on span "Naif" at bounding box center [1058, 145] width 16 height 11
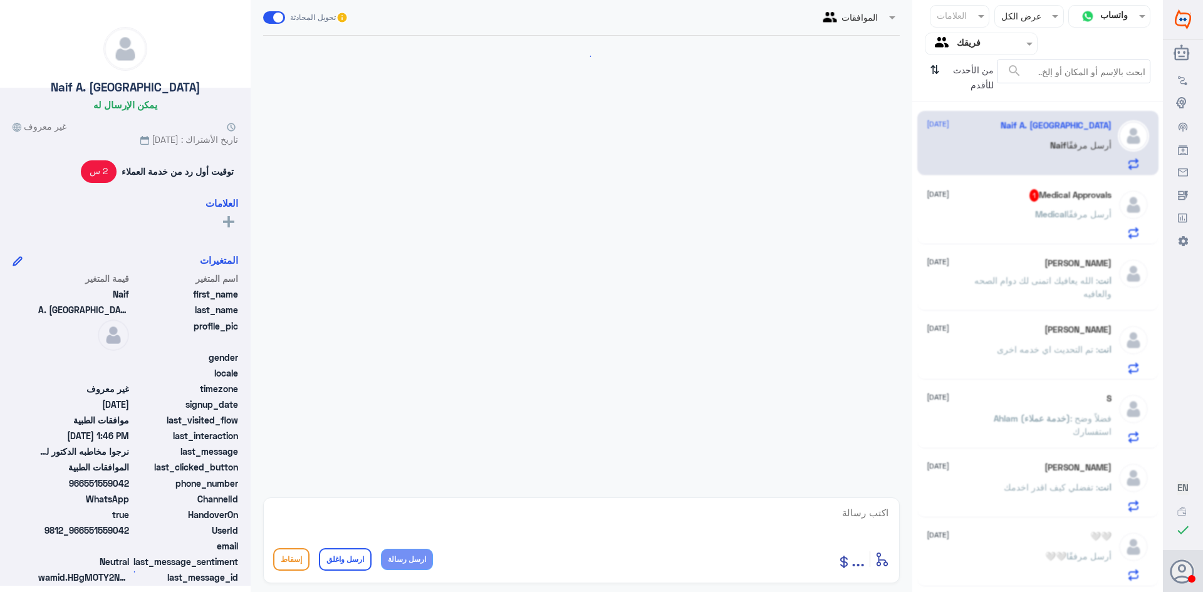
scroll to position [854, 0]
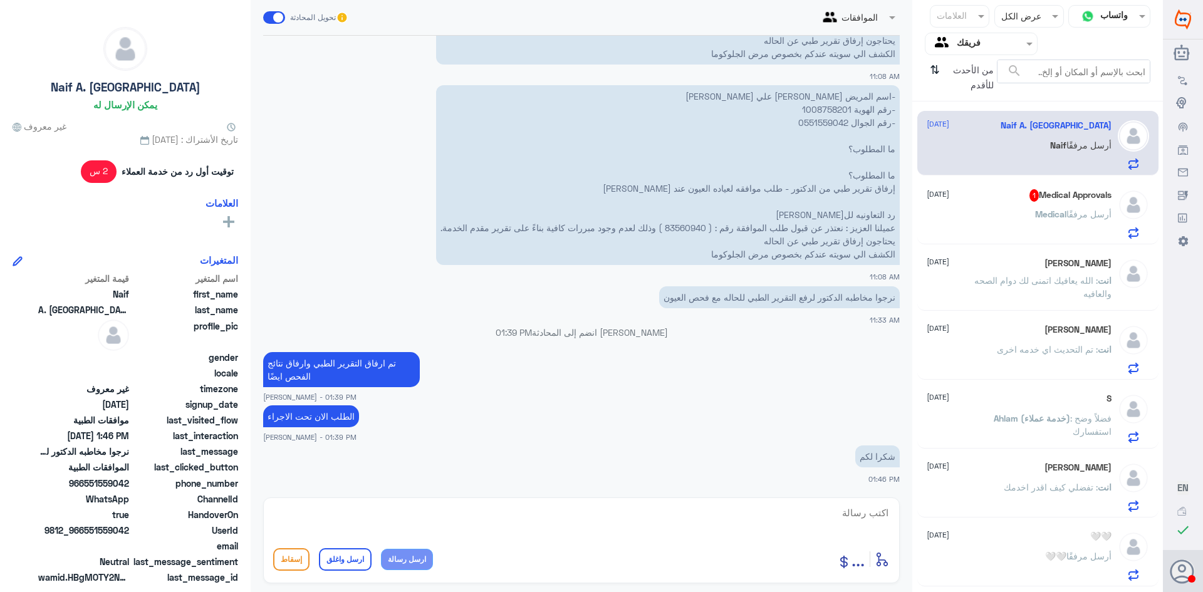
click at [1047, 208] on p "Medical أرسل مرفقًا" at bounding box center [1073, 222] width 76 height 31
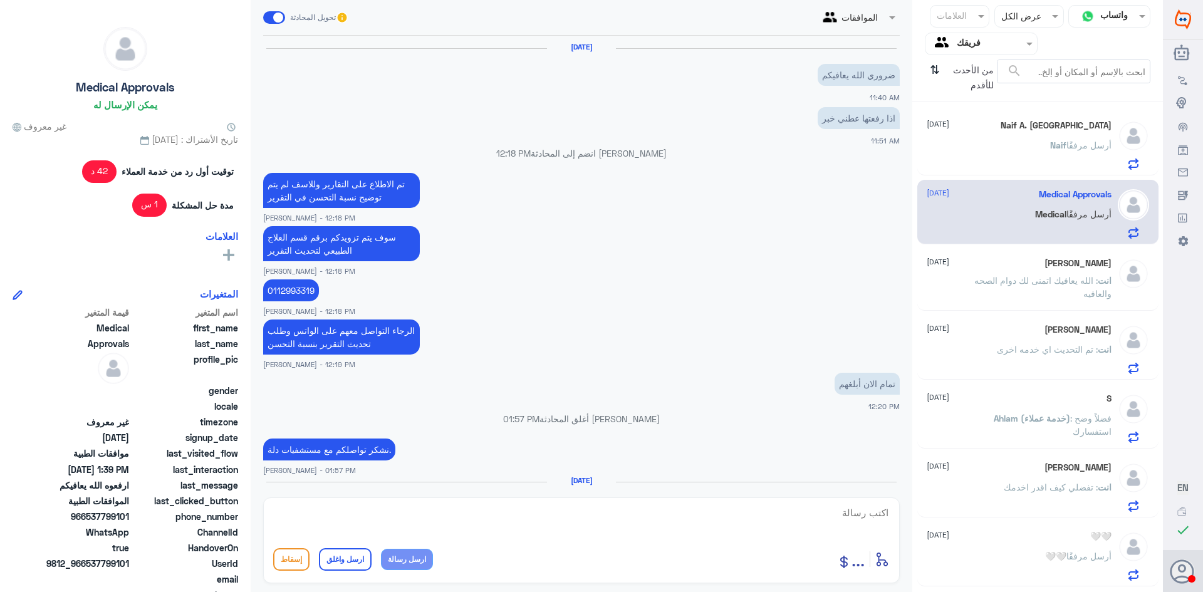
scroll to position [947, 0]
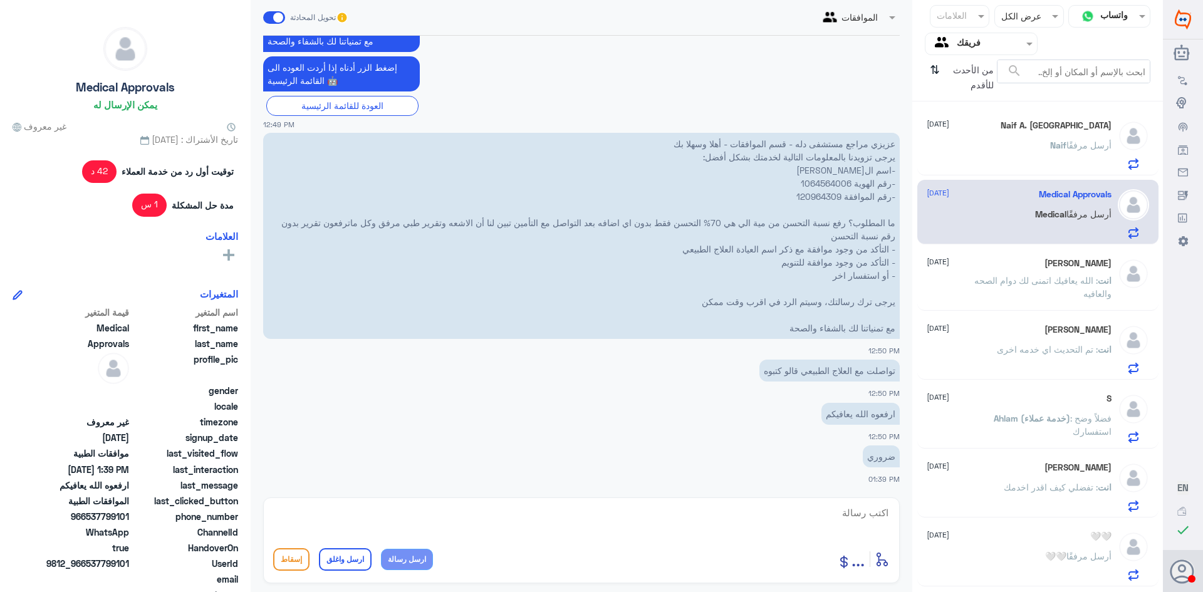
click at [1024, 366] on p "انت : تم التحديث اي خدمه اخرى" at bounding box center [1054, 358] width 115 height 31
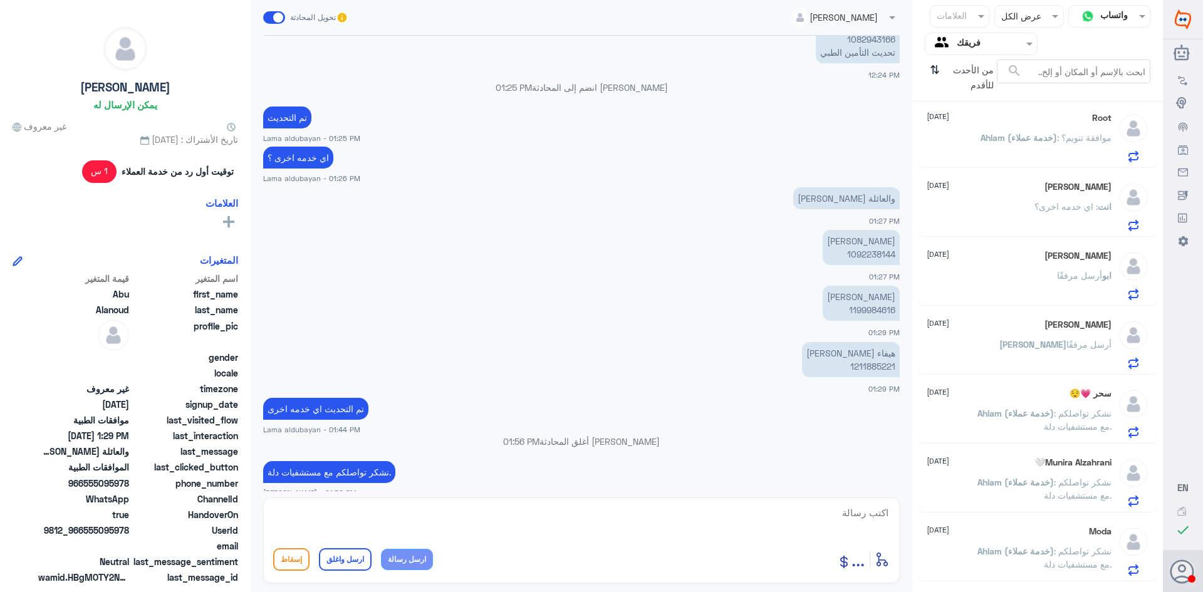
scroll to position [571, 0]
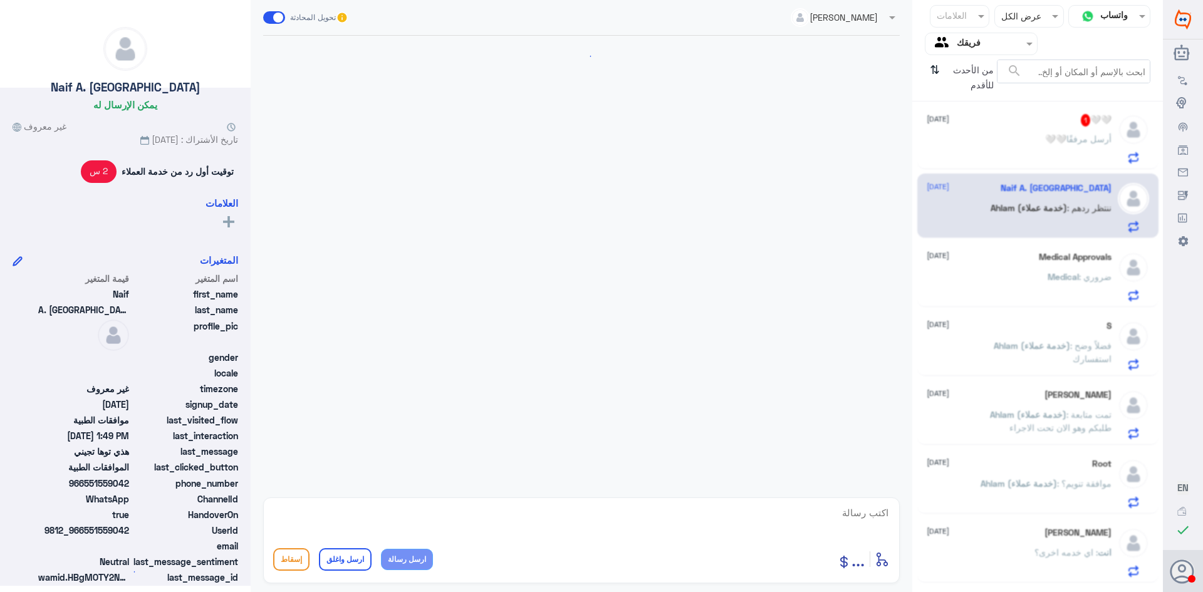
scroll to position [1198, 0]
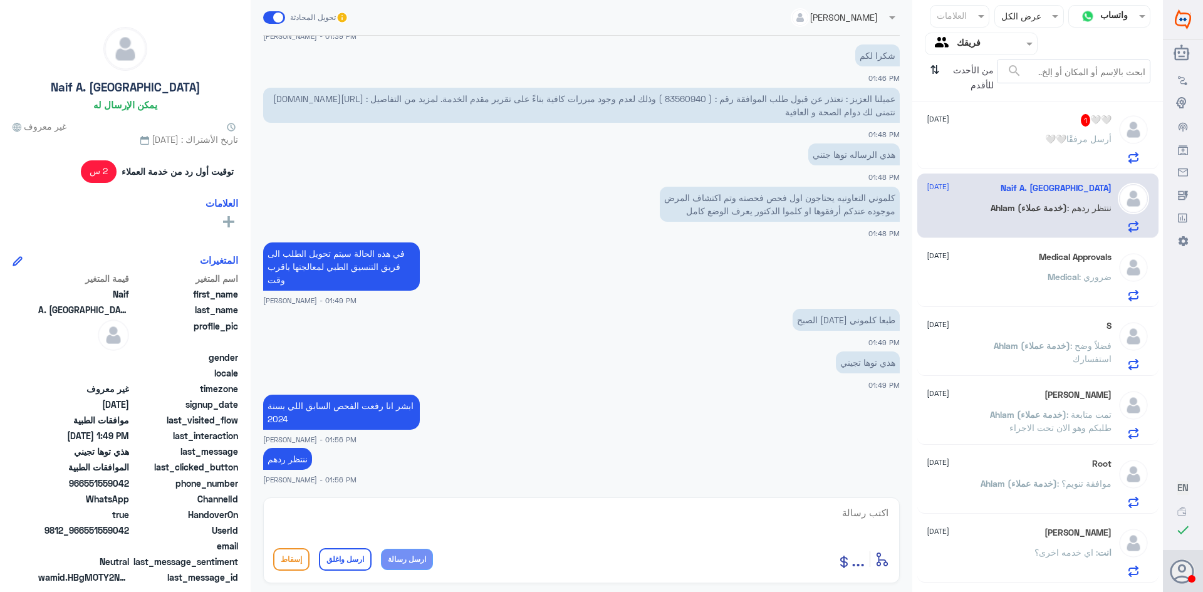
click at [1034, 140] on div "🤍🤍 أرسل مرفقًا" at bounding box center [1019, 149] width 185 height 28
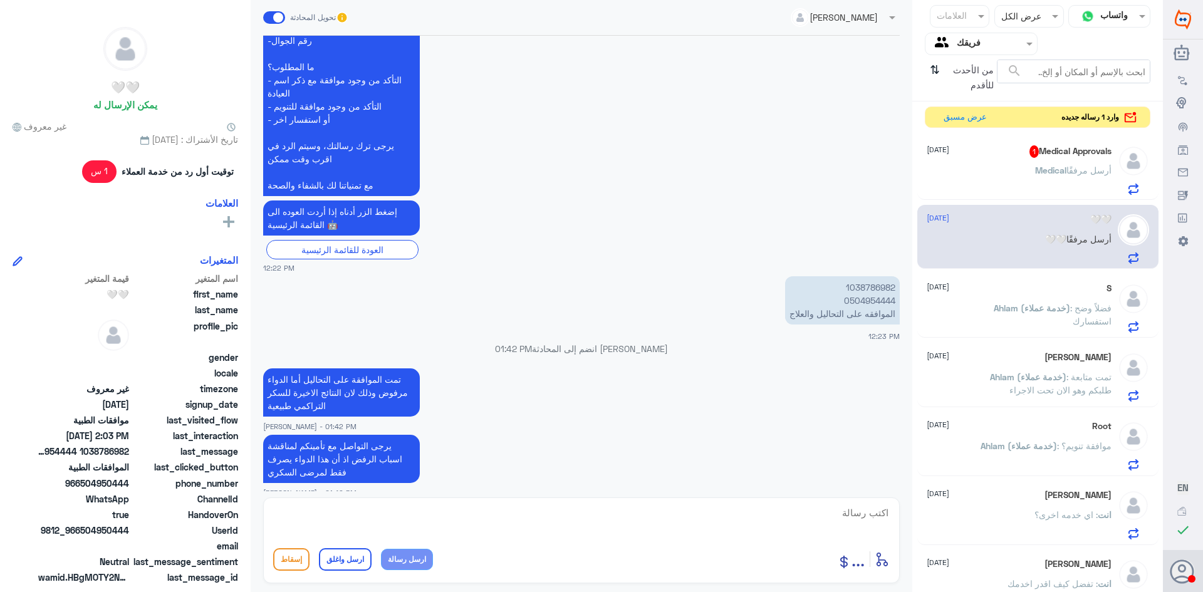
scroll to position [999, 0]
click at [971, 118] on button "عرض مسبق" at bounding box center [964, 116] width 53 height 19
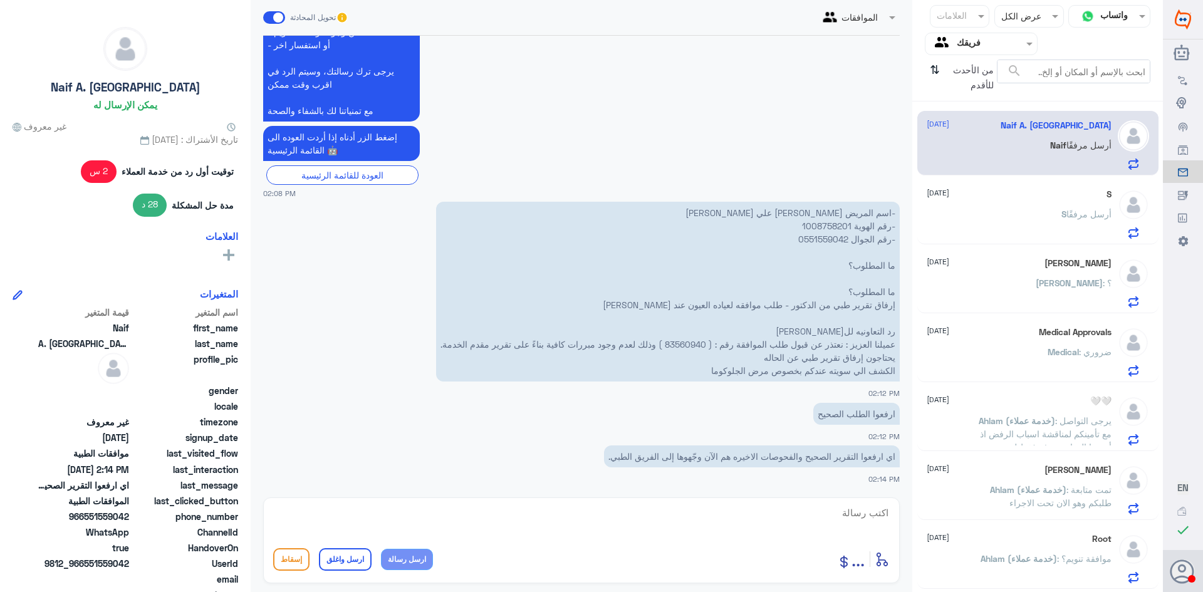
click at [1015, 221] on div "S أرسل مرفقًا" at bounding box center [1019, 224] width 185 height 28
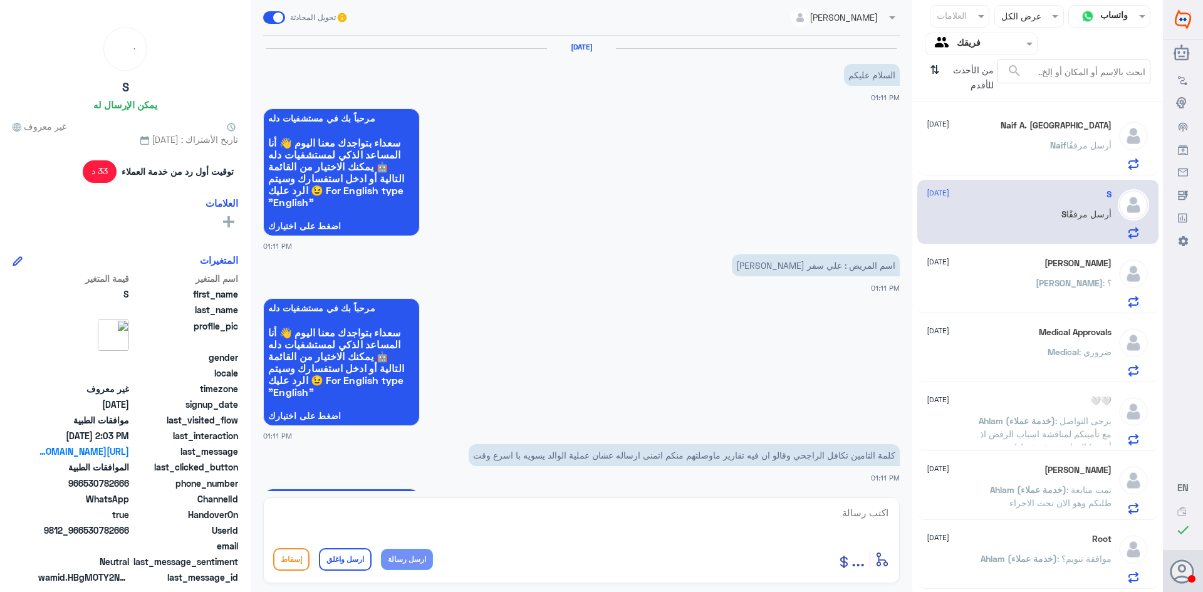
scroll to position [1165, 0]
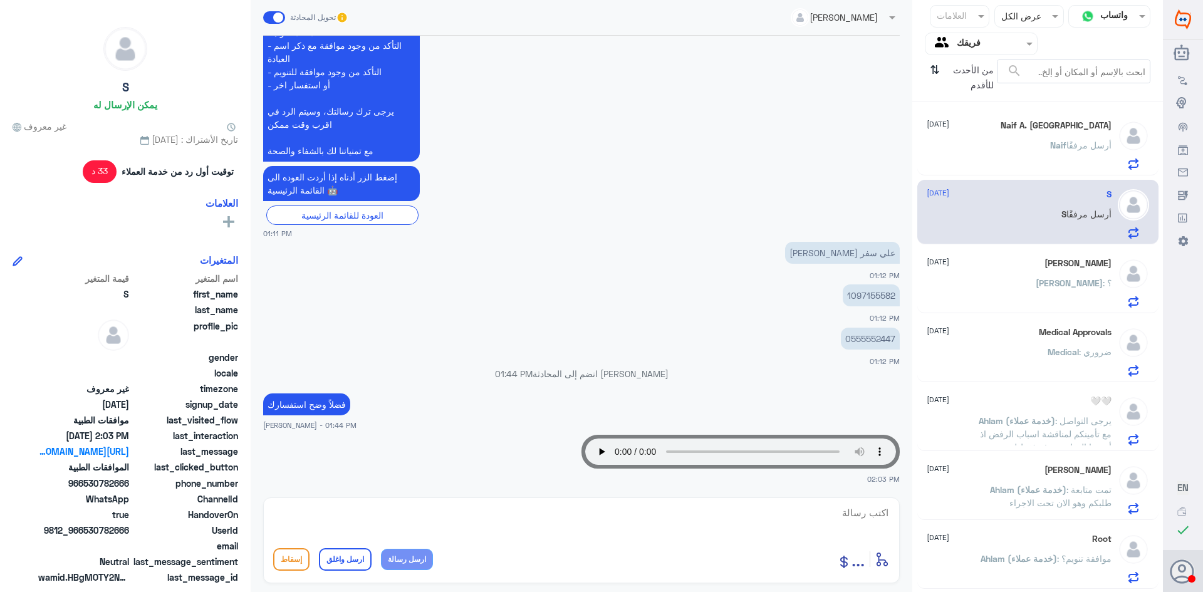
click at [1037, 170] on div "[PERSON_NAME] أرسل مرفقًا" at bounding box center [1019, 156] width 185 height 28
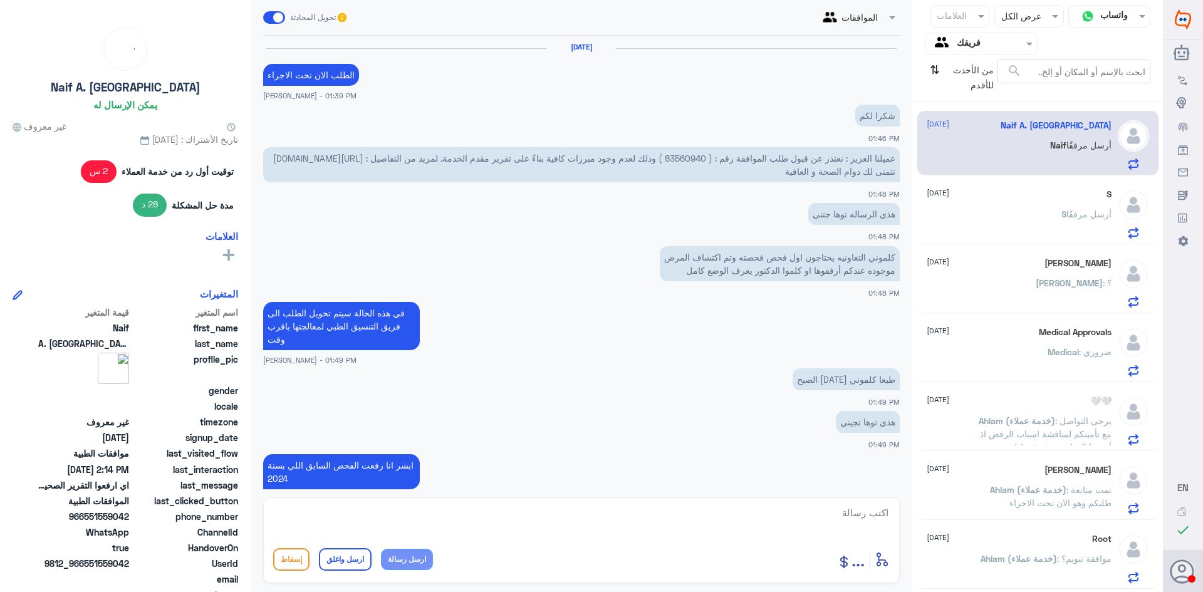
scroll to position [951, 0]
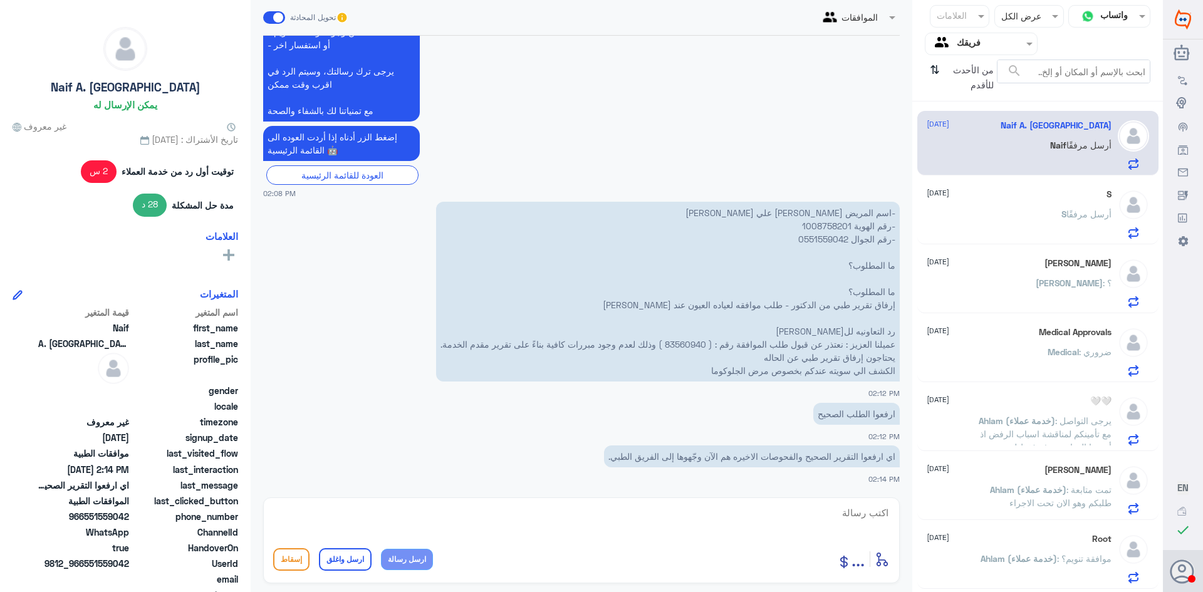
click at [1024, 198] on div "S [DATE]" at bounding box center [1019, 194] width 185 height 11
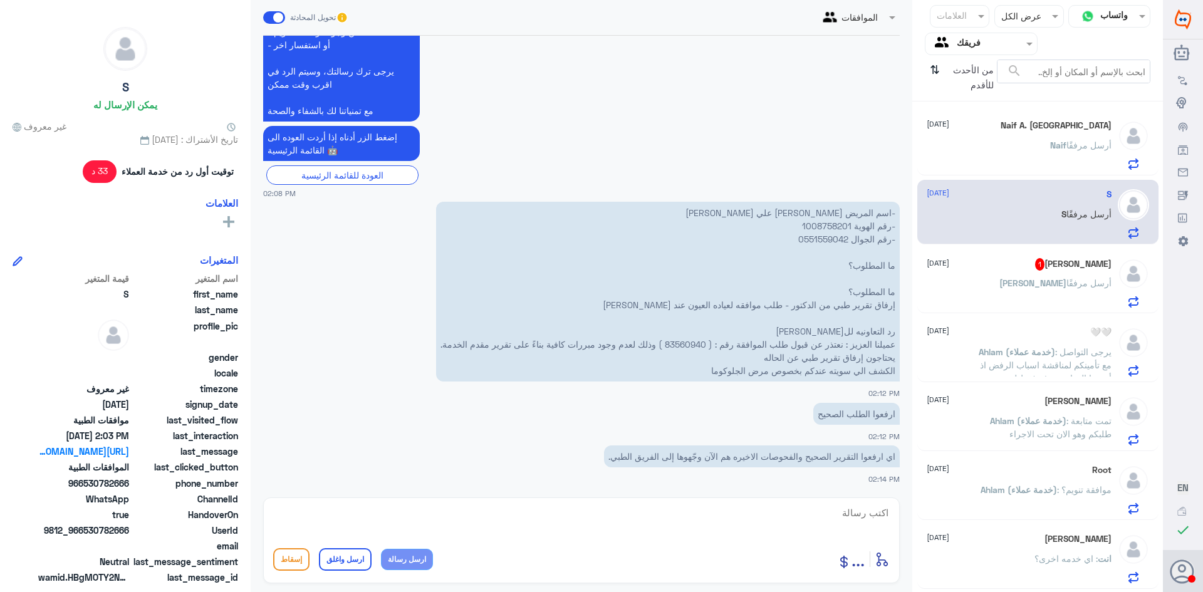
scroll to position [951, 0]
